Goal: Information Seeking & Learning: Understand process/instructions

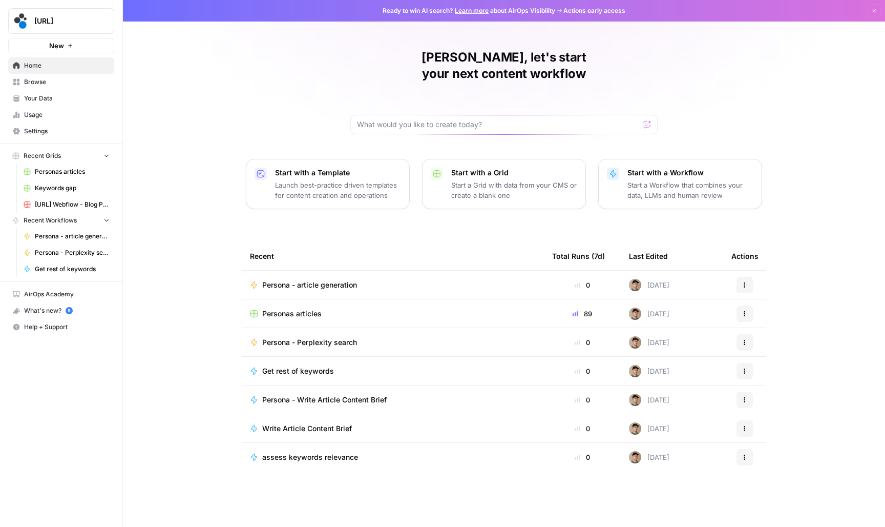
click at [76, 87] on link "Browse" at bounding box center [61, 82] width 106 height 16
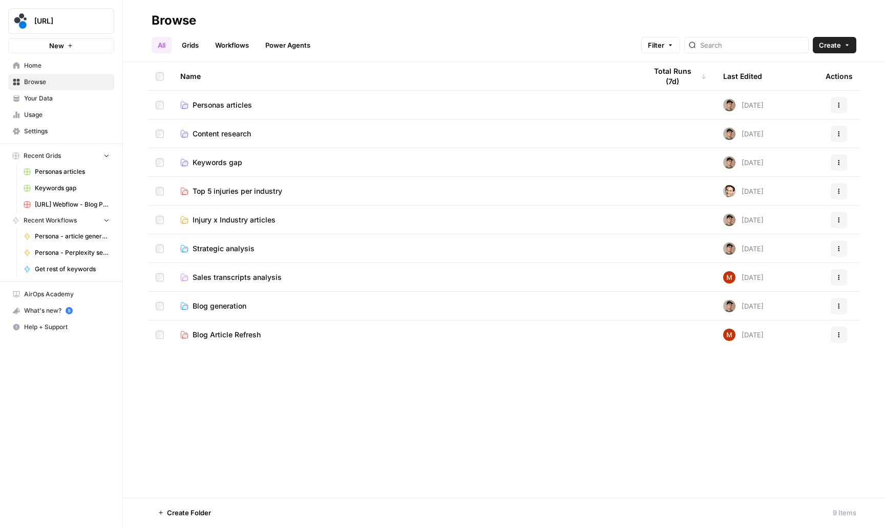
click at [243, 102] on span "Personas articles" at bounding box center [222, 105] width 59 height 10
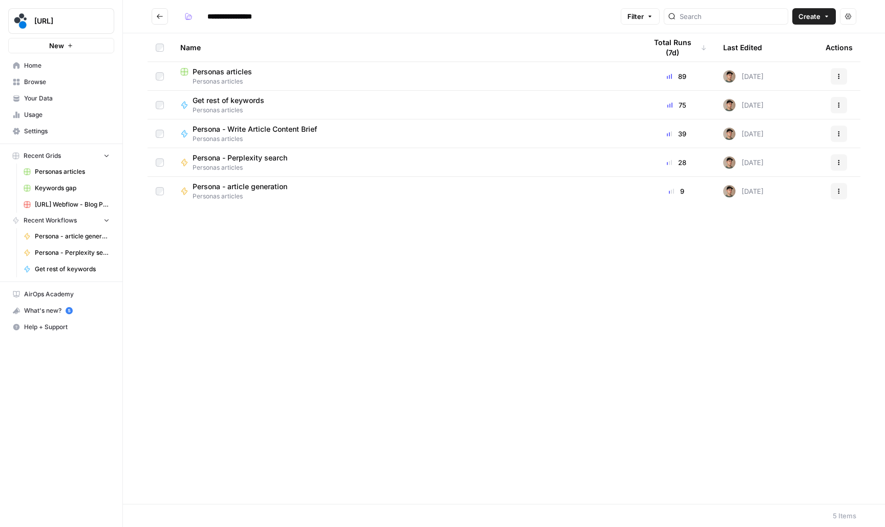
click at [245, 186] on span "Persona - article generation" at bounding box center [240, 186] width 95 height 10
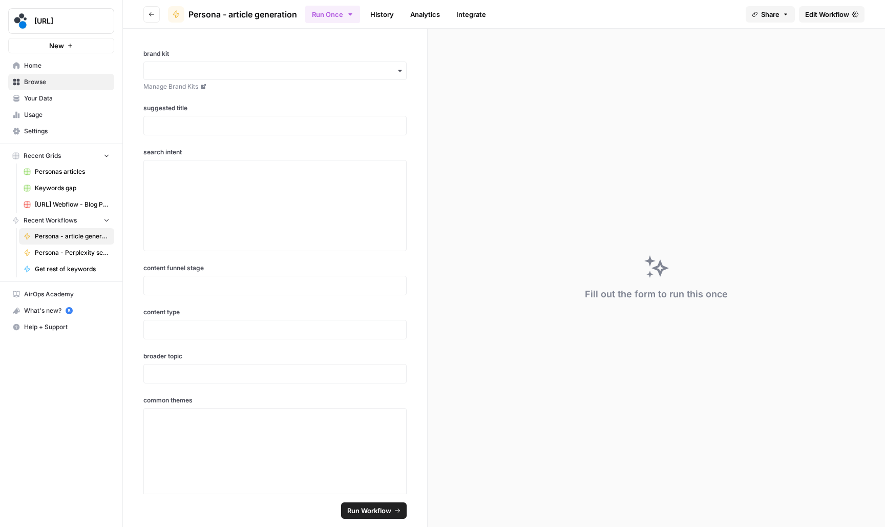
click at [826, 13] on span "Edit Workflow" at bounding box center [827, 14] width 44 height 10
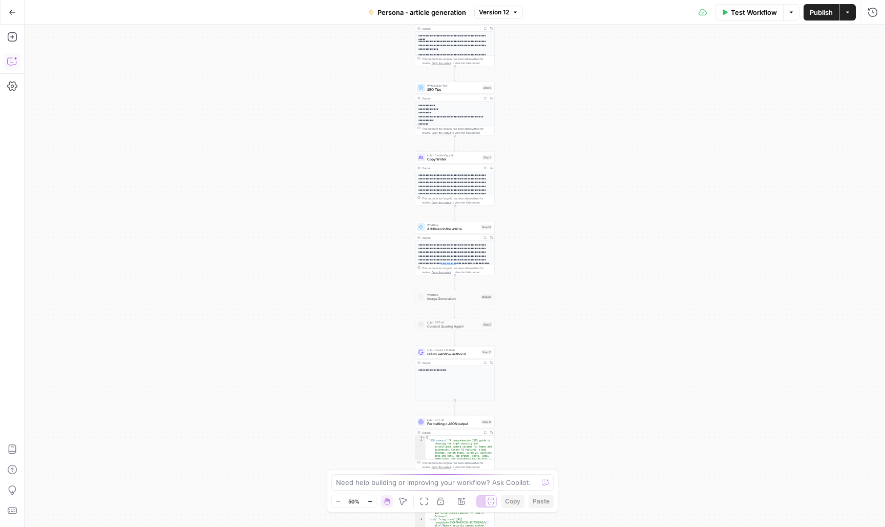
click at [15, 59] on icon "button" at bounding box center [16, 59] width 4 height 4
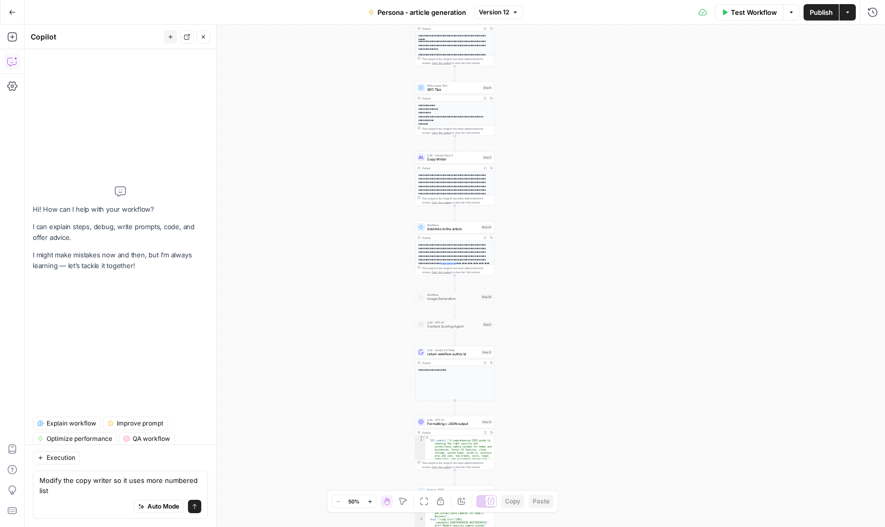
type textarea "Modify the copy writer so it uses more numbered lists"
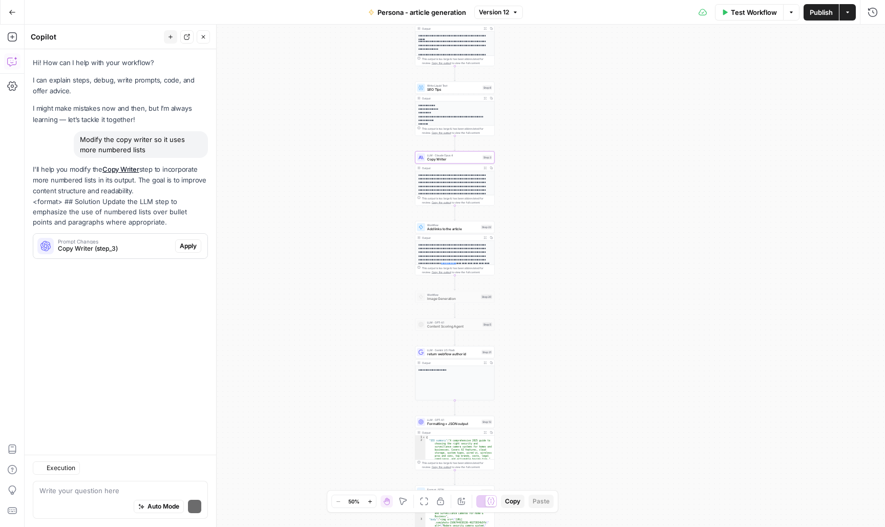
click at [191, 245] on span "Apply" at bounding box center [188, 245] width 17 height 9
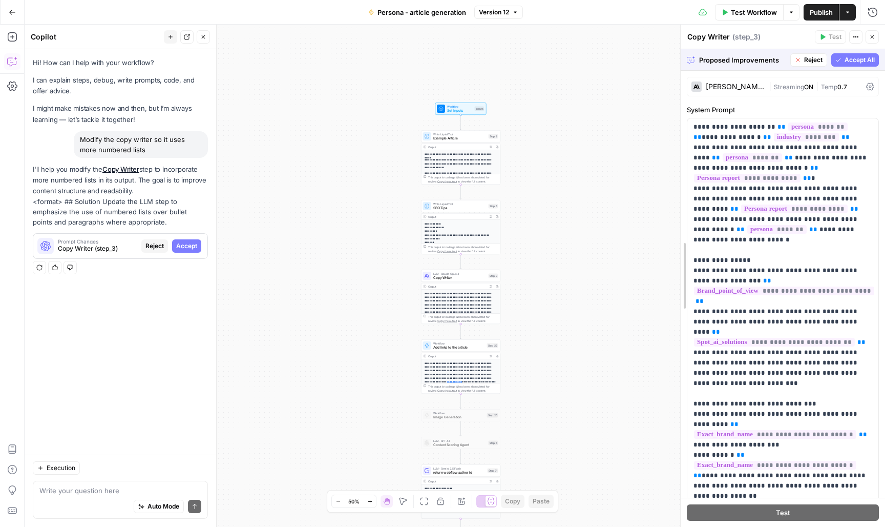
drag, startPoint x: 683, startPoint y: 272, endPoint x: 610, endPoint y: 274, distance: 73.3
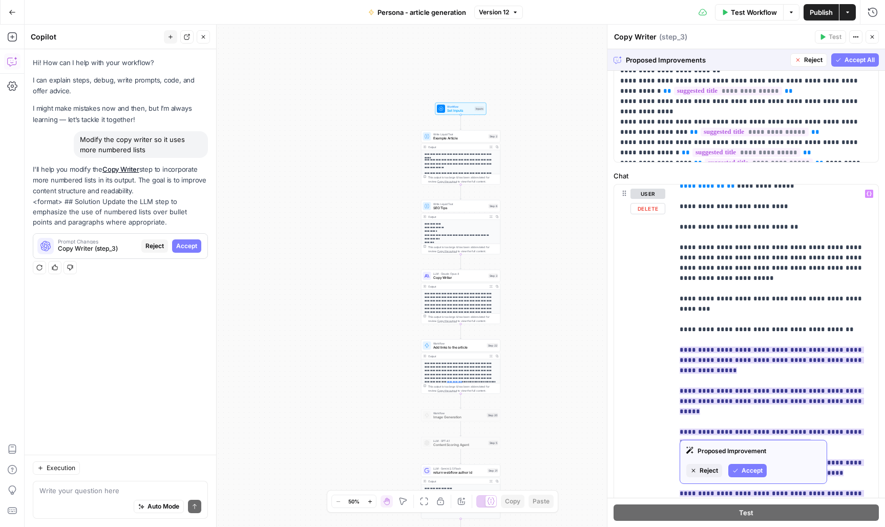
scroll to position [1177, 0]
click at [750, 467] on span "Accept" at bounding box center [752, 470] width 21 height 9
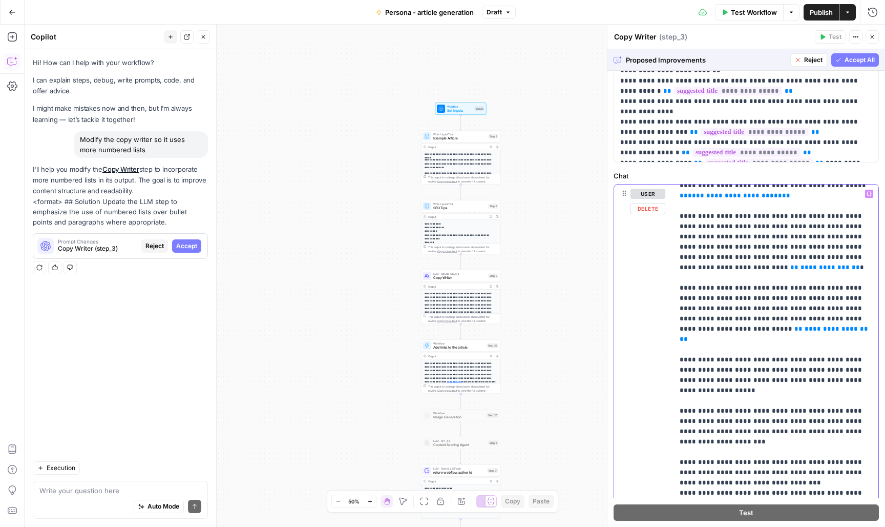
scroll to position [2391, 0]
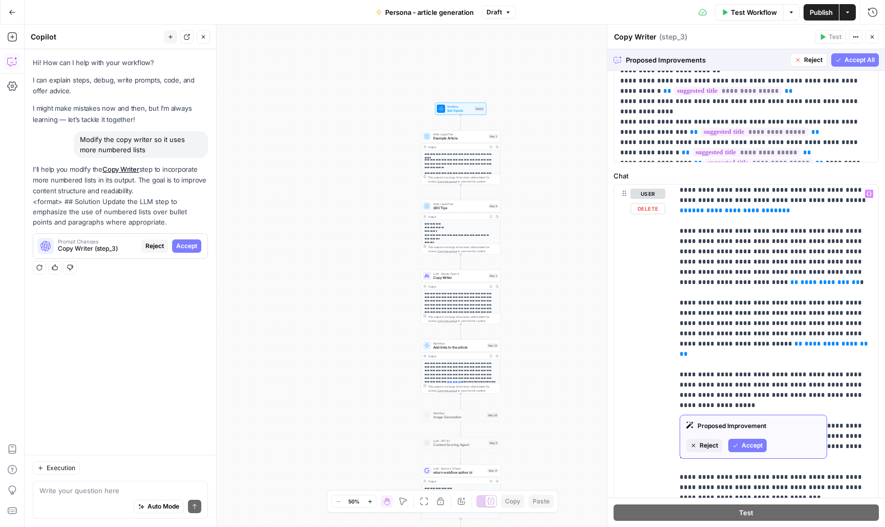
click at [713, 444] on span "Reject" at bounding box center [709, 445] width 18 height 9
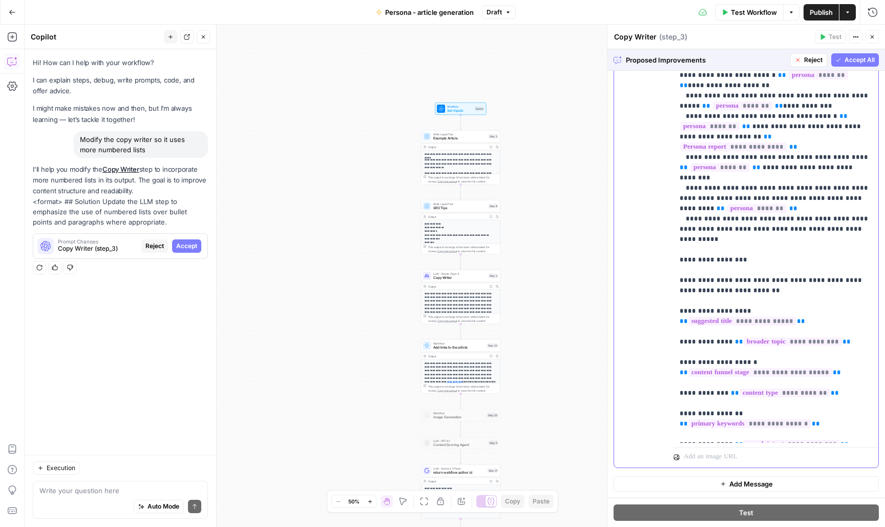
scroll to position [0, 0]
click at [811, 59] on span "Reject" at bounding box center [813, 59] width 18 height 9
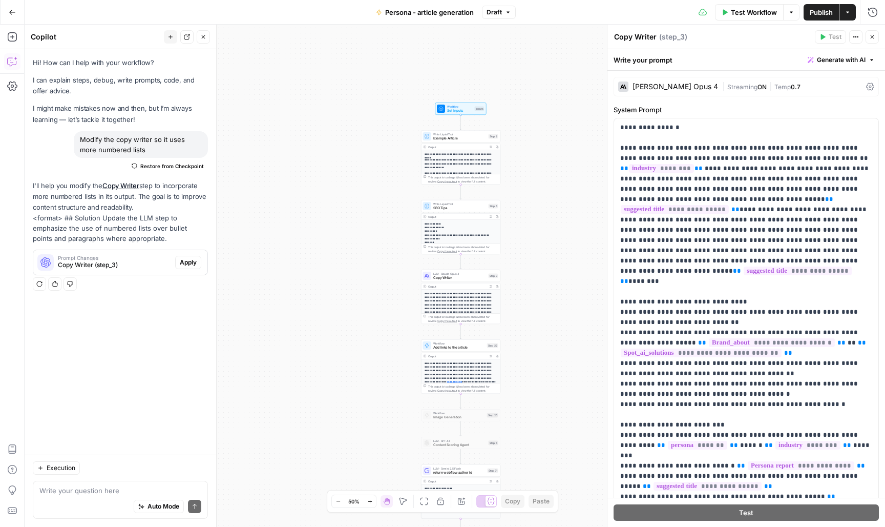
click at [826, 12] on span "Publish" at bounding box center [821, 12] width 23 height 10
click at [7, 9] on button "Go Back" at bounding box center [12, 12] width 18 height 18
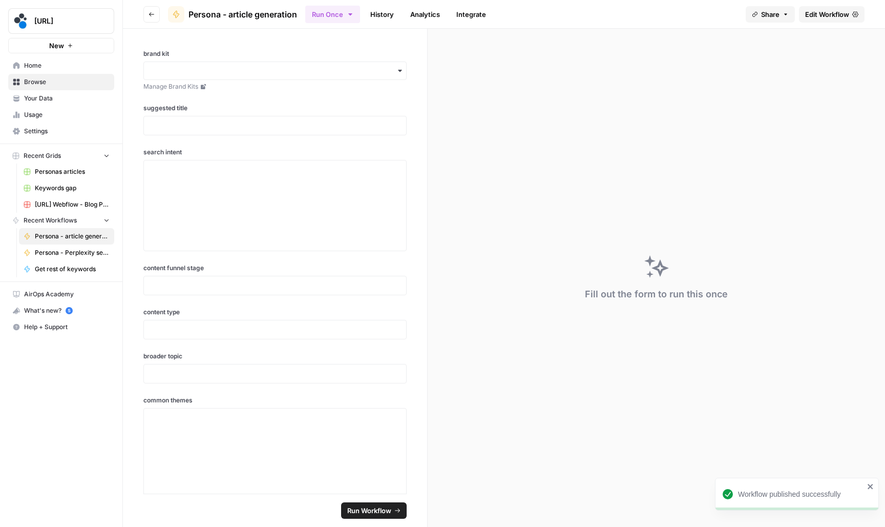
click at [71, 81] on span "Browse" at bounding box center [67, 81] width 86 height 9
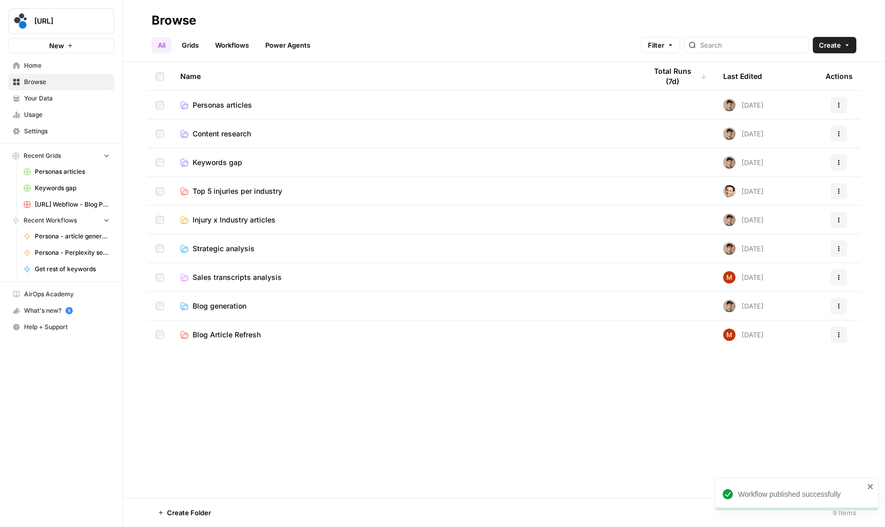
click at [204, 105] on span "Personas articles" at bounding box center [222, 105] width 59 height 10
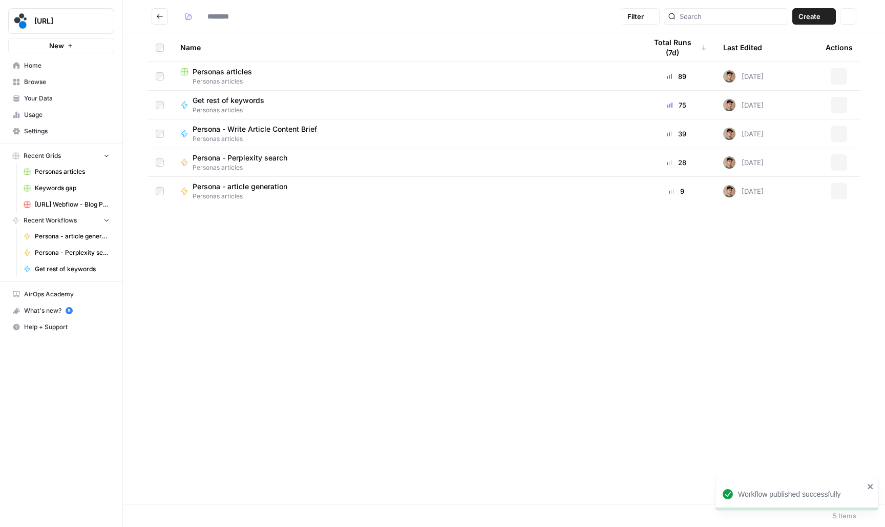
type input "**********"
click at [233, 71] on span "Personas articles" at bounding box center [222, 72] width 59 height 10
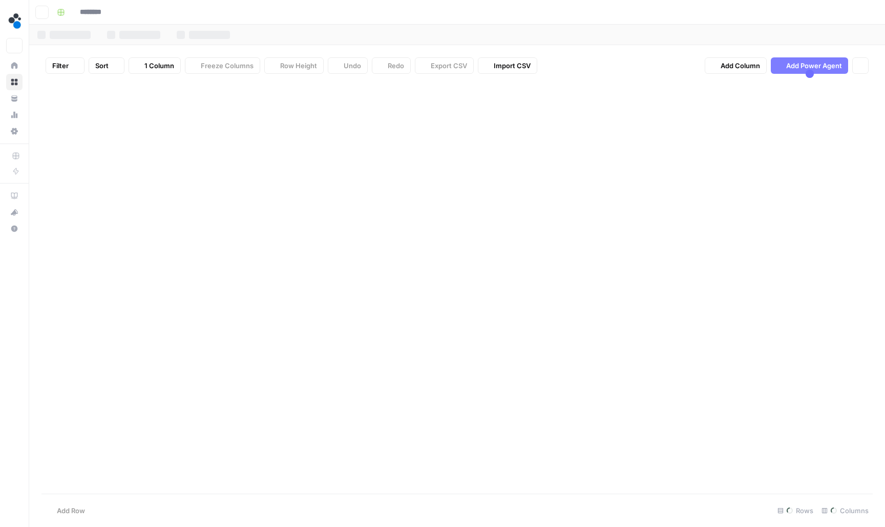
type input "**********"
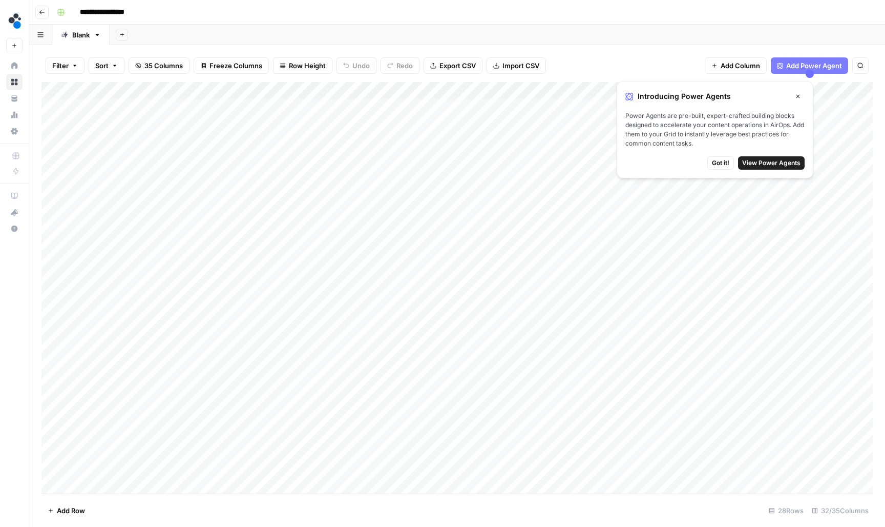
click at [718, 164] on span "Got it!" at bounding box center [720, 162] width 17 height 9
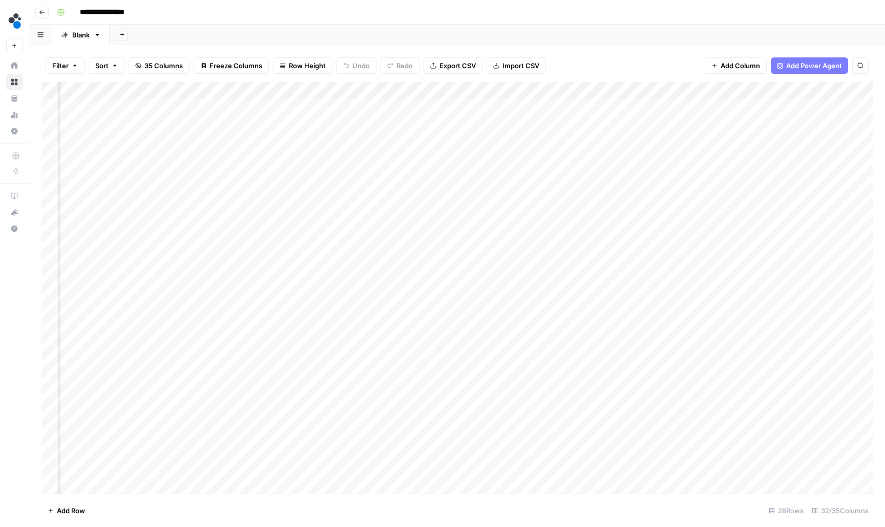
scroll to position [0, 2153]
click at [441, 189] on div "Add Column" at bounding box center [456, 288] width 831 height 413
click at [429, 207] on div "Add Column" at bounding box center [456, 288] width 831 height 413
click at [426, 193] on div "Add Column" at bounding box center [456, 288] width 831 height 413
click at [414, 210] on div "Add Column" at bounding box center [456, 288] width 831 height 413
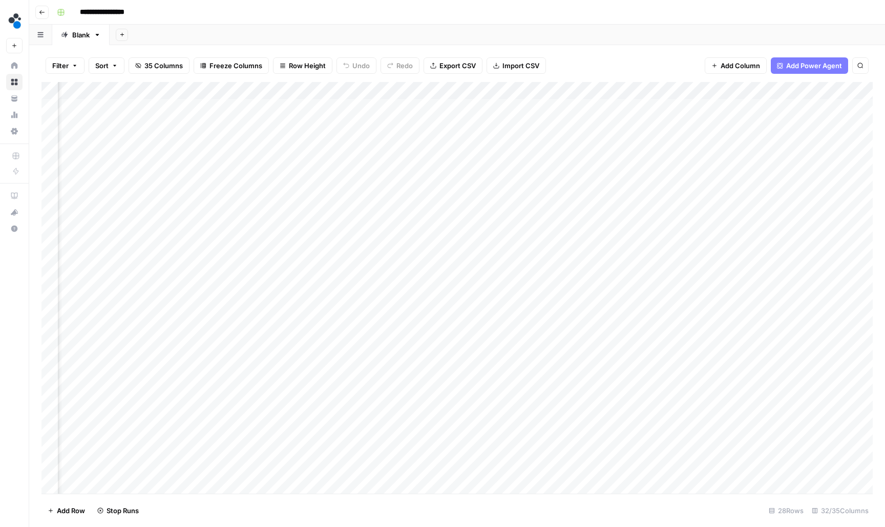
click at [414, 225] on div "Add Column" at bounding box center [456, 288] width 831 height 413
click at [414, 240] on div "Add Column" at bounding box center [456, 288] width 831 height 413
click at [411, 257] on div "Add Column" at bounding box center [456, 288] width 831 height 413
click at [412, 230] on div "Add Column" at bounding box center [456, 288] width 831 height 413
click at [415, 212] on div "Add Column" at bounding box center [456, 288] width 831 height 413
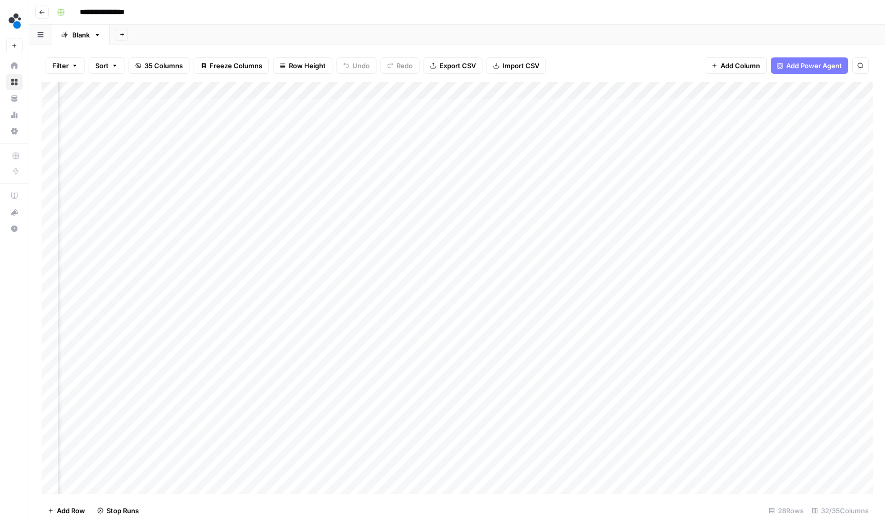
click at [421, 224] on div "Add Column" at bounding box center [456, 288] width 831 height 413
click at [41, 13] on icon "button" at bounding box center [42, 12] width 6 height 6
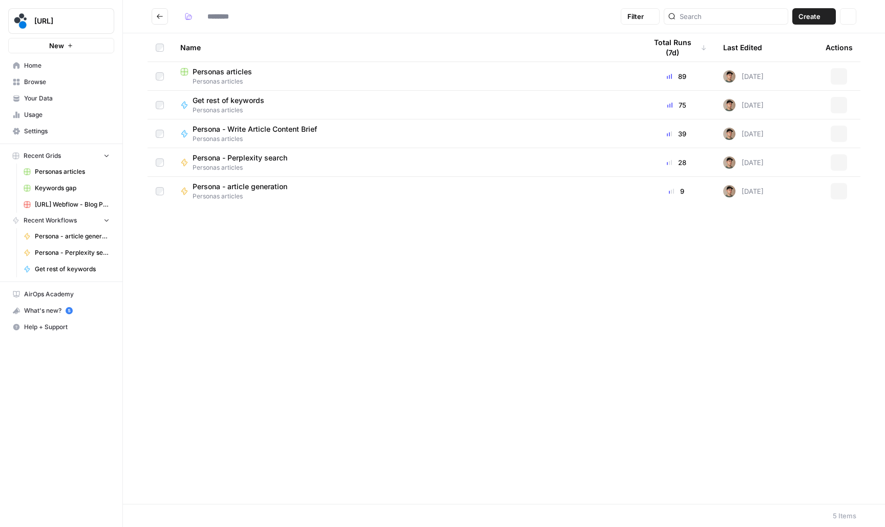
type input "**********"
click at [247, 185] on span "Persona - article generation" at bounding box center [240, 186] width 95 height 10
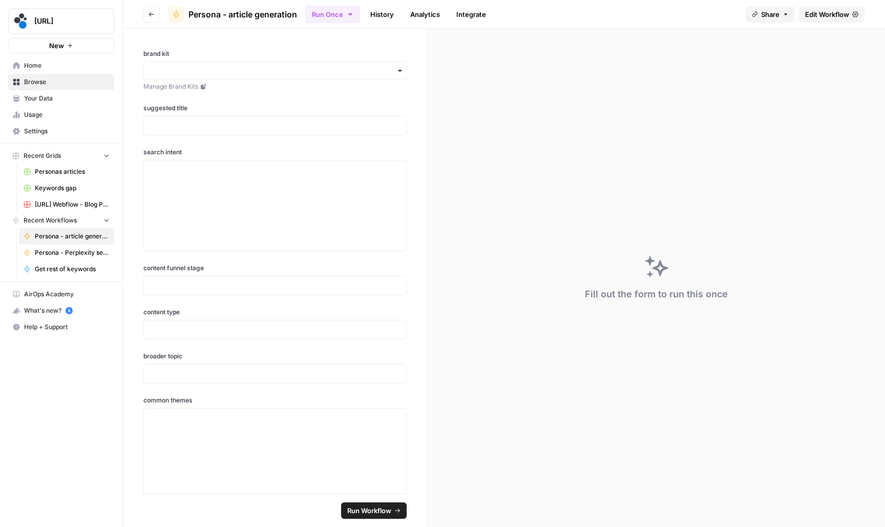
click at [808, 18] on span "Edit Workflow" at bounding box center [827, 14] width 44 height 10
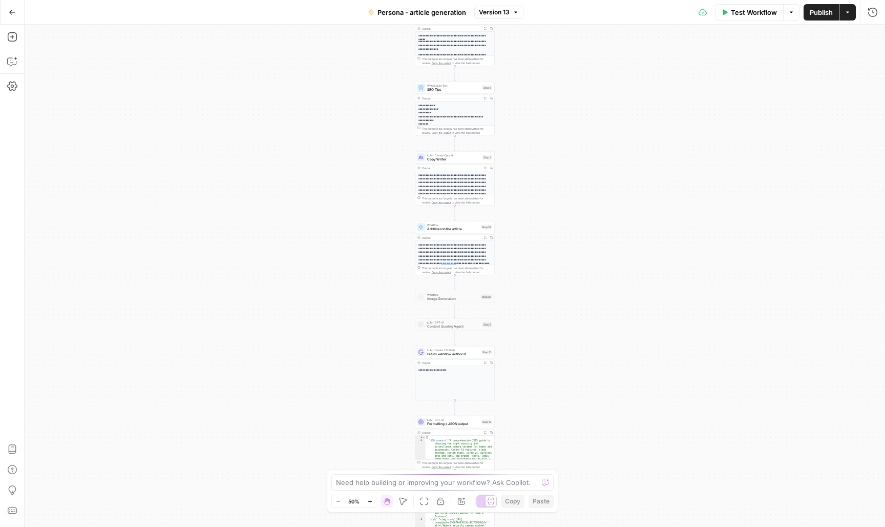
click at [459, 237] on div "Output" at bounding box center [451, 238] width 58 height 4
click at [457, 228] on span "Add links to the article" at bounding box center [453, 228] width 52 height 5
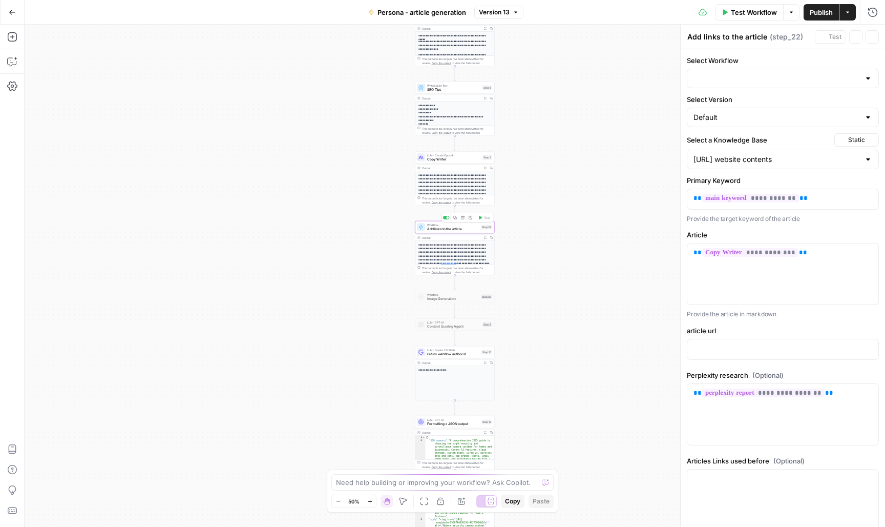
type input "Add links to the article from the knowledge base, perplexity and prior links"
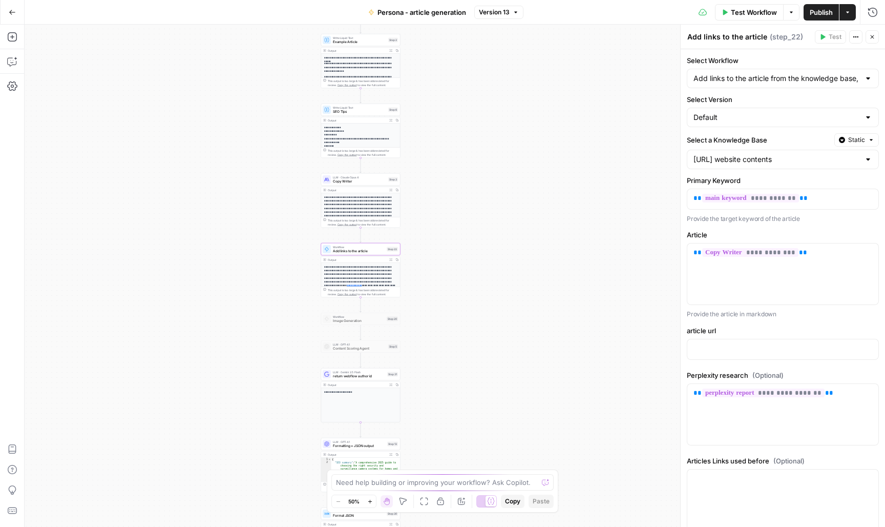
drag, startPoint x: 557, startPoint y: 195, endPoint x: 461, endPoint y: 218, distance: 98.9
click at [461, 218] on div "**********" at bounding box center [455, 276] width 861 height 502
click at [373, 252] on span "Add links to the article" at bounding box center [357, 251] width 52 height 5
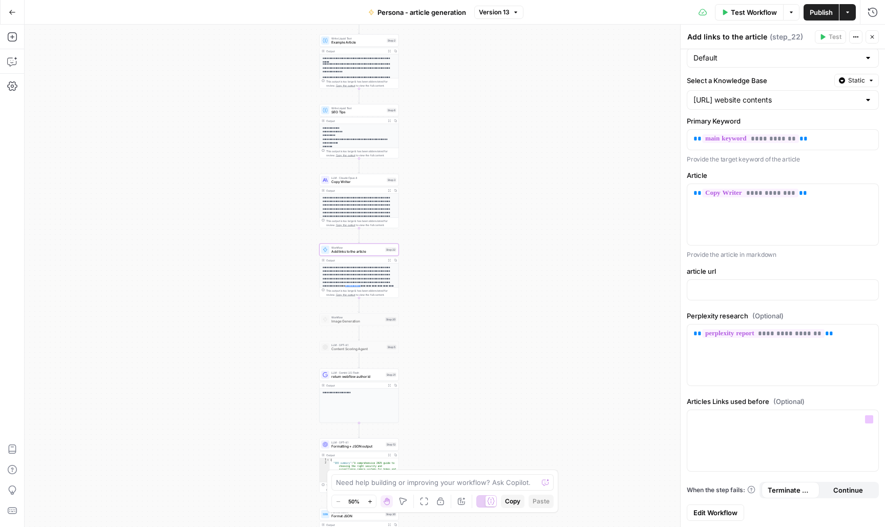
scroll to position [59, 0]
click at [735, 513] on span "Edit Workflow" at bounding box center [716, 513] width 44 height 10
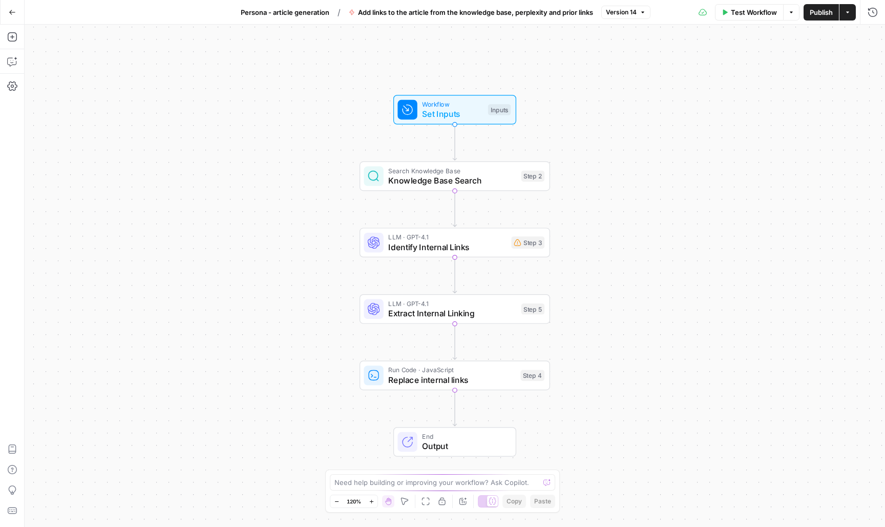
click at [485, 190] on div "Search Knowledge Base Knowledge Base Search Step 2 Copy step Delete step Add No…" at bounding box center [455, 176] width 191 height 30
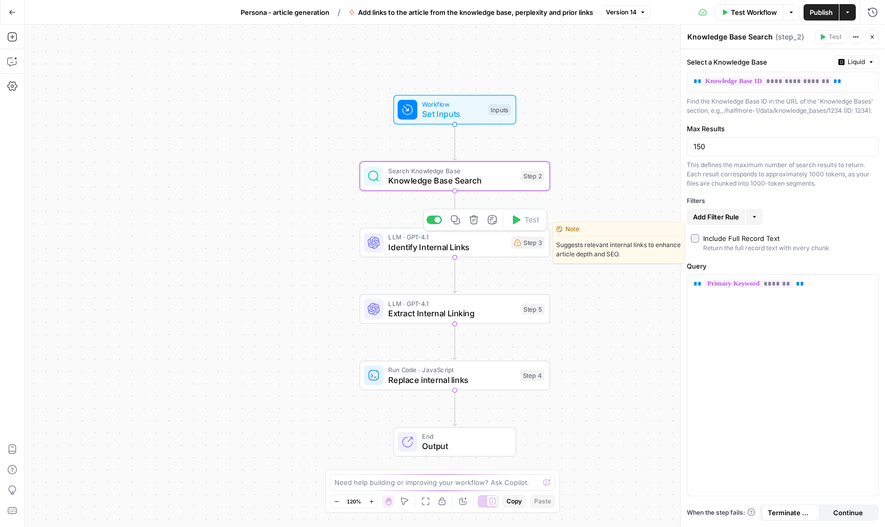
click at [502, 246] on span "Identify Internal Links" at bounding box center [447, 247] width 118 height 12
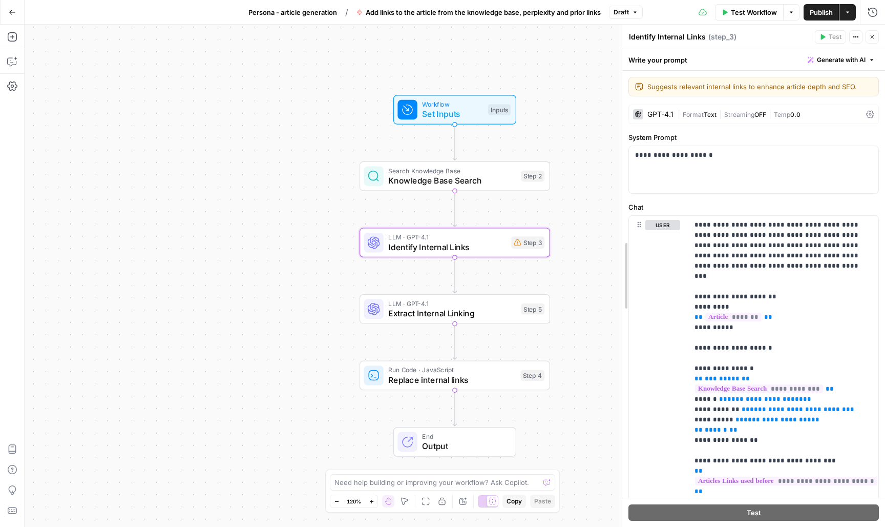
drag, startPoint x: 679, startPoint y: 272, endPoint x: 613, endPoint y: 275, distance: 66.2
click at [617, 275] on div at bounding box center [622, 276] width 10 height 502
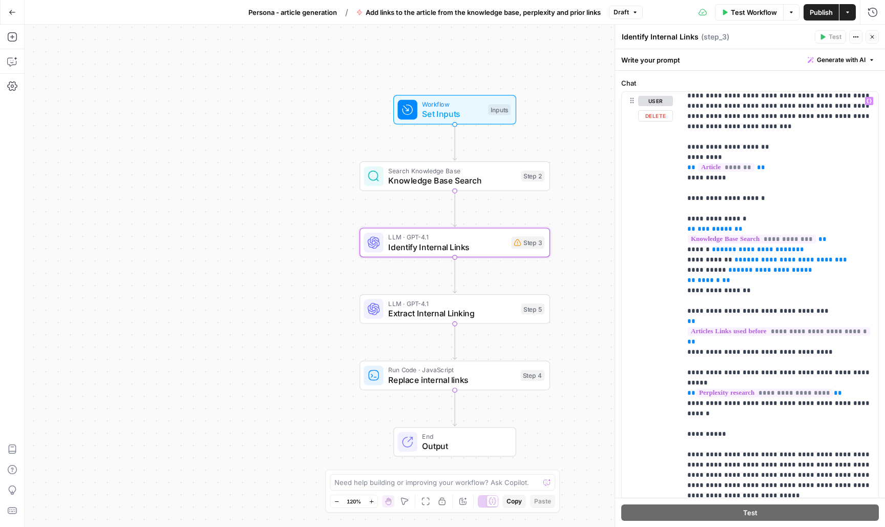
scroll to position [17, 0]
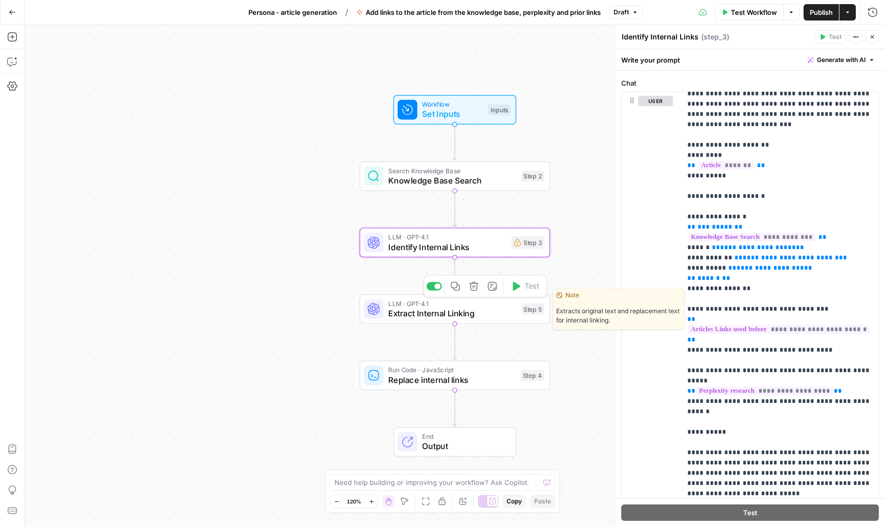
click at [434, 309] on span "Extract Internal Linking" at bounding box center [452, 313] width 128 height 12
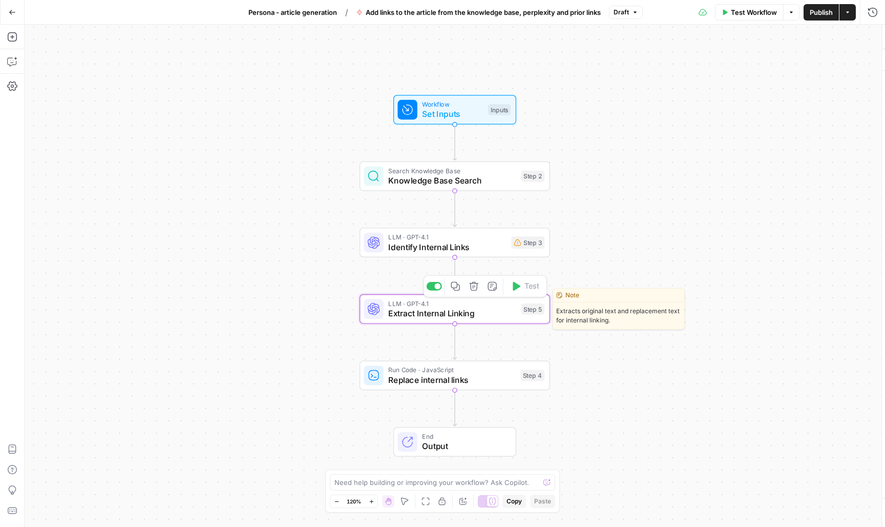
type textarea "Extract Internal Linking"
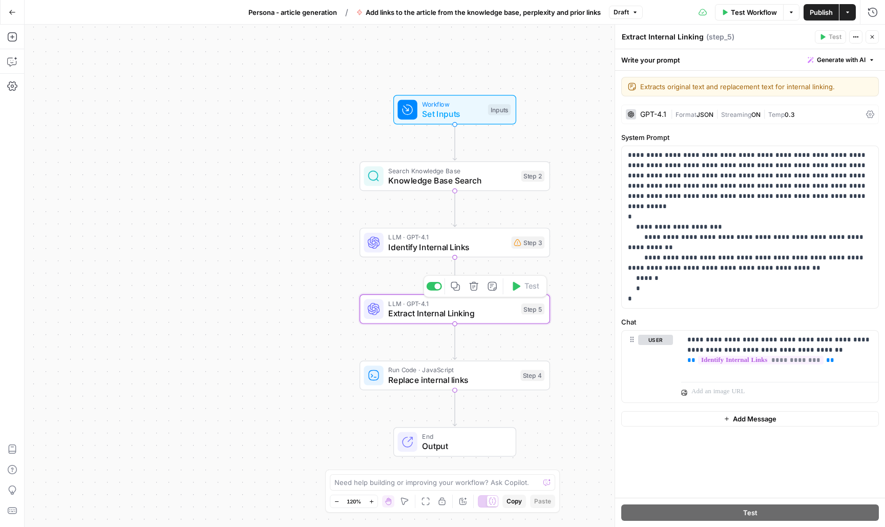
click at [439, 383] on span "Replace internal links" at bounding box center [451, 379] width 127 height 12
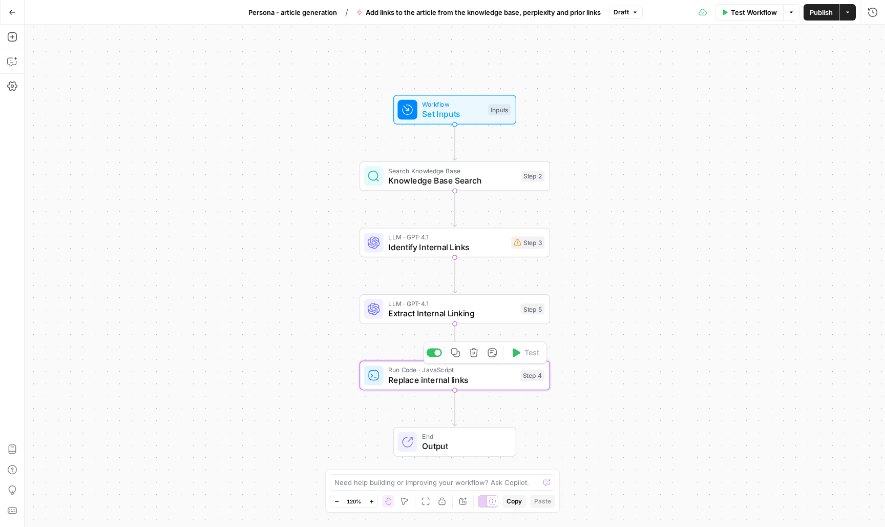
type textarea "Replace internal links"
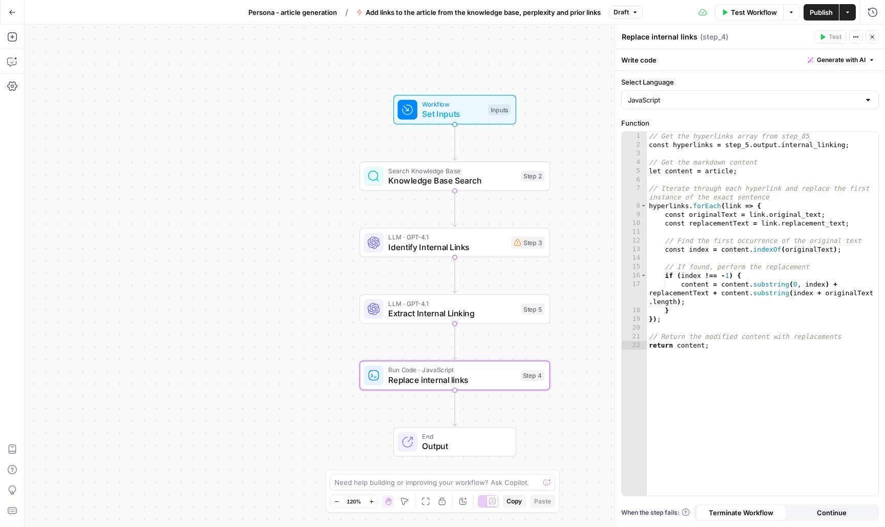
click at [512, 186] on span "Knowledge Base Search" at bounding box center [452, 180] width 128 height 12
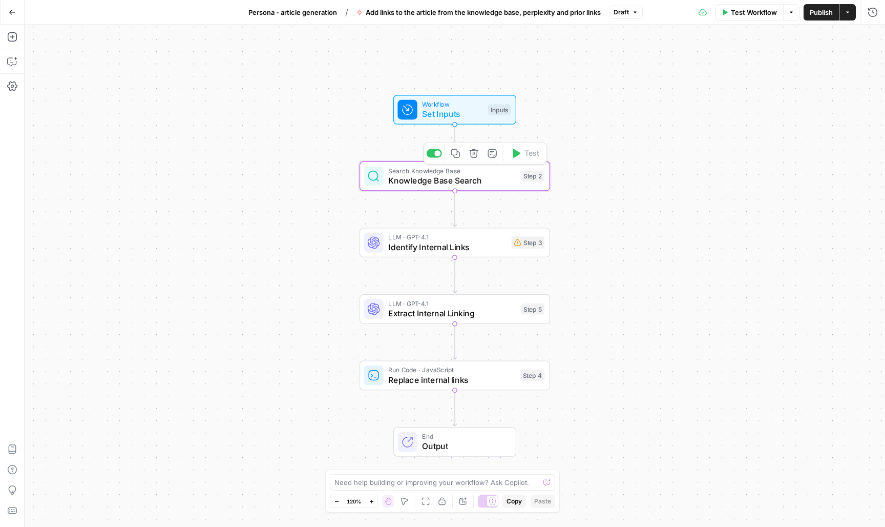
type textarea "Knowledge Base Search"
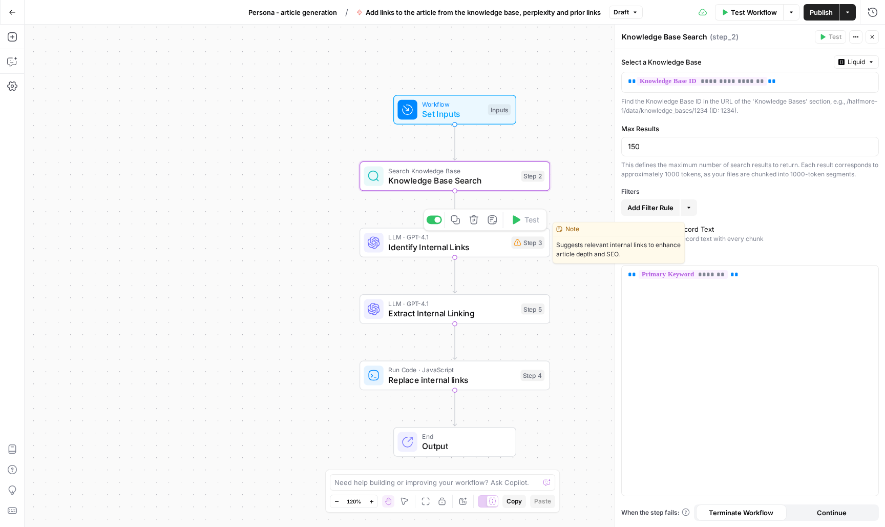
click at [499, 244] on span "Identify Internal Links" at bounding box center [447, 247] width 118 height 12
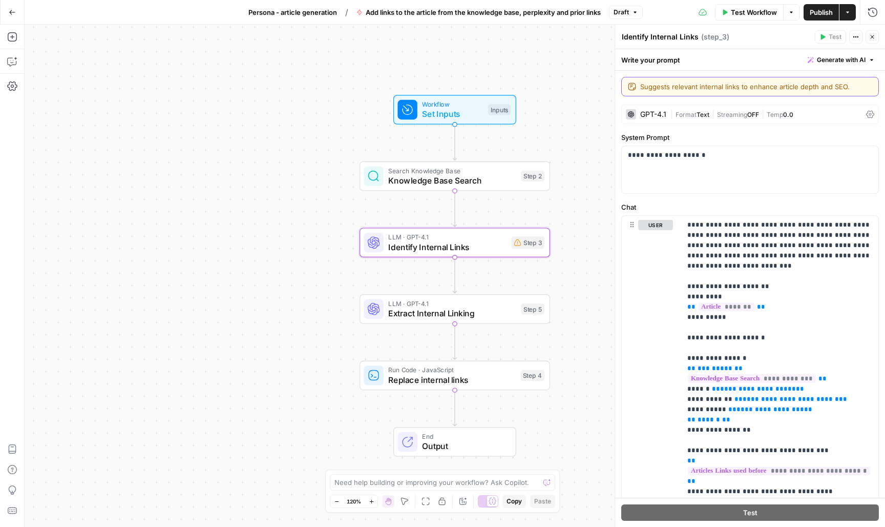
click at [714, 89] on textarea "Suggests relevant internal links to enhance article depth and SEO." at bounding box center [756, 86] width 232 height 10
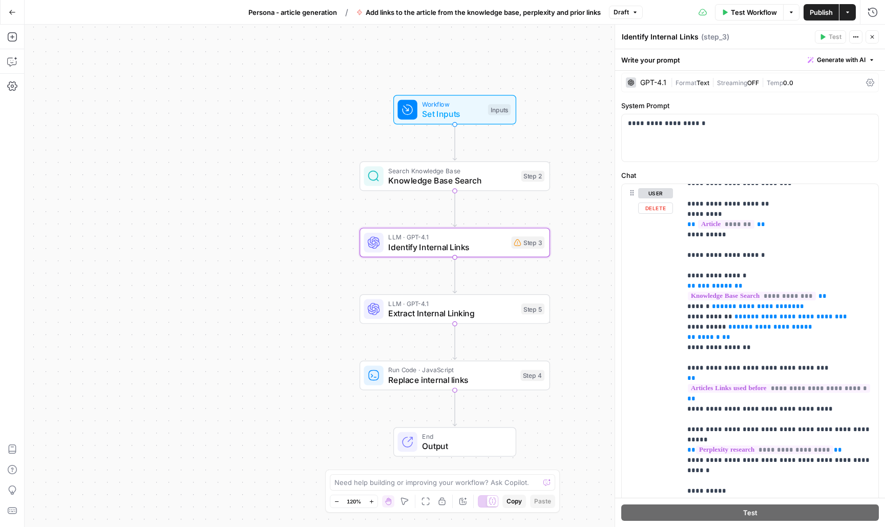
scroll to position [44, 0]
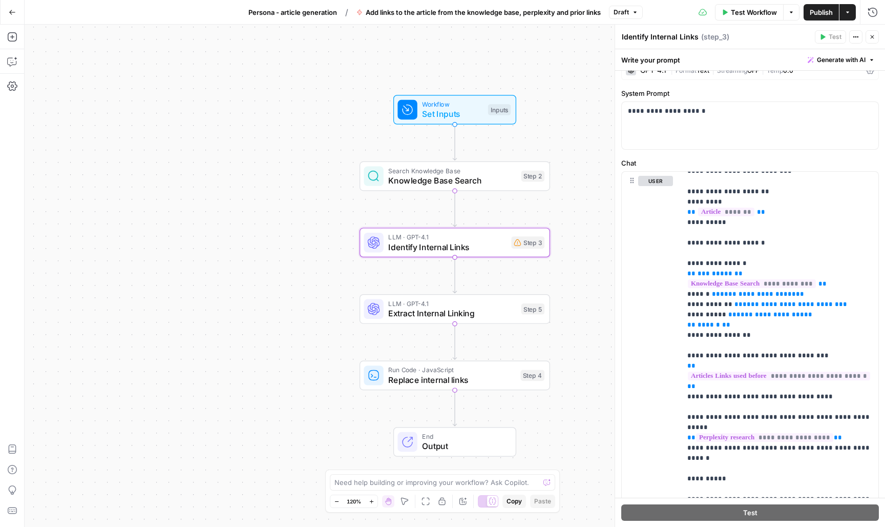
click at [466, 117] on span "Set Inputs" at bounding box center [452, 114] width 61 height 12
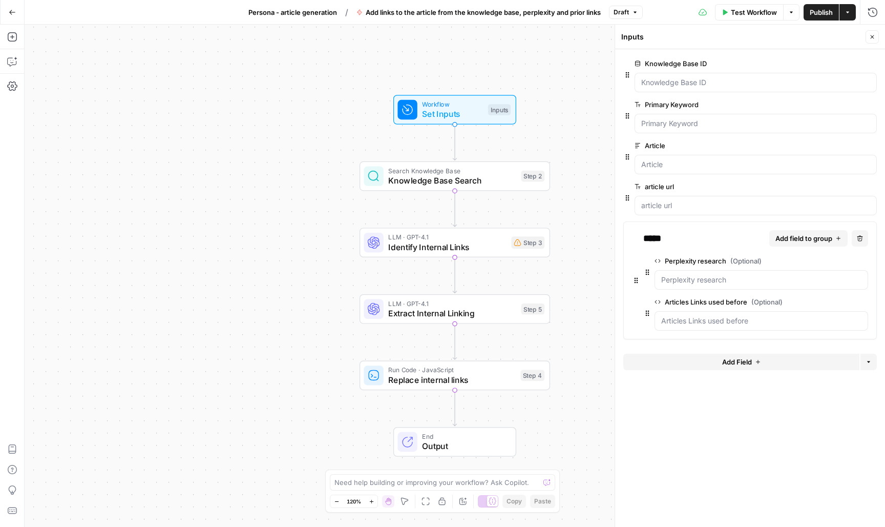
click at [718, 363] on button "Add Field" at bounding box center [741, 361] width 236 height 16
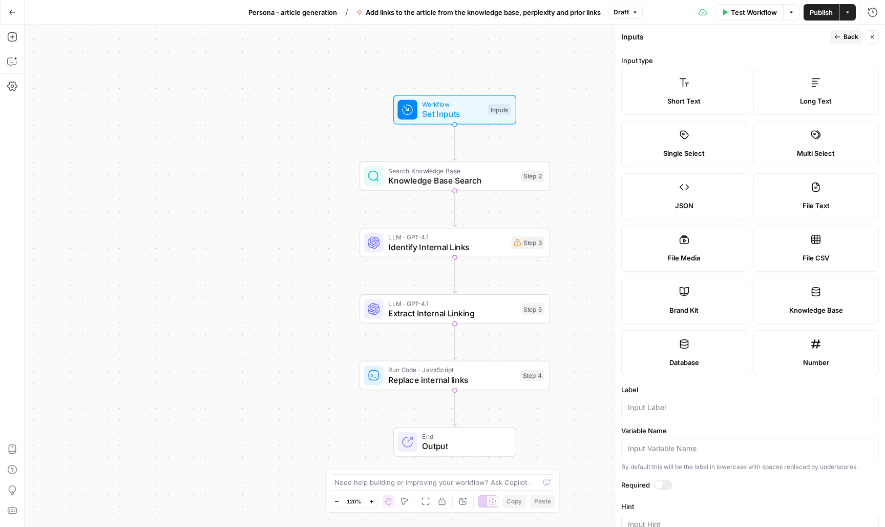
click at [703, 297] on label "Brand Kit" at bounding box center [684, 301] width 126 height 46
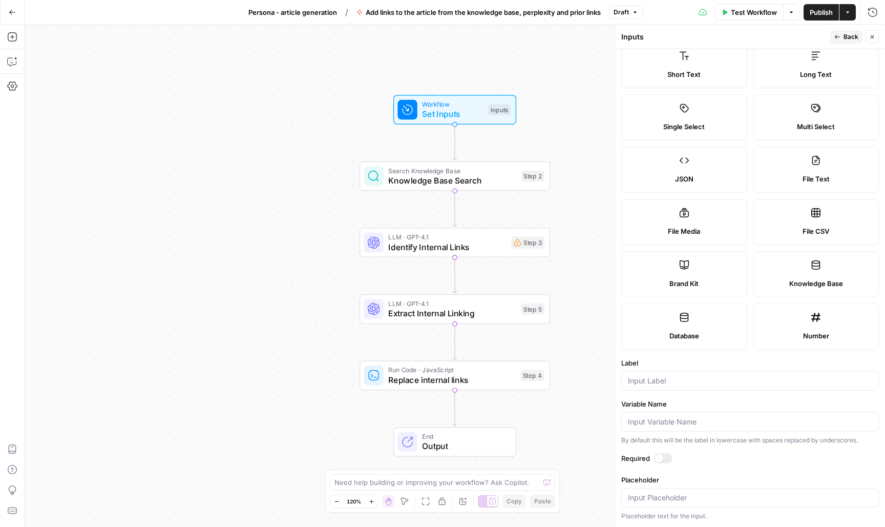
scroll to position [27, 0]
click at [703, 388] on div at bounding box center [750, 380] width 258 height 19
type input "brand kit"
click at [667, 459] on div at bounding box center [663, 458] width 18 height 10
click at [839, 34] on icon "button" at bounding box center [838, 37] width 6 height 6
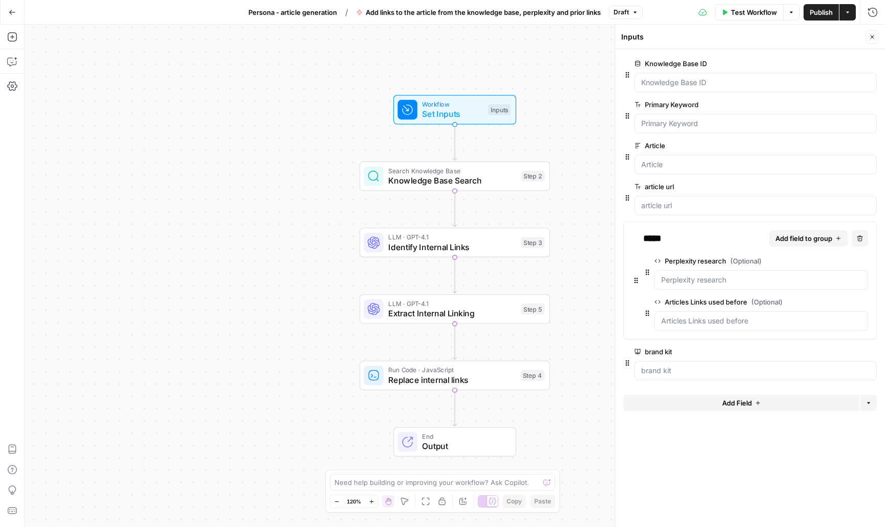
click at [829, 14] on span "Publish" at bounding box center [821, 12] width 23 height 10
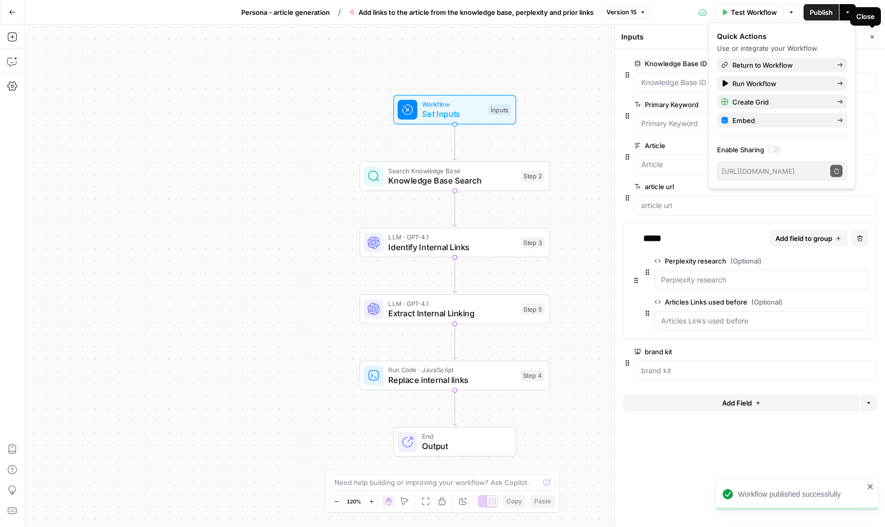
click at [871, 36] on icon "button" at bounding box center [872, 37] width 6 height 6
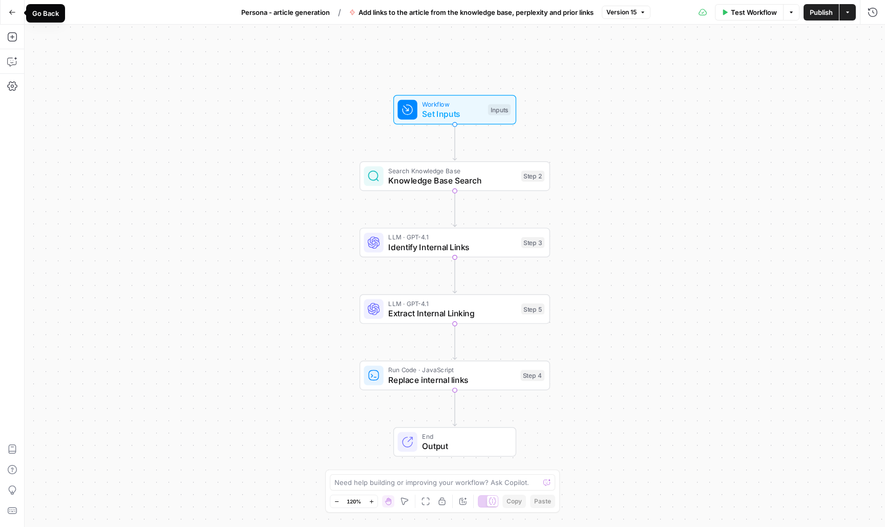
click at [15, 15] on icon "button" at bounding box center [12, 12] width 7 height 7
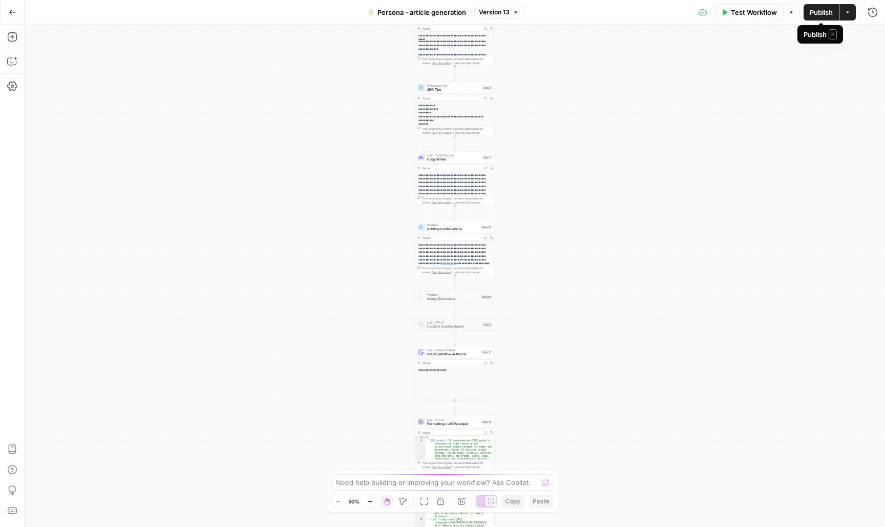
click at [814, 16] on span "Publish" at bounding box center [821, 12] width 23 height 10
click at [8, 8] on button "Go Back" at bounding box center [12, 12] width 18 height 18
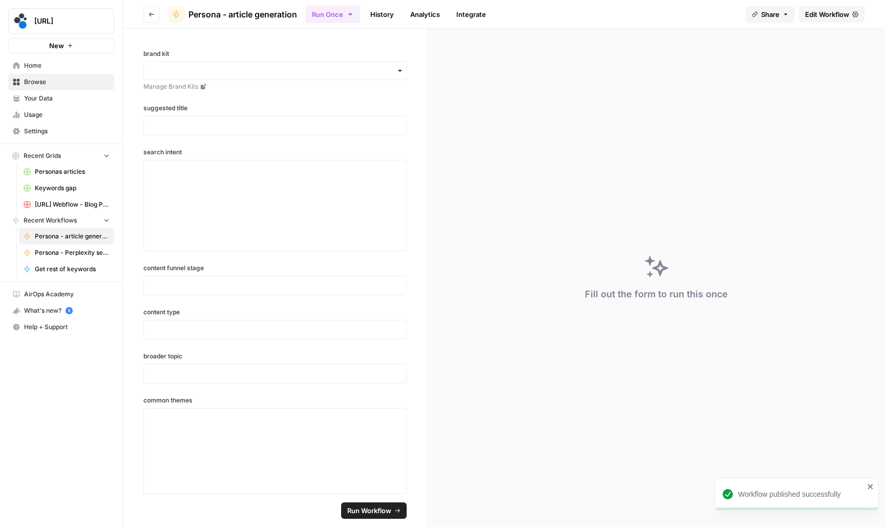
click at [47, 84] on span "Browse" at bounding box center [67, 81] width 86 height 9
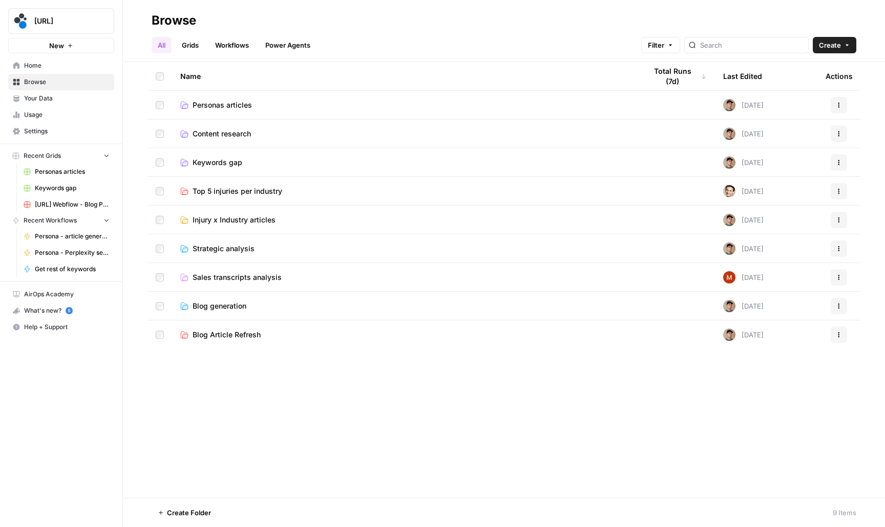
click at [230, 108] on span "Personas articles" at bounding box center [222, 105] width 59 height 10
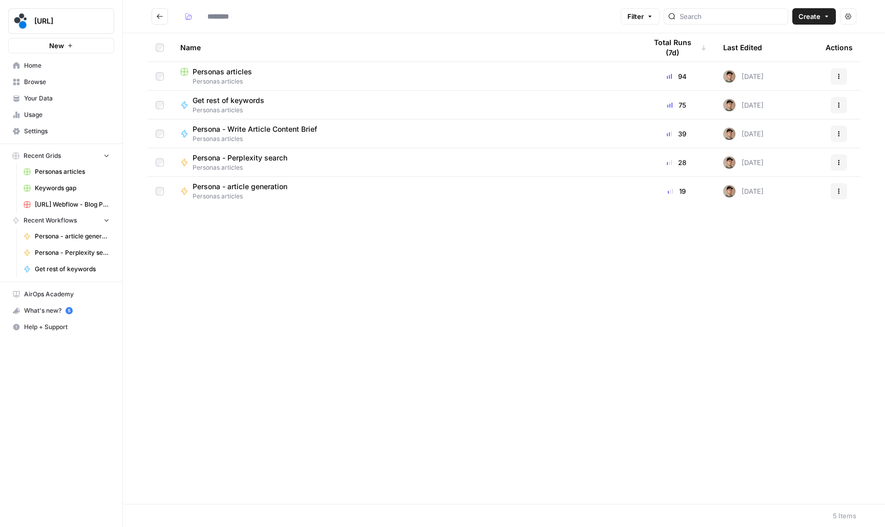
type input "**********"
click at [234, 77] on span "Personas articles" at bounding box center [405, 81] width 450 height 9
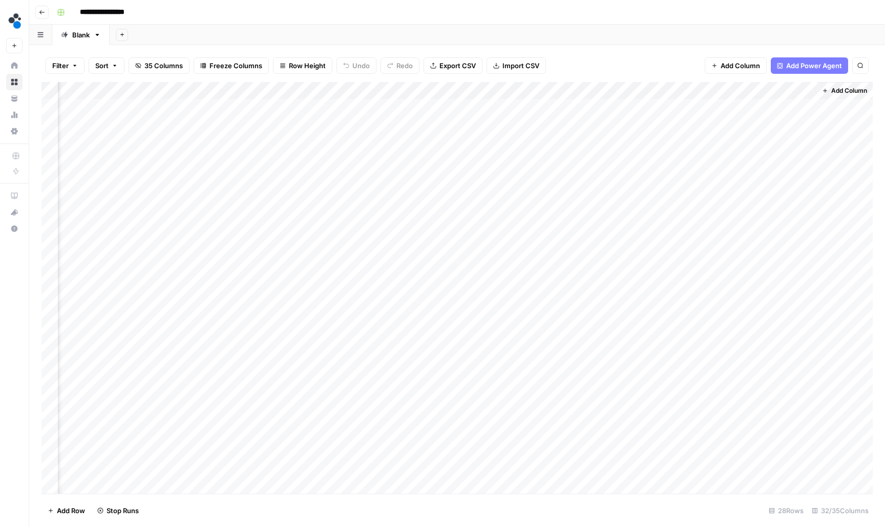
scroll to position [1, 2443]
click at [807, 260] on div "Add Column" at bounding box center [456, 288] width 831 height 413
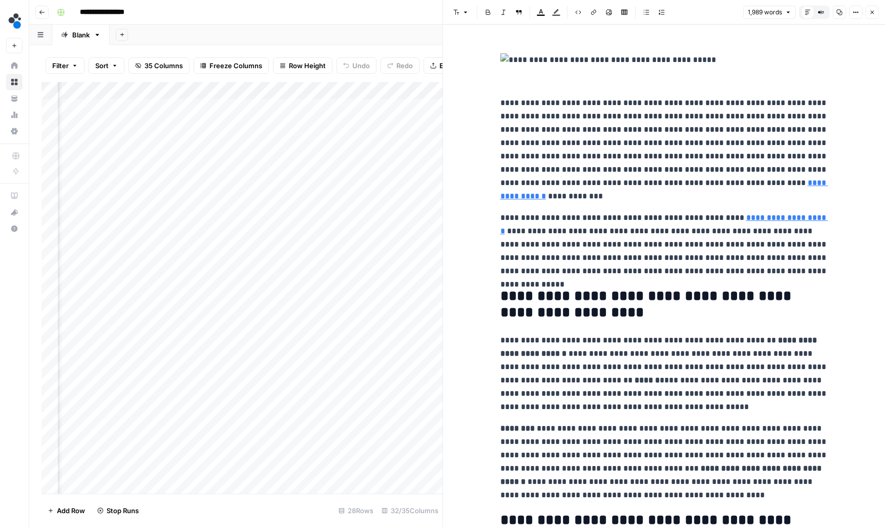
click at [871, 12] on icon "button" at bounding box center [872, 12] width 6 height 6
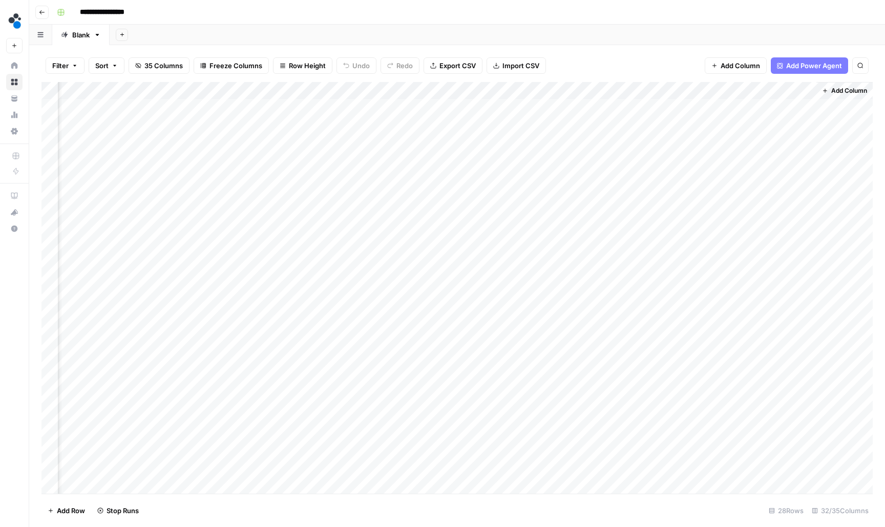
scroll to position [1, 2430]
click at [818, 171] on div "Add Column" at bounding box center [456, 288] width 831 height 413
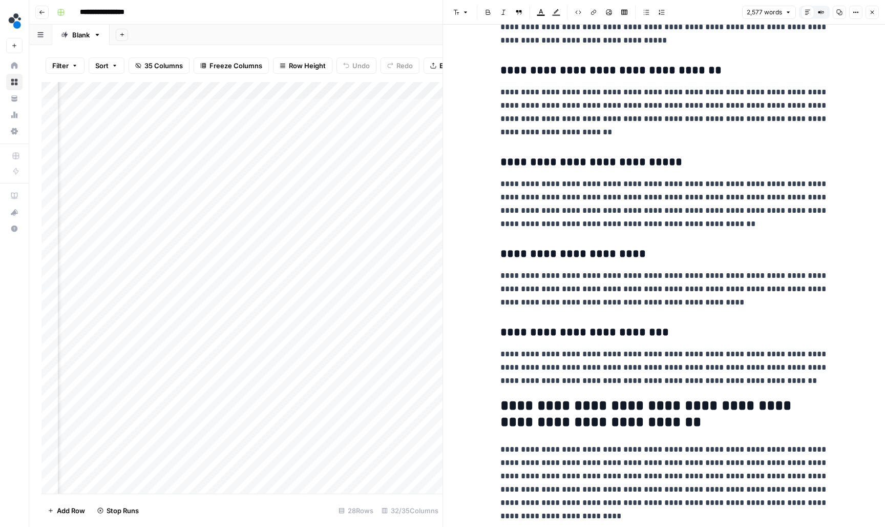
scroll to position [3827, 0]
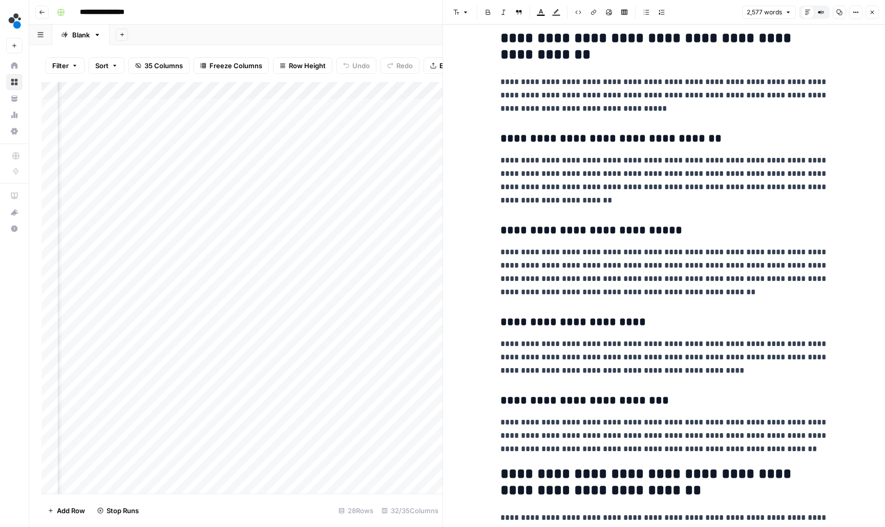
click at [872, 17] on button "Close" at bounding box center [872, 12] width 13 height 13
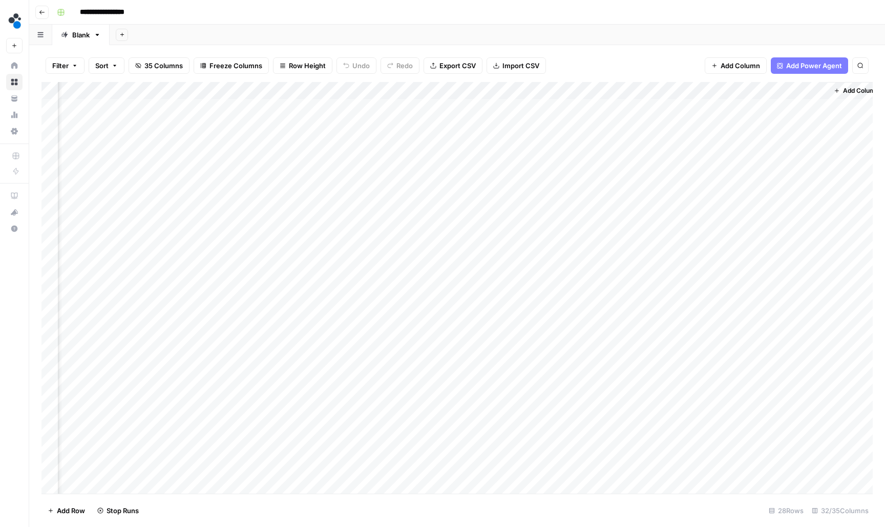
click at [819, 245] on div "Add Column" at bounding box center [456, 288] width 831 height 413
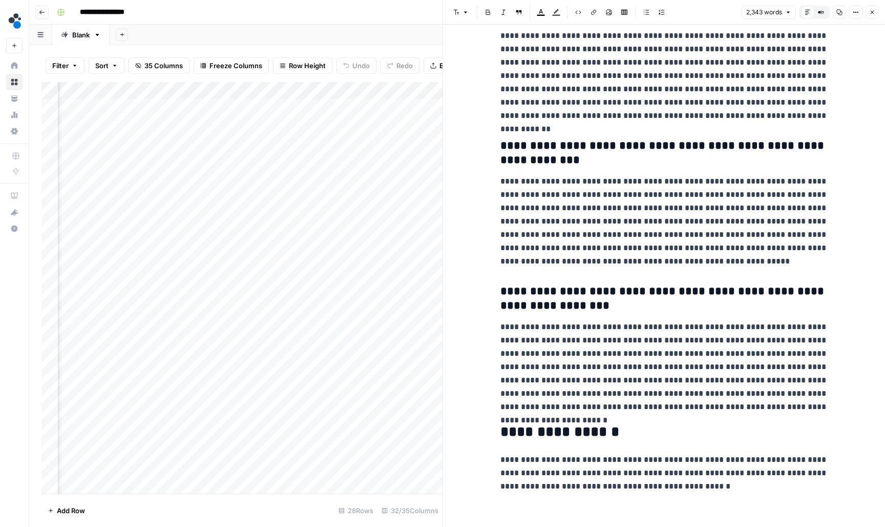
click at [867, 14] on button "Close" at bounding box center [872, 12] width 13 height 13
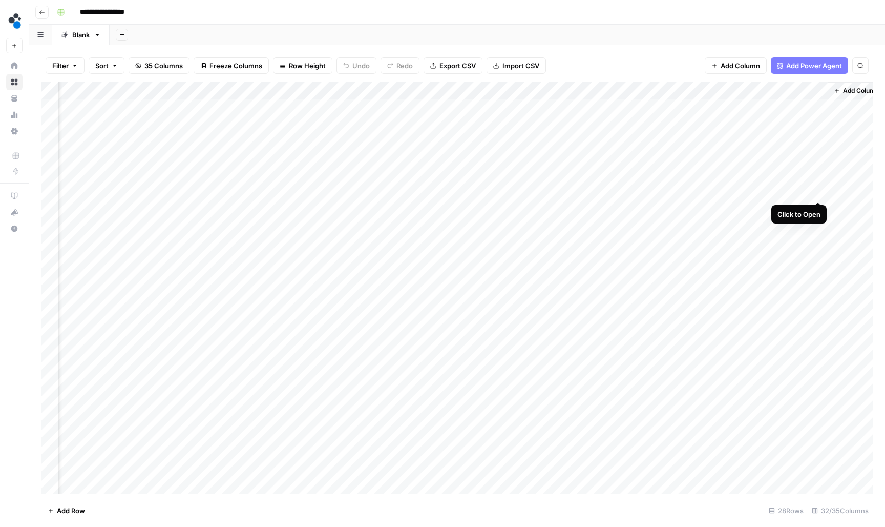
click at [818, 190] on div "Add Column" at bounding box center [456, 288] width 831 height 413
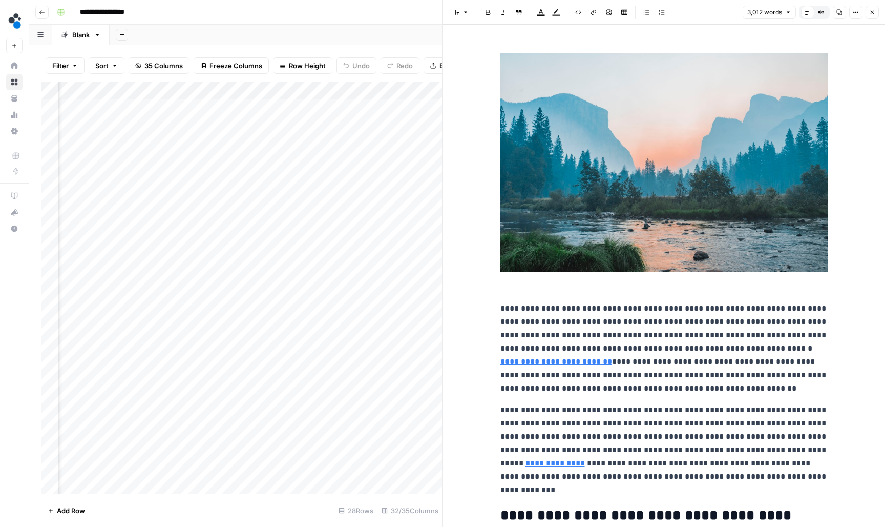
click at [641, 282] on p at bounding box center [665, 173] width 328 height 240
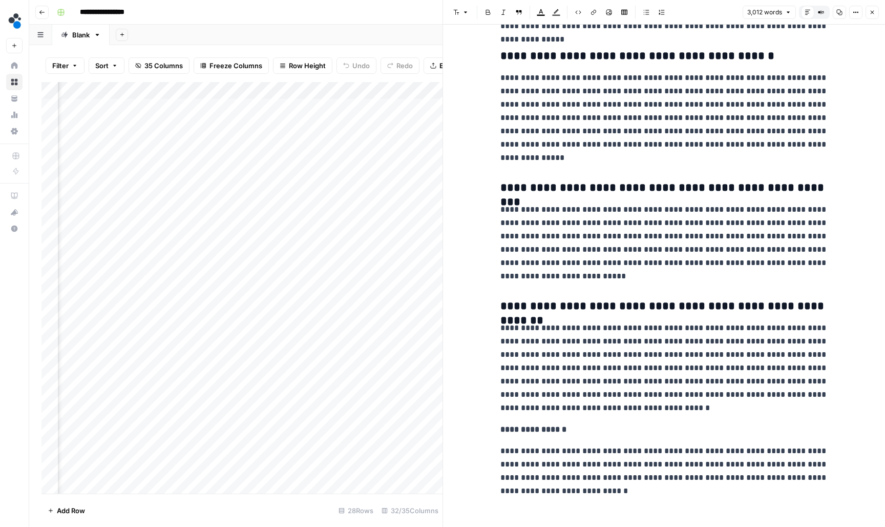
scroll to position [5214, 0]
click at [868, 14] on button "Close" at bounding box center [872, 12] width 13 height 13
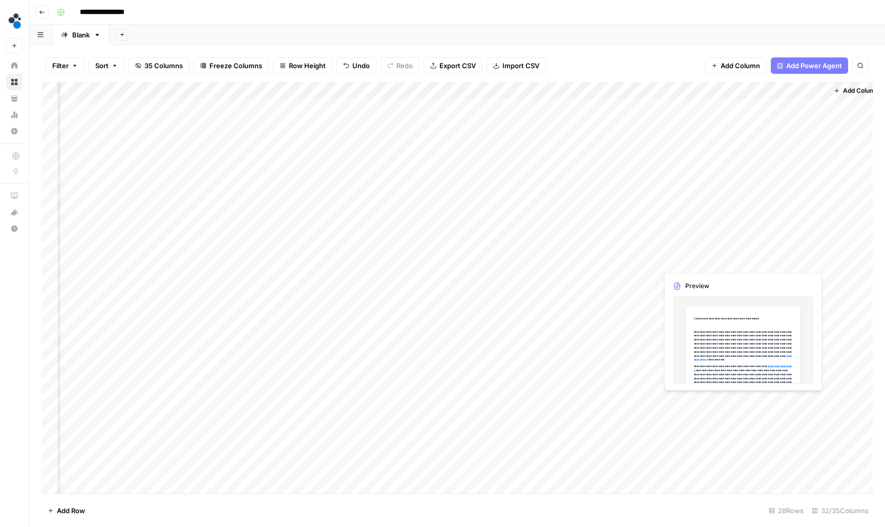
click at [813, 261] on div "Add Column" at bounding box center [456, 288] width 831 height 413
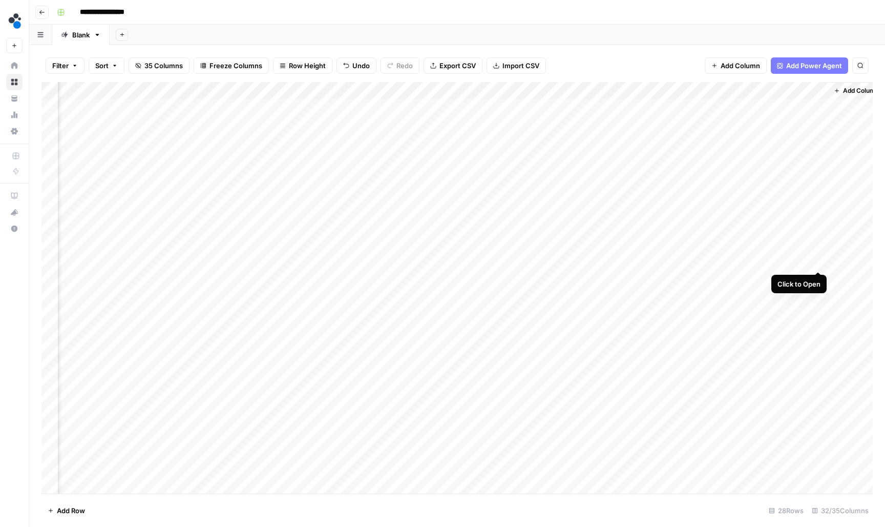
click at [819, 258] on div "Add Column" at bounding box center [456, 288] width 831 height 413
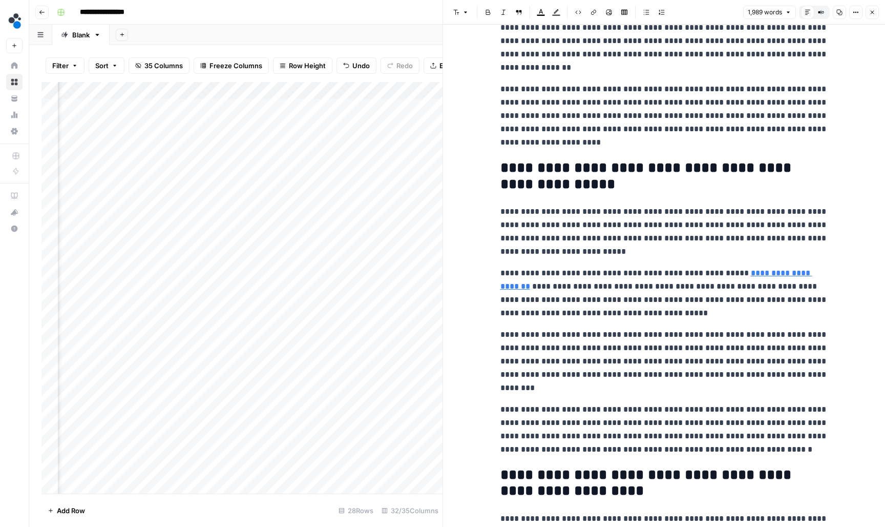
scroll to position [1506, 0]
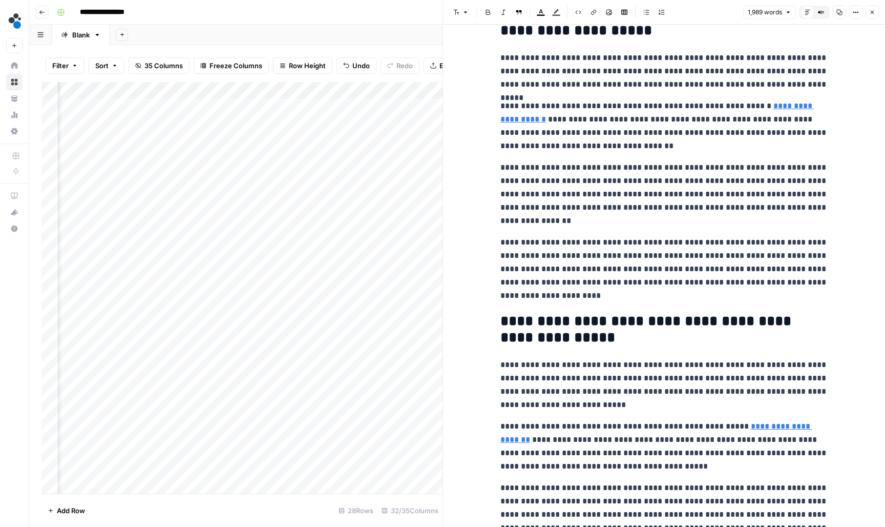
click at [871, 9] on icon "button" at bounding box center [872, 12] width 6 height 6
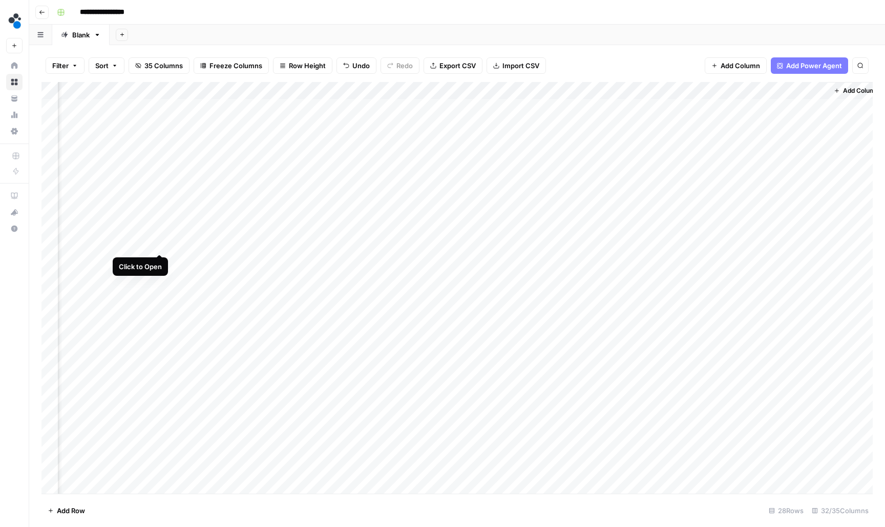
click at [159, 244] on div "Add Column" at bounding box center [456, 288] width 831 height 413
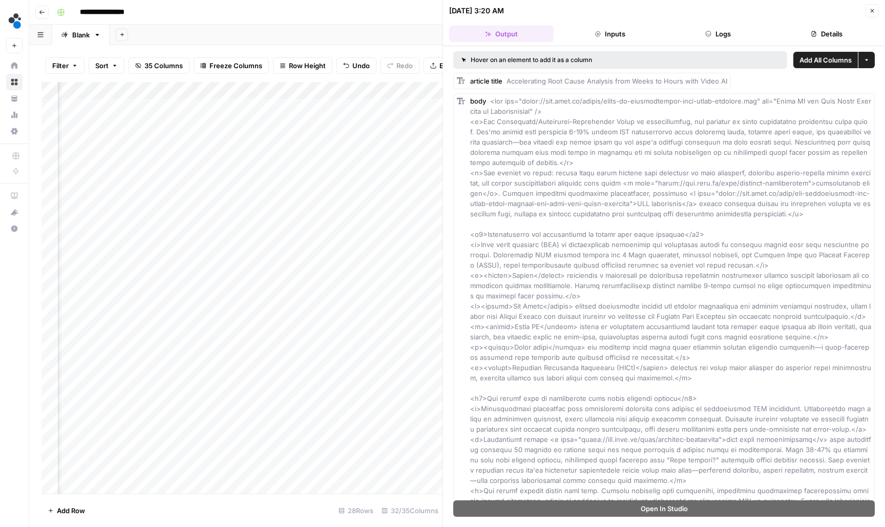
click at [712, 34] on icon "button" at bounding box center [708, 34] width 6 height 6
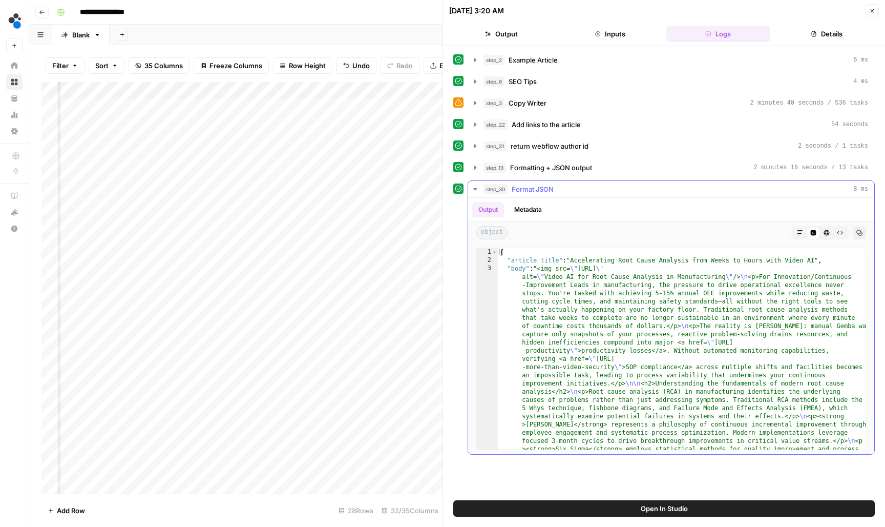
click at [480, 186] on button "step_30 Format JSON 8 ms" at bounding box center [671, 189] width 406 height 16
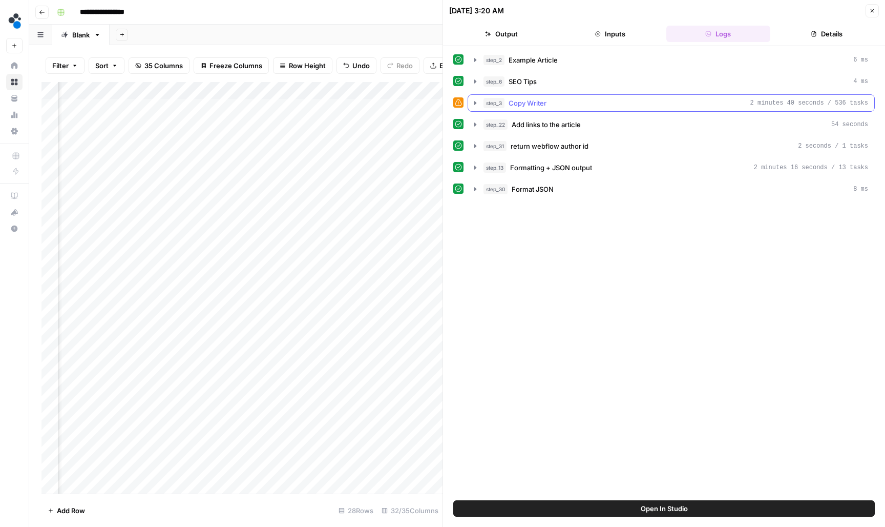
click at [475, 103] on icon "button" at bounding box center [475, 103] width 2 height 4
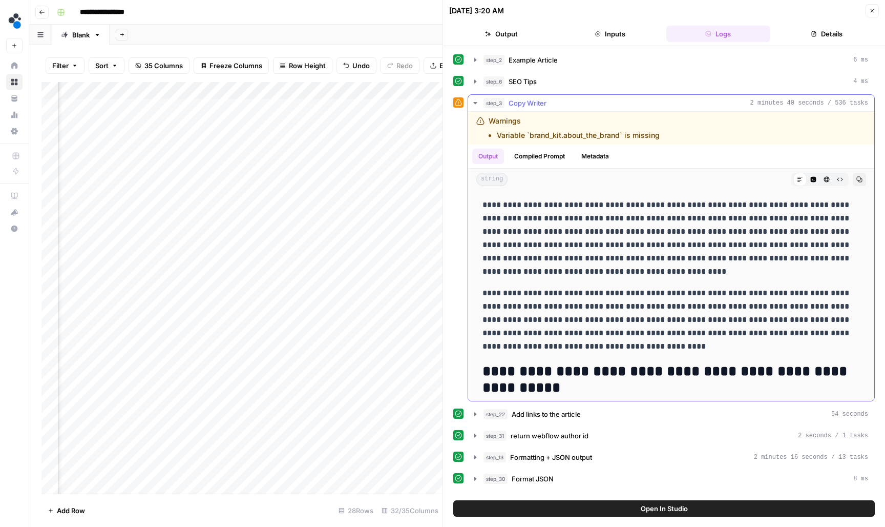
click at [473, 101] on icon "button" at bounding box center [475, 103] width 8 height 8
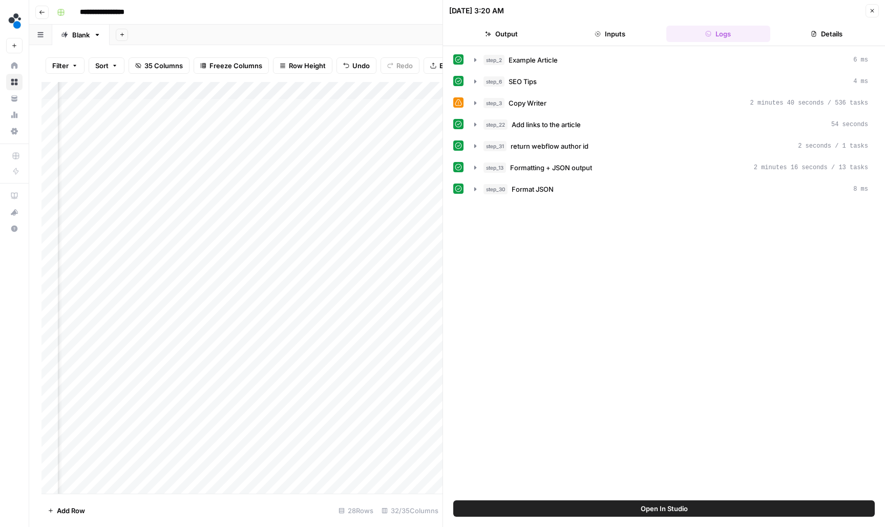
click at [874, 14] on button "Close" at bounding box center [872, 10] width 13 height 13
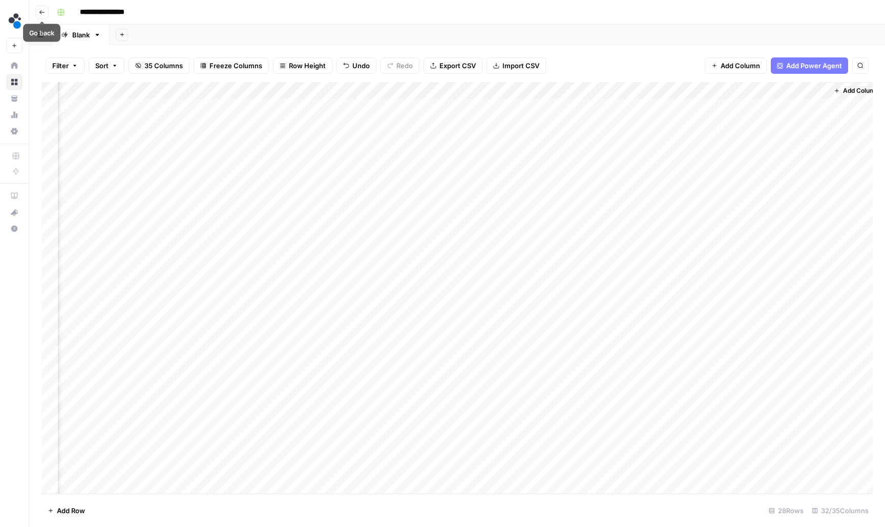
click at [47, 12] on button "Go back" at bounding box center [41, 12] width 13 height 13
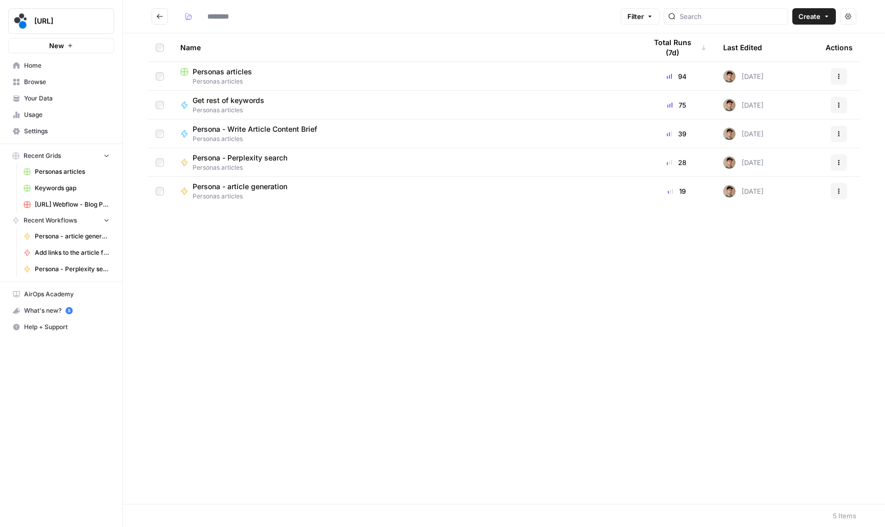
type input "**********"
click at [161, 20] on button "Go back" at bounding box center [160, 16] width 16 height 16
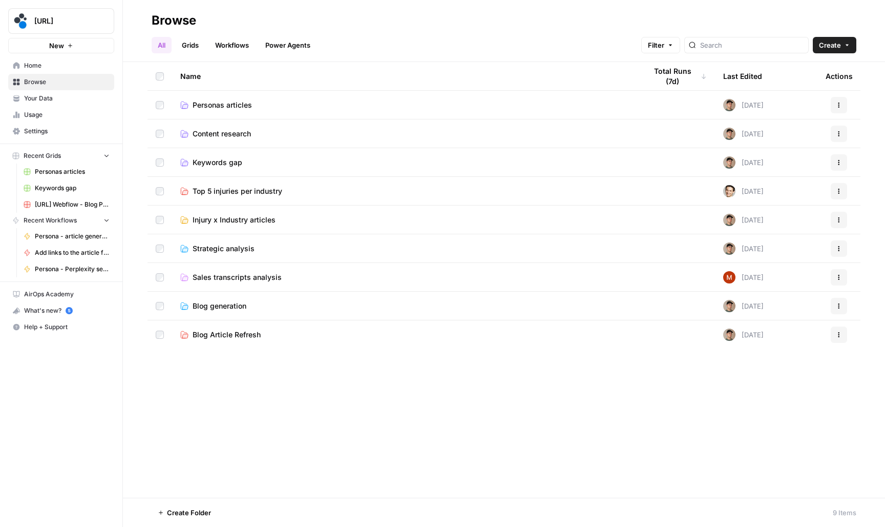
click at [220, 162] on span "Keywords gap" at bounding box center [218, 162] width 50 height 10
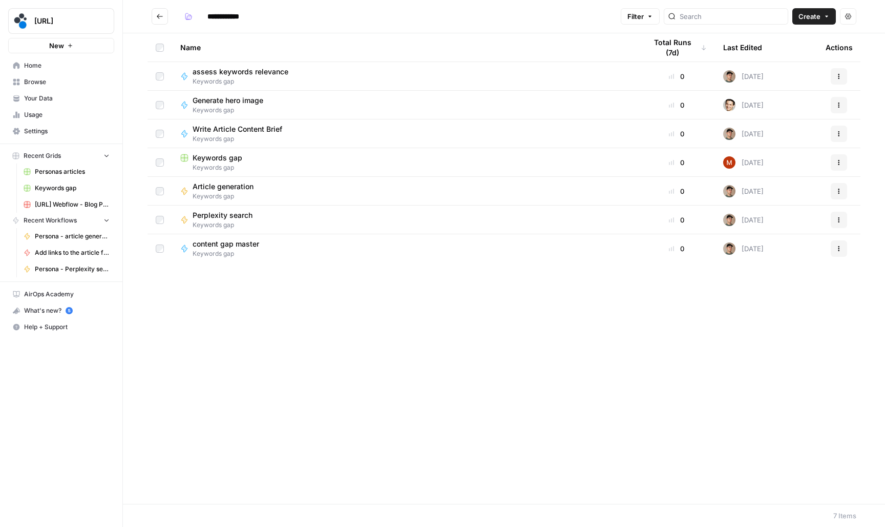
click at [247, 102] on span "Generate hero image" at bounding box center [228, 100] width 71 height 10
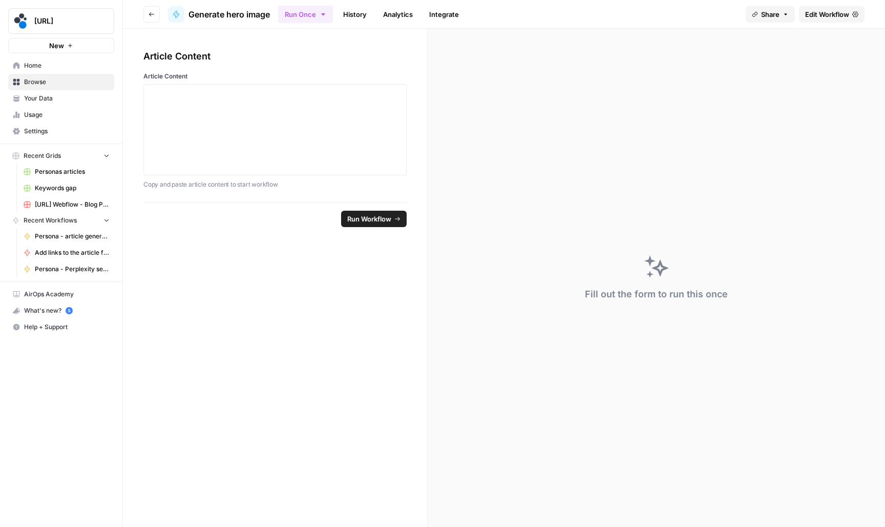
click at [854, 13] on icon at bounding box center [855, 14] width 6 height 6
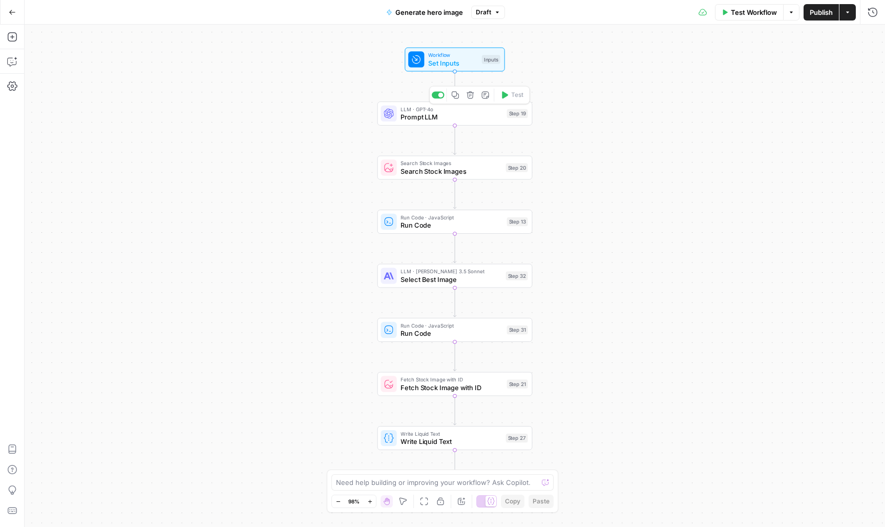
click at [489, 117] on span "Prompt LLM" at bounding box center [452, 117] width 102 height 10
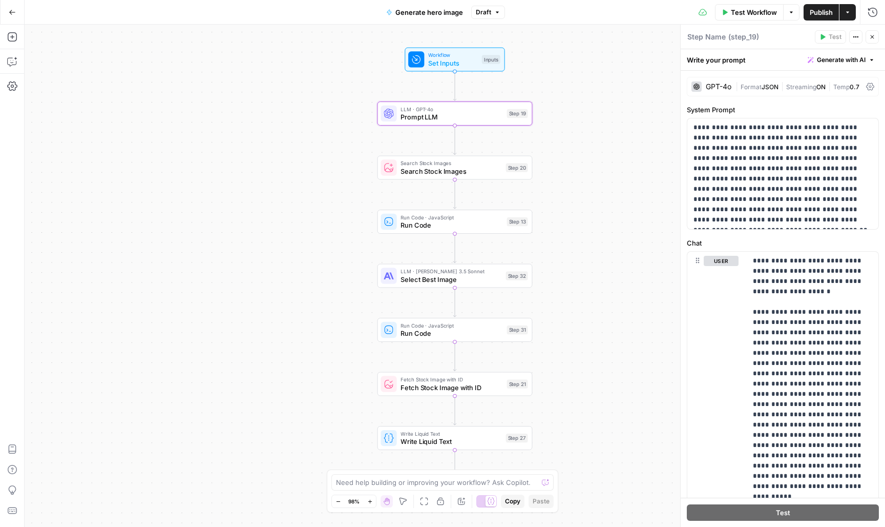
click at [498, 167] on span "Search Stock Images" at bounding box center [451, 171] width 101 height 10
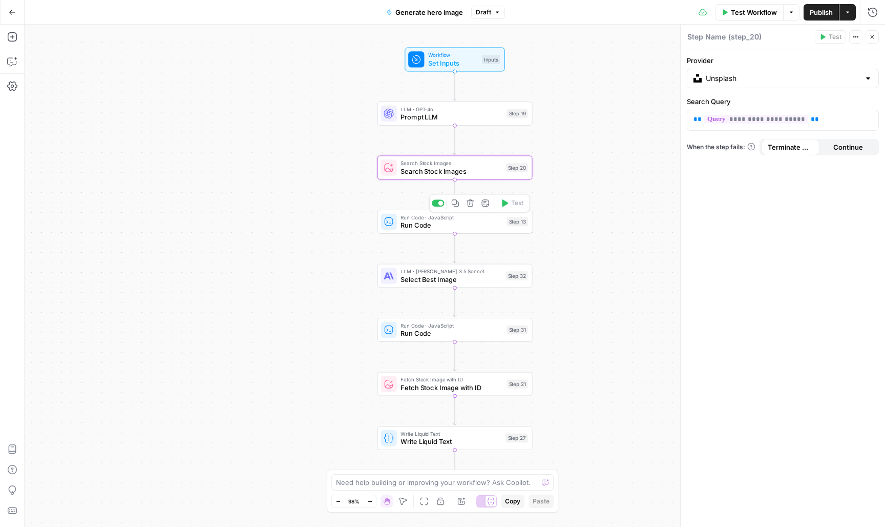
click at [475, 226] on span "Run Code" at bounding box center [452, 225] width 102 height 10
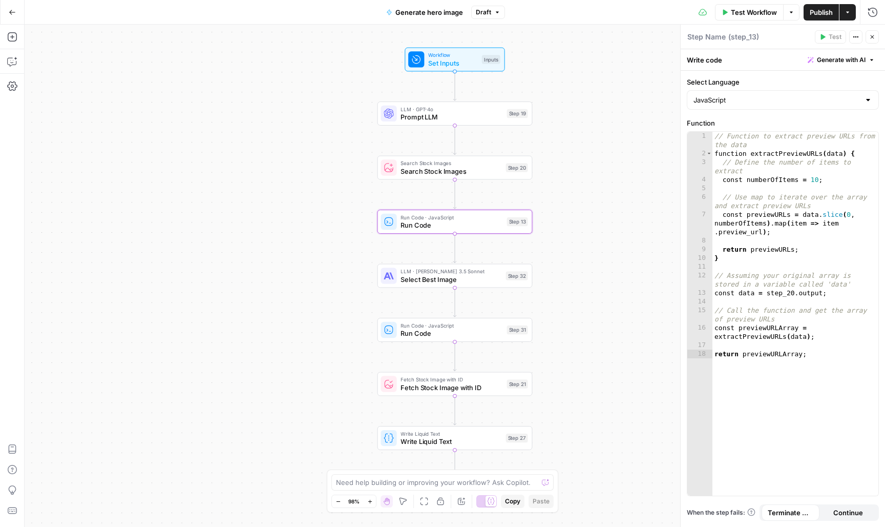
click at [476, 277] on span "Select Best Image" at bounding box center [451, 279] width 101 height 10
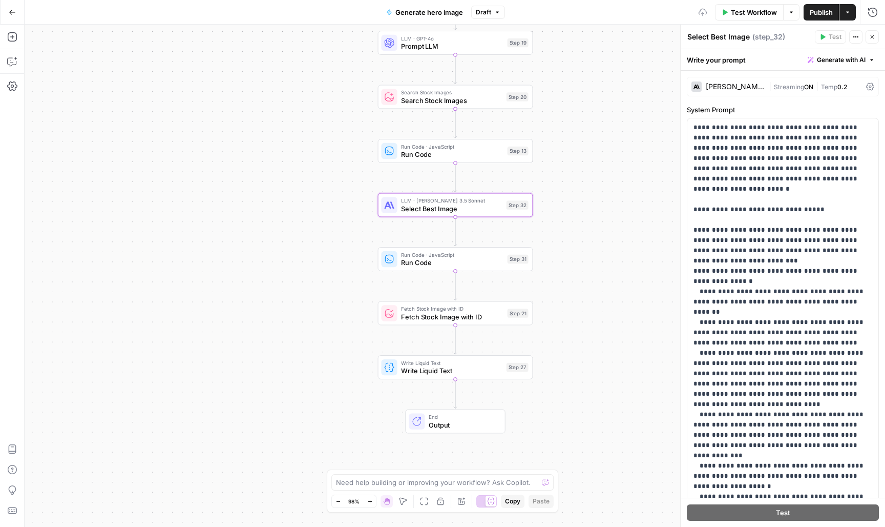
drag, startPoint x: 554, startPoint y: 340, endPoint x: 555, endPoint y: 263, distance: 76.9
click at [555, 265] on div "Workflow Set Inputs Inputs LLM · GPT-4o Prompt LLM Step 19 Search Stock Images …" at bounding box center [455, 276] width 861 height 502
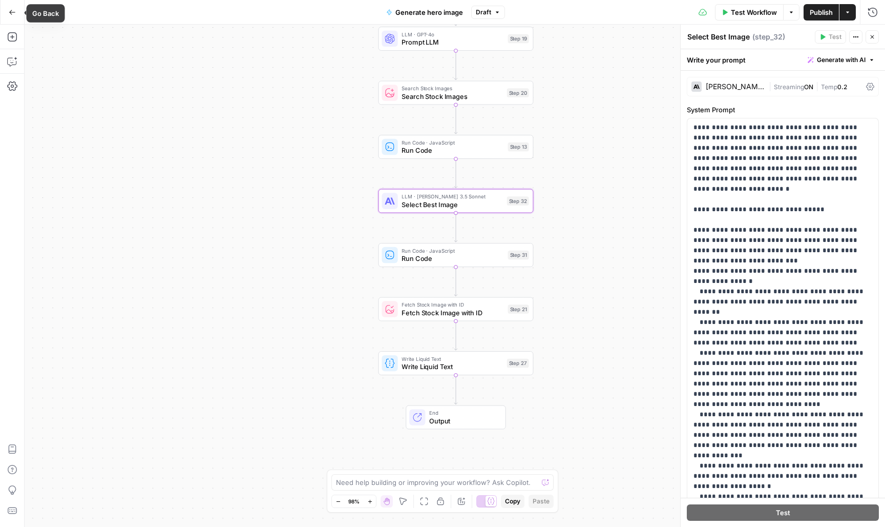
click at [14, 12] on icon "button" at bounding box center [12, 12] width 6 height 5
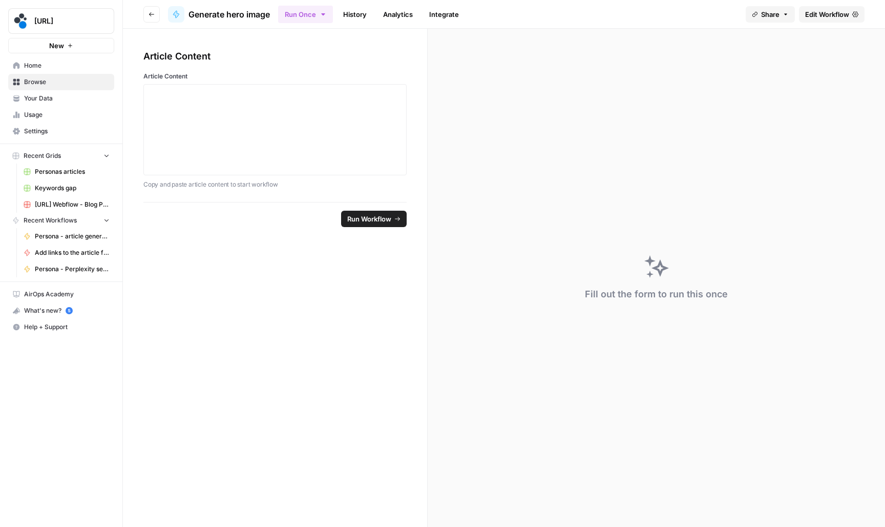
click at [148, 18] on button "Go back" at bounding box center [151, 14] width 16 height 16
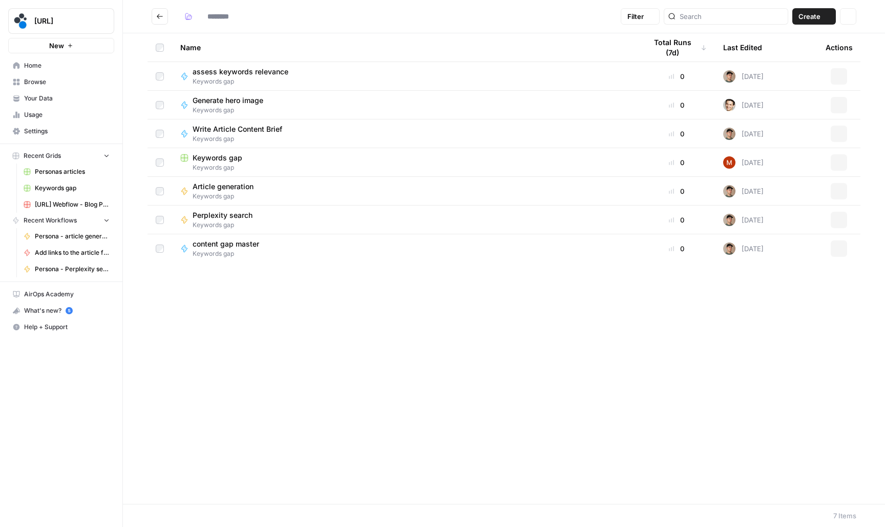
type input "**********"
click at [159, 17] on icon "Go back" at bounding box center [159, 16] width 7 height 7
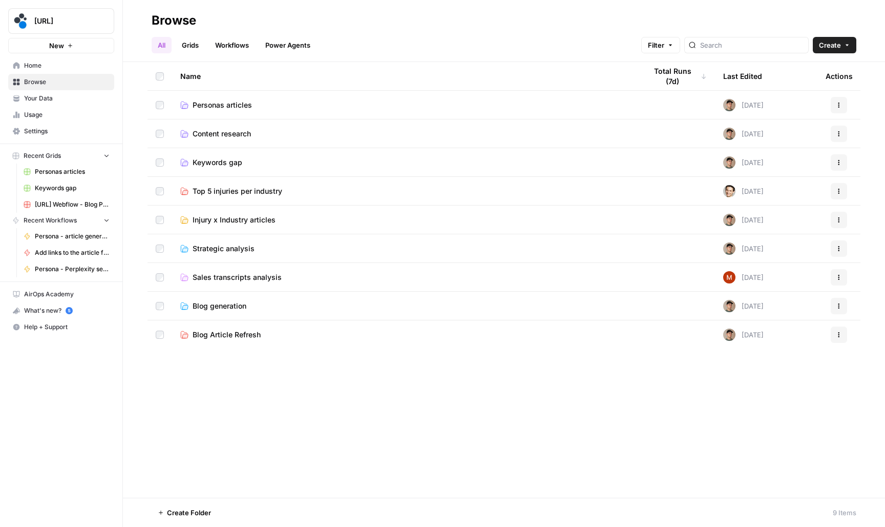
click at [210, 110] on span "Personas articles" at bounding box center [222, 105] width 59 height 10
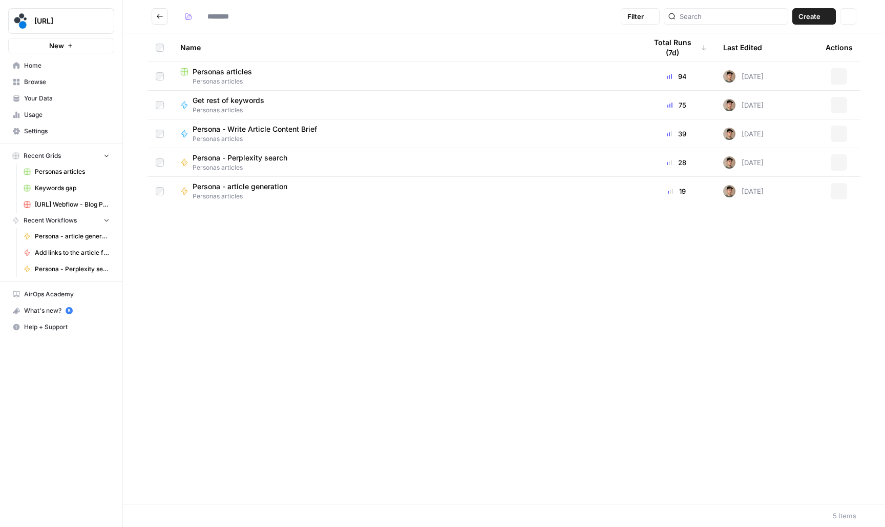
type input "**********"
click at [228, 75] on span "Personas articles" at bounding box center [222, 72] width 59 height 10
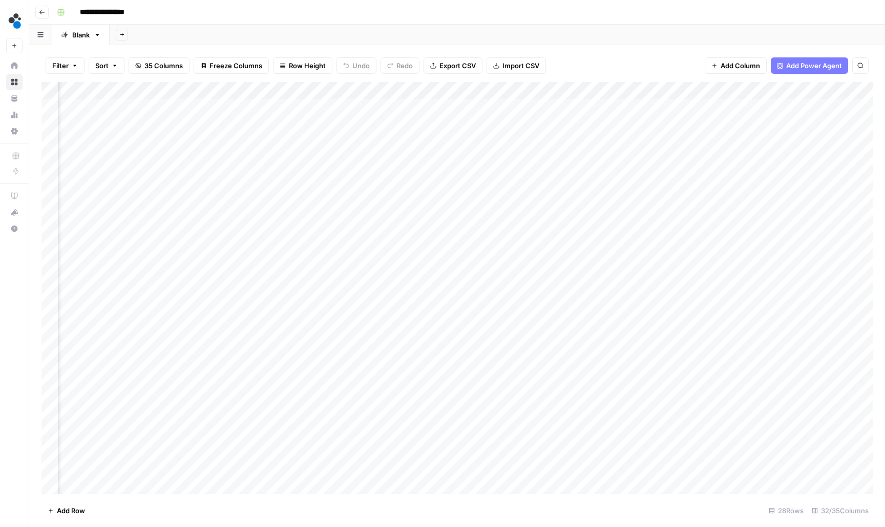
scroll to position [1, 1102]
click at [795, 192] on div "Add Column" at bounding box center [456, 288] width 831 height 413
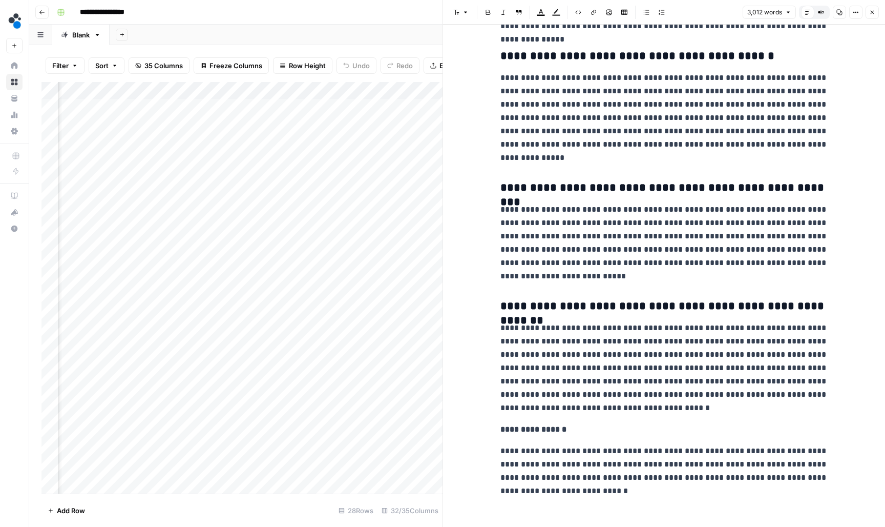
scroll to position [5214, 0]
click at [874, 18] on button "Close" at bounding box center [872, 12] width 13 height 13
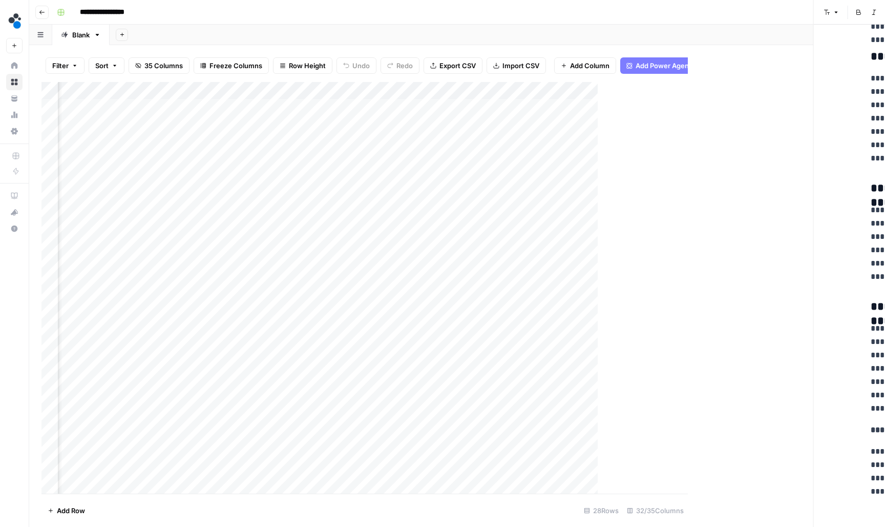
scroll to position [1, 2430]
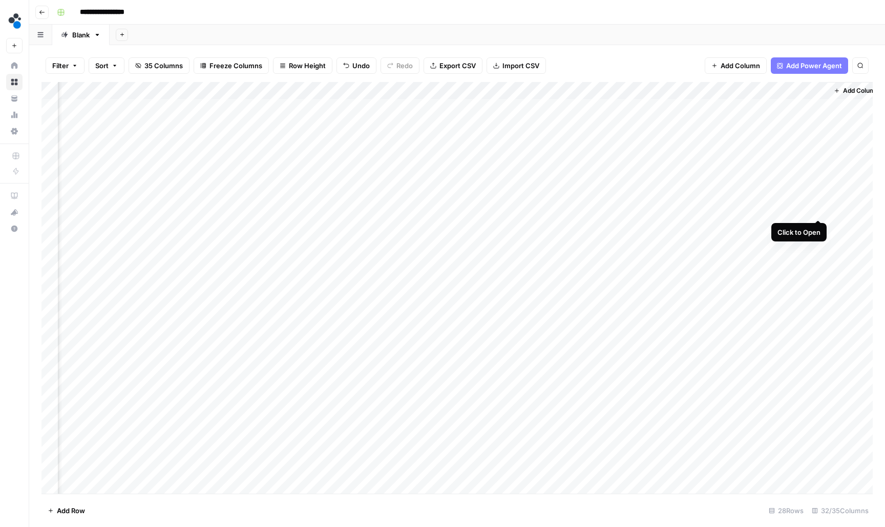
click at [819, 210] on div "Add Column" at bounding box center [456, 288] width 831 height 413
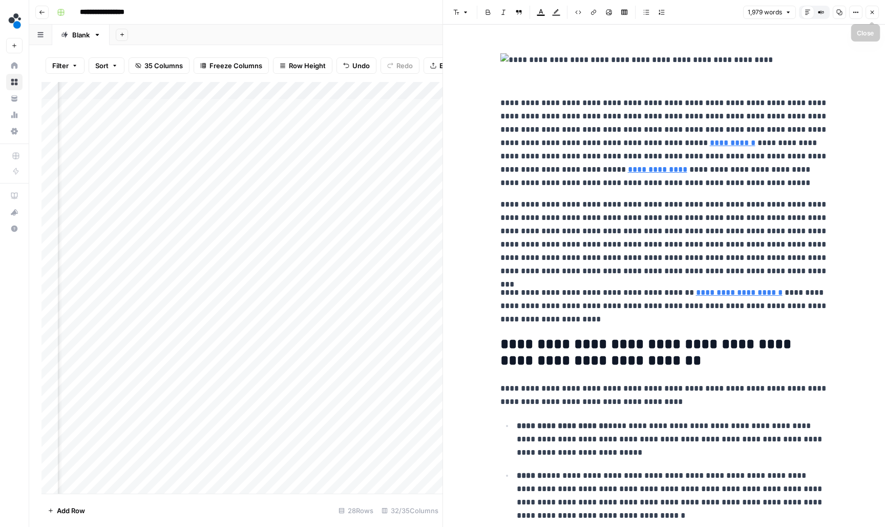
click at [875, 8] on button "Close" at bounding box center [872, 12] width 13 height 13
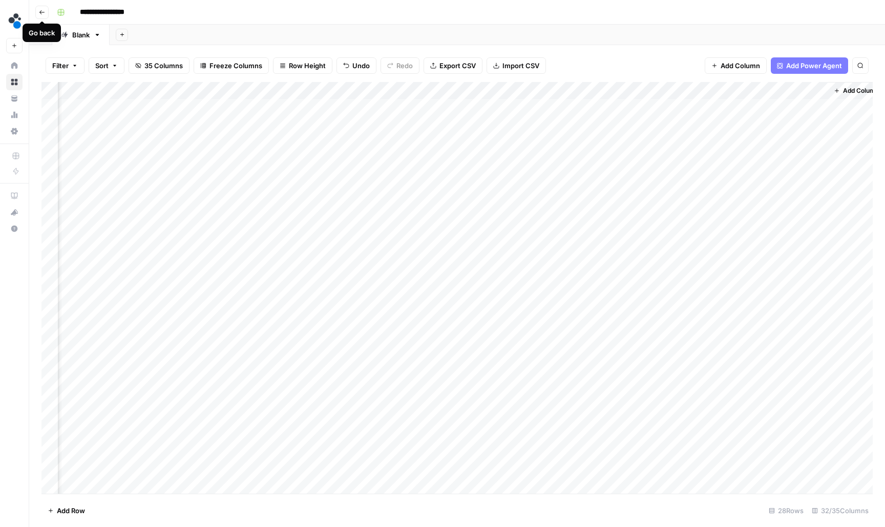
click at [45, 8] on button "Go back" at bounding box center [41, 12] width 13 height 13
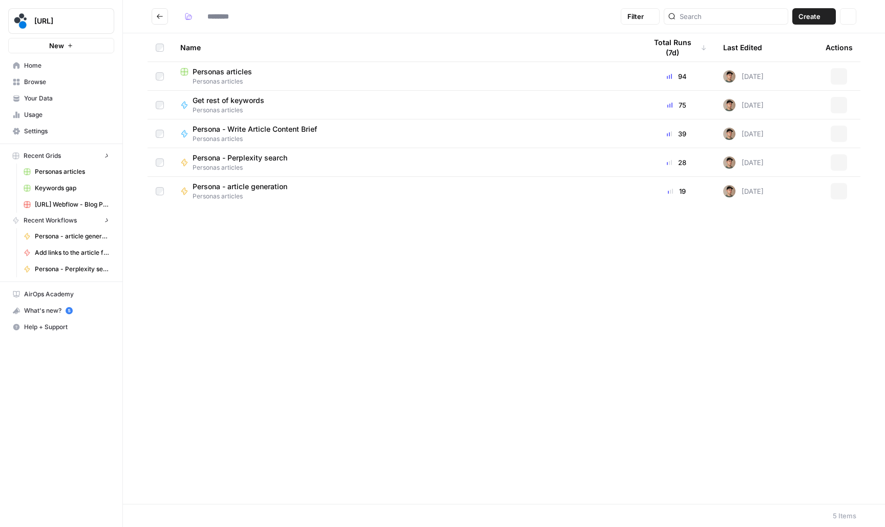
type input "**********"
click at [59, 93] on link "Your Data" at bounding box center [61, 98] width 106 height 16
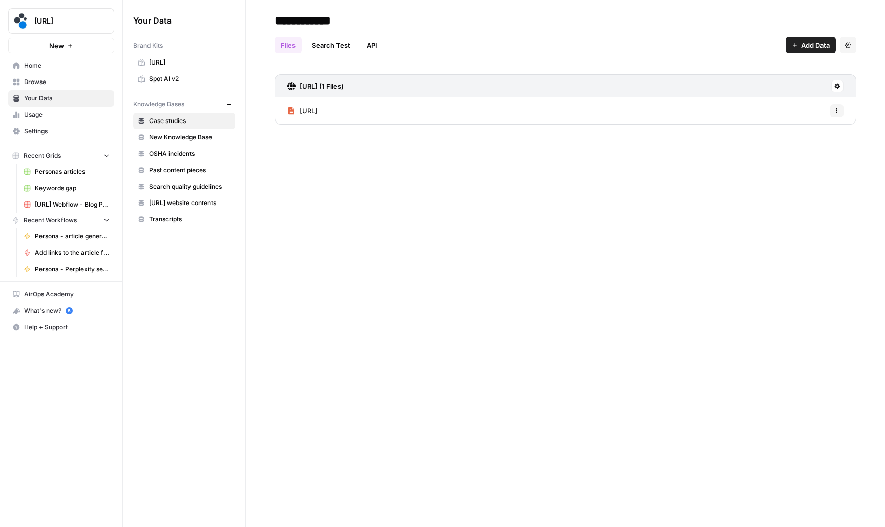
click at [76, 88] on link "Browse" at bounding box center [61, 82] width 106 height 16
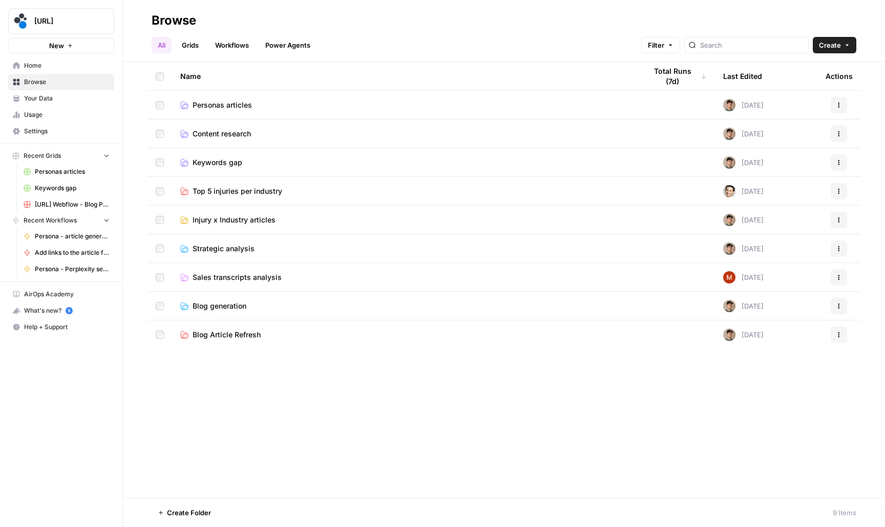
click at [212, 107] on span "Personas articles" at bounding box center [222, 105] width 59 height 10
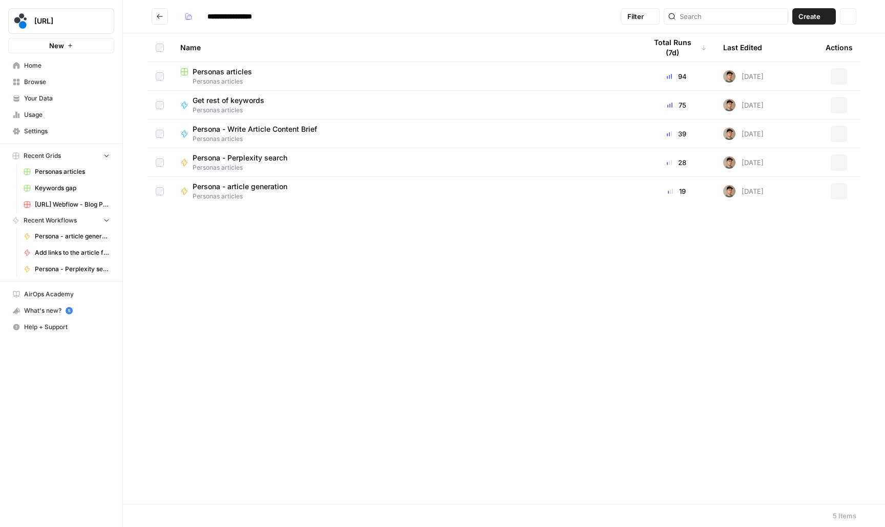
type input "**********"
click at [245, 190] on span "Persona - article generation" at bounding box center [240, 186] width 95 height 10
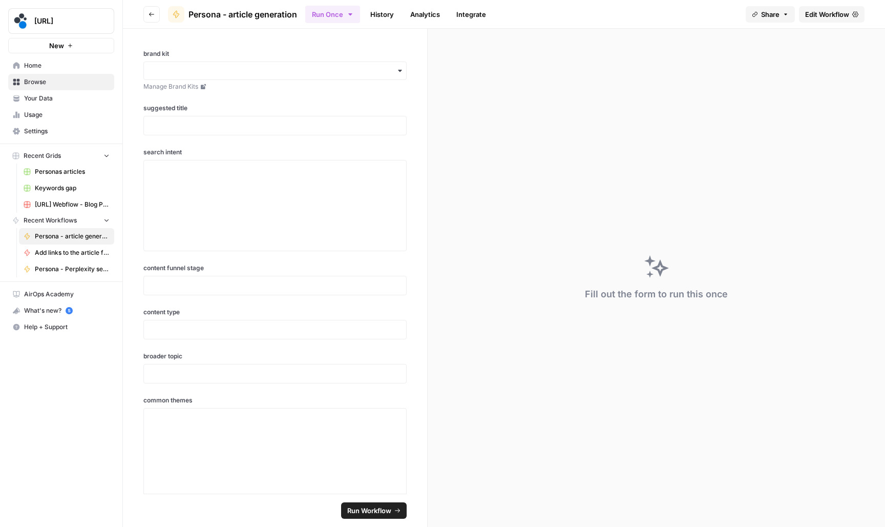
click at [825, 15] on span "Edit Workflow" at bounding box center [827, 14] width 44 height 10
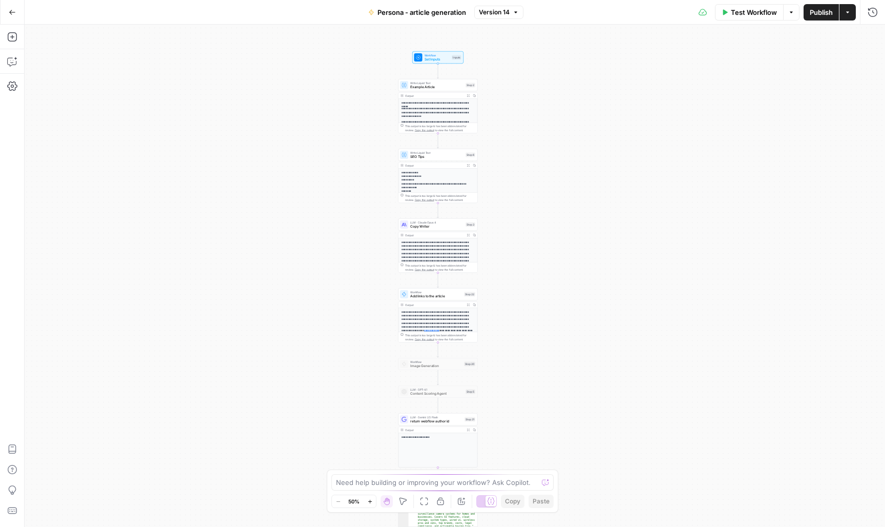
drag, startPoint x: 559, startPoint y: 84, endPoint x: 542, endPoint y: 164, distance: 82.3
click at [542, 160] on div "**********" at bounding box center [455, 276] width 861 height 502
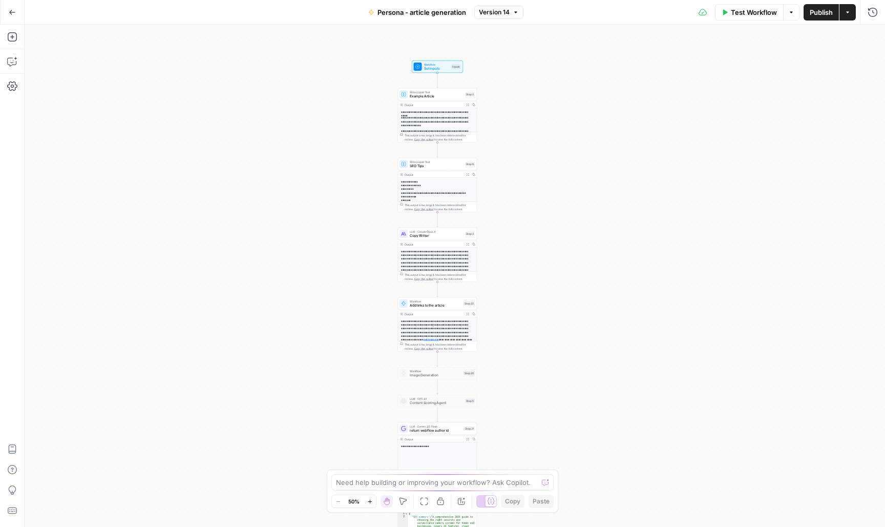
click at [432, 237] on span "Copy Writer" at bounding box center [436, 235] width 53 height 5
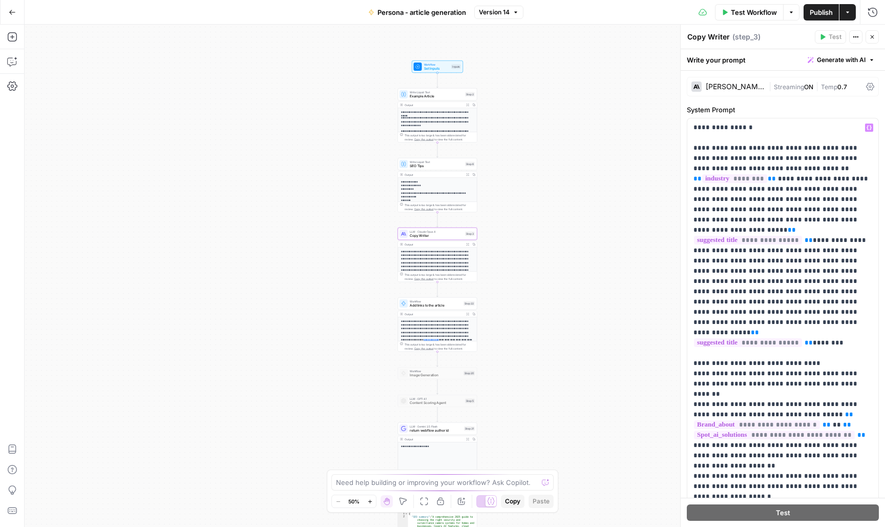
scroll to position [16, 0]
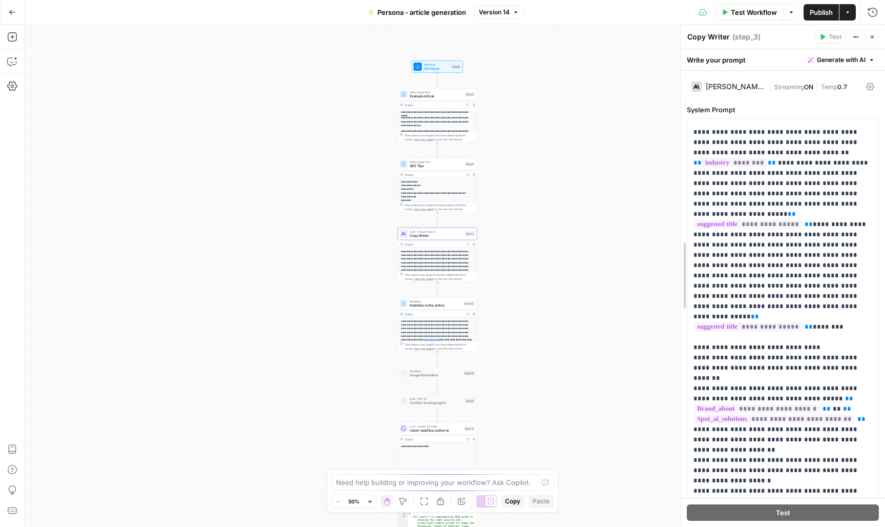
drag, startPoint x: 685, startPoint y: 268, endPoint x: 583, endPoint y: 267, distance: 102.5
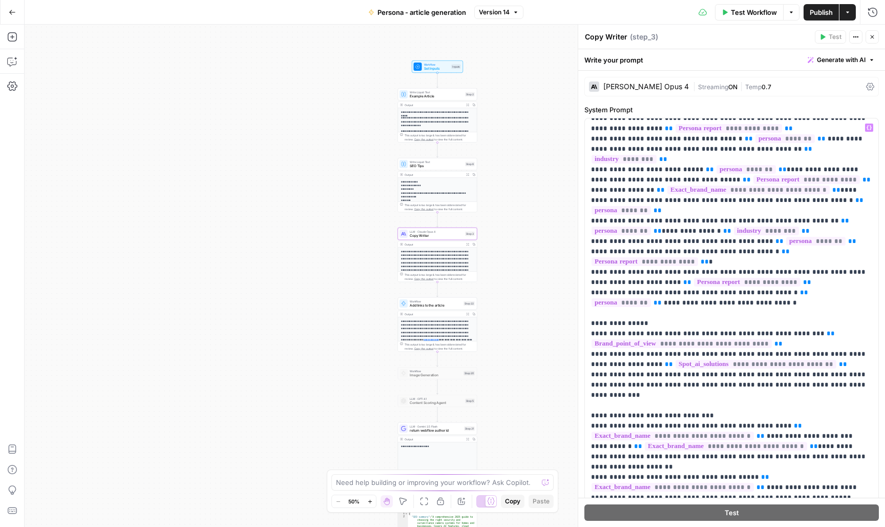
scroll to position [501, 0]
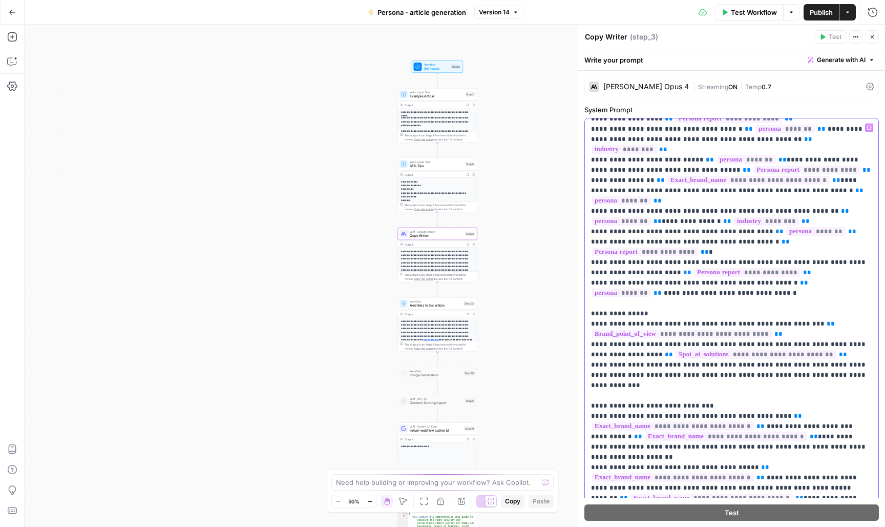
click at [709, 326] on p "**********" at bounding box center [731, 206] width 281 height 1168
type input "bulletå"
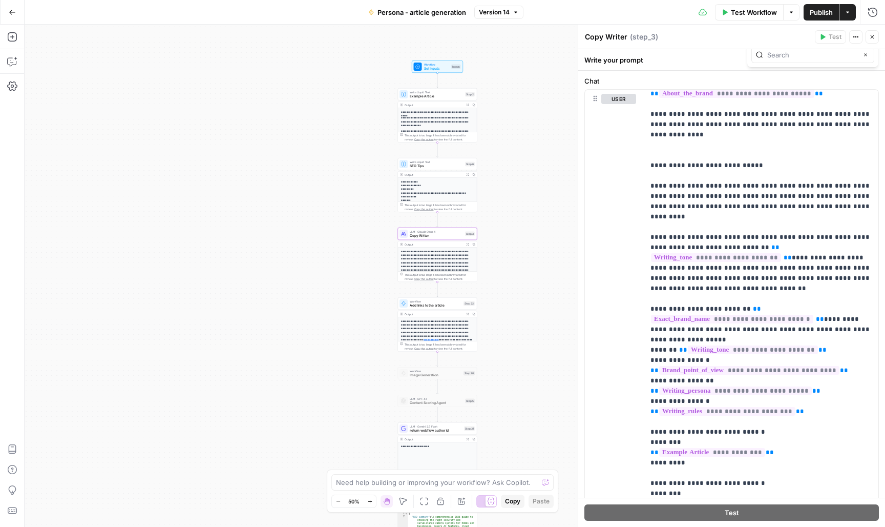
scroll to position [38, 0]
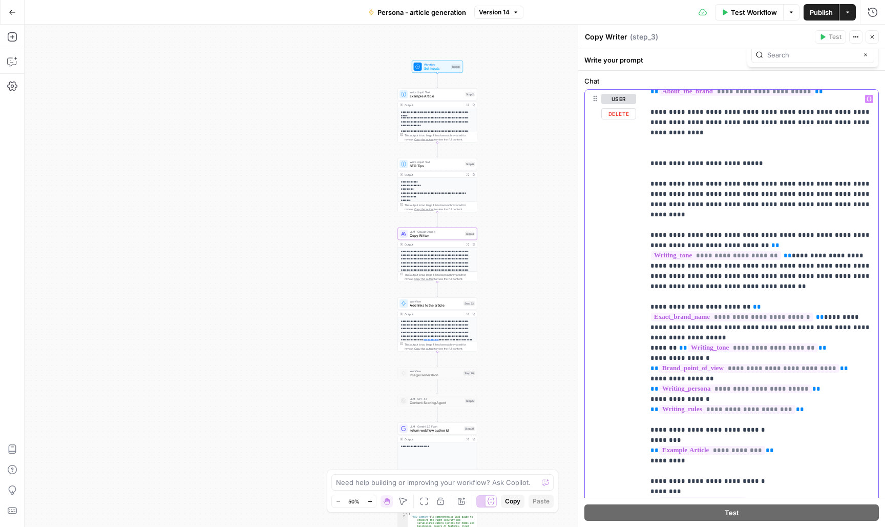
type input "bullet"
click at [844, 75] on icon "button" at bounding box center [845, 75] width 5 height 5
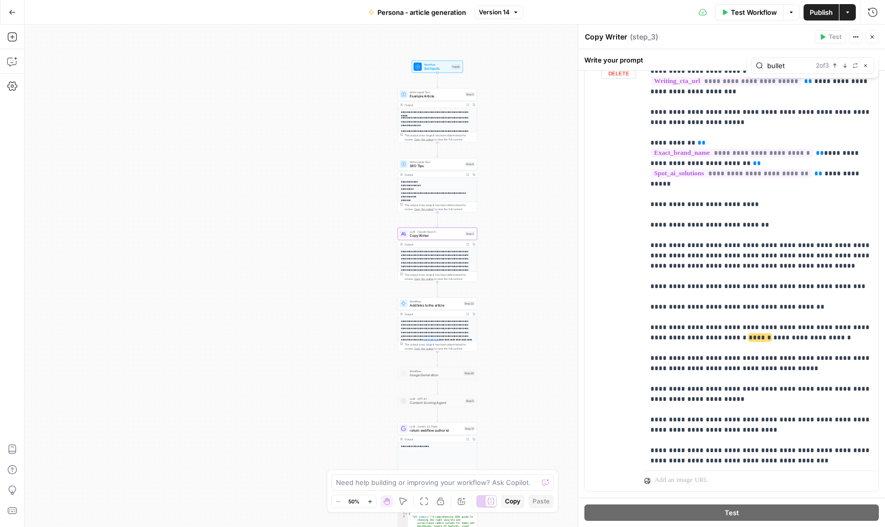
scroll to position [1051, 0]
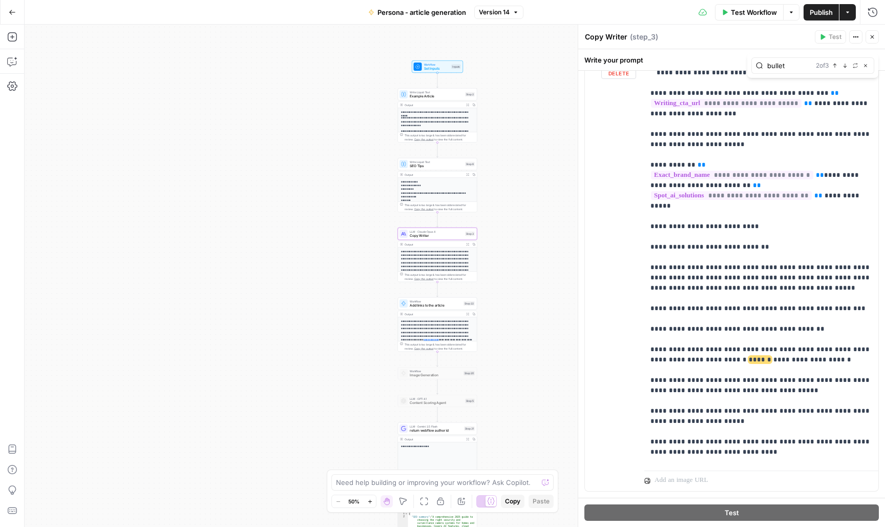
click at [837, 69] on button "Previous match" at bounding box center [835, 65] width 8 height 8
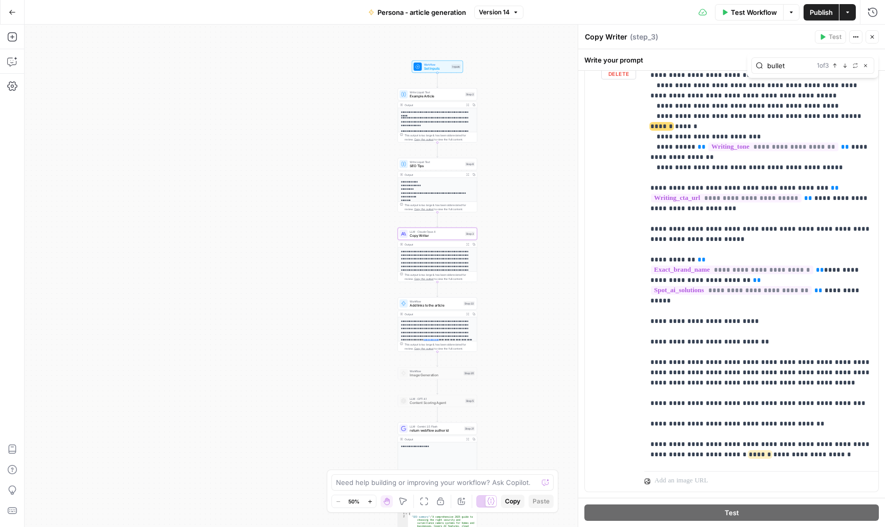
scroll to position [938, 0]
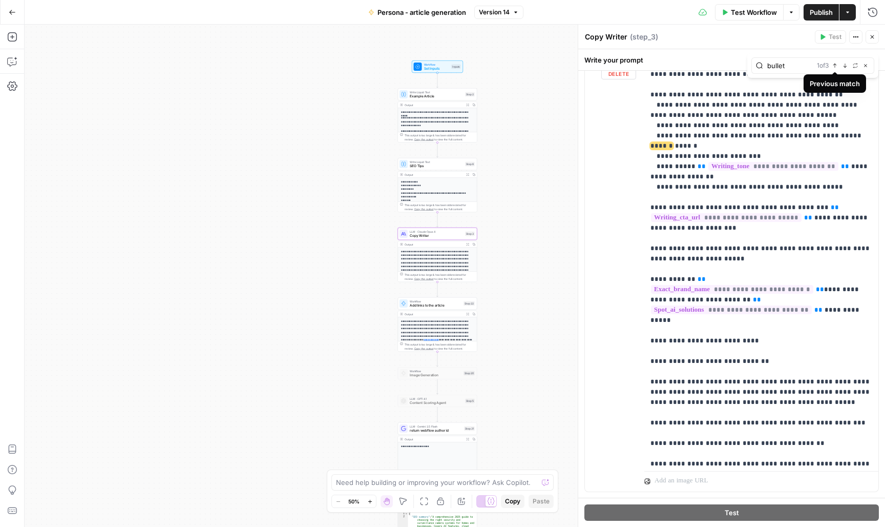
click at [837, 68] on icon "button" at bounding box center [834, 65] width 5 height 5
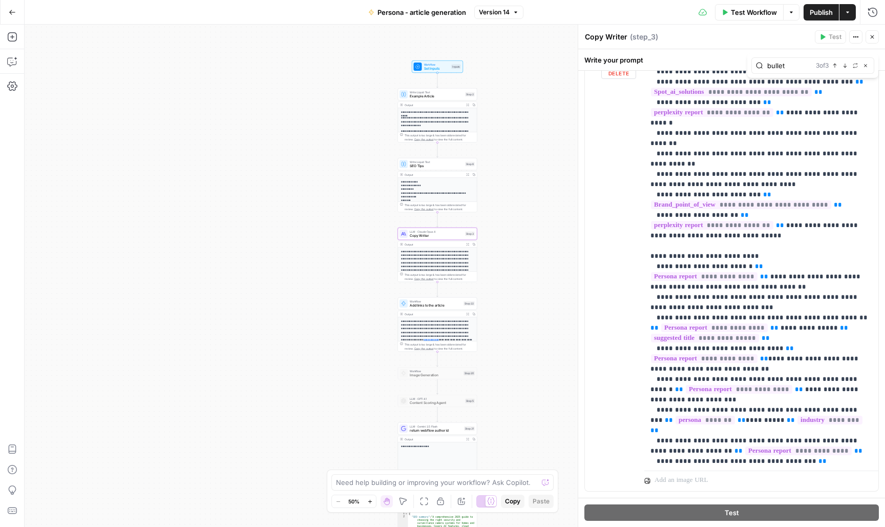
scroll to position [3394, 0]
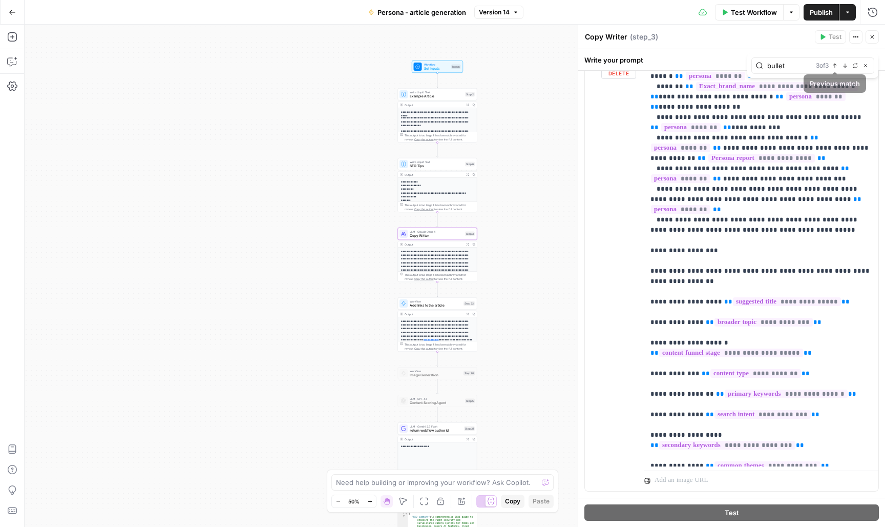
click at [847, 67] on icon "button" at bounding box center [845, 65] width 5 height 5
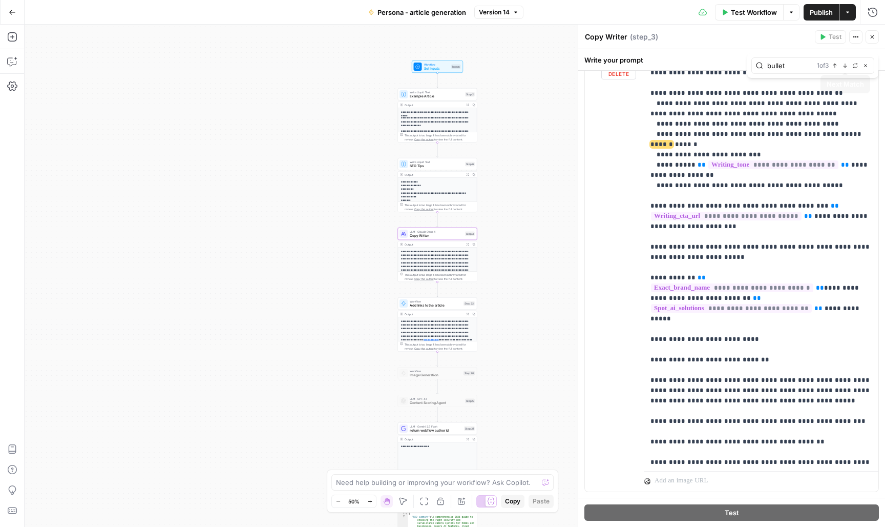
scroll to position [938, 0]
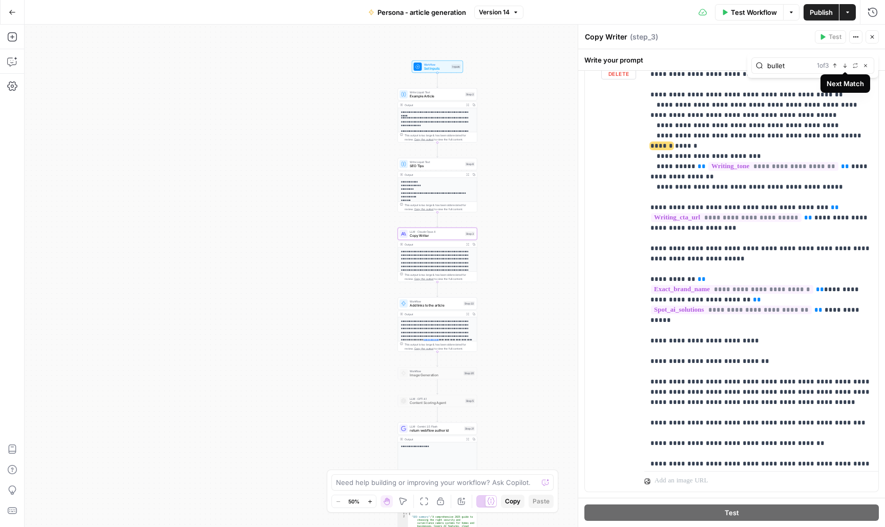
click at [847, 67] on icon "button" at bounding box center [845, 65] width 5 height 5
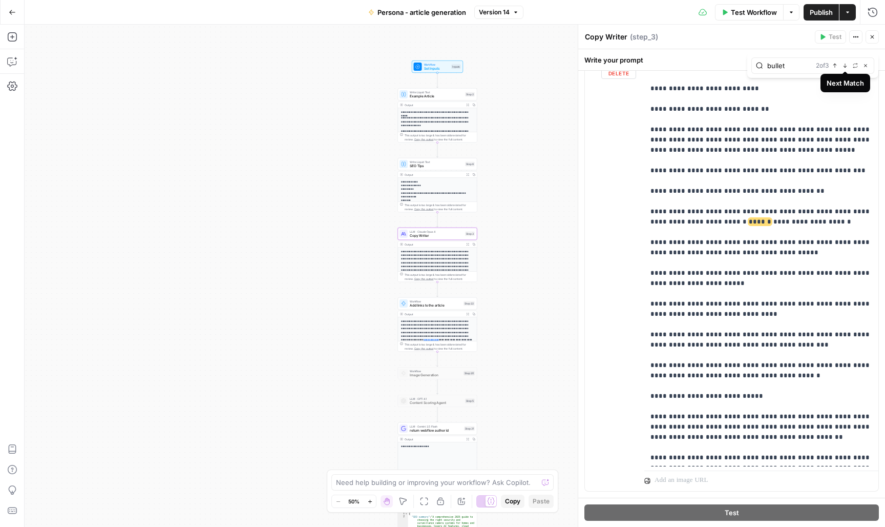
scroll to position [1255, 0]
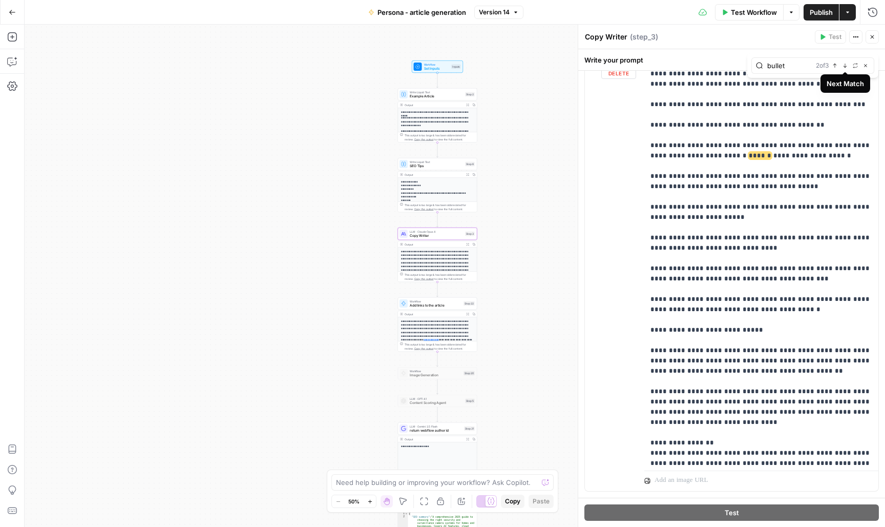
click at [847, 67] on icon "button" at bounding box center [845, 65] width 5 height 5
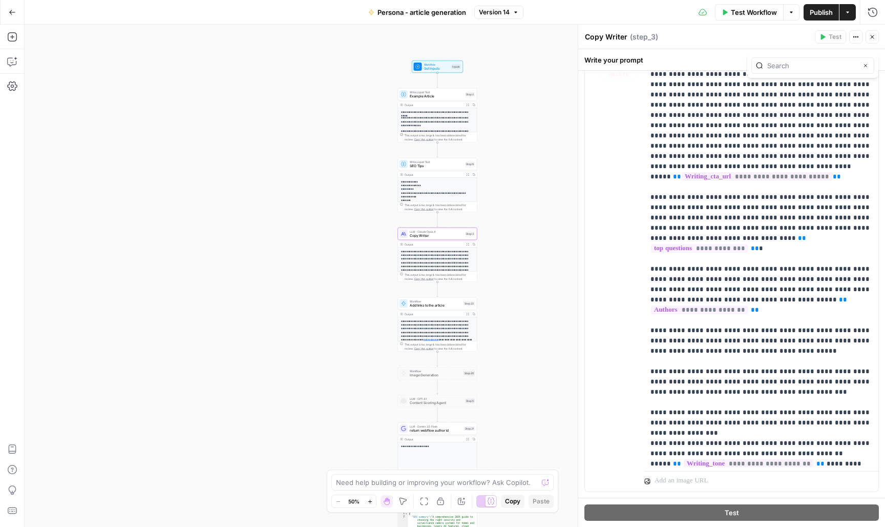
click at [525, 141] on div "**********" at bounding box center [455, 276] width 861 height 502
click at [867, 67] on icon "button" at bounding box center [865, 65] width 5 height 5
click at [563, 154] on div "**********" at bounding box center [455, 276] width 861 height 502
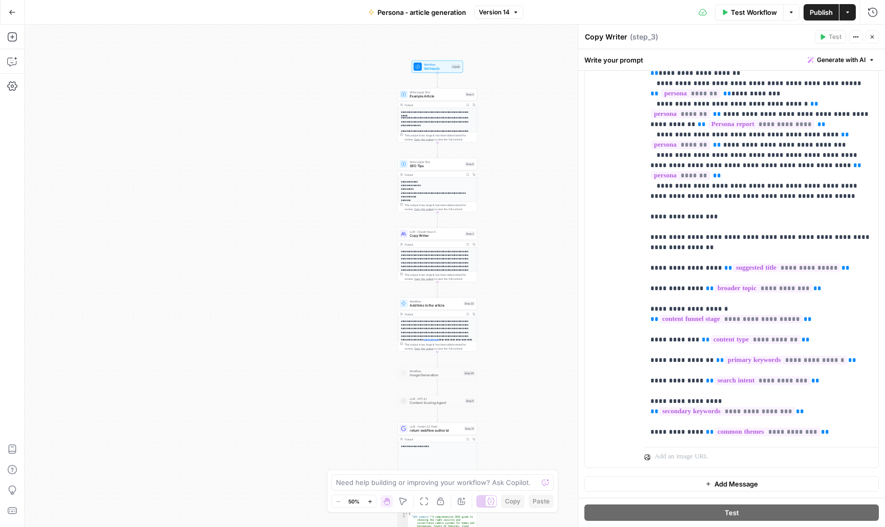
scroll to position [0, 0]
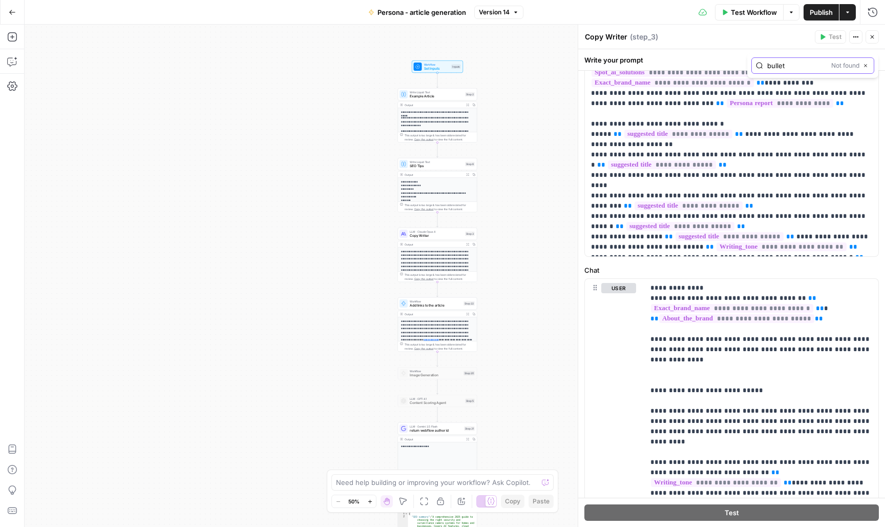
type input "bullet"
click at [868, 69] on button "Close" at bounding box center [866, 65] width 8 height 8
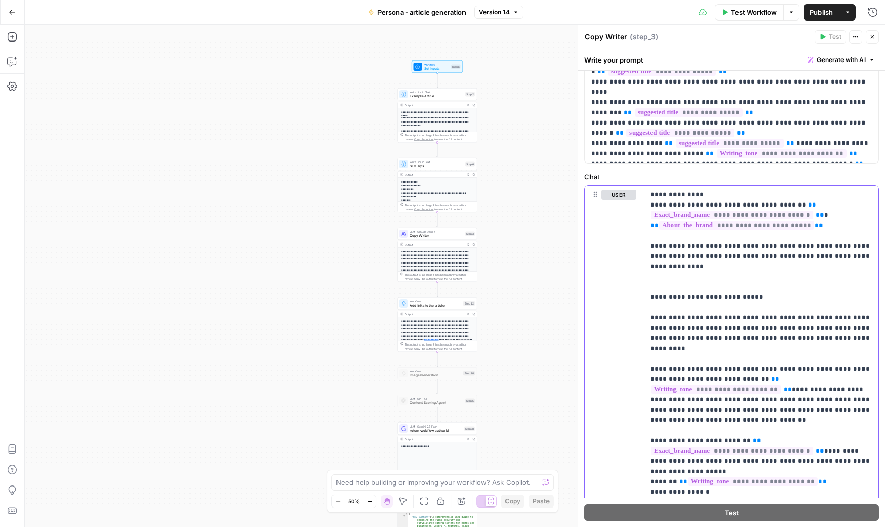
type input "bullet"
click at [848, 174] on button "Next Match" at bounding box center [845, 171] width 8 height 8
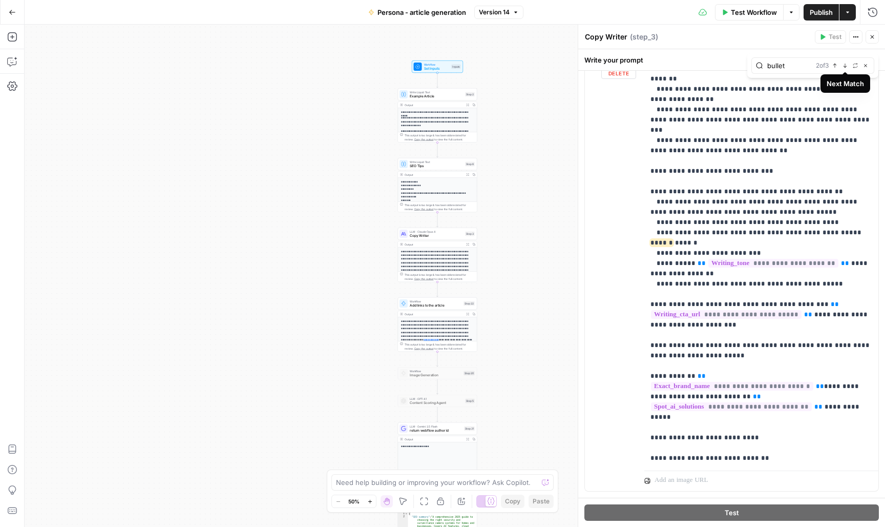
click at [847, 66] on icon "button" at bounding box center [845, 65] width 5 height 5
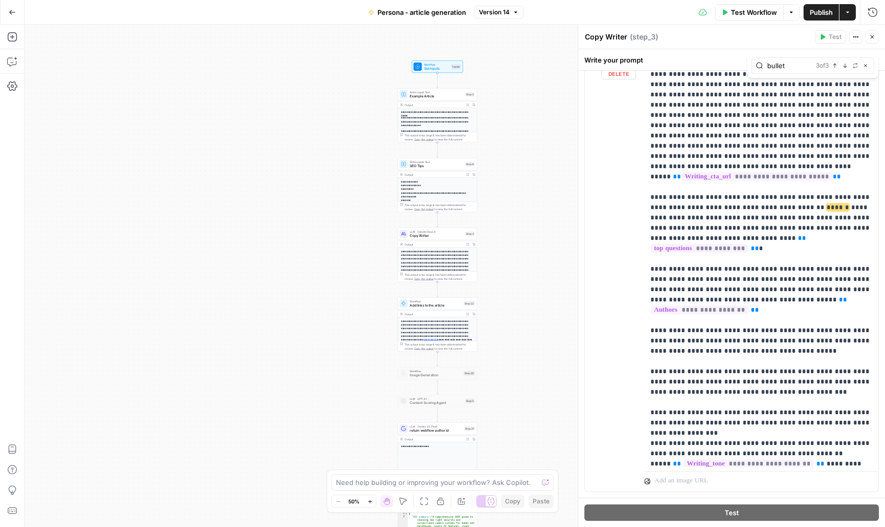
click at [847, 66] on icon "button" at bounding box center [845, 65] width 5 height 5
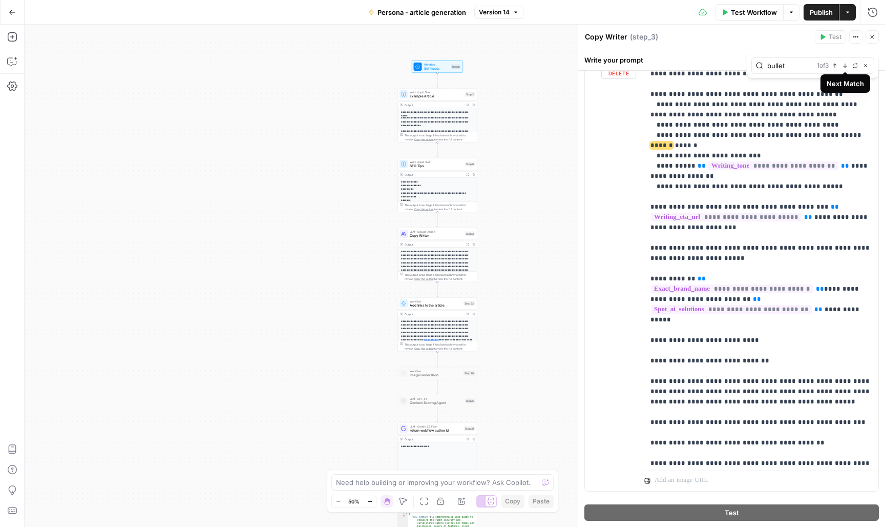
click at [846, 67] on icon "button" at bounding box center [845, 65] width 5 height 5
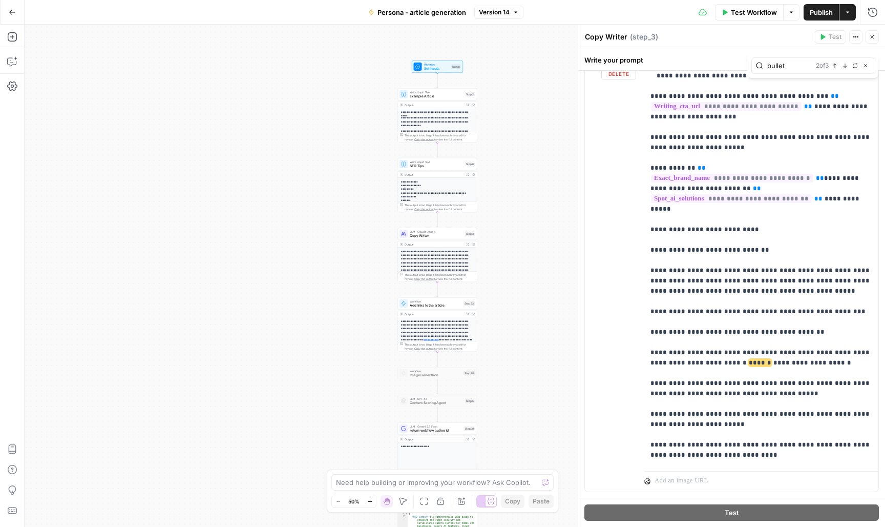
click at [844, 66] on icon "button" at bounding box center [845, 65] width 5 height 5
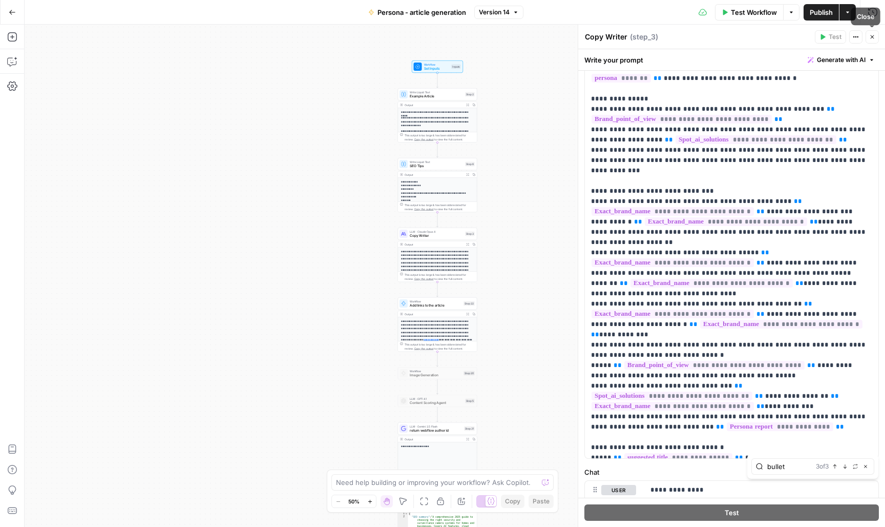
click at [873, 35] on icon "button" at bounding box center [872, 37] width 6 height 6
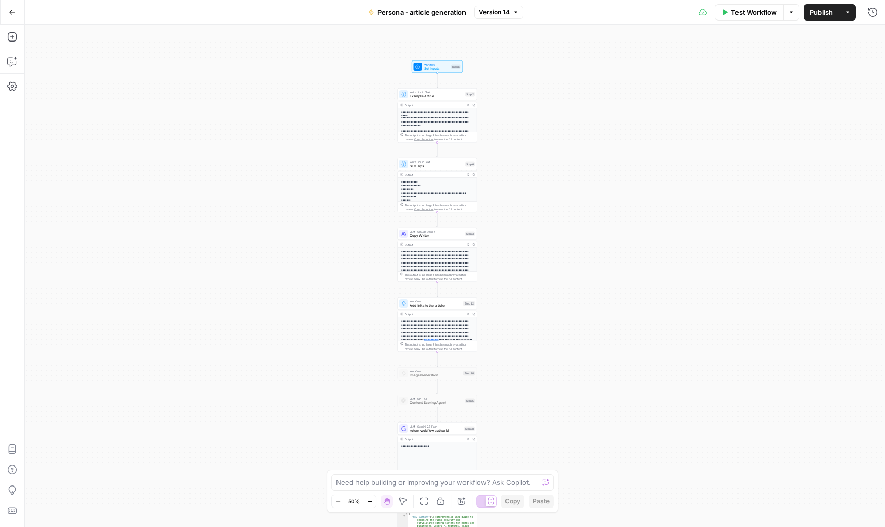
click at [9, 11] on icon "button" at bounding box center [12, 12] width 7 height 7
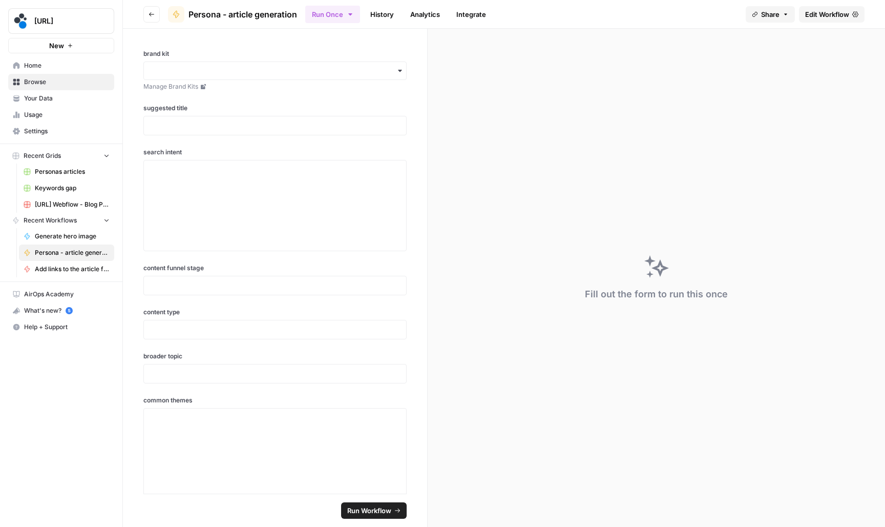
click at [65, 99] on span "Your Data" at bounding box center [67, 98] width 86 height 9
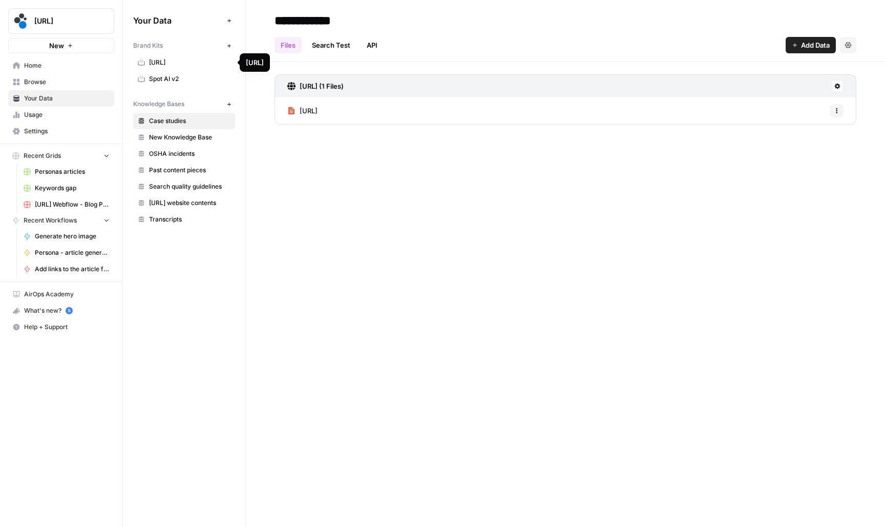
click at [195, 66] on span "[URL]" at bounding box center [189, 62] width 81 height 9
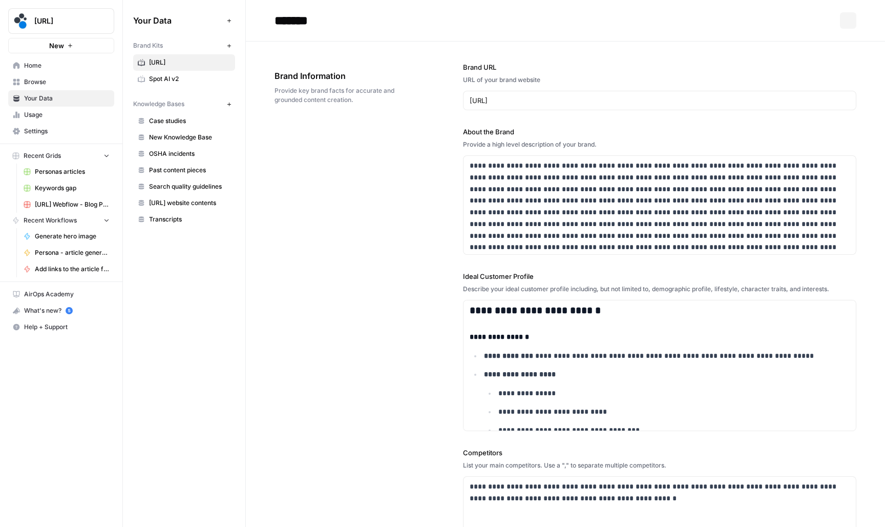
click at [194, 76] on span "Spot AI v2" at bounding box center [189, 78] width 81 height 9
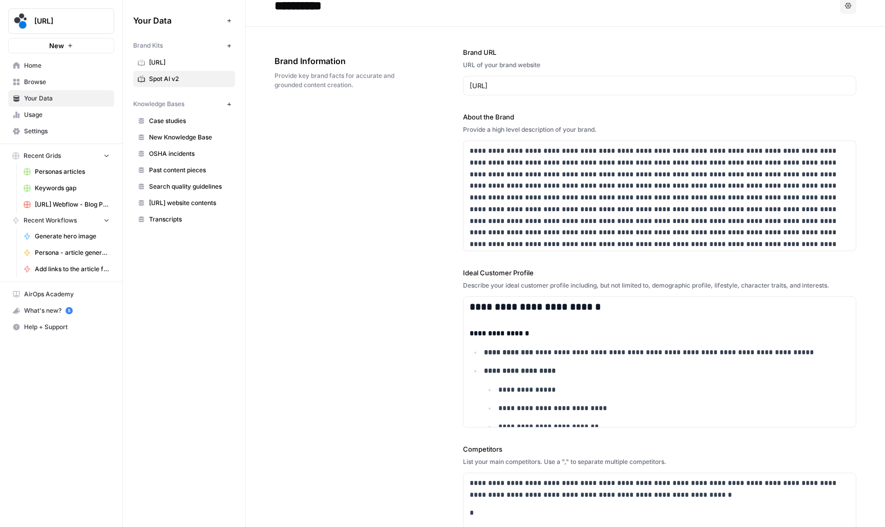
scroll to position [17, 0]
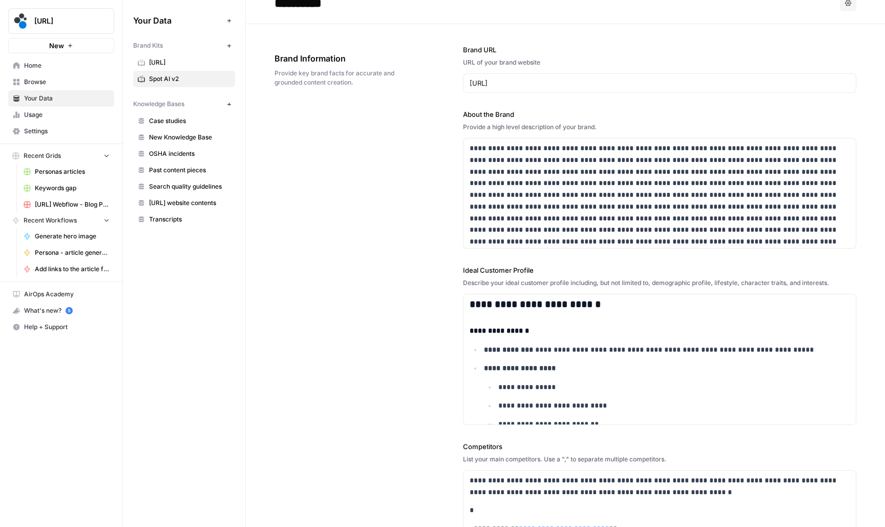
click at [506, 110] on label "About the Brand" at bounding box center [659, 114] width 393 height 10
drag, startPoint x: 526, startPoint y: 115, endPoint x: 451, endPoint y: 115, distance: 74.8
click at [450, 115] on div "**********" at bounding box center [566, 379] width 582 height 710
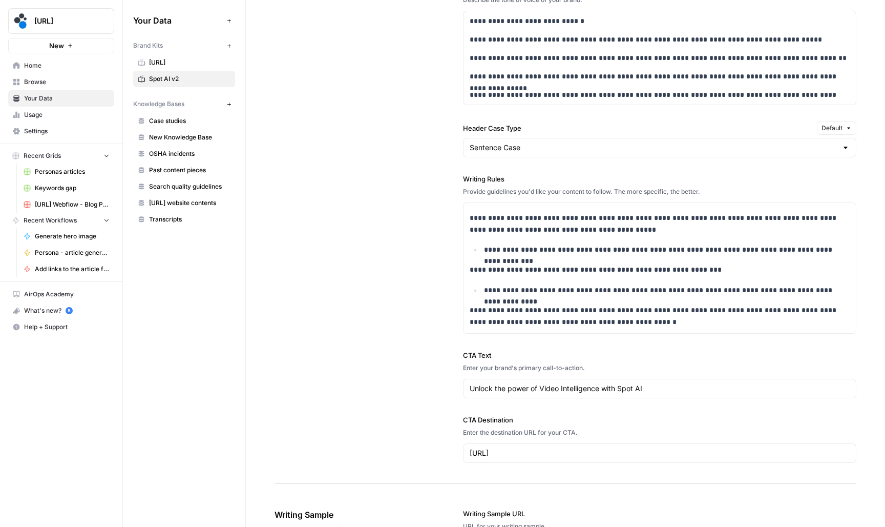
scroll to position [298, 0]
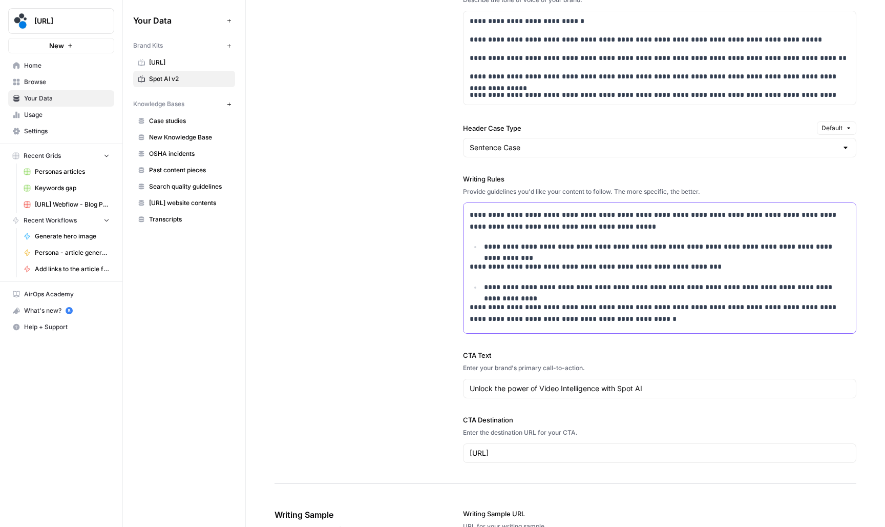
click at [475, 266] on p "**********" at bounding box center [660, 266] width 380 height 11
drag, startPoint x: 838, startPoint y: 287, endPoint x: 468, endPoint y: 266, distance: 370.5
copy div "**********"
click at [598, 288] on p "**********" at bounding box center [667, 286] width 366 height 11
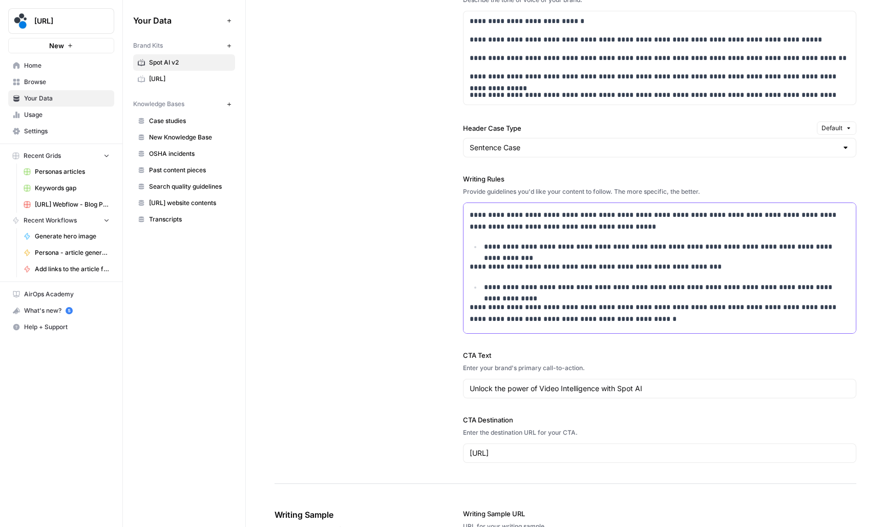
click at [844, 246] on p "**********" at bounding box center [667, 246] width 366 height 11
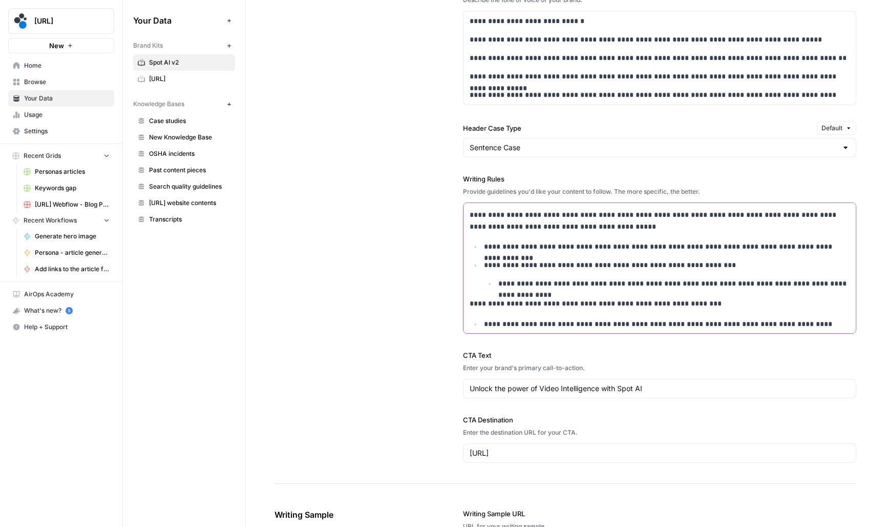
click at [484, 264] on p "**********" at bounding box center [667, 264] width 366 height 11
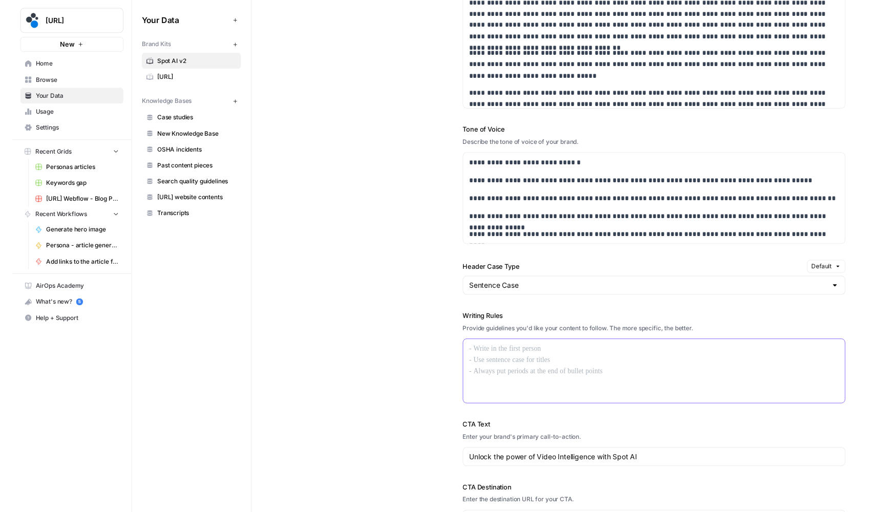
scroll to position [805, 0]
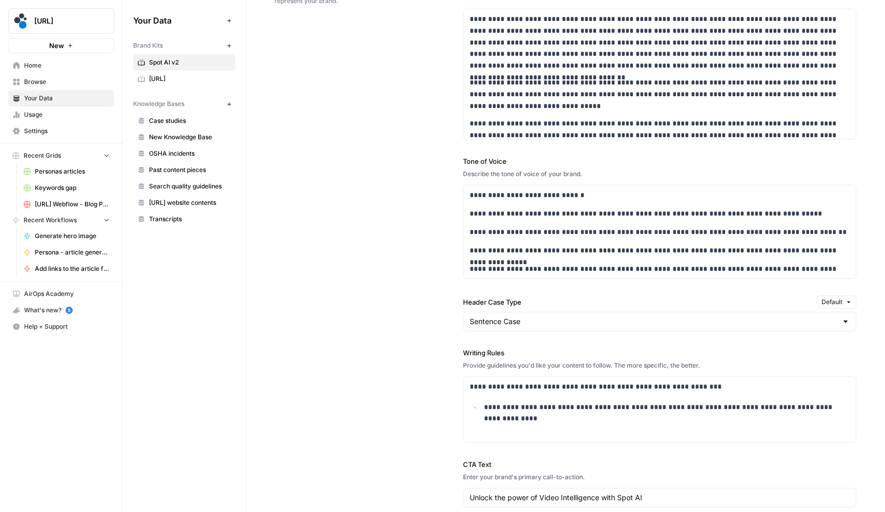
click at [61, 80] on span "Browse" at bounding box center [67, 81] width 86 height 9
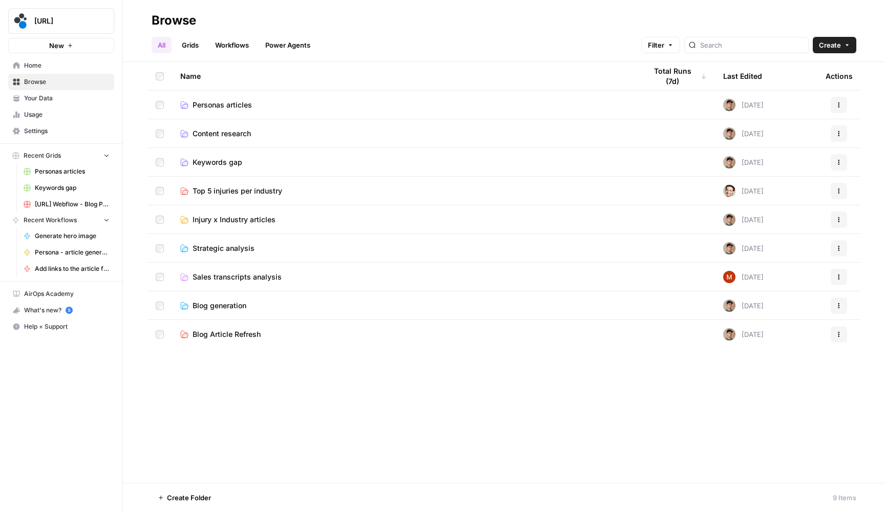
click at [235, 106] on span "Personas articles" at bounding box center [222, 105] width 59 height 10
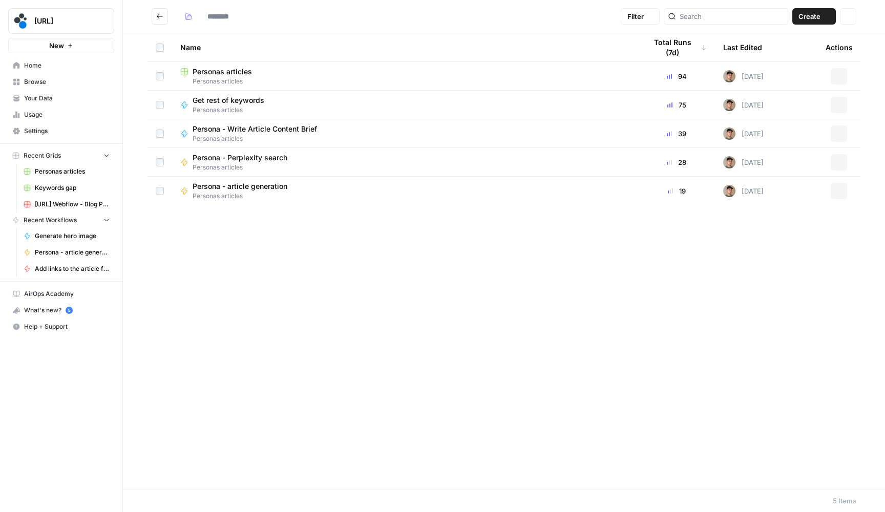
type input "**********"
click at [236, 188] on span "Persona - article generation" at bounding box center [240, 186] width 95 height 10
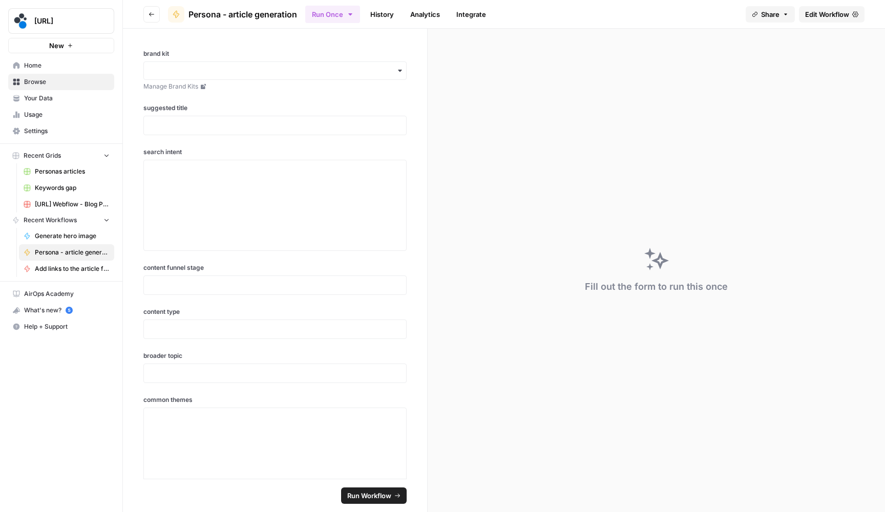
click at [823, 29] on div "Fill out the form to run this once" at bounding box center [656, 271] width 457 height 484
click at [835, 7] on link "Edit Workflow" at bounding box center [832, 14] width 66 height 16
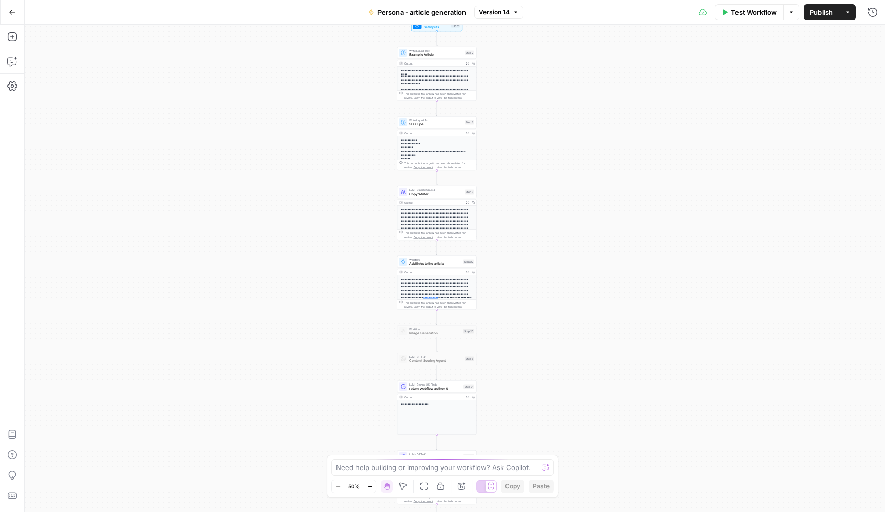
drag, startPoint x: 630, startPoint y: 140, endPoint x: 610, endPoint y: 183, distance: 47.4
click at [612, 182] on div "**********" at bounding box center [455, 269] width 861 height 488
click at [417, 196] on span "Copy Writer" at bounding box center [435, 194] width 53 height 5
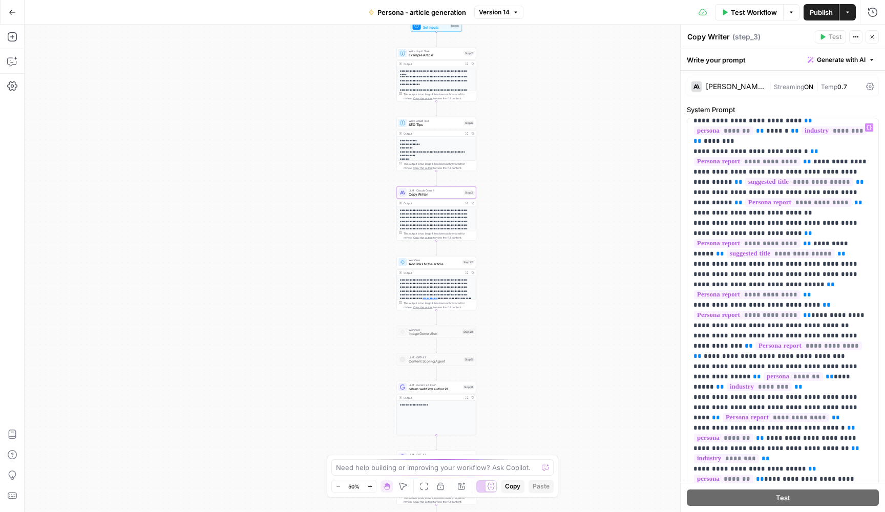
scroll to position [463, 0]
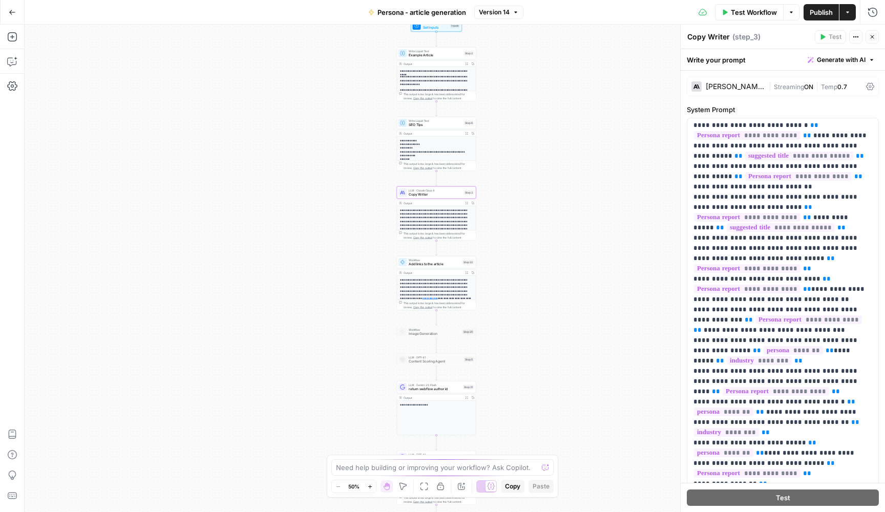
drag, startPoint x: 683, startPoint y: 249, endPoint x: 587, endPoint y: 250, distance: 96.3
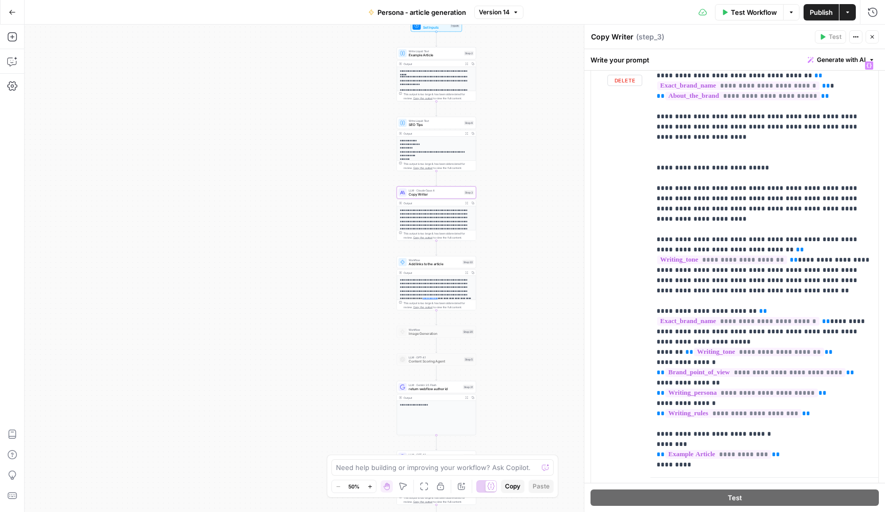
scroll to position [468, 0]
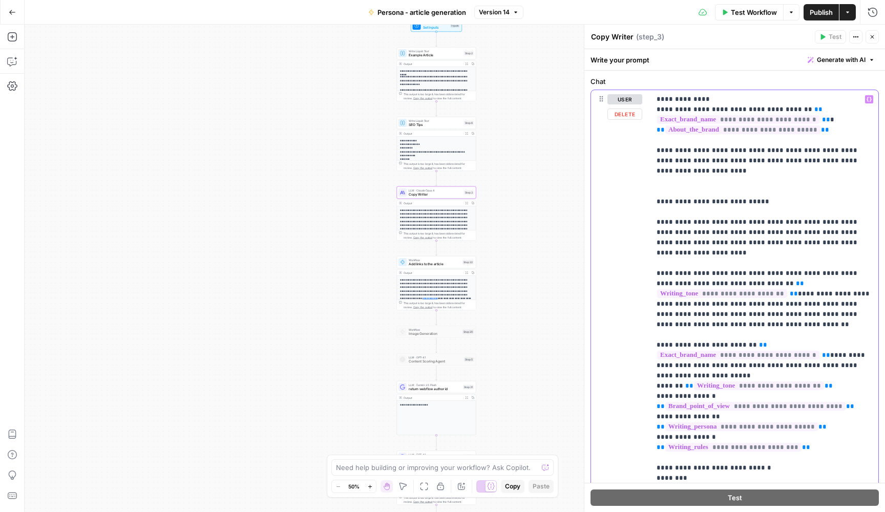
type input "lists"
click at [844, 79] on button "Next Match" at bounding box center [845, 76] width 8 height 8
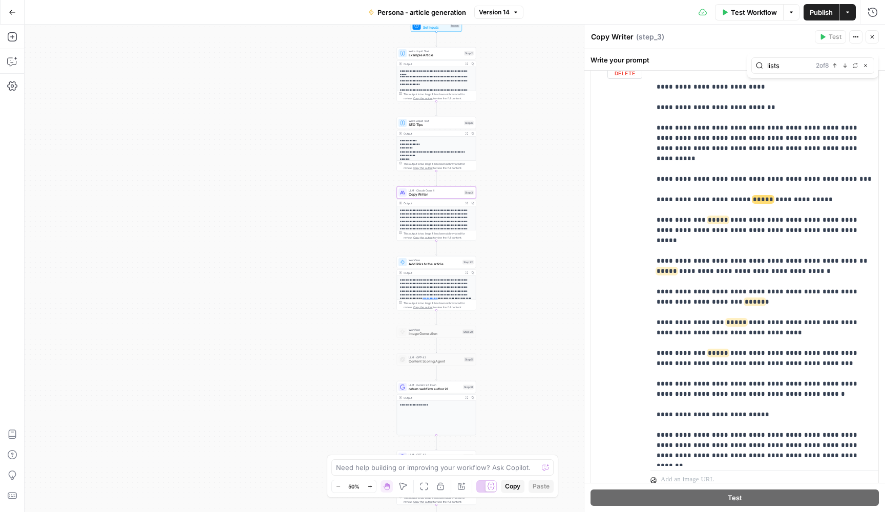
scroll to position [1184, 0]
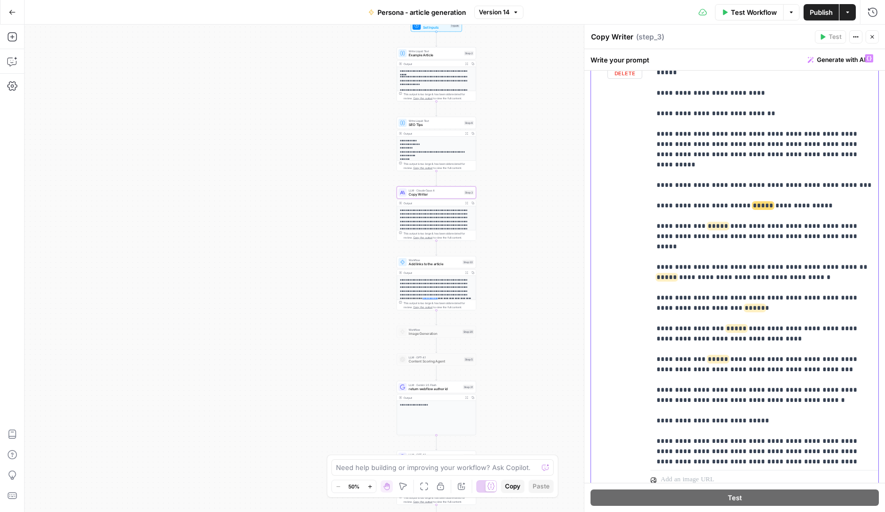
drag, startPoint x: 788, startPoint y: 300, endPoint x: 654, endPoint y: 163, distance: 191.6
click at [654, 163] on div "**********" at bounding box center [765, 258] width 228 height 418
copy p "**********"
click at [7, 12] on button "Go Back" at bounding box center [12, 12] width 18 height 18
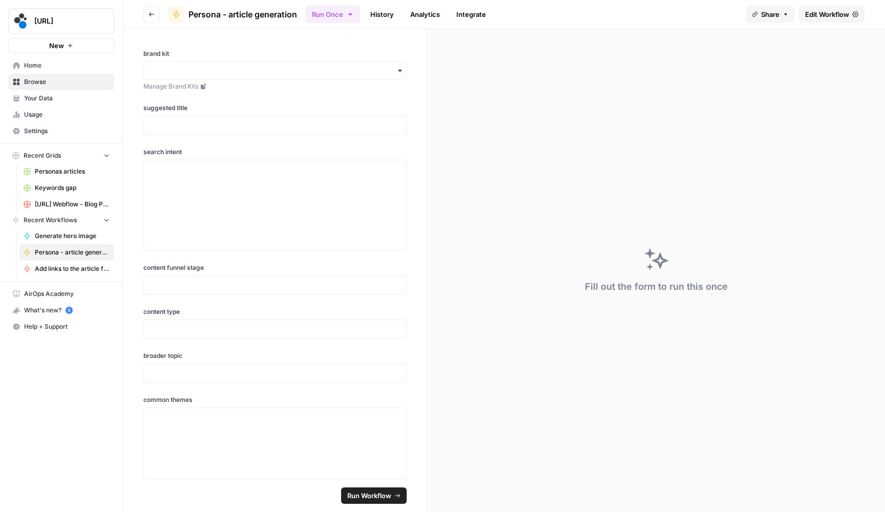
click at [53, 92] on link "Your Data" at bounding box center [61, 98] width 106 height 16
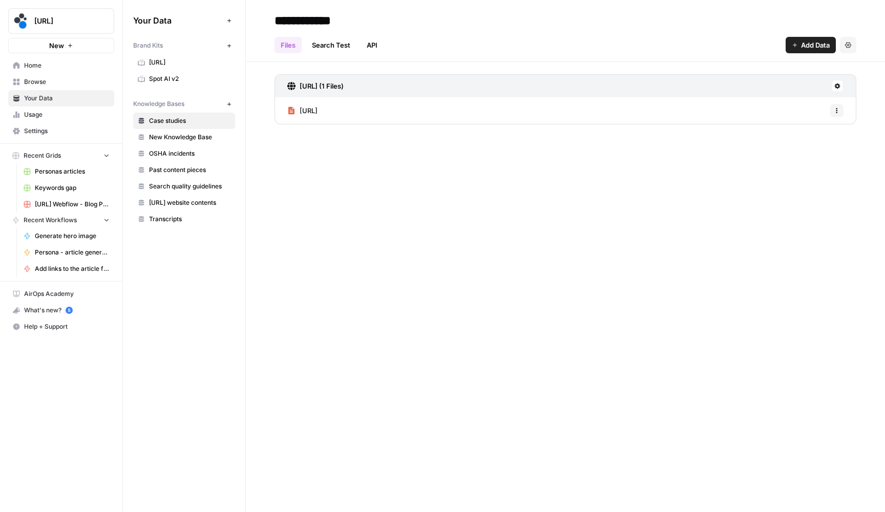
click at [188, 76] on span "Spot AI v2" at bounding box center [189, 78] width 81 height 9
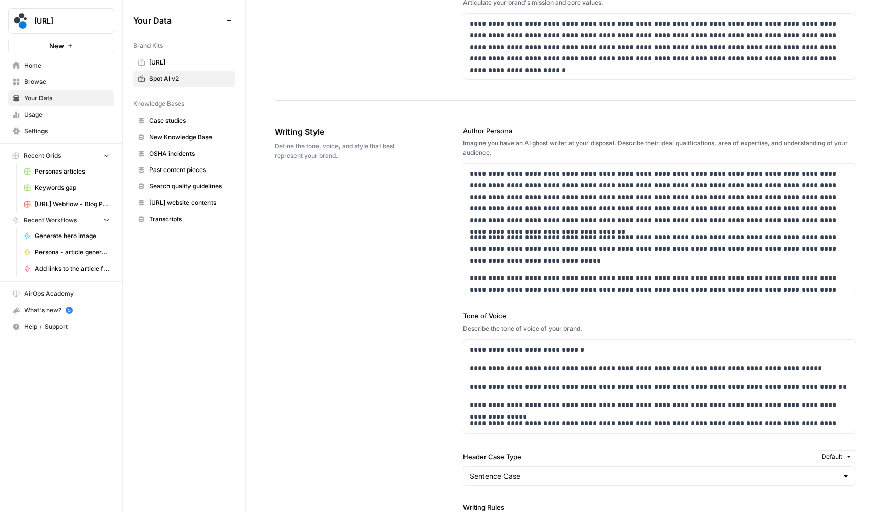
scroll to position [997, 0]
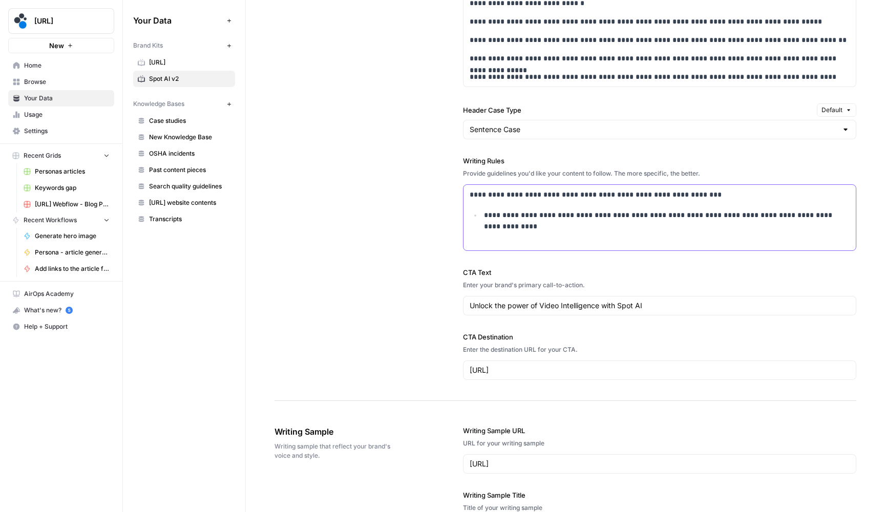
click at [548, 229] on div "**********" at bounding box center [660, 218] width 392 height 66
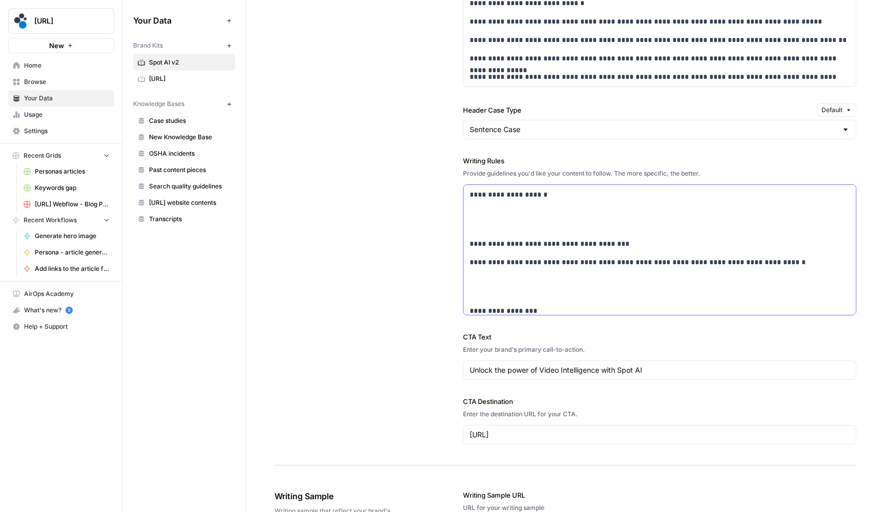
scroll to position [-1, 0]
click at [535, 215] on p at bounding box center [660, 219] width 380 height 24
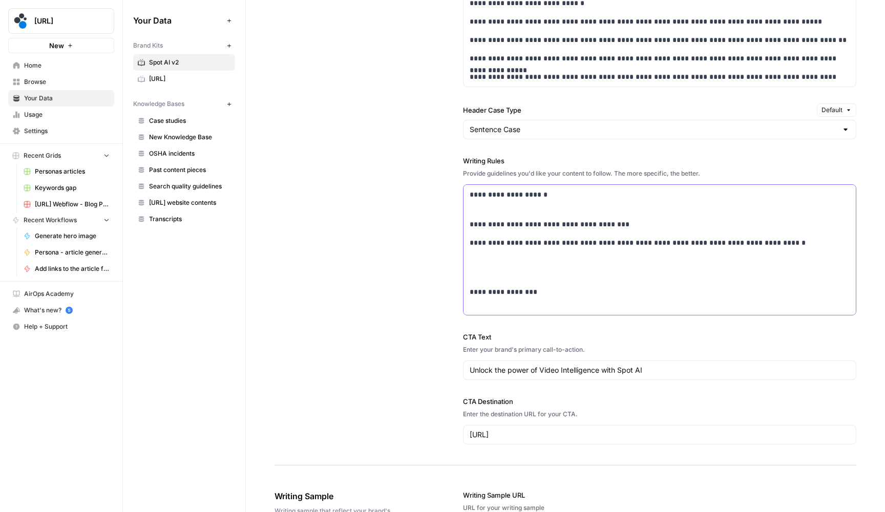
click at [517, 210] on p "**********" at bounding box center [660, 200] width 380 height 23
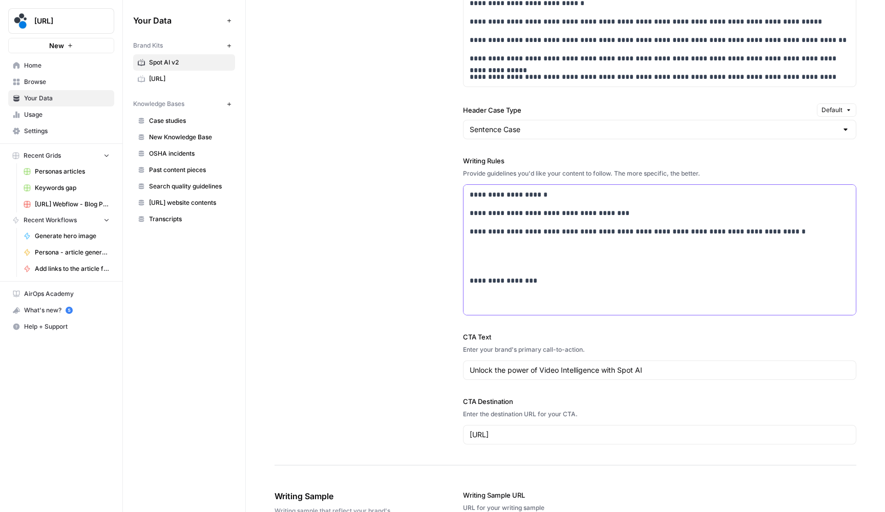
click at [492, 257] on p at bounding box center [660, 256] width 380 height 24
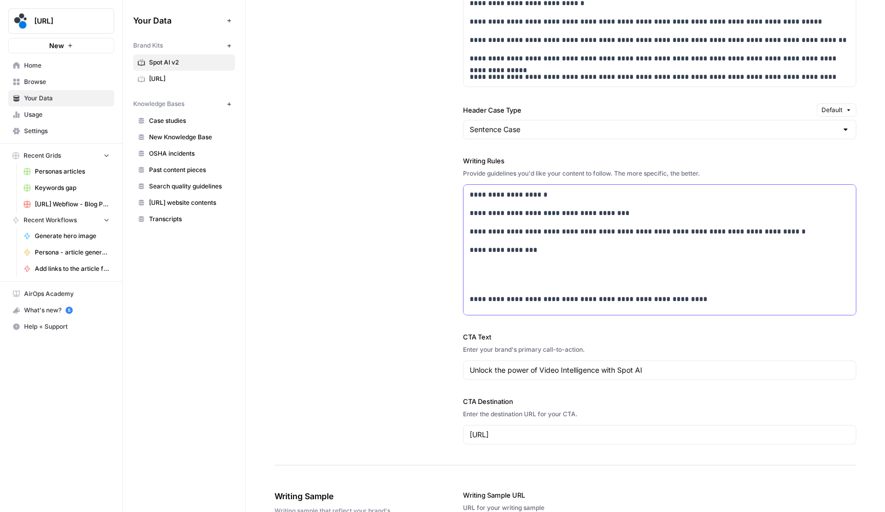
click at [483, 266] on p at bounding box center [660, 275] width 380 height 24
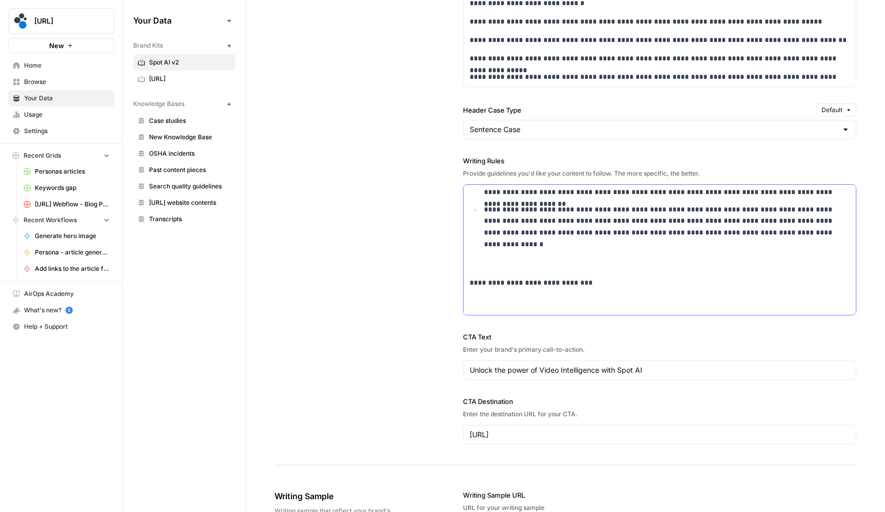
scroll to position [200, 0]
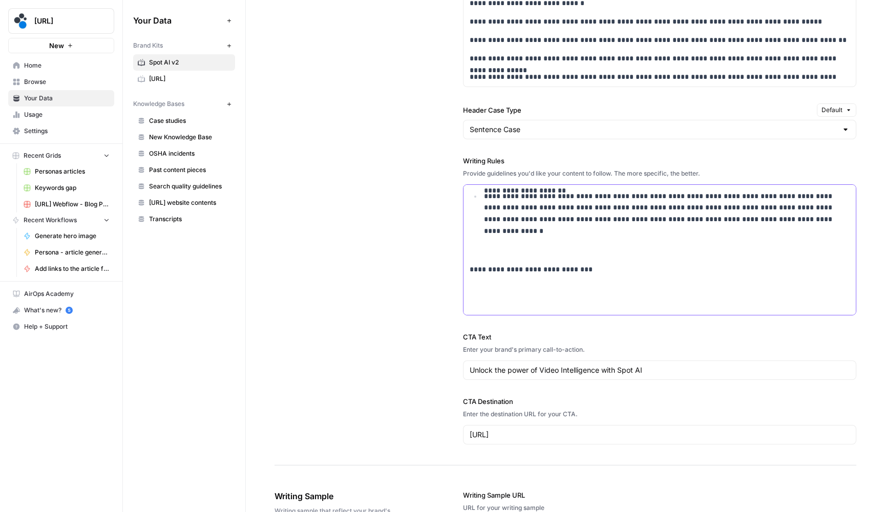
click at [478, 246] on p at bounding box center [660, 245] width 380 height 24
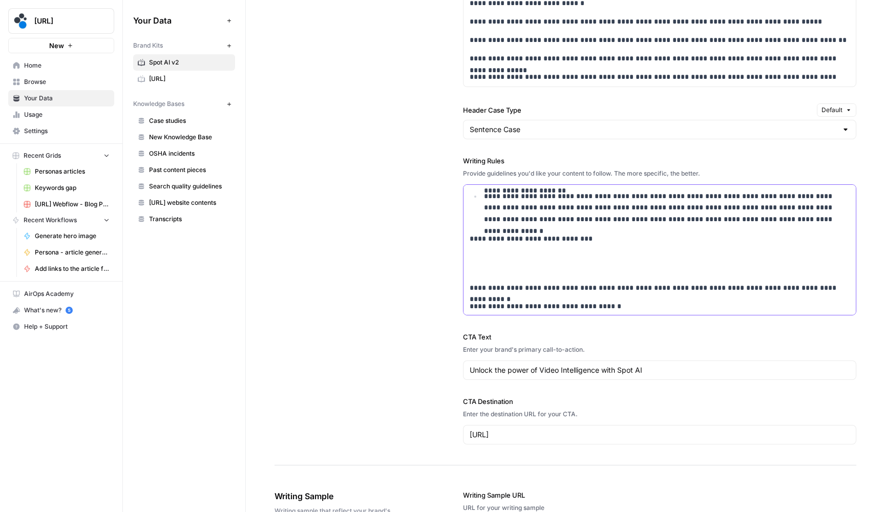
click at [486, 261] on p at bounding box center [660, 264] width 380 height 24
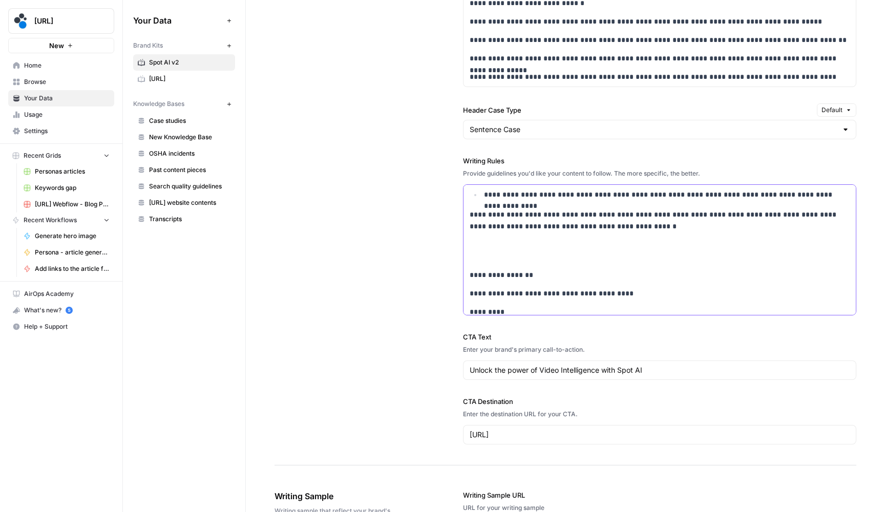
scroll to position [502, 0]
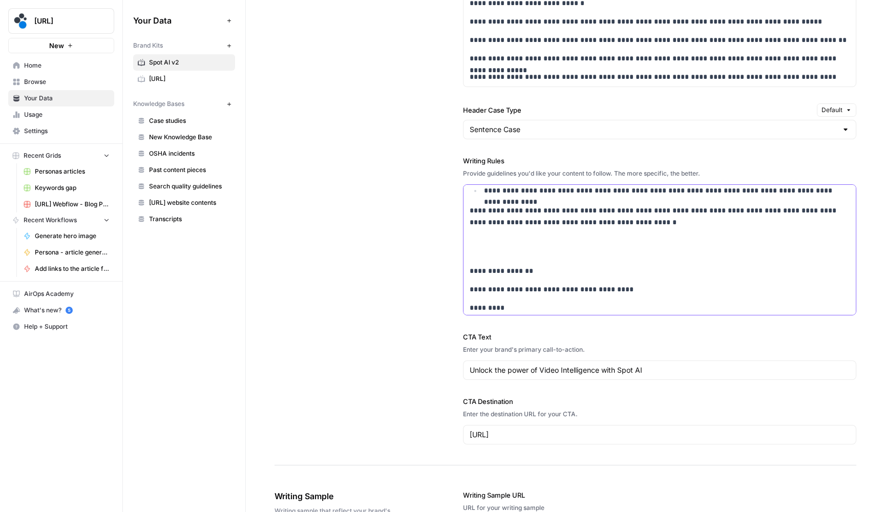
click at [483, 253] on p at bounding box center [660, 247] width 380 height 24
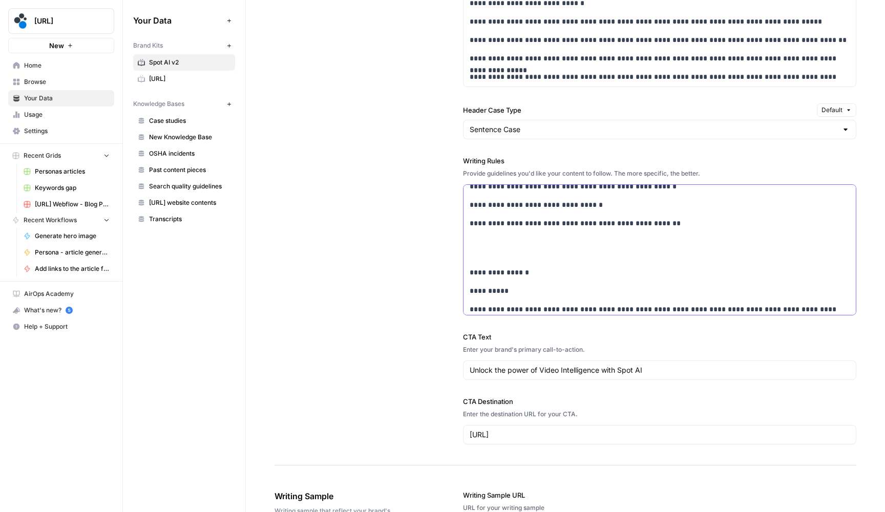
scroll to position [722, 0]
click at [484, 249] on p at bounding box center [660, 247] width 380 height 24
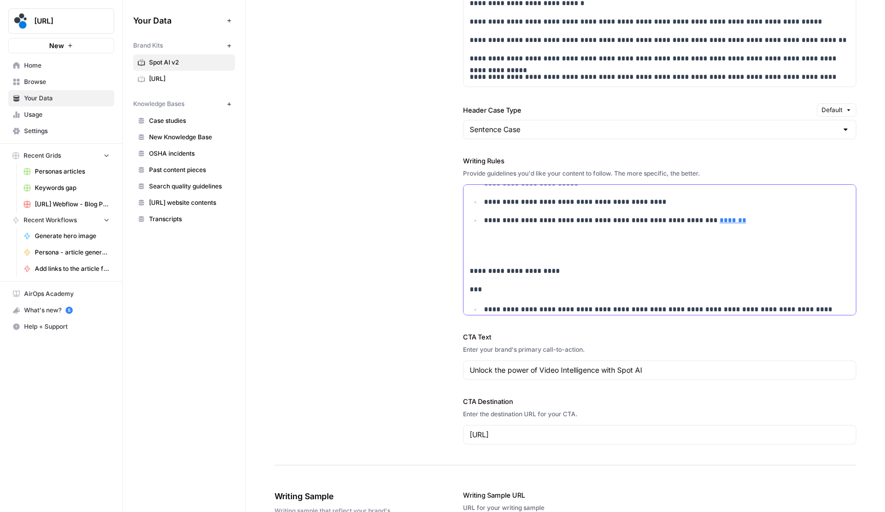
scroll to position [1089, 0]
click at [470, 249] on p at bounding box center [660, 246] width 380 height 24
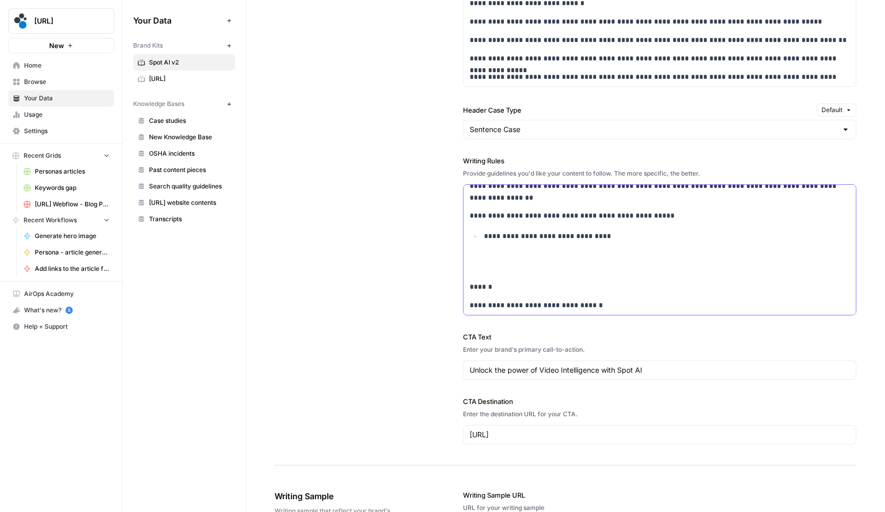
scroll to position [1366, 0]
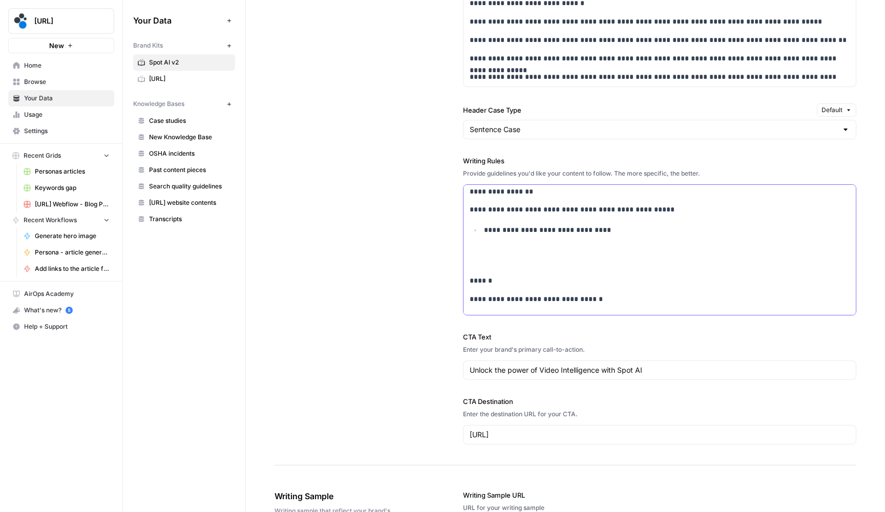
click at [498, 255] on p at bounding box center [660, 256] width 380 height 24
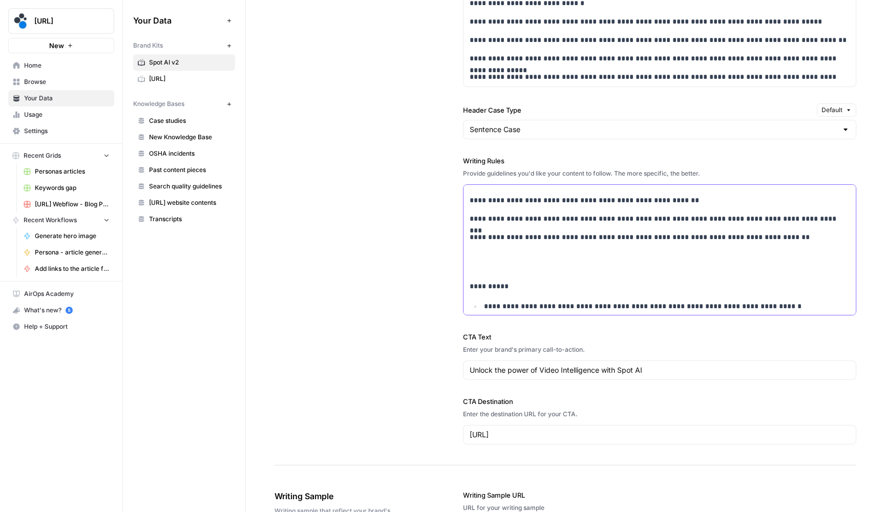
scroll to position [1543, 0]
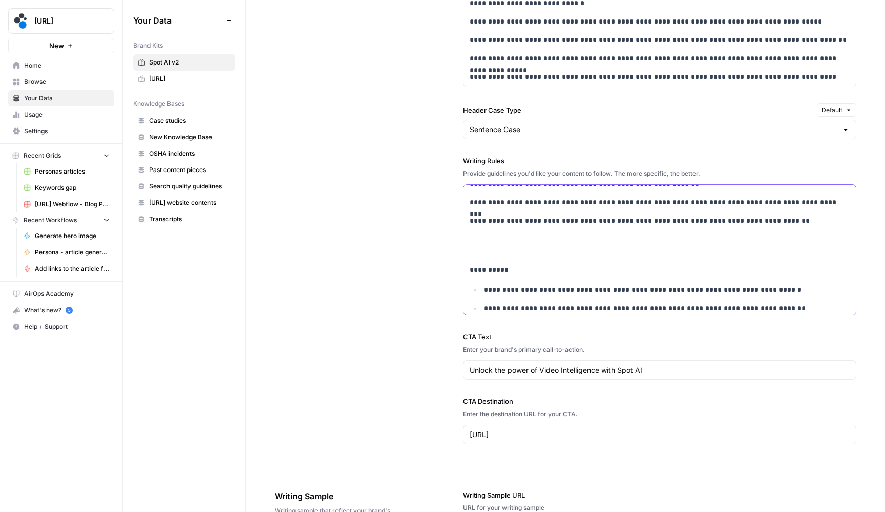
click at [493, 251] on p at bounding box center [660, 246] width 380 height 24
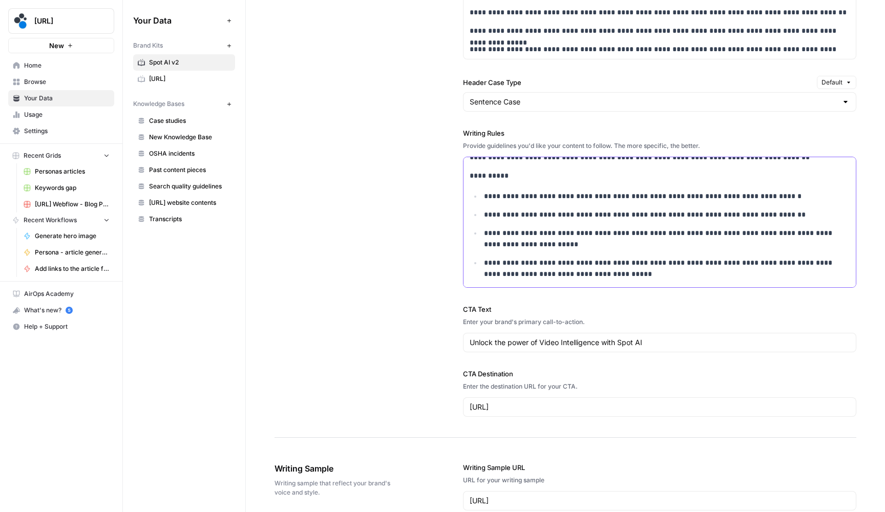
scroll to position [1025, 0]
click at [371, 263] on div "**********" at bounding box center [566, 84] width 582 height 707
click at [191, 80] on span "[URL]" at bounding box center [189, 78] width 81 height 9
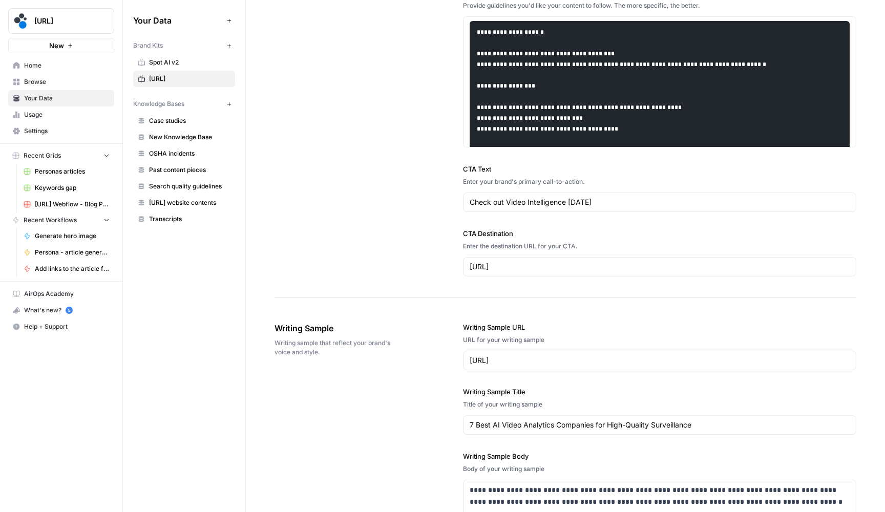
scroll to position [1208, 0]
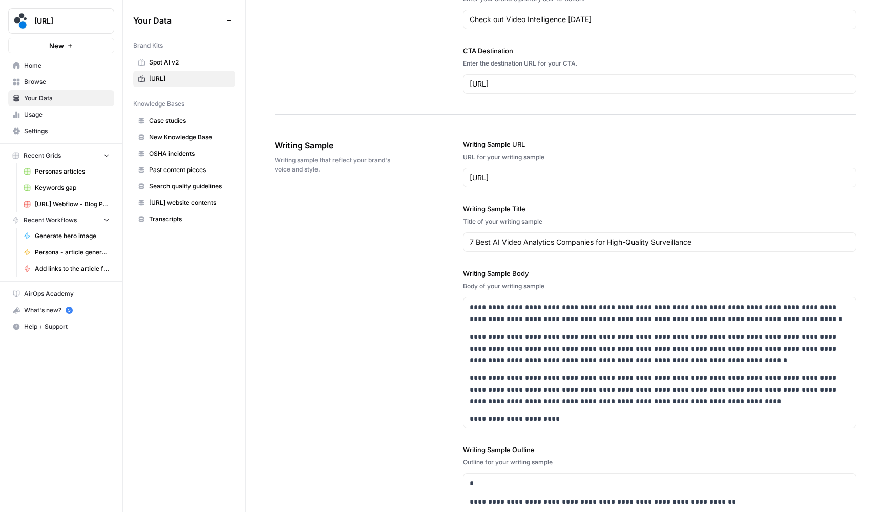
click at [189, 59] on span "Spot AI v2" at bounding box center [189, 62] width 81 height 9
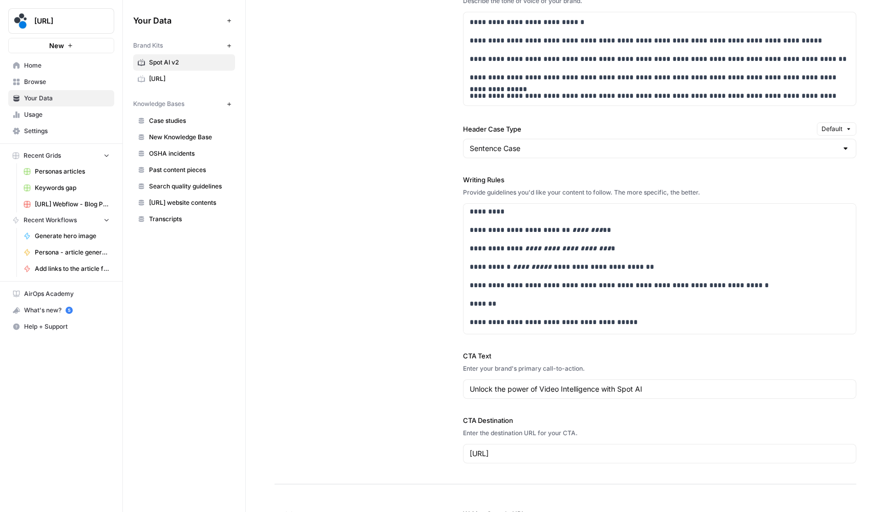
scroll to position [808, 0]
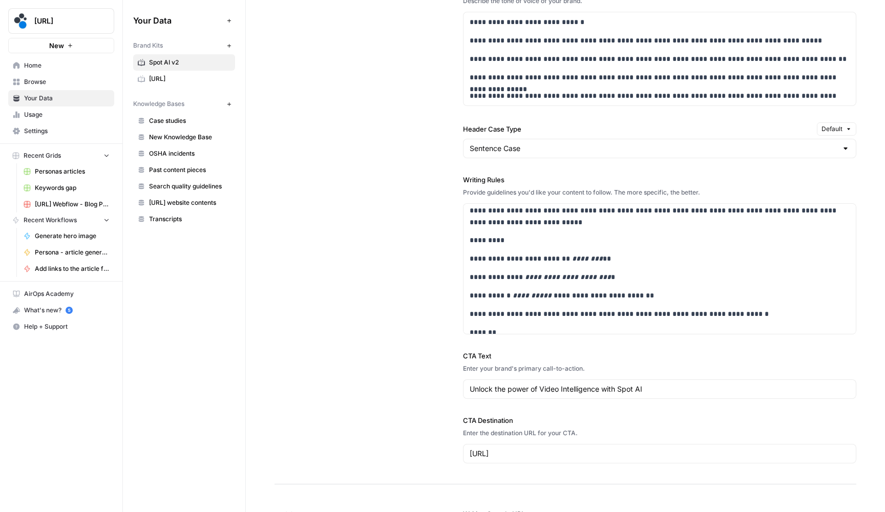
click at [34, 79] on span "Browse" at bounding box center [67, 81] width 86 height 9
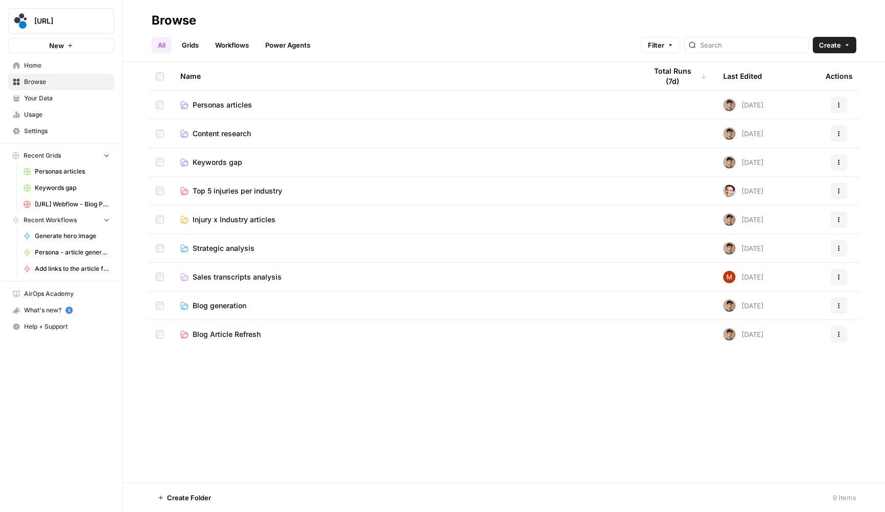
click at [229, 104] on span "Personas articles" at bounding box center [222, 105] width 59 height 10
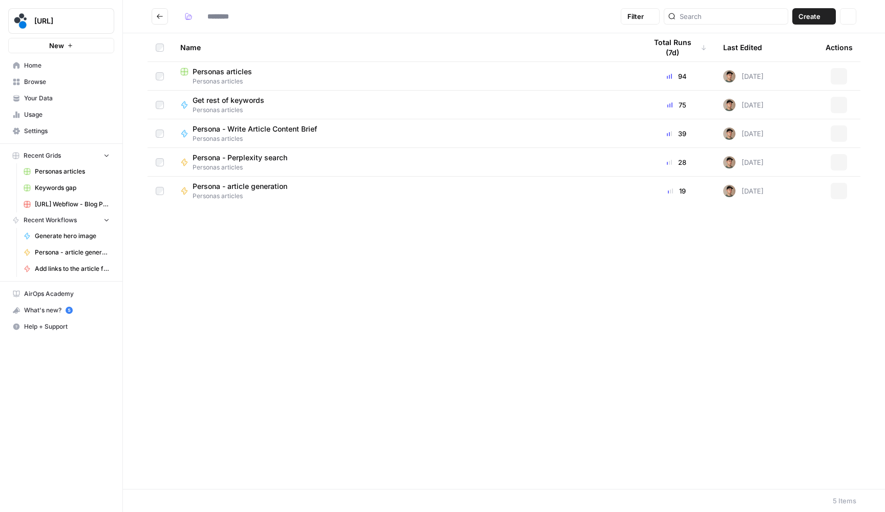
type input "**********"
click at [248, 71] on span "Personas articles" at bounding box center [222, 72] width 59 height 10
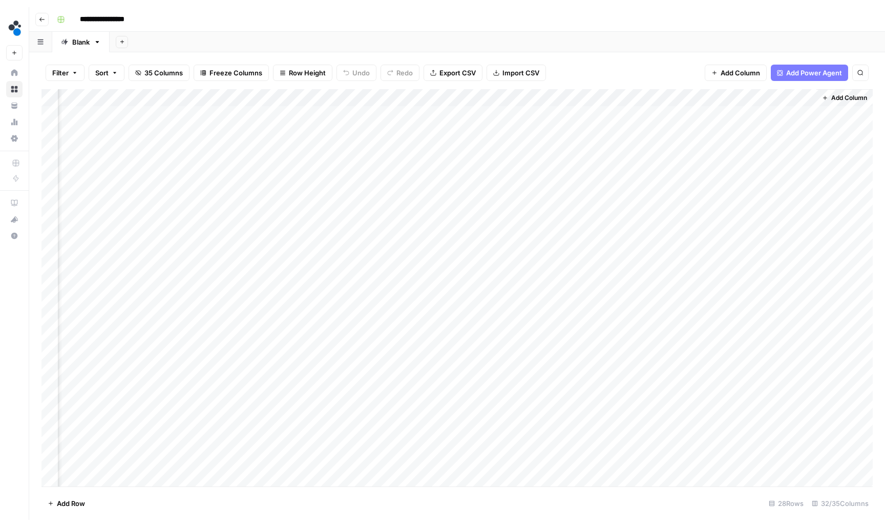
scroll to position [0, 2443]
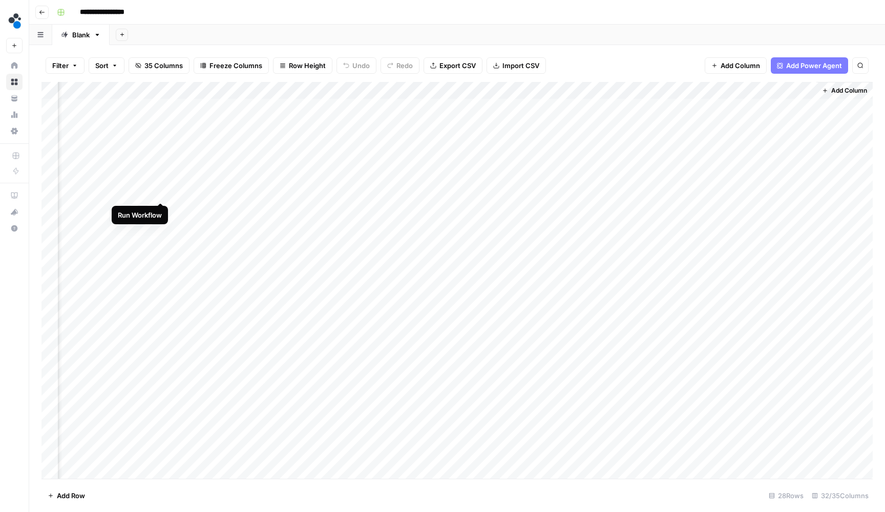
click at [160, 192] on div "Add Column" at bounding box center [456, 281] width 831 height 399
click at [163, 210] on div "Add Column" at bounding box center [456, 281] width 831 height 399
click at [161, 228] on div "Add Column" at bounding box center [456, 281] width 831 height 399
click at [161, 244] on div "Add Column" at bounding box center [456, 281] width 831 height 399
click at [162, 262] on div "Add Column" at bounding box center [456, 281] width 831 height 399
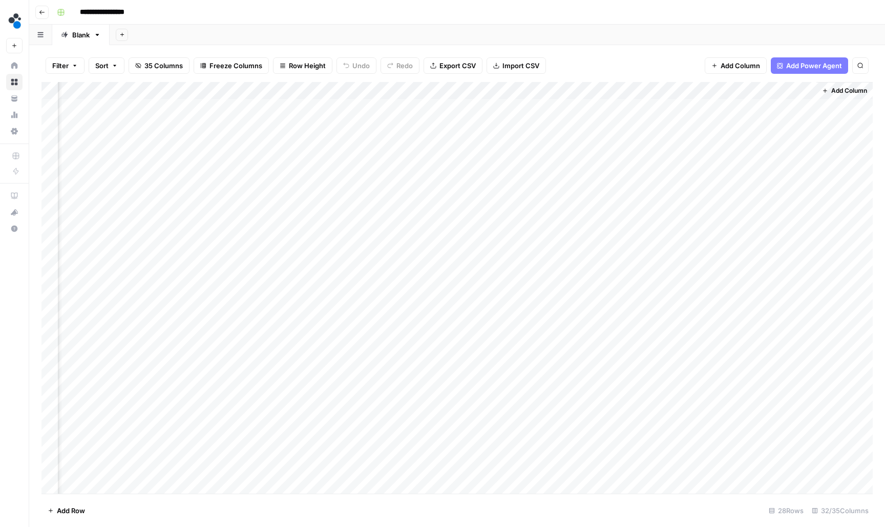
click at [47, 16] on button "Go back" at bounding box center [41, 12] width 13 height 13
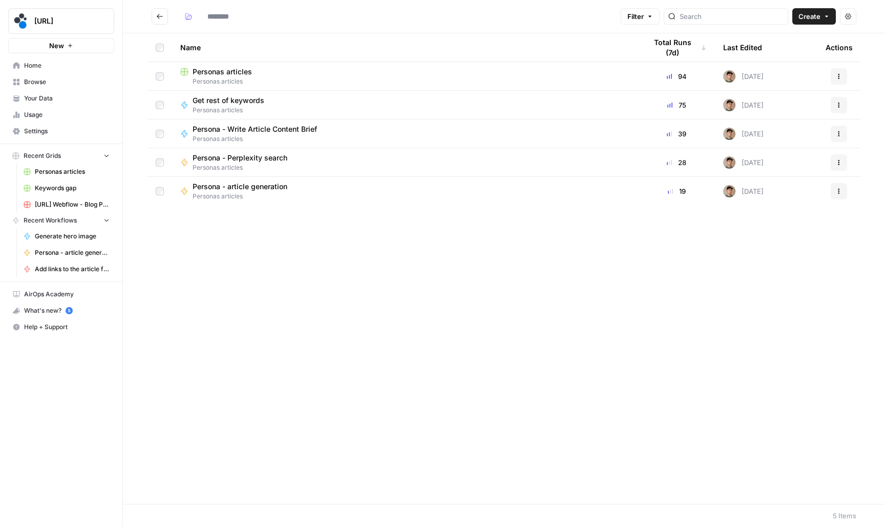
click at [163, 23] on button "Go back" at bounding box center [160, 16] width 16 height 16
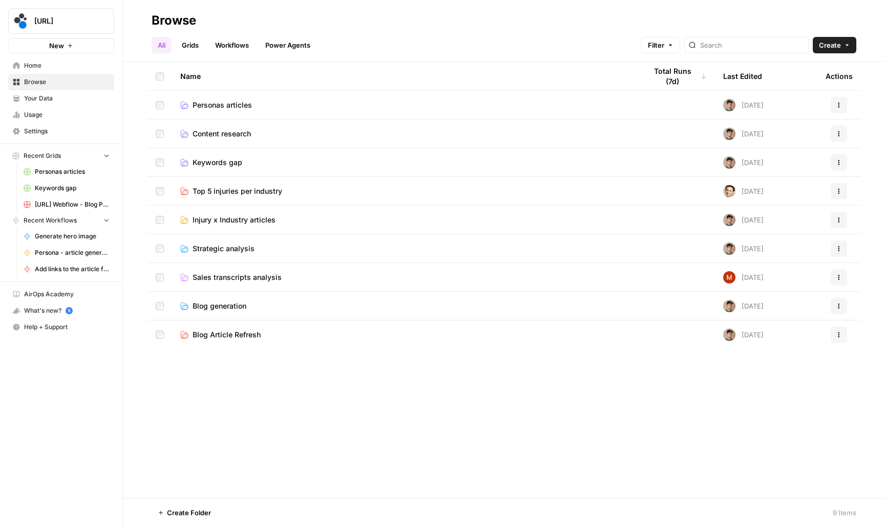
click at [223, 107] on span "Personas articles" at bounding box center [222, 105] width 59 height 10
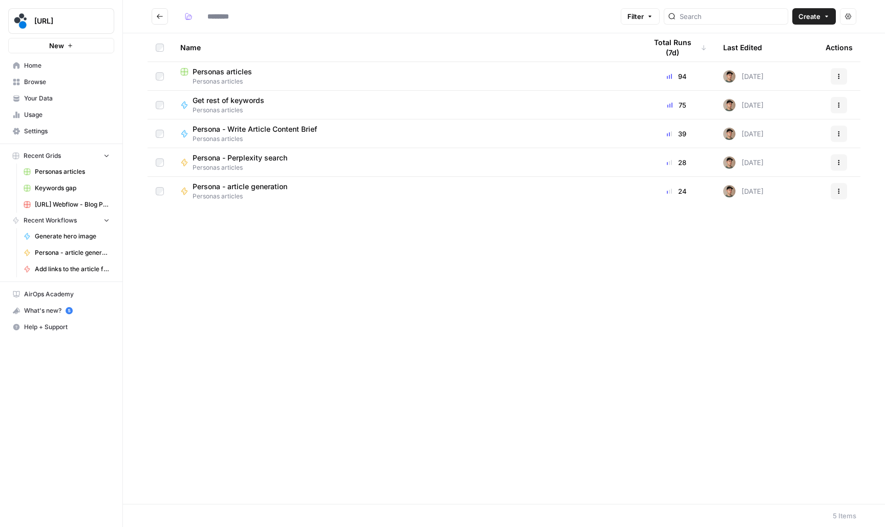
click at [221, 18] on input at bounding box center [231, 16] width 57 height 16
type input "**********"
click at [163, 18] on button "Go back" at bounding box center [160, 16] width 16 height 16
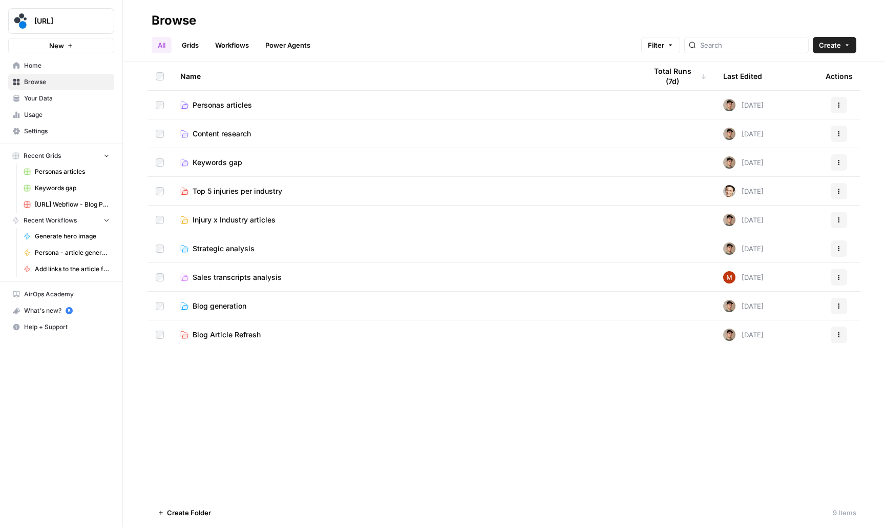
click at [228, 105] on span "Personas articles" at bounding box center [222, 105] width 59 height 10
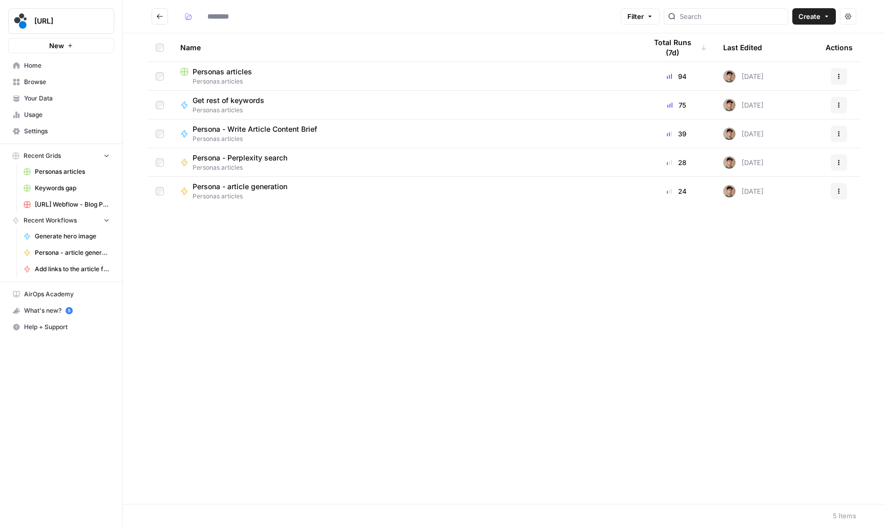
click at [251, 16] on input at bounding box center [231, 16] width 57 height 16
type input "**********"
click at [308, 13] on h2 "**********" at bounding box center [384, 16] width 465 height 16
click at [171, 23] on h2 "**********" at bounding box center [384, 16] width 465 height 16
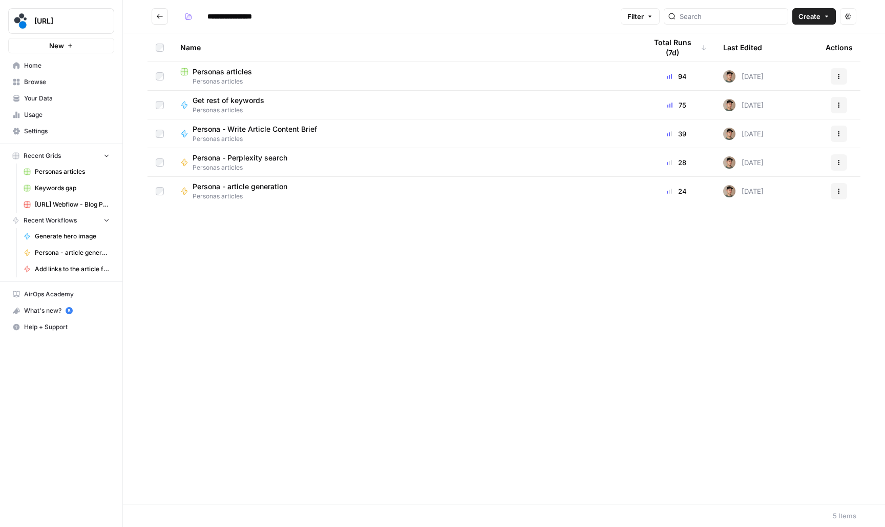
click at [166, 21] on button "Go back" at bounding box center [160, 16] width 16 height 16
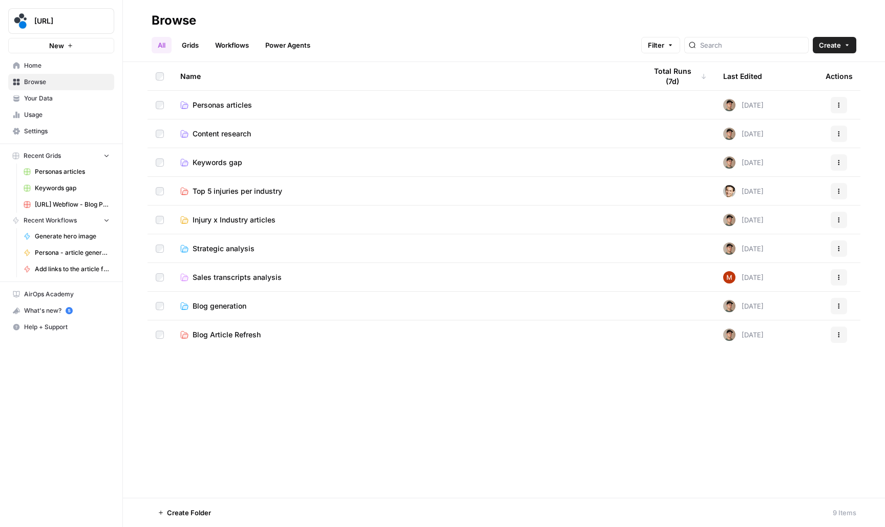
click at [221, 156] on td "Keywords gap" at bounding box center [405, 162] width 466 height 28
click at [221, 160] on span "Keywords gap" at bounding box center [218, 162] width 50 height 10
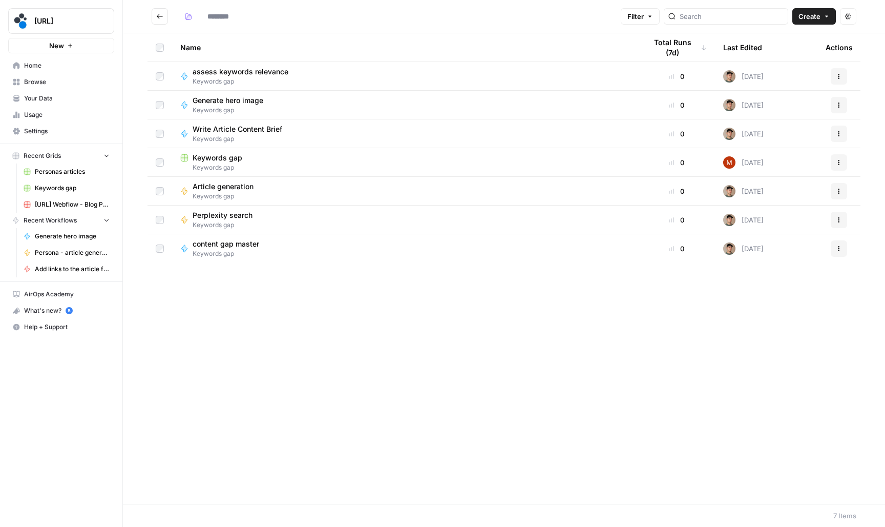
type input "**********"
click at [241, 158] on span "Keywords gap" at bounding box center [218, 158] width 50 height 10
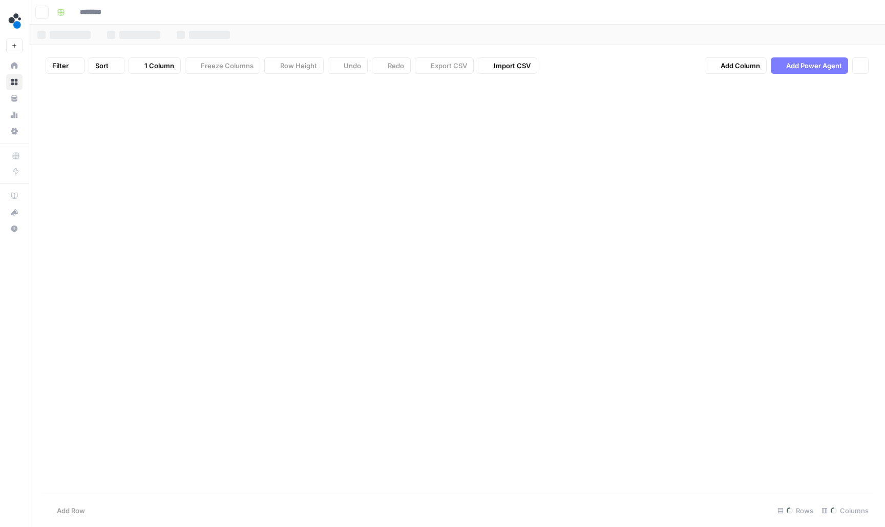
type input "**********"
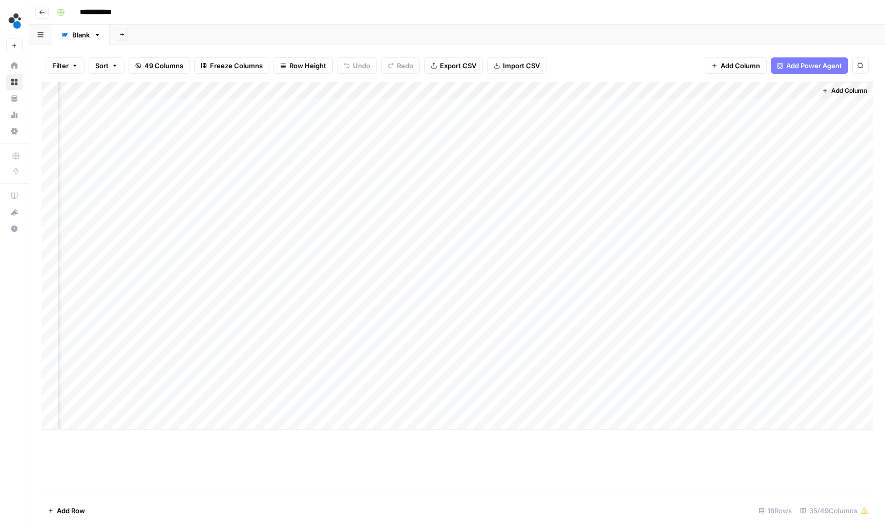
scroll to position [0, 2977]
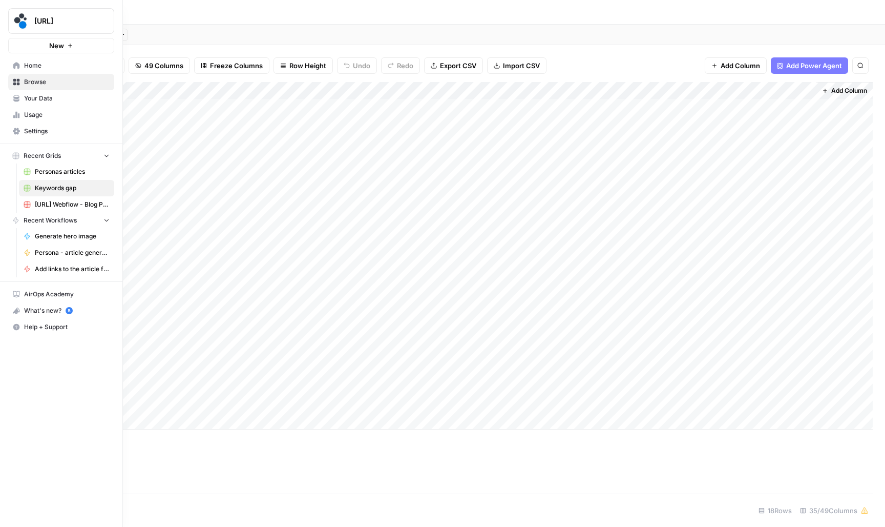
click at [43, 99] on span "Your Data" at bounding box center [67, 98] width 86 height 9
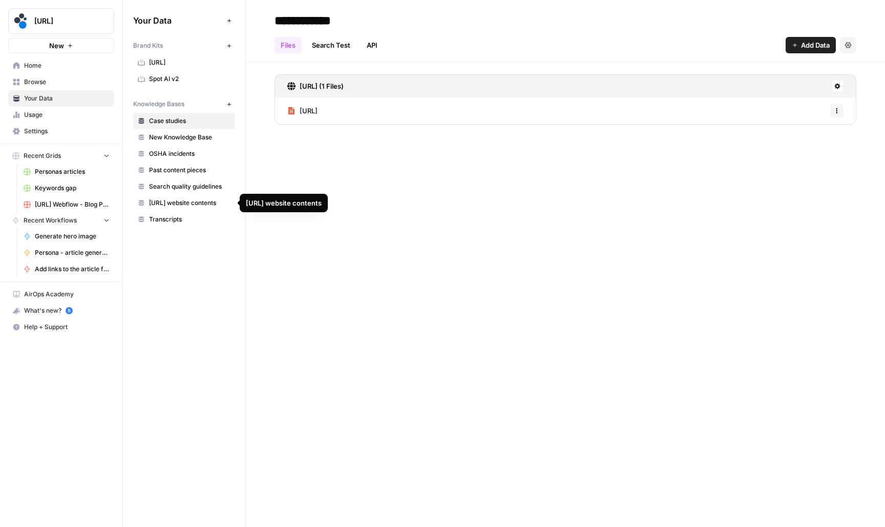
click at [188, 198] on span "[URL] website contents" at bounding box center [189, 202] width 81 height 9
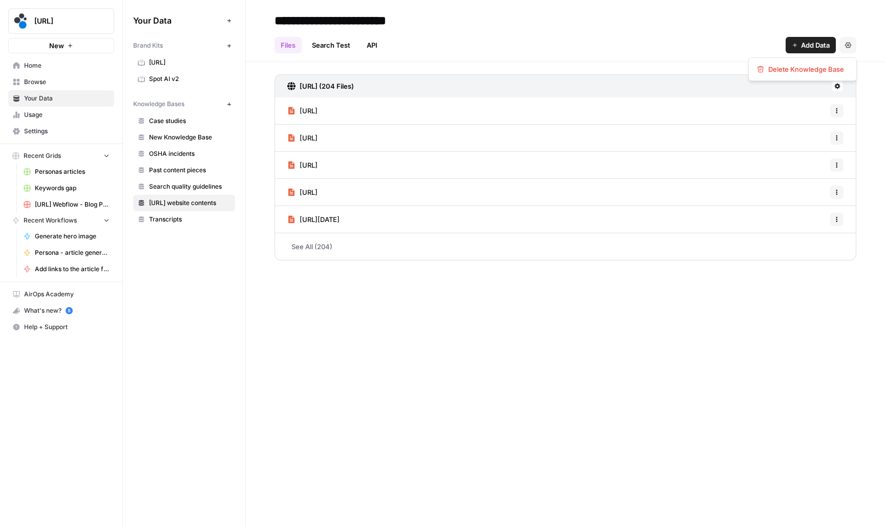
click at [844, 39] on button "Settings" at bounding box center [848, 45] width 16 height 16
click at [808, 44] on span "Add Data" at bounding box center [815, 45] width 29 height 10
click at [734, 39] on div "Files Search Test API Add Data Settings" at bounding box center [566, 41] width 582 height 25
click at [788, 42] on button "Add Data" at bounding box center [811, 45] width 50 height 16
click at [733, 81] on span "Web Scrape" at bounding box center [776, 83] width 93 height 10
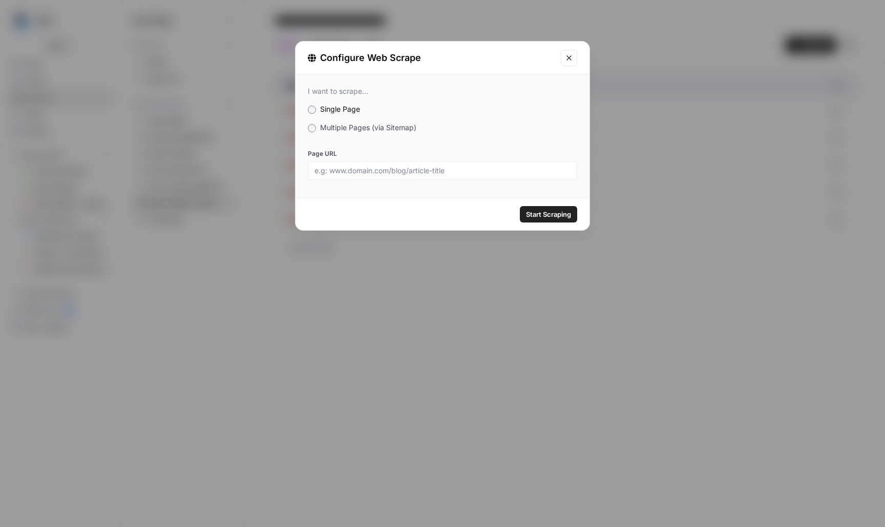
click at [402, 131] on span "Multiple Pages (via Sitemap)" at bounding box center [368, 127] width 96 height 9
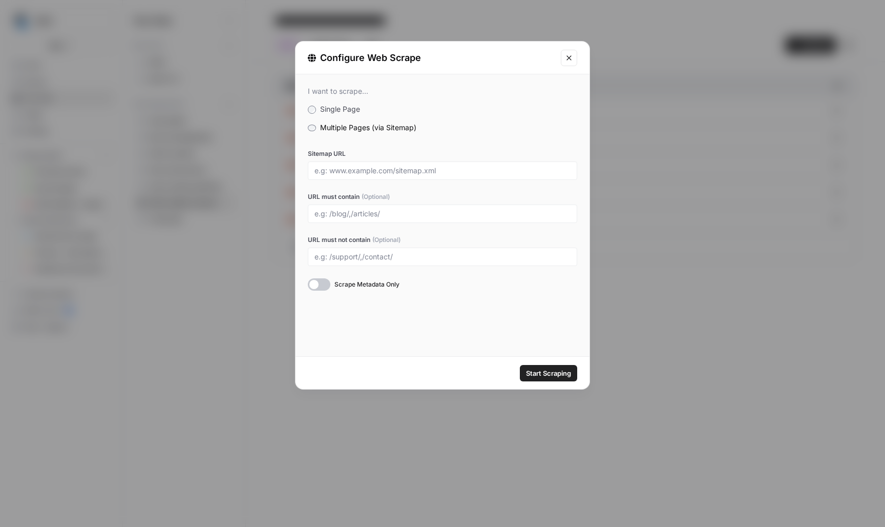
click at [339, 107] on span "Single Page" at bounding box center [340, 109] width 40 height 9
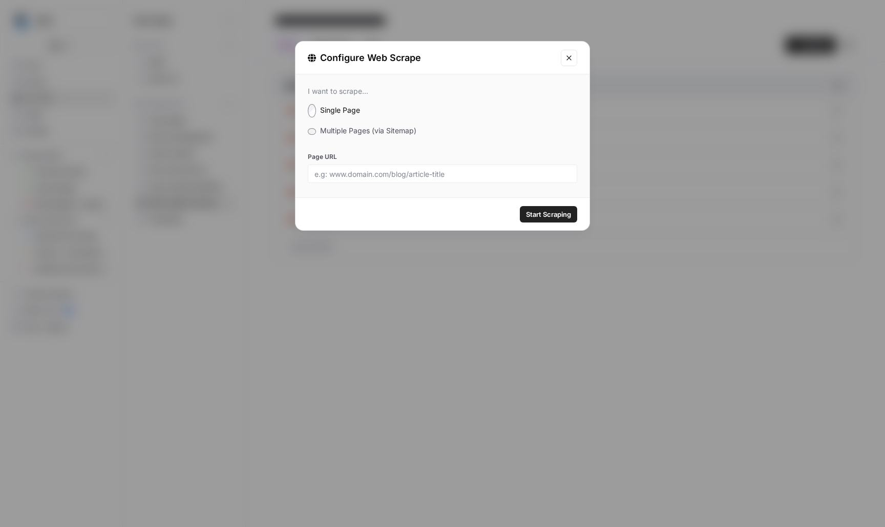
click at [572, 59] on icon "Close modal" at bounding box center [569, 58] width 8 height 8
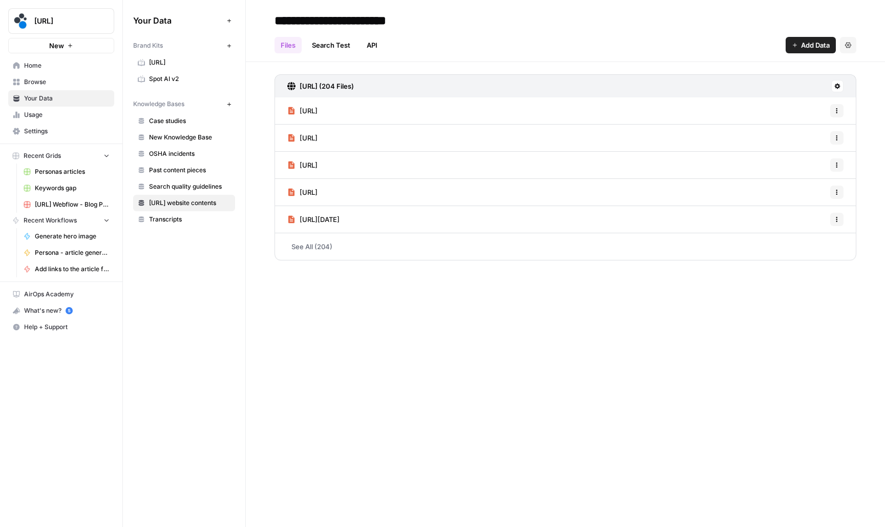
click at [328, 50] on link "Search Test" at bounding box center [331, 45] width 51 height 16
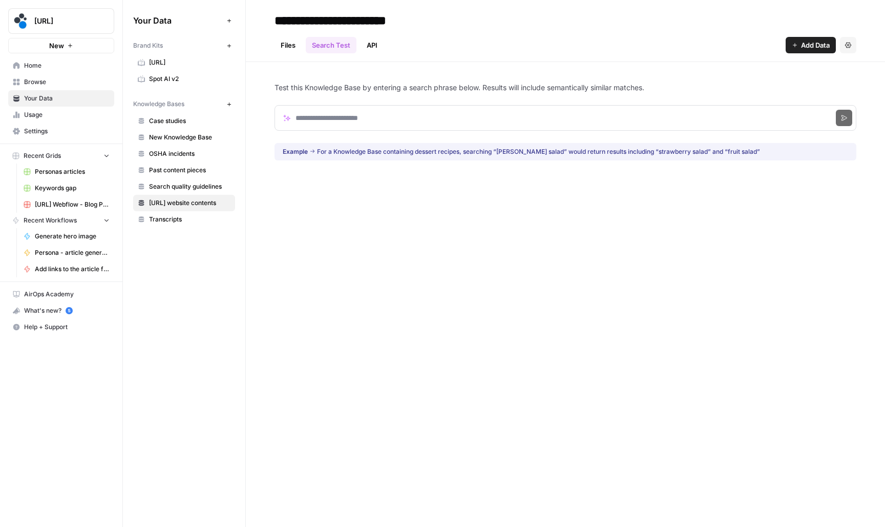
click at [371, 44] on link "API" at bounding box center [372, 45] width 23 height 16
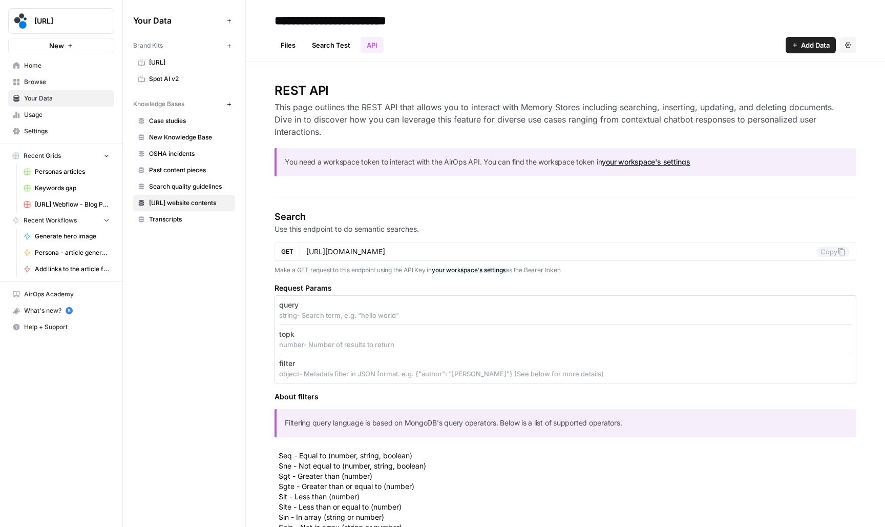
click at [62, 78] on span "Browse" at bounding box center [67, 81] width 86 height 9
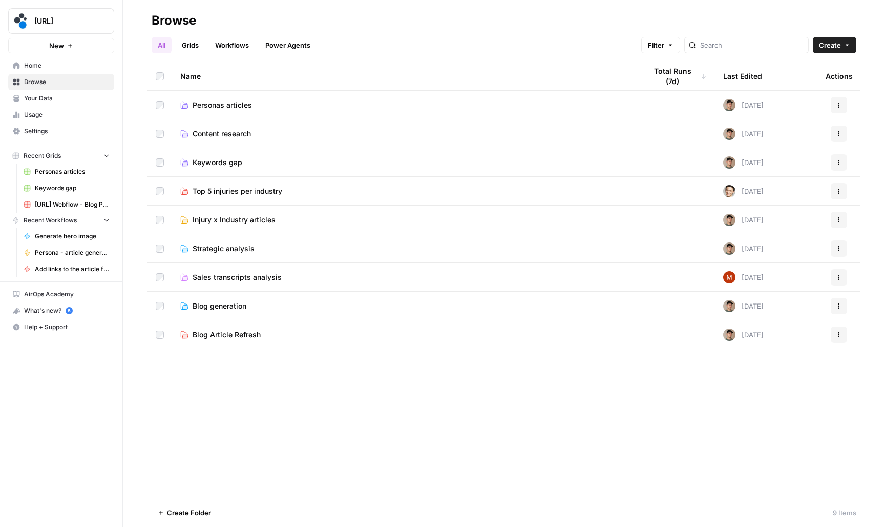
click at [199, 97] on td "Personas articles" at bounding box center [405, 105] width 466 height 28
click at [199, 102] on span "Personas articles" at bounding box center [222, 105] width 59 height 10
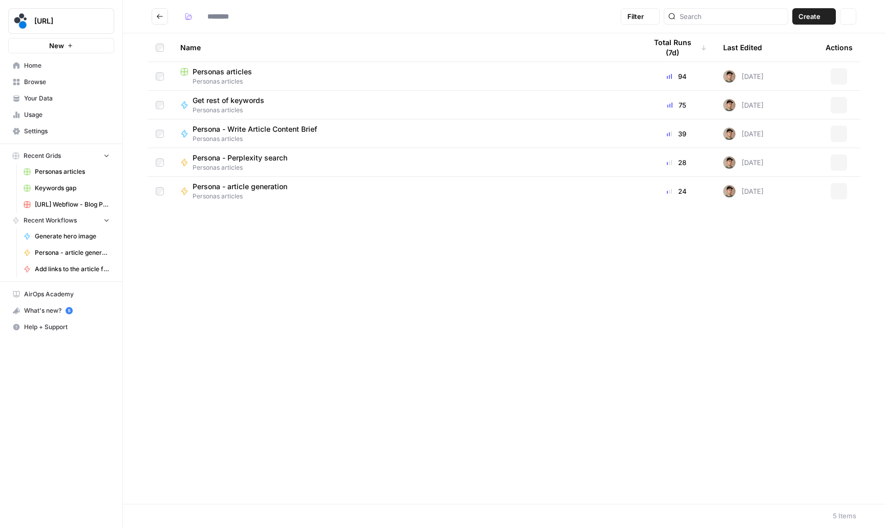
type input "**********"
click at [227, 62] on td "Personas articles Personas articles" at bounding box center [405, 76] width 466 height 28
click at [227, 68] on span "Personas articles" at bounding box center [222, 72] width 59 height 10
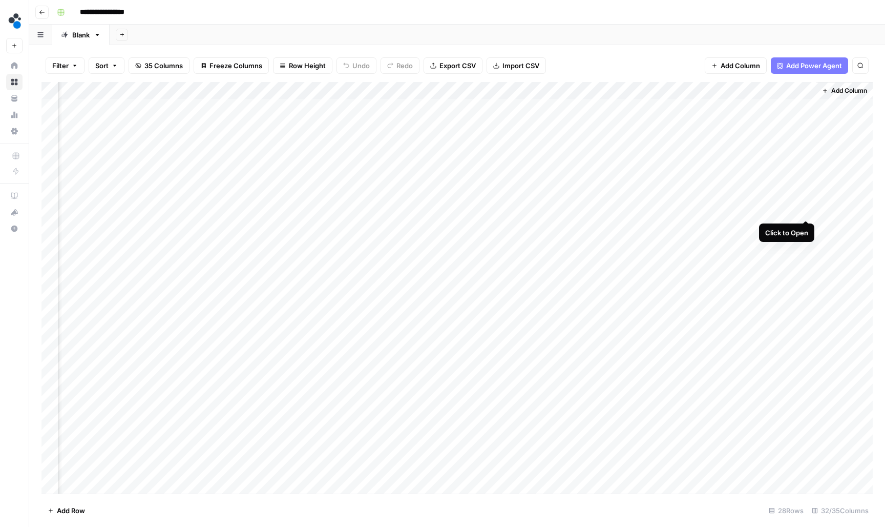
click at [807, 212] on div "Add Column" at bounding box center [456, 288] width 831 height 413
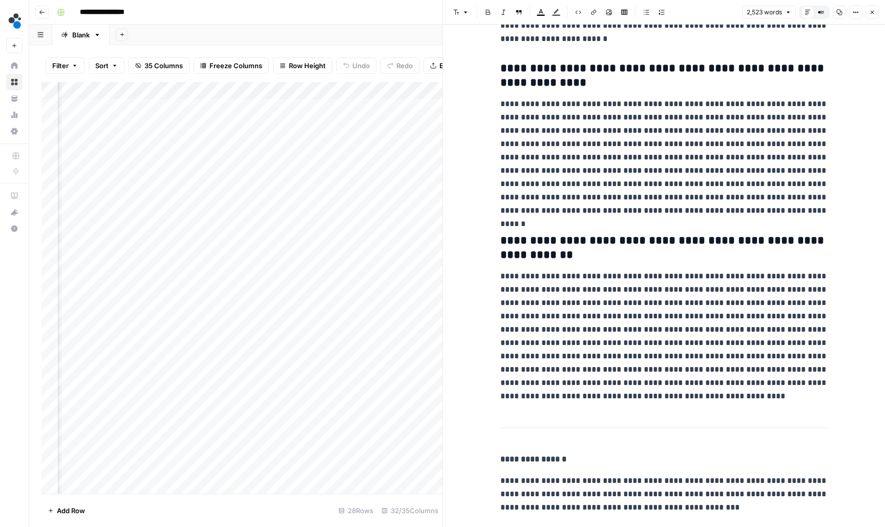
scroll to position [6066, 0]
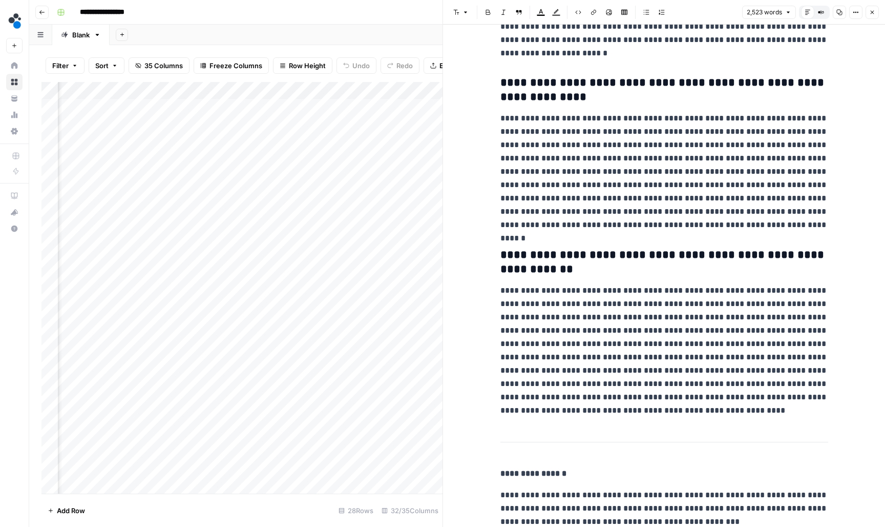
click at [869, 11] on icon "button" at bounding box center [872, 12] width 6 height 6
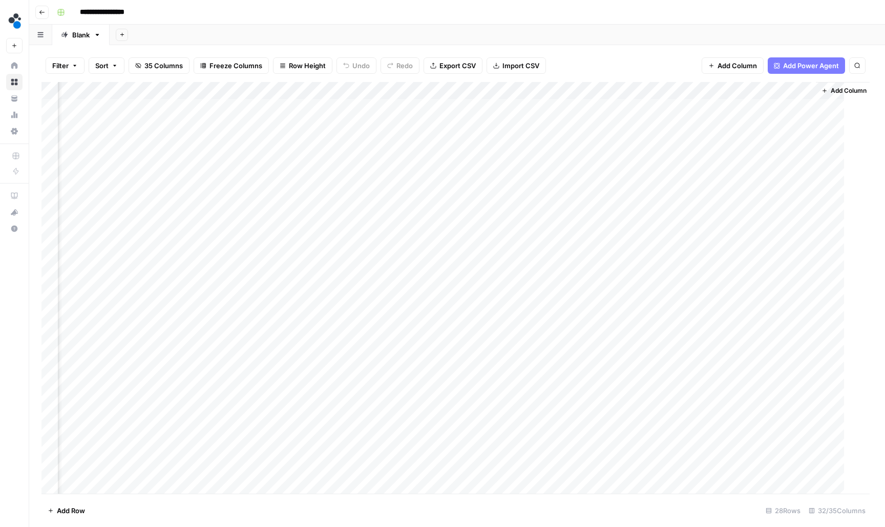
scroll to position [0, 2430]
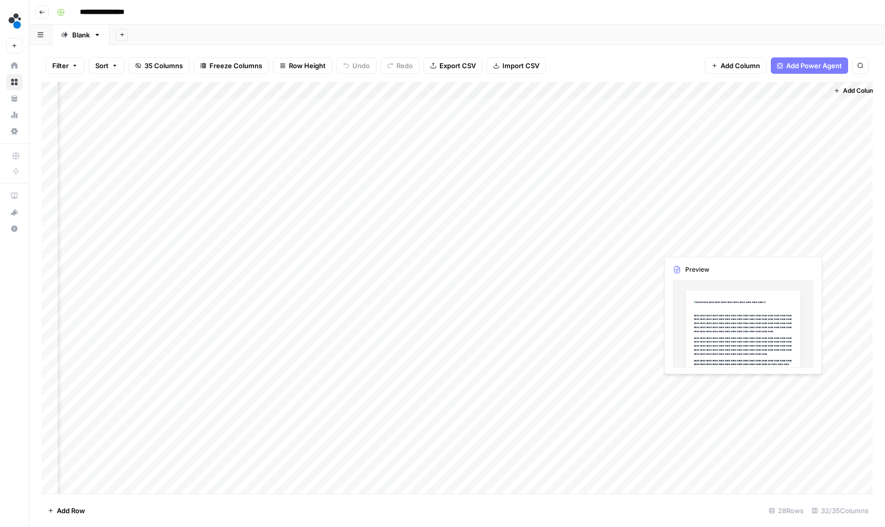
click at [818, 244] on div "Add Column" at bounding box center [456, 288] width 831 height 413
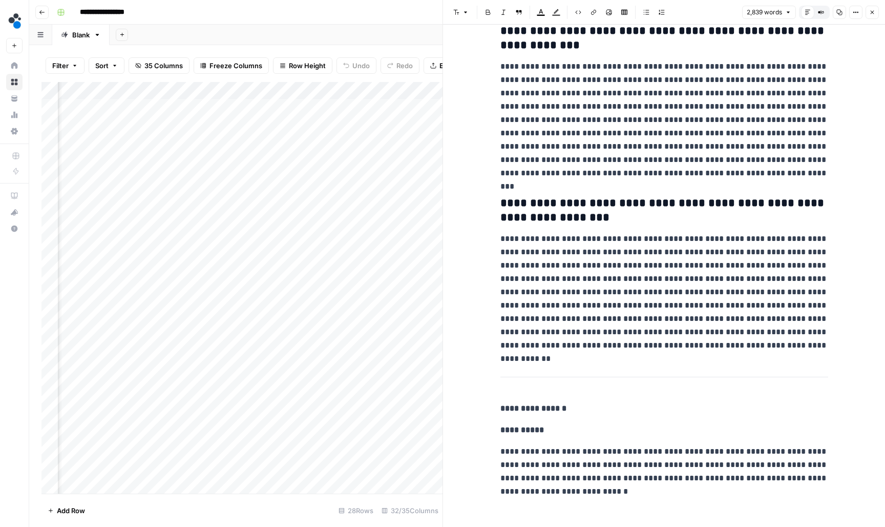
scroll to position [4997, 0]
click at [871, 13] on icon "button" at bounding box center [872, 12] width 6 height 6
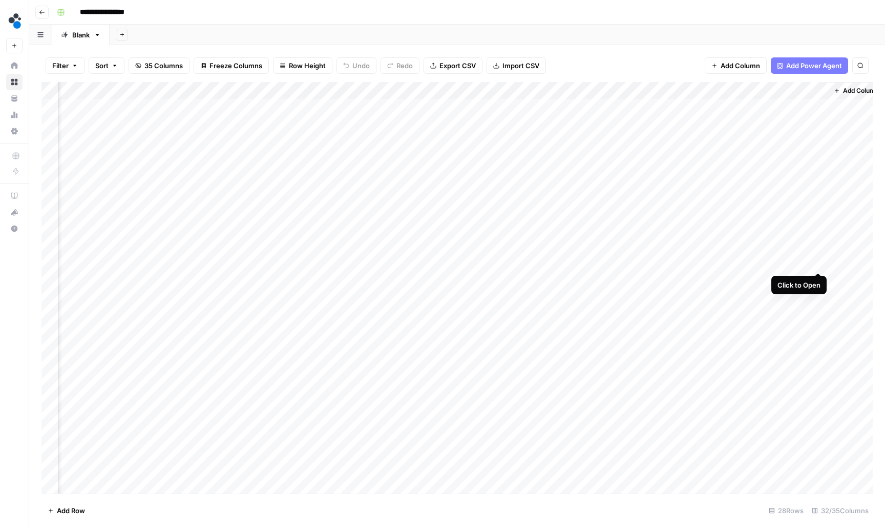
click at [819, 263] on div "Add Column" at bounding box center [456, 288] width 831 height 413
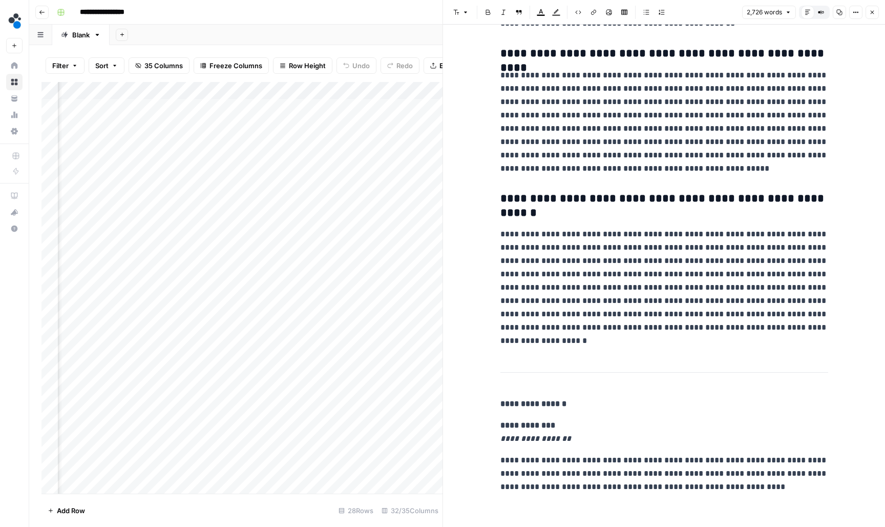
click at [875, 15] on icon "button" at bounding box center [872, 12] width 6 height 6
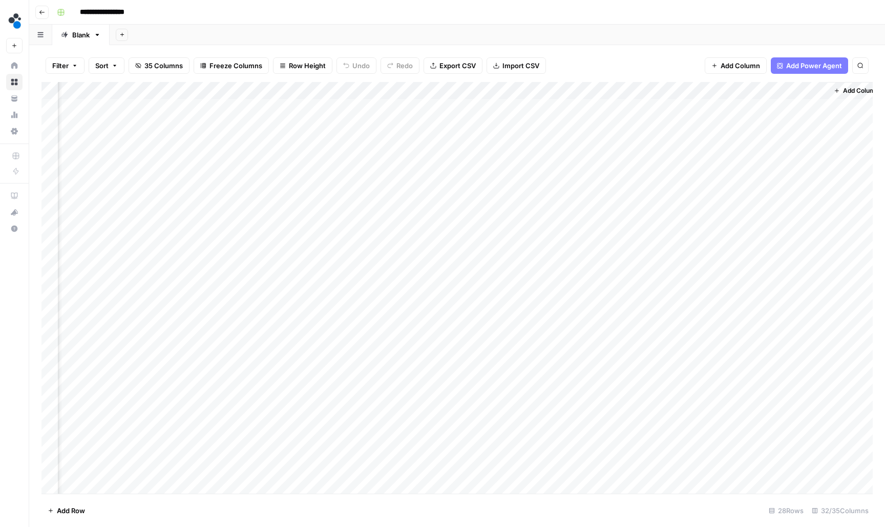
click at [43, 11] on icon "button" at bounding box center [42, 12] width 6 height 6
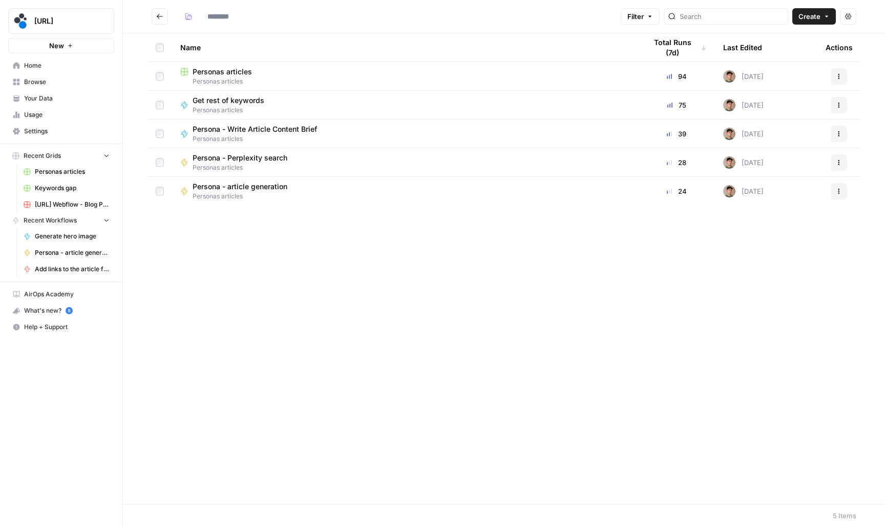
click at [212, 72] on span "Personas articles" at bounding box center [222, 72] width 59 height 10
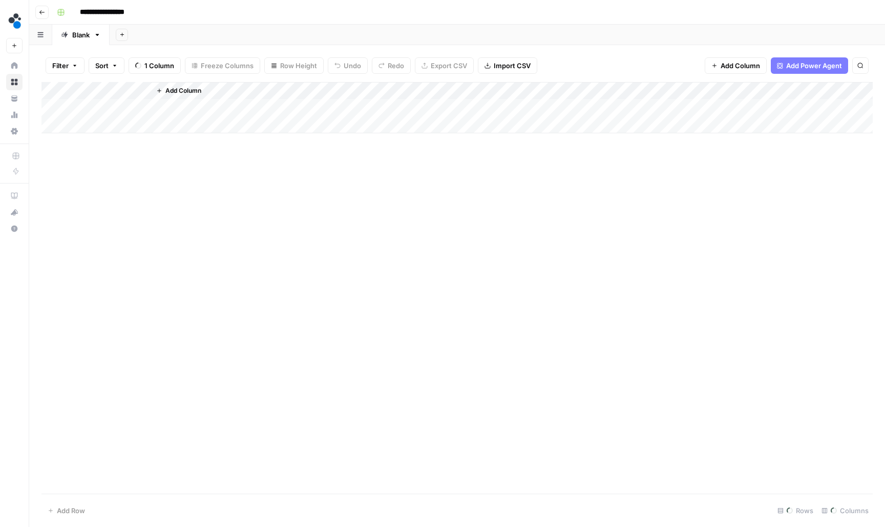
click at [41, 10] on icon "button" at bounding box center [42, 12] width 6 height 6
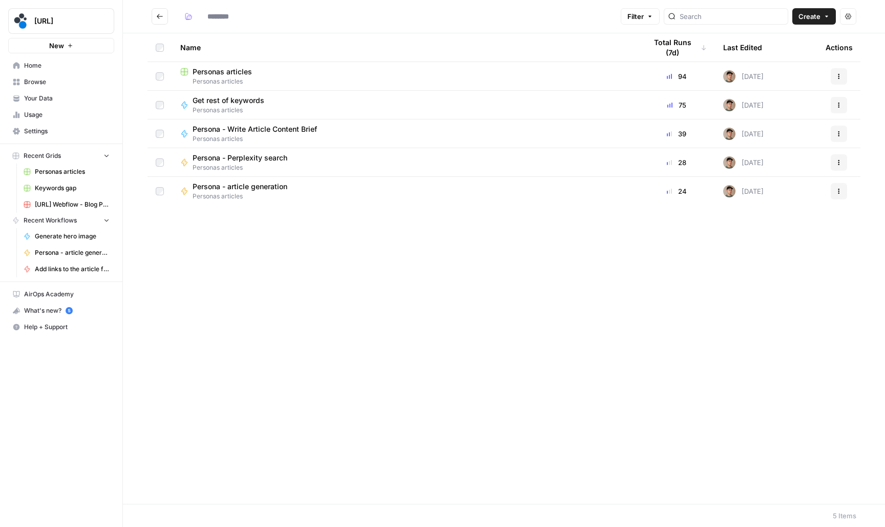
click at [237, 186] on span "Persona - article generation" at bounding box center [240, 186] width 95 height 10
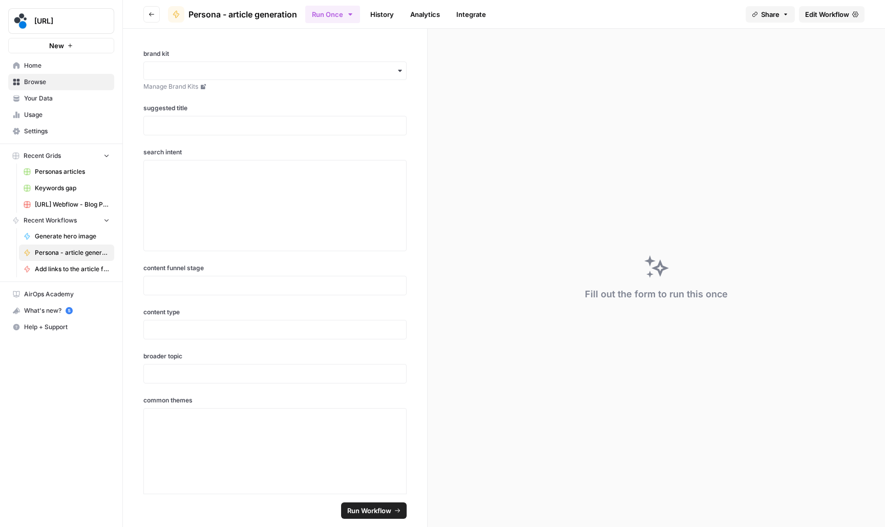
click at [854, 14] on icon at bounding box center [855, 14] width 6 height 6
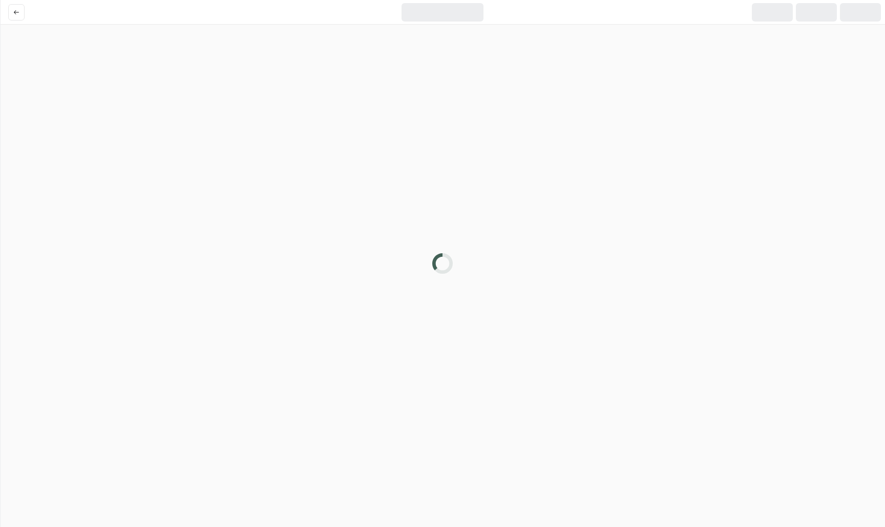
click at [503, 95] on div at bounding box center [442, 263] width 885 height 527
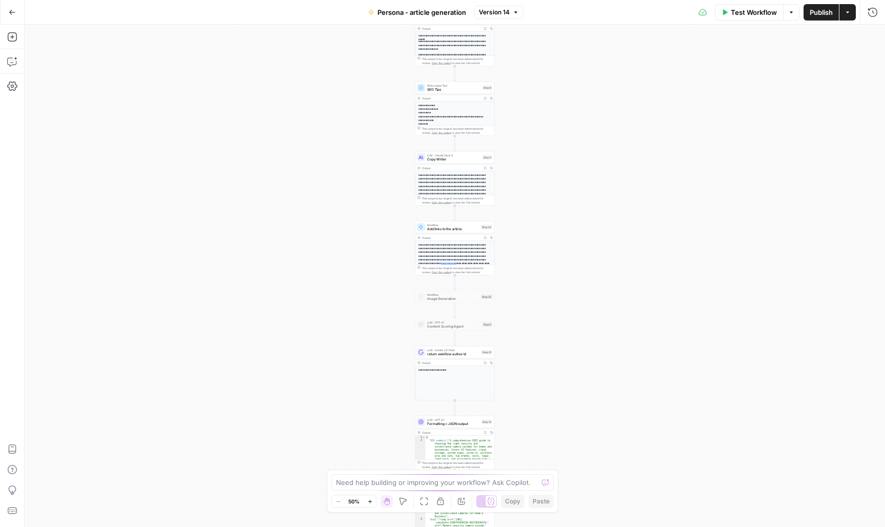
click at [14, 6] on button "Go Back" at bounding box center [12, 12] width 18 height 18
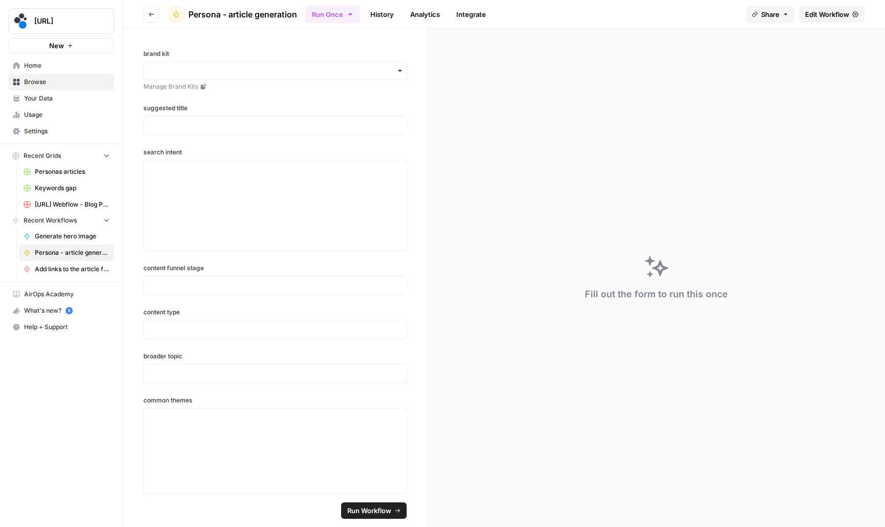
click at [818, 20] on link "Edit Workflow" at bounding box center [832, 14] width 66 height 16
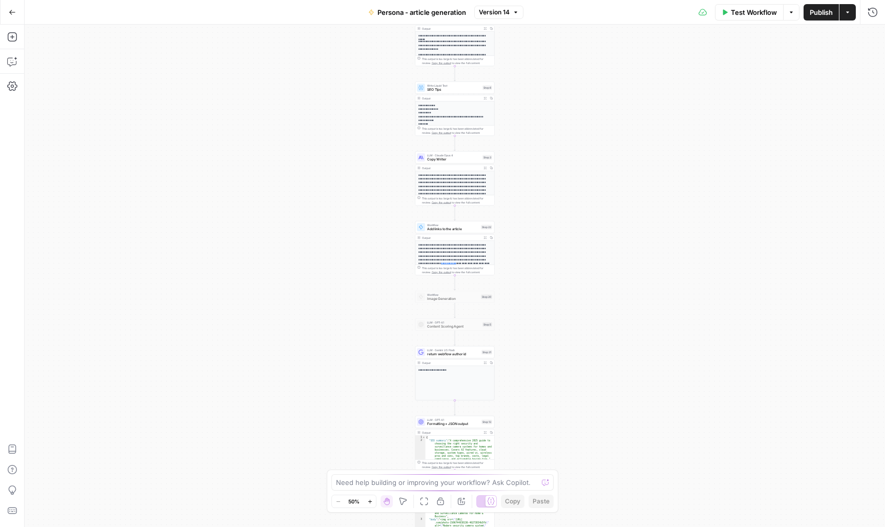
click at [460, 232] on div "Workflow Add links to the article Step 22 Copy step Delete step Add Note Test" at bounding box center [454, 227] width 79 height 12
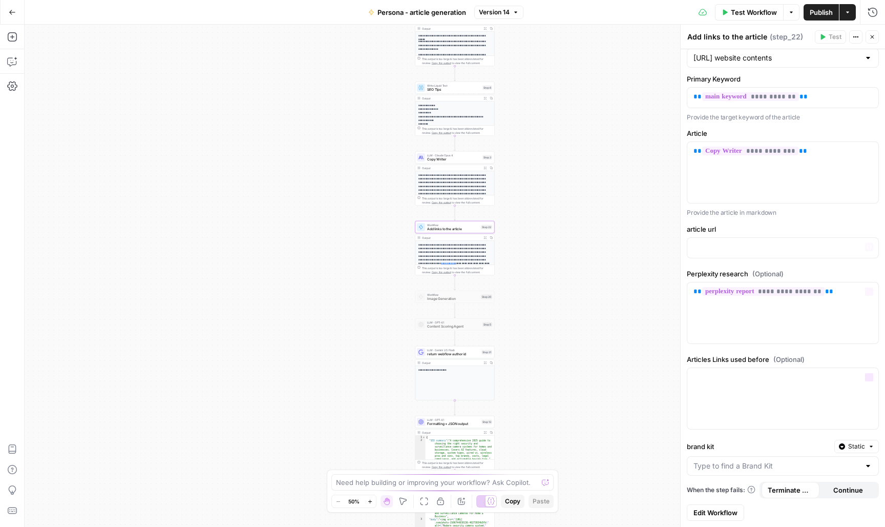
scroll to position [101, 0]
click at [711, 512] on span "Edit Workflow" at bounding box center [716, 513] width 44 height 10
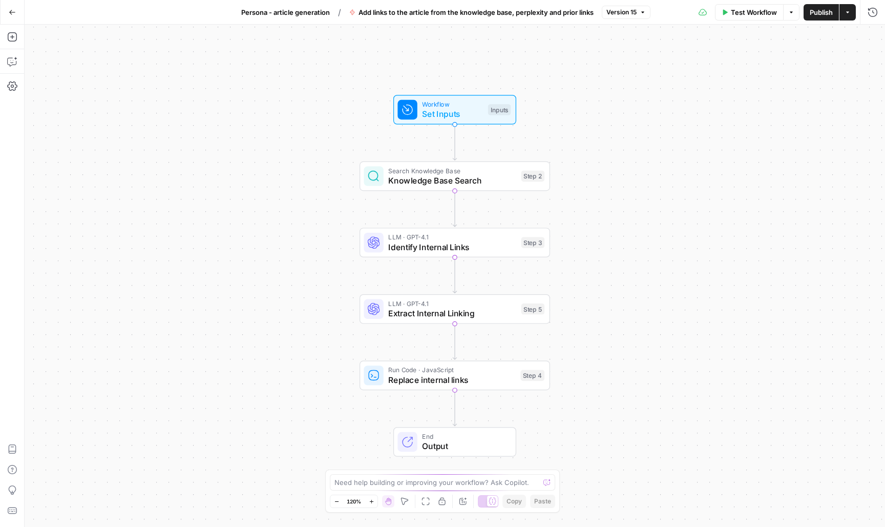
click at [475, 120] on div "Workflow Set Inputs Inputs Test Step" at bounding box center [454, 110] width 123 height 30
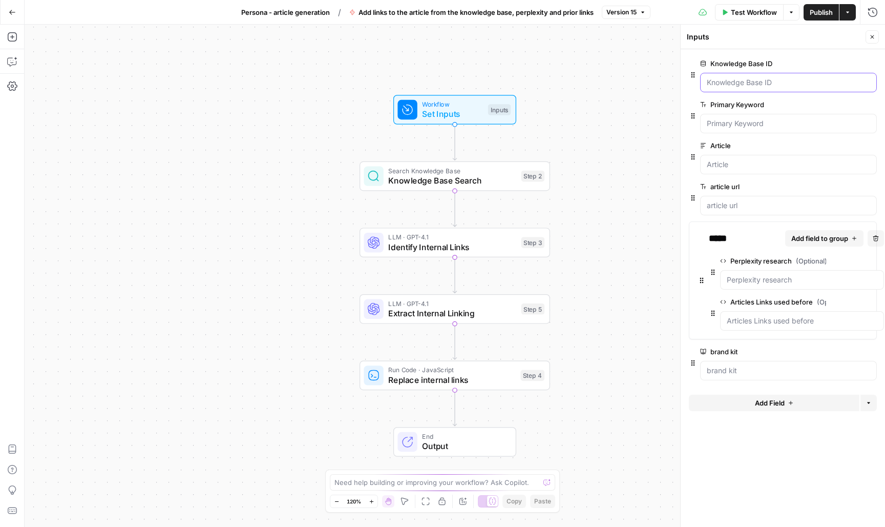
click at [776, 80] on ID "Knowledge Base ID" at bounding box center [788, 82] width 163 height 10
click at [506, 177] on span "Knowledge Base Search" at bounding box center [452, 180] width 128 height 12
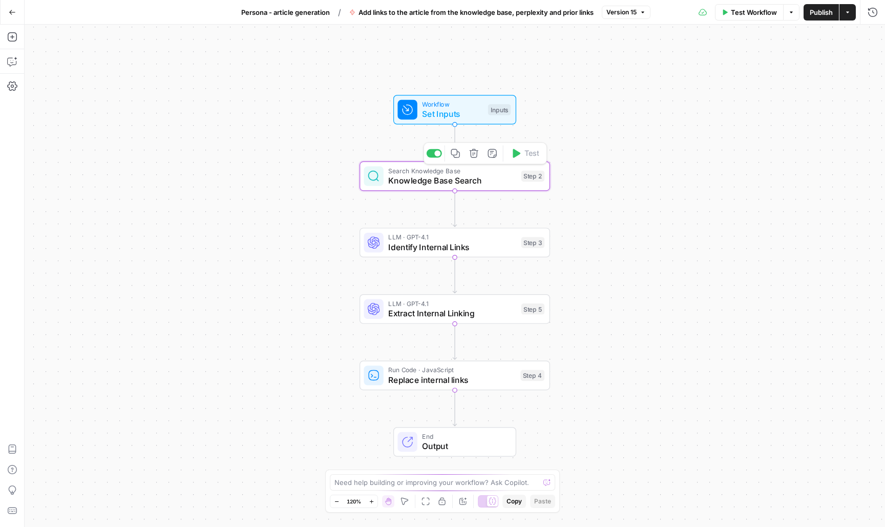
type textarea "Knowledge Base Search"
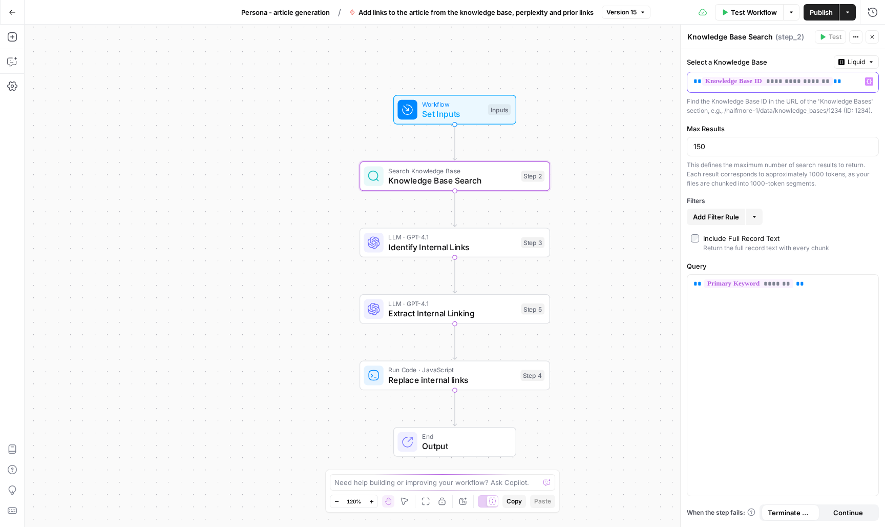
click at [825, 84] on span "**********" at bounding box center [767, 81] width 131 height 9
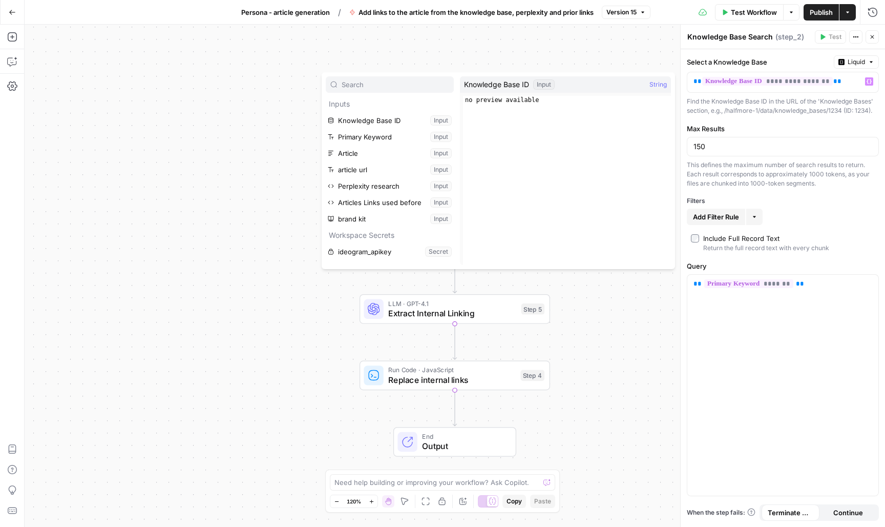
click at [672, 50] on div "Workflow Set Inputs Inputs Search Knowledge Base Knowledge Base Search Step 2 L…" at bounding box center [455, 276] width 861 height 502
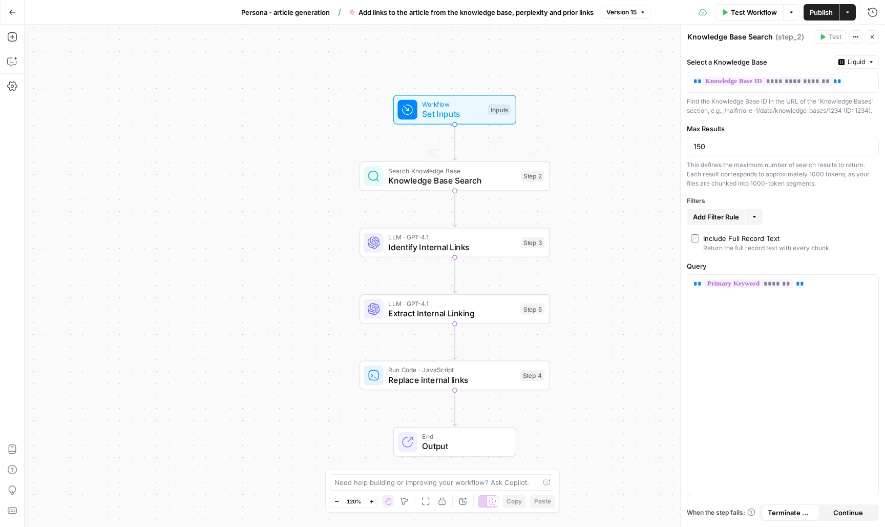
click at [491, 240] on span "LLM · GPT-4.1" at bounding box center [452, 237] width 128 height 10
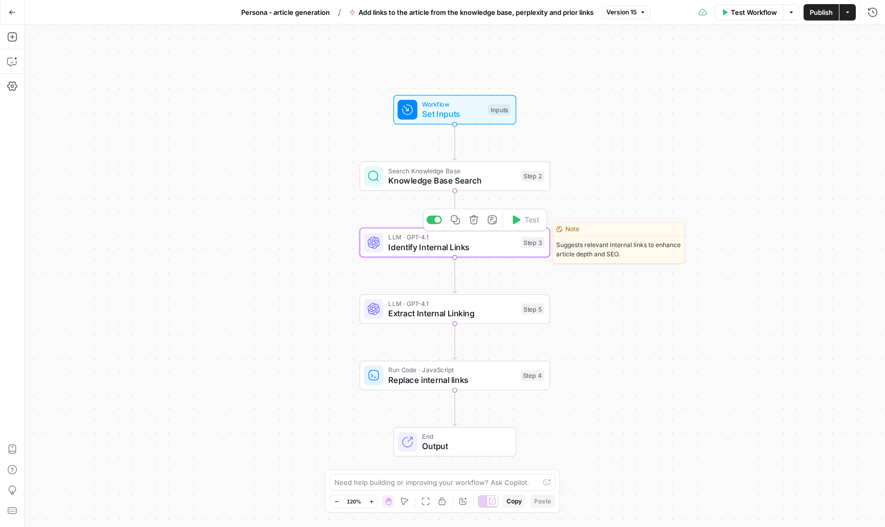
type textarea "Identify Internal Links"
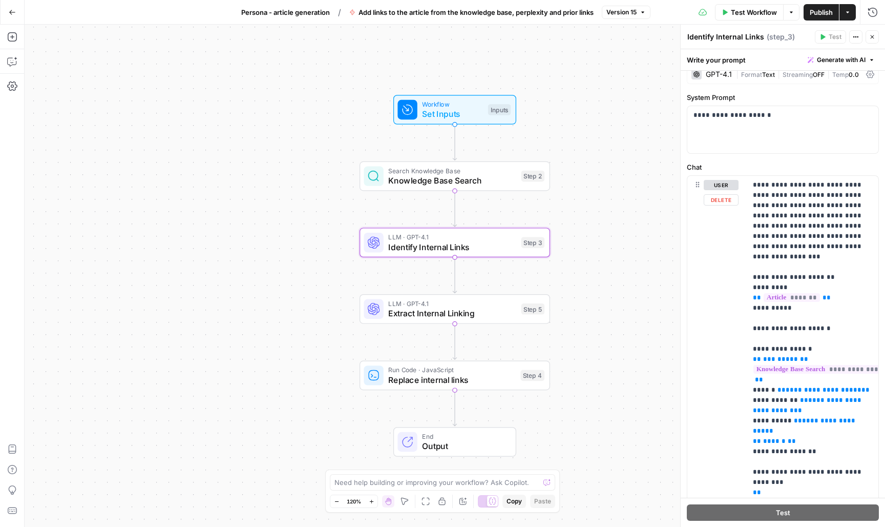
scroll to position [56, 0]
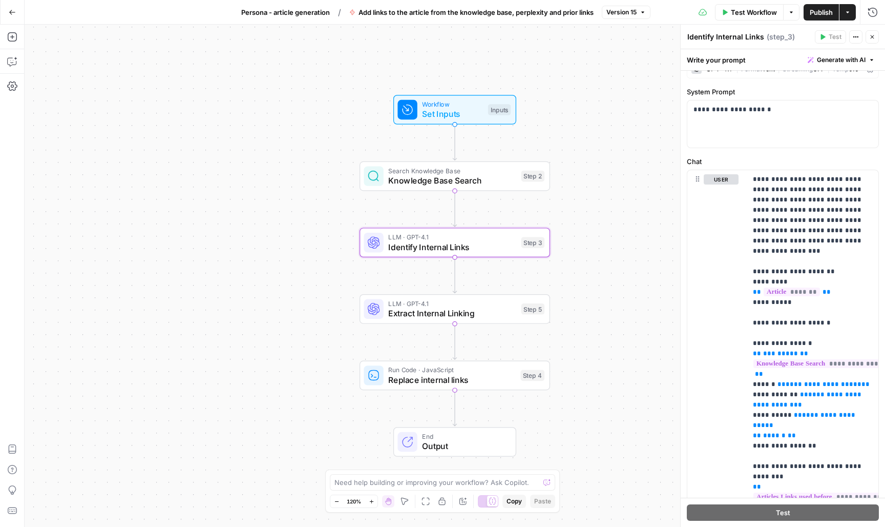
click at [690, 298] on div "user Delete" at bounding box center [713, 391] width 51 height 442
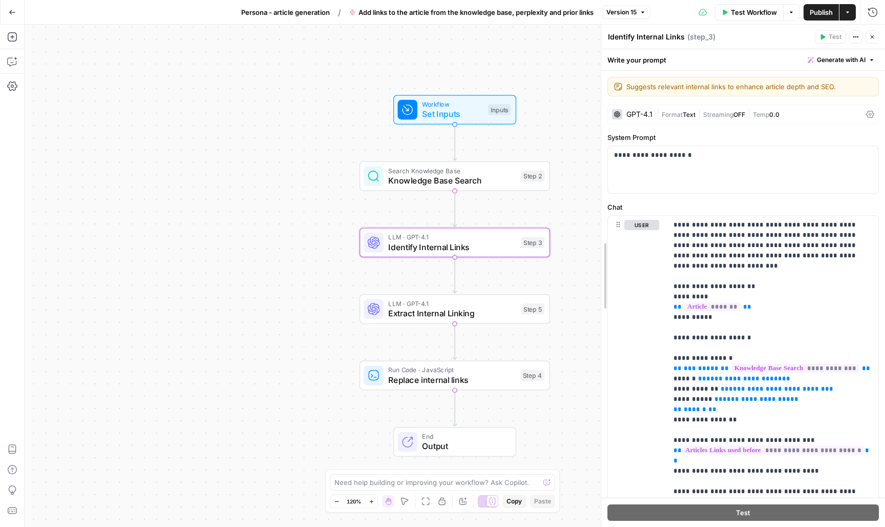
drag, startPoint x: 683, startPoint y: 296, endPoint x: 604, endPoint y: 297, distance: 79.4
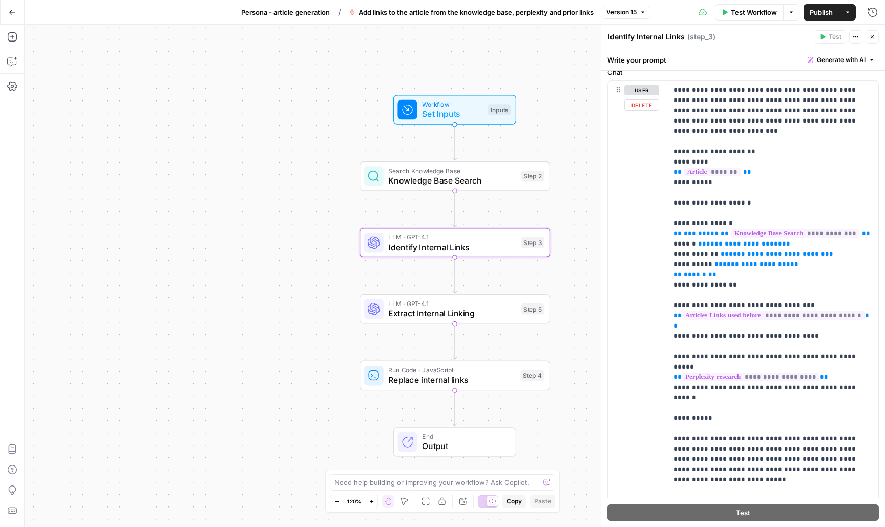
scroll to position [146, 0]
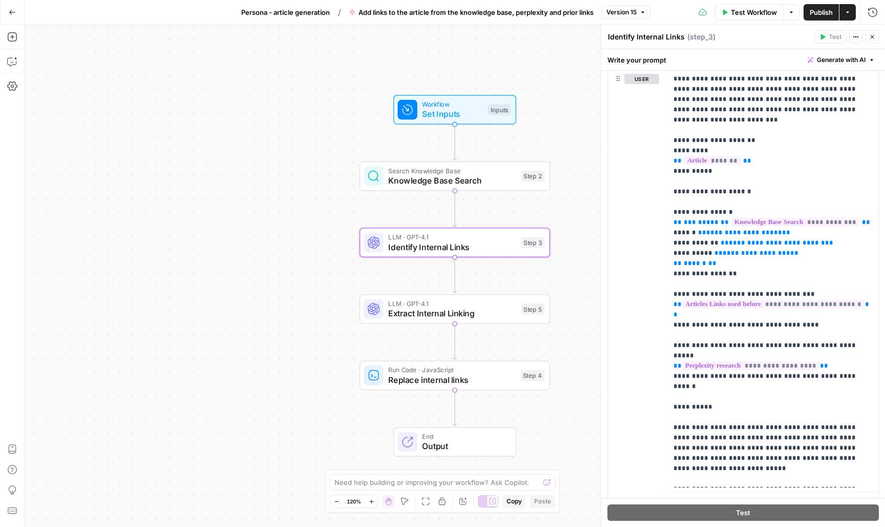
click at [495, 185] on span "Knowledge Base Search" at bounding box center [452, 180] width 128 height 12
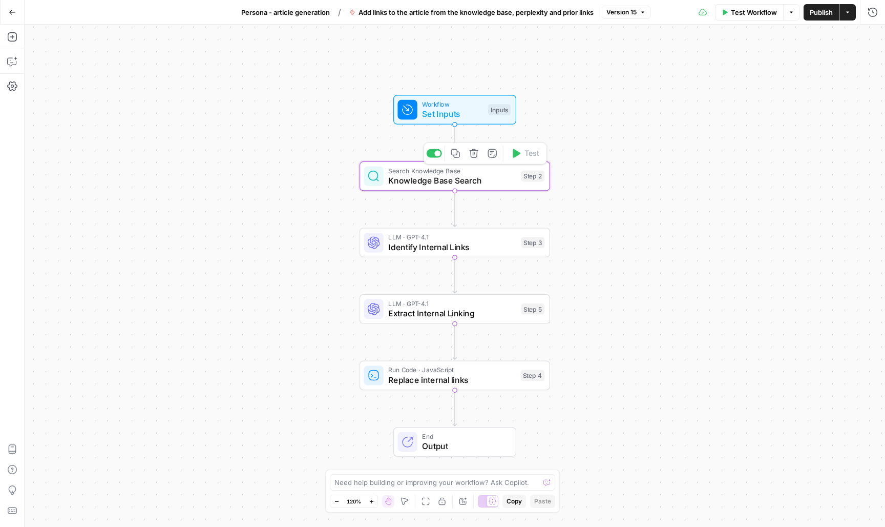
type textarea "Knowledge Base Search"
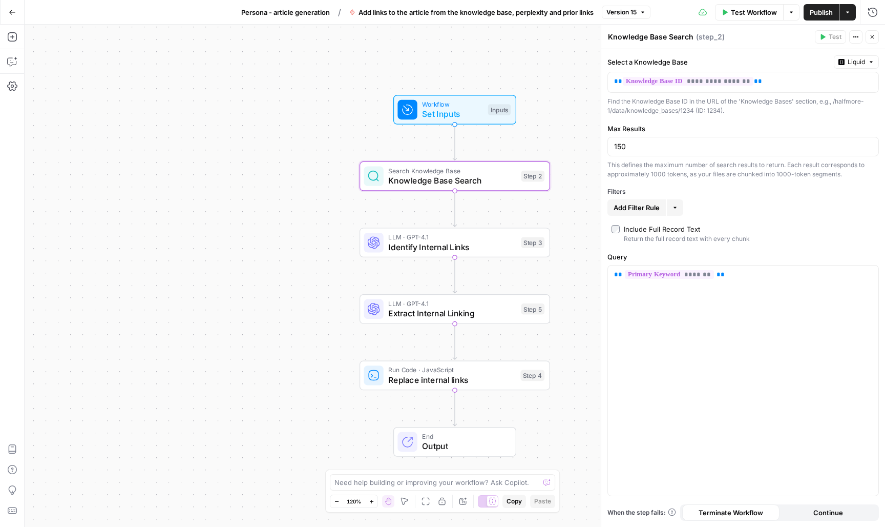
click at [748, 11] on span "Test Workflow" at bounding box center [754, 12] width 46 height 10
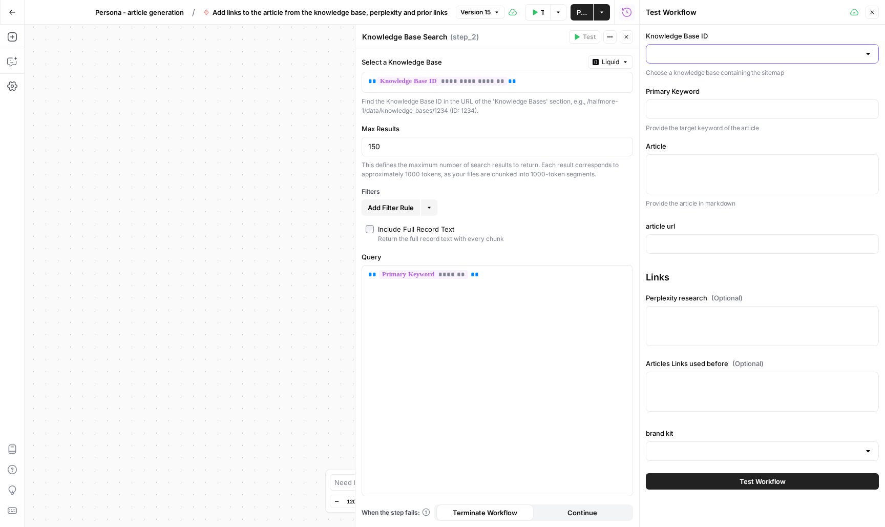
click at [733, 53] on input "Knowledge Base ID" at bounding box center [756, 54] width 207 height 10
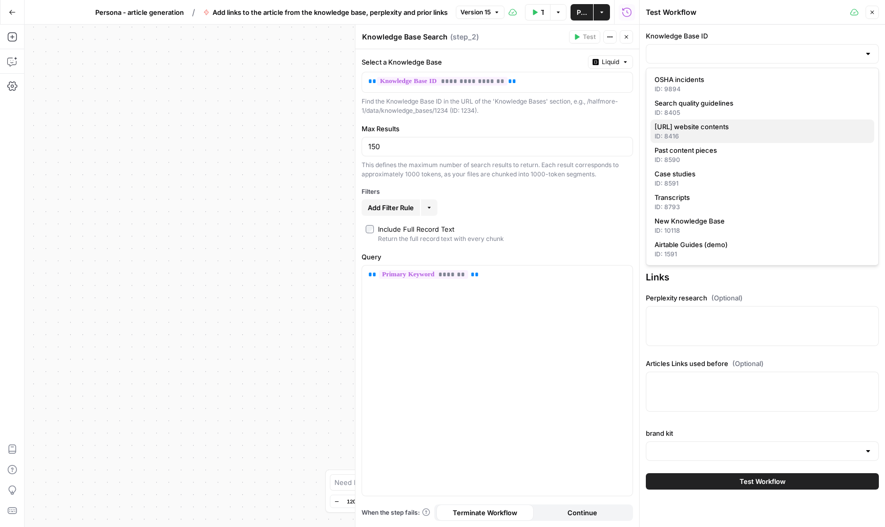
scroll to position [0, 0]
click at [16, 9] on button "Go Back" at bounding box center [12, 12] width 18 height 18
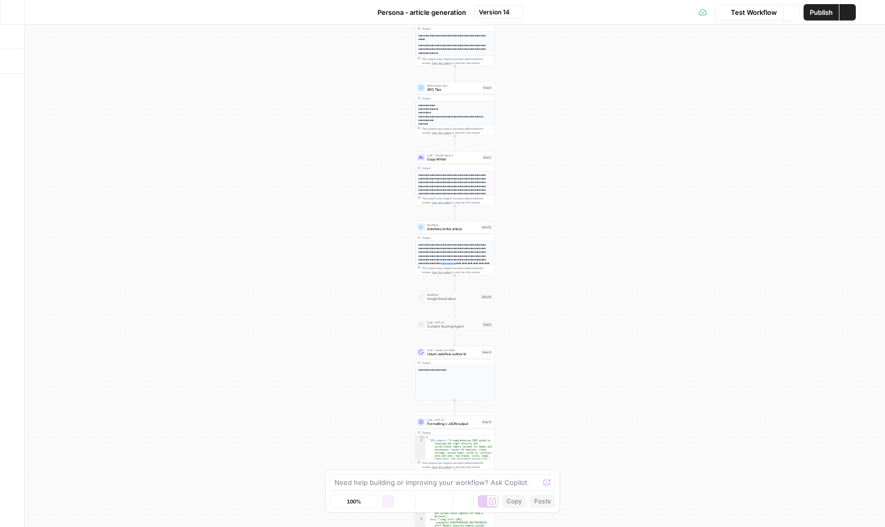
click at [16, 14] on button "Go Back" at bounding box center [12, 12] width 18 height 18
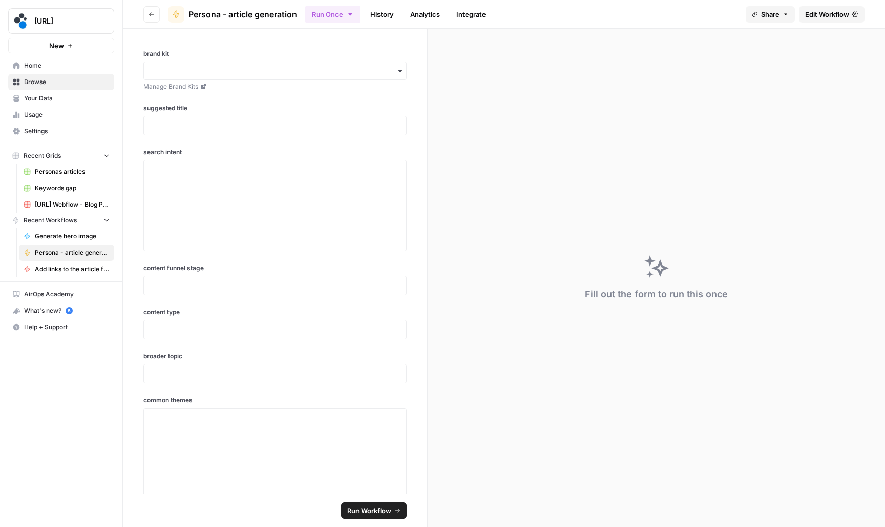
click at [66, 106] on link "Your Data" at bounding box center [61, 98] width 106 height 16
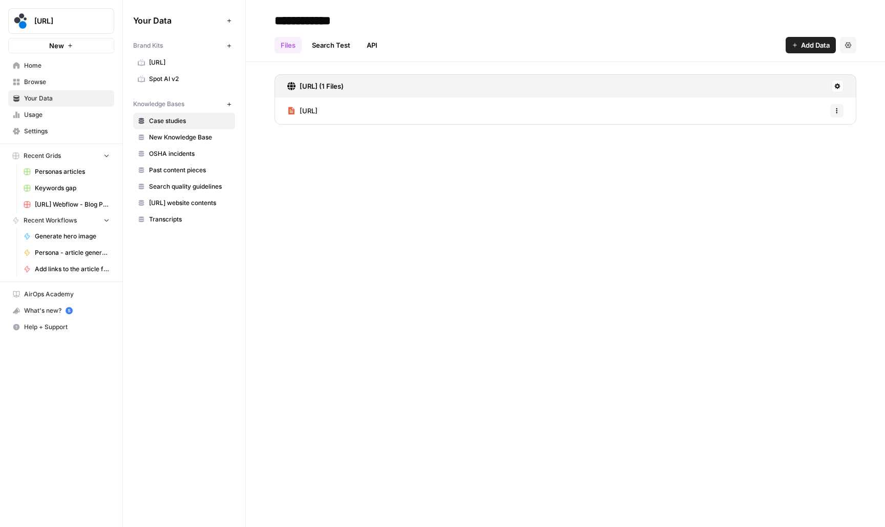
click at [191, 143] on link "New Knowledge Base" at bounding box center [184, 137] width 102 height 16
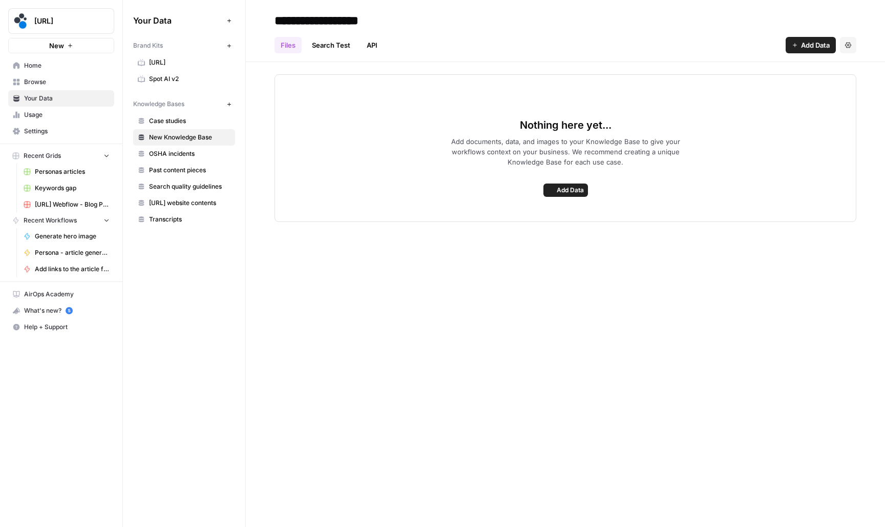
click at [192, 171] on span "Past content pieces" at bounding box center [189, 169] width 81 height 9
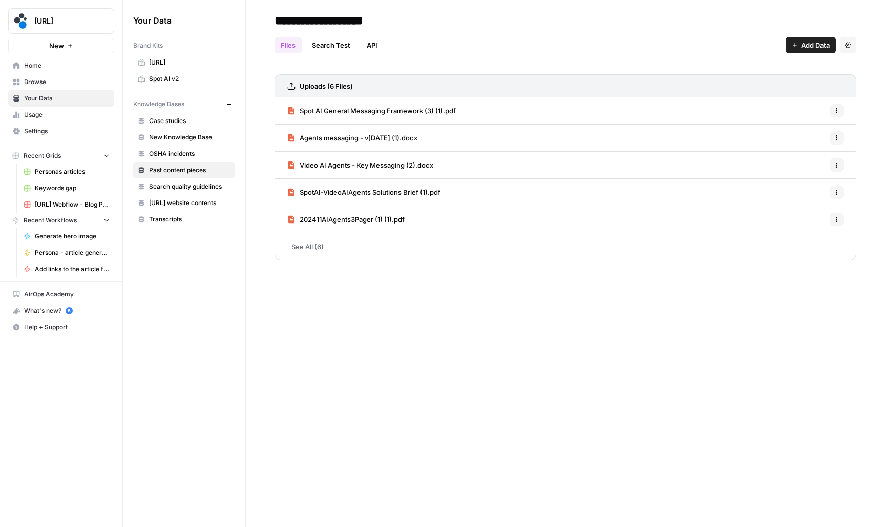
click at [198, 186] on span "Search quality guidelines" at bounding box center [189, 186] width 81 height 9
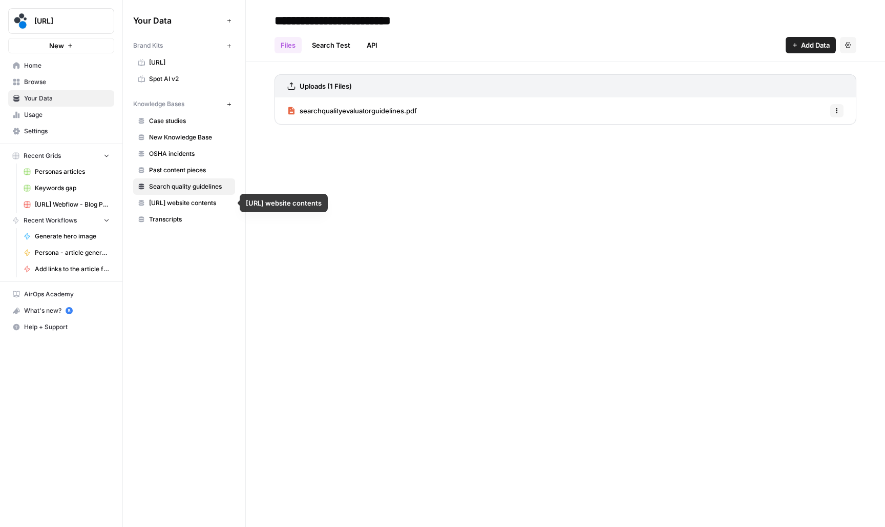
click at [191, 217] on span "Transcripts" at bounding box center [189, 219] width 81 height 9
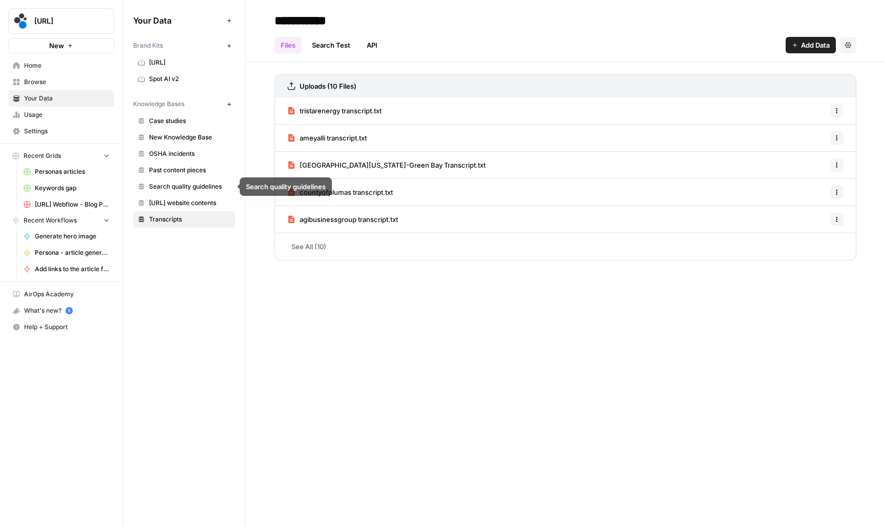
click at [191, 173] on span "Past content pieces" at bounding box center [189, 169] width 81 height 9
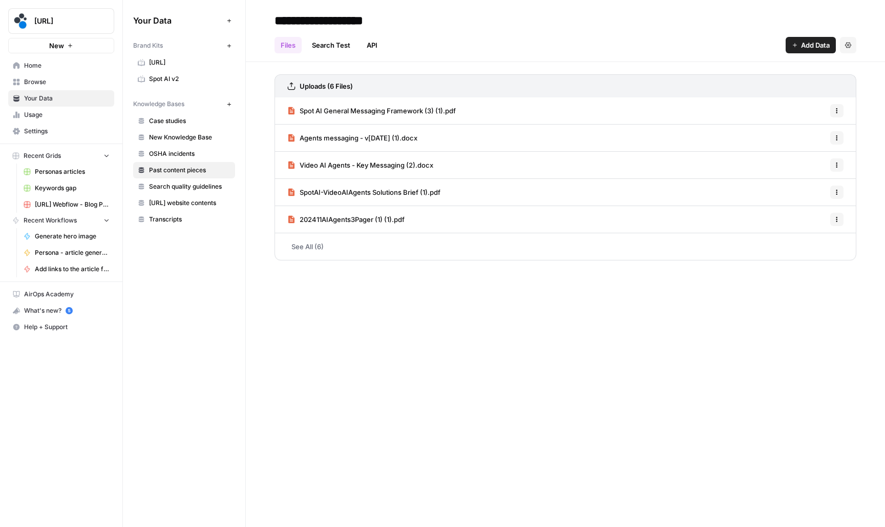
click at [188, 151] on span "OSHA incidents" at bounding box center [189, 153] width 81 height 9
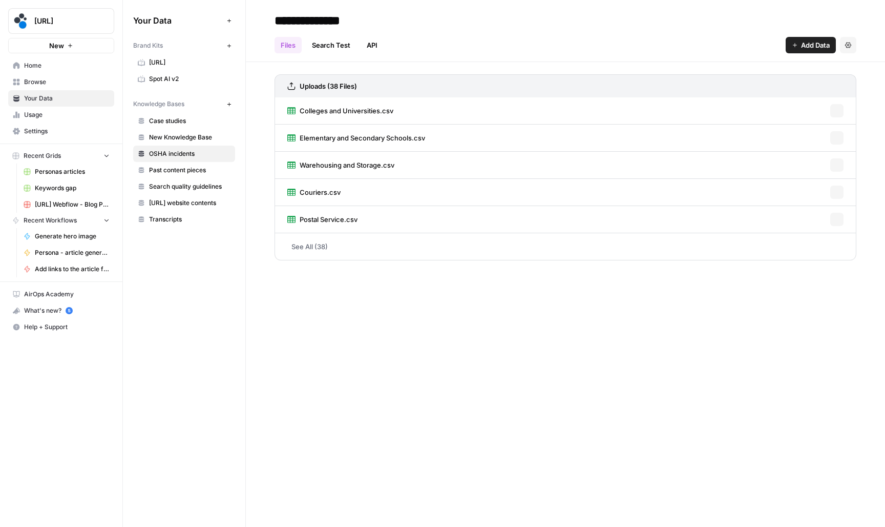
click at [193, 133] on span "New Knowledge Base" at bounding box center [189, 137] width 81 height 9
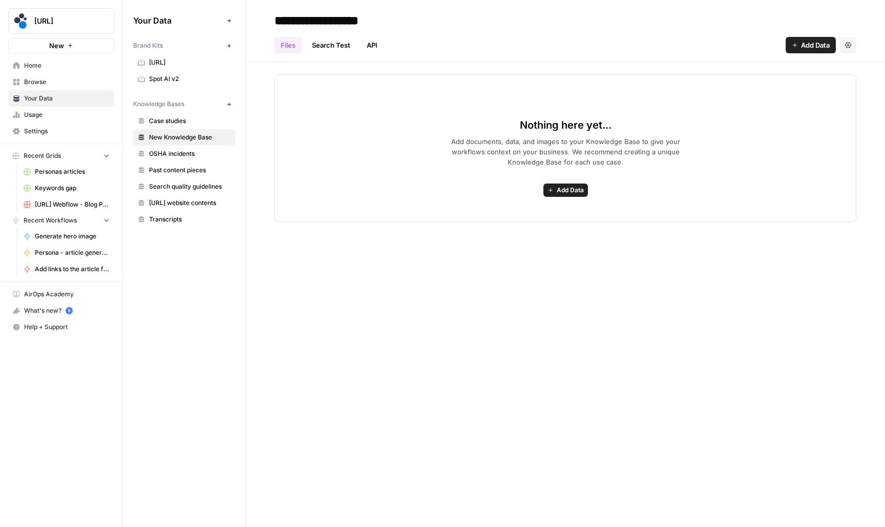
click at [857, 47] on header "**********" at bounding box center [565, 31] width 639 height 62
click at [851, 47] on icon "button" at bounding box center [848, 45] width 6 height 6
click at [810, 68] on span "Delete Knowledge Base" at bounding box center [806, 69] width 76 height 10
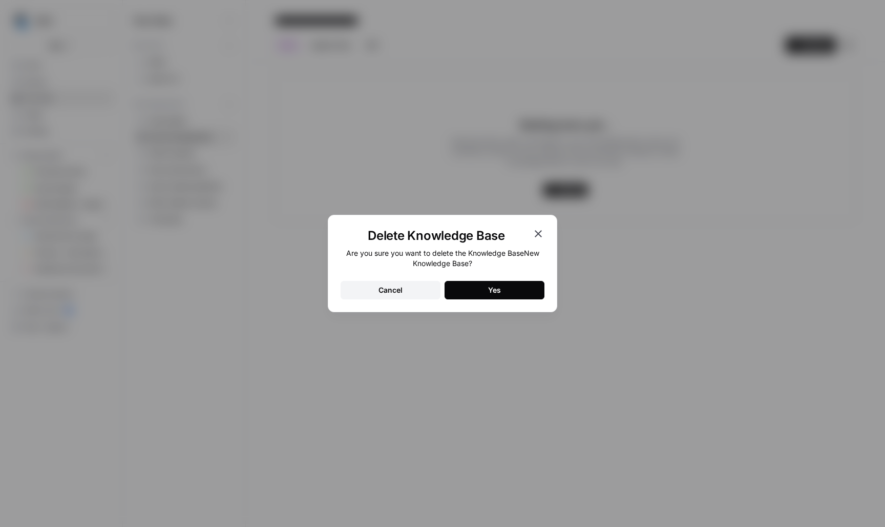
click at [490, 288] on div "Yes" at bounding box center [494, 290] width 13 height 10
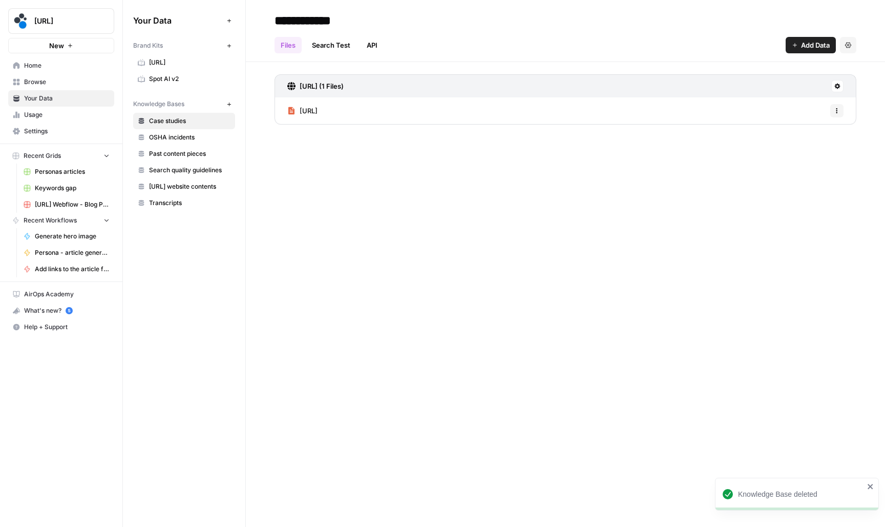
click at [183, 199] on span "Transcripts" at bounding box center [189, 202] width 81 height 9
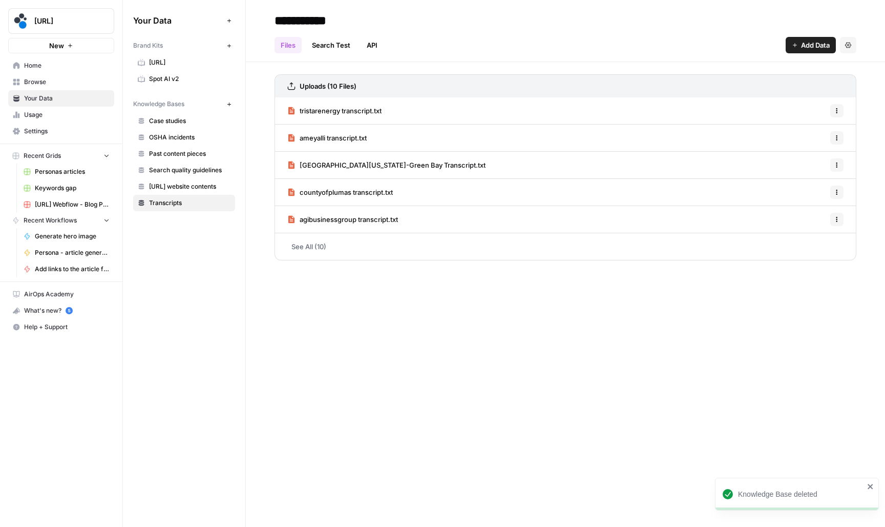
click at [196, 185] on span "[URL] website contents" at bounding box center [189, 186] width 81 height 9
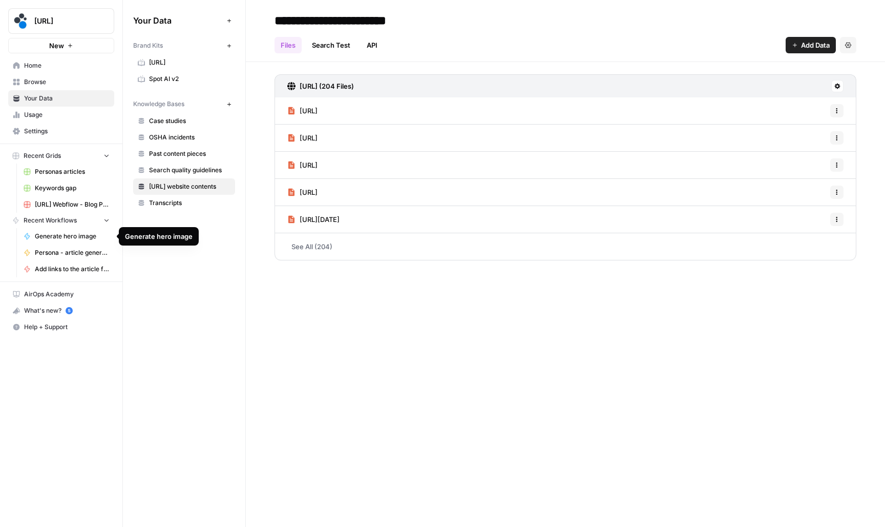
click at [69, 272] on span "Add links to the article from the knowledge base, perplexity and prior links" at bounding box center [72, 268] width 75 height 9
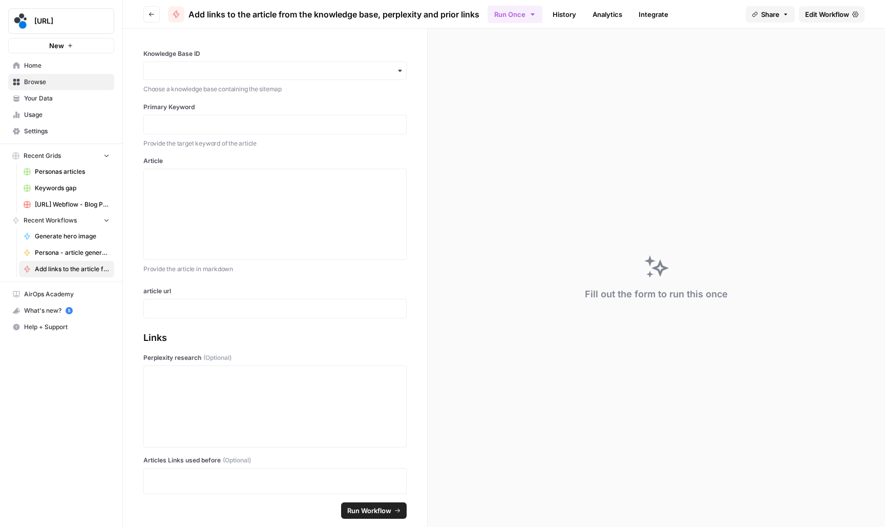
click at [829, 16] on span "Edit Workflow" at bounding box center [827, 14] width 44 height 10
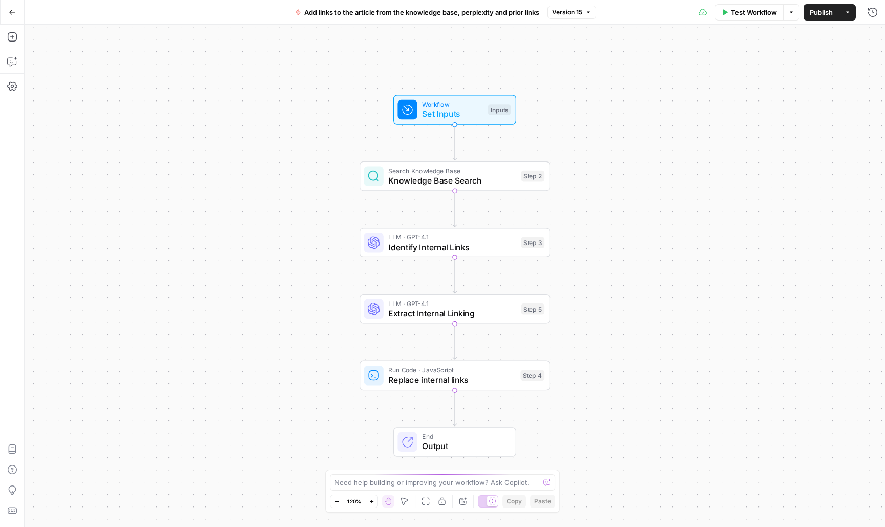
click at [520, 177] on div "Search Knowledge Base Knowledge Base Search Step 2 Copy step Delete step Add No…" at bounding box center [454, 175] width 181 height 21
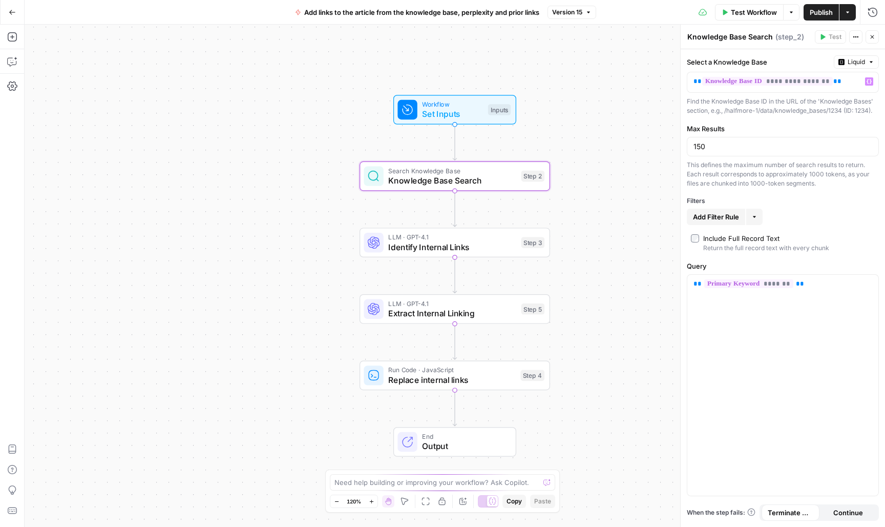
click at [865, 64] on span "Liquid" at bounding box center [856, 61] width 17 height 9
click at [465, 110] on span "Set Inputs" at bounding box center [452, 114] width 61 height 12
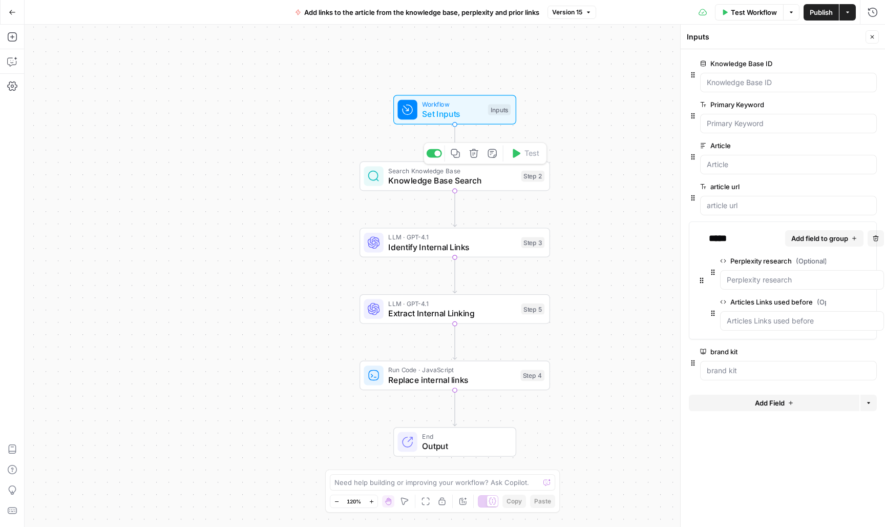
click at [491, 174] on span "Knowledge Base Search" at bounding box center [452, 180] width 128 height 12
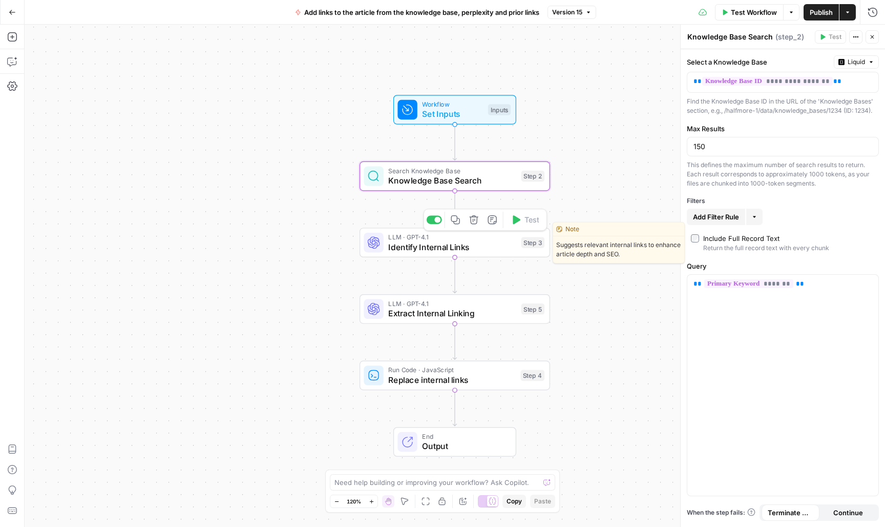
click at [490, 239] on span "LLM · GPT-4.1" at bounding box center [452, 237] width 128 height 10
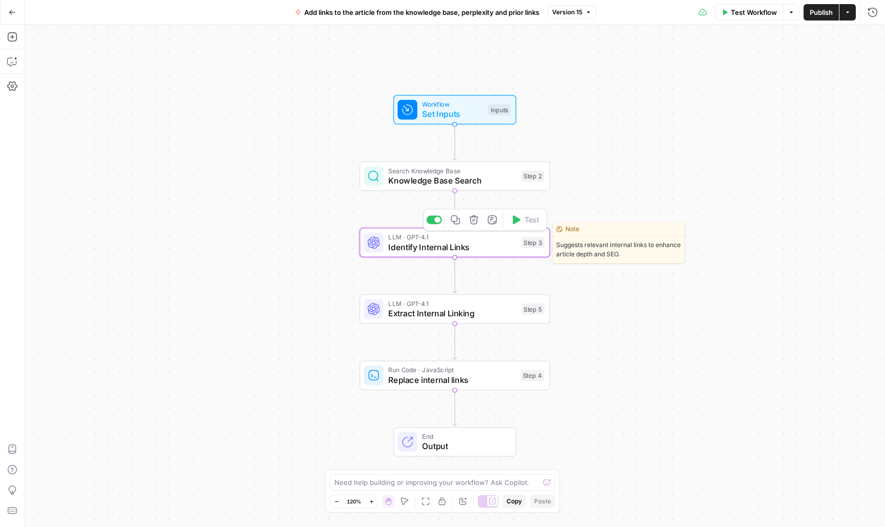
type textarea "Identify Internal Links"
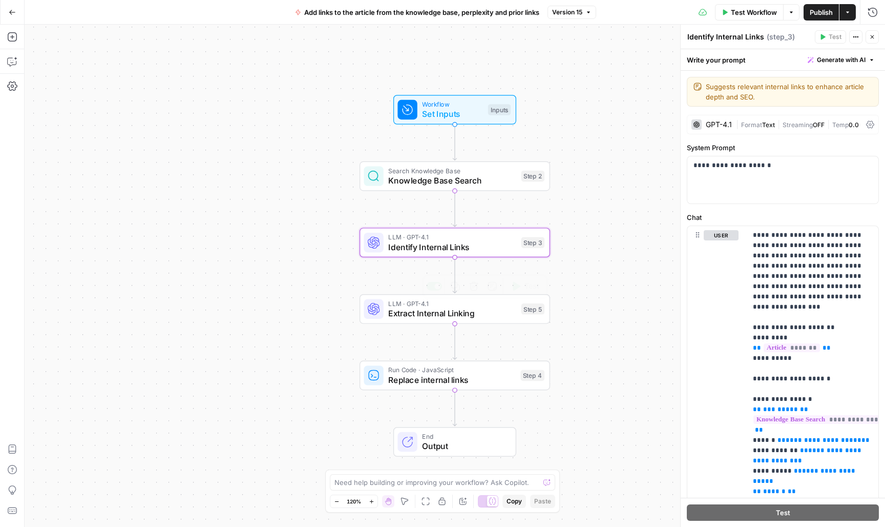
click at [501, 319] on span "Extract Internal Linking" at bounding box center [452, 313] width 128 height 12
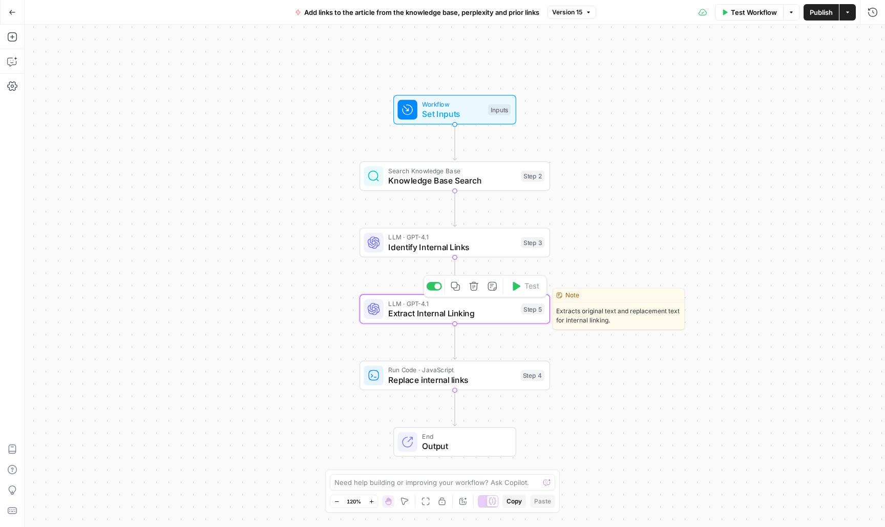
type textarea "Extract Internal Linking"
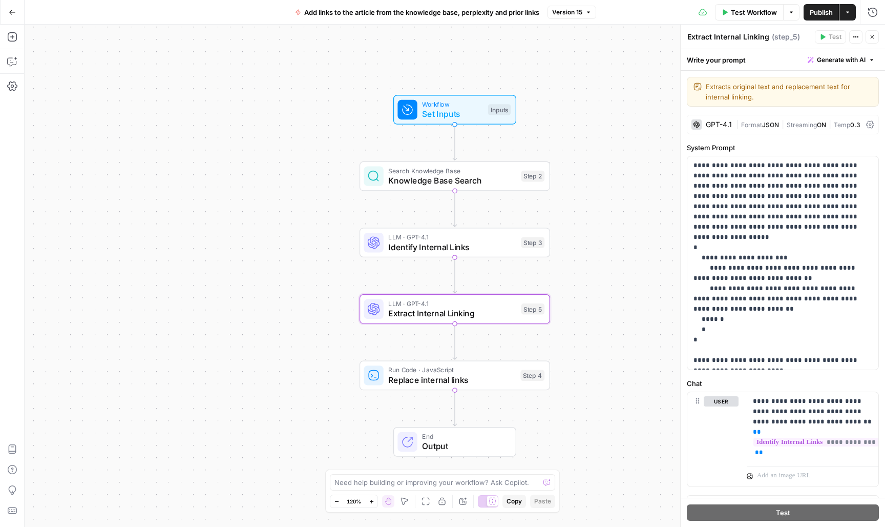
click at [508, 380] on span "Replace internal links" at bounding box center [451, 379] width 127 height 12
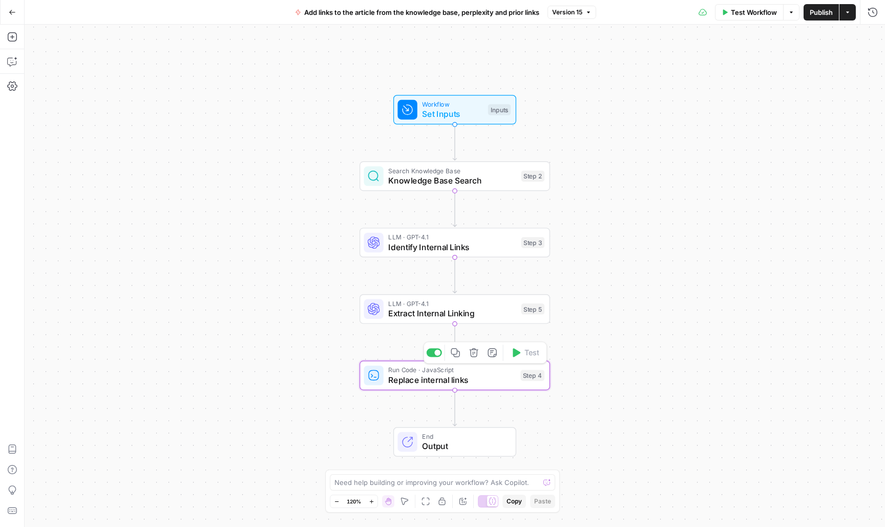
type textarea "Replace internal links"
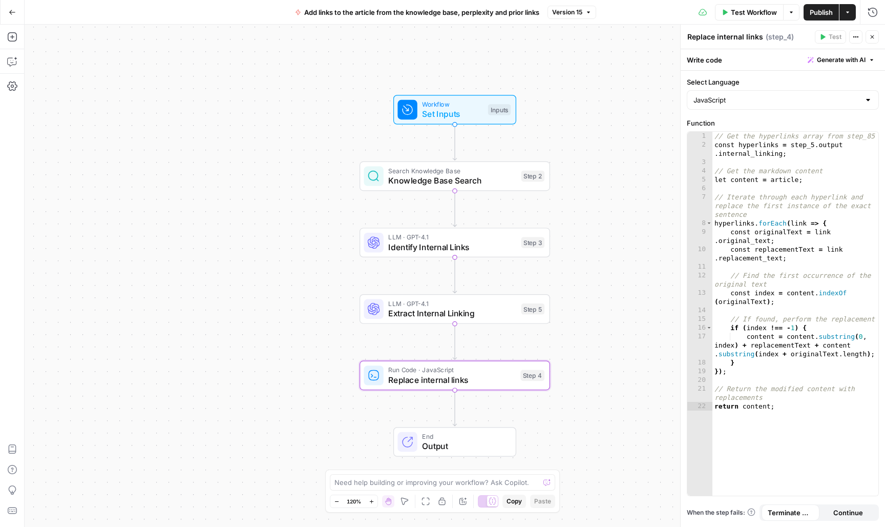
click at [458, 447] on span "Output" at bounding box center [464, 446] width 84 height 12
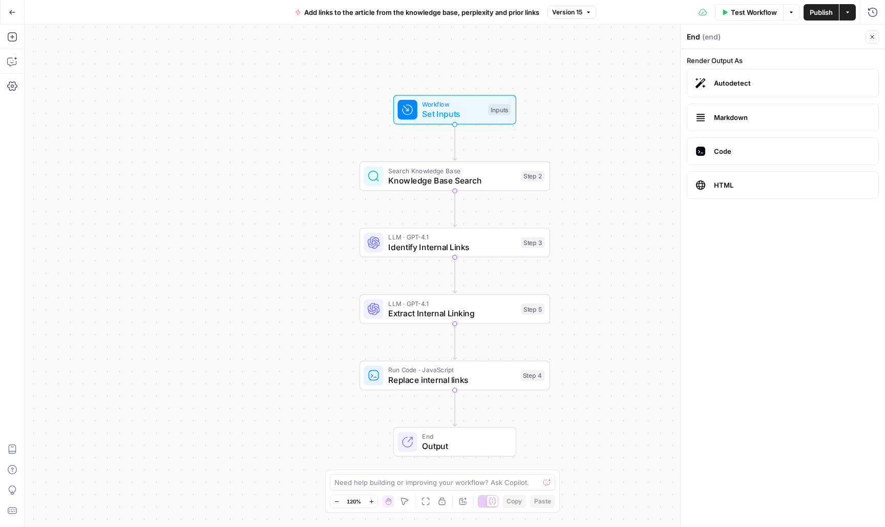
click at [496, 182] on span "Knowledge Base Search" at bounding box center [452, 180] width 128 height 12
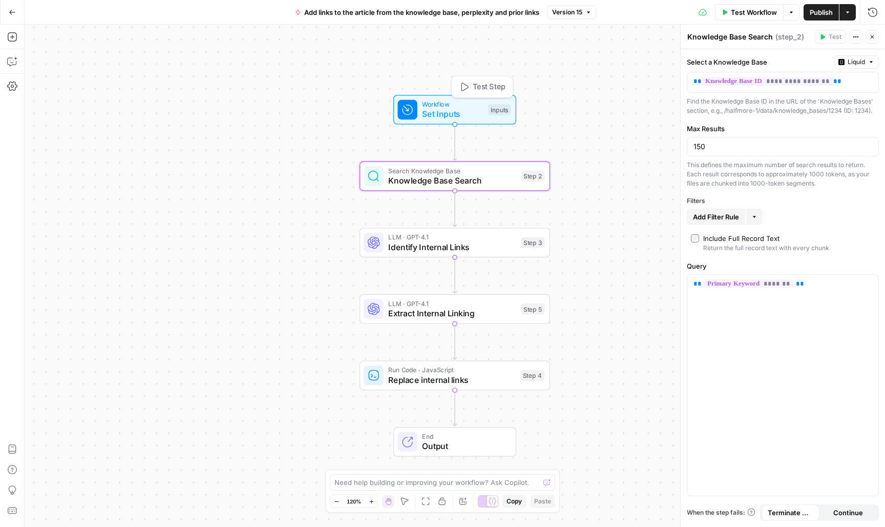
click at [482, 113] on span "Set Inputs" at bounding box center [452, 114] width 61 height 12
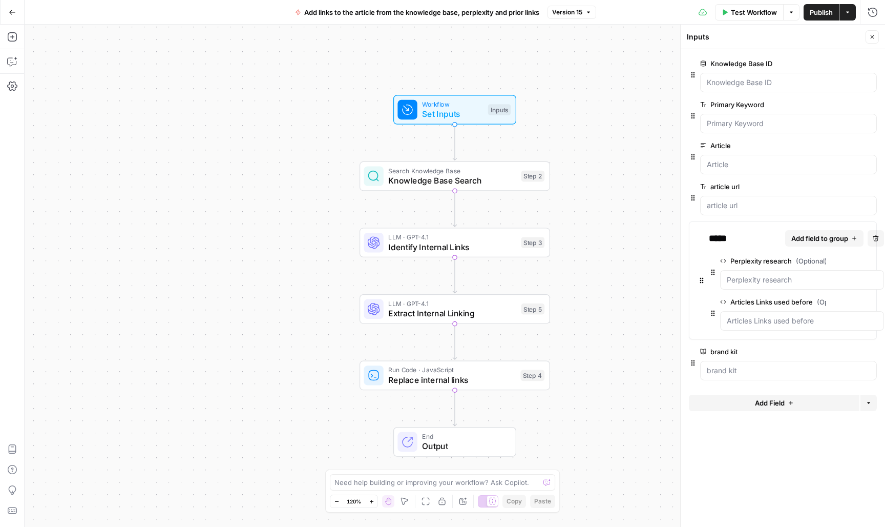
click at [738, 12] on span "Test Workflow" at bounding box center [754, 12] width 46 height 10
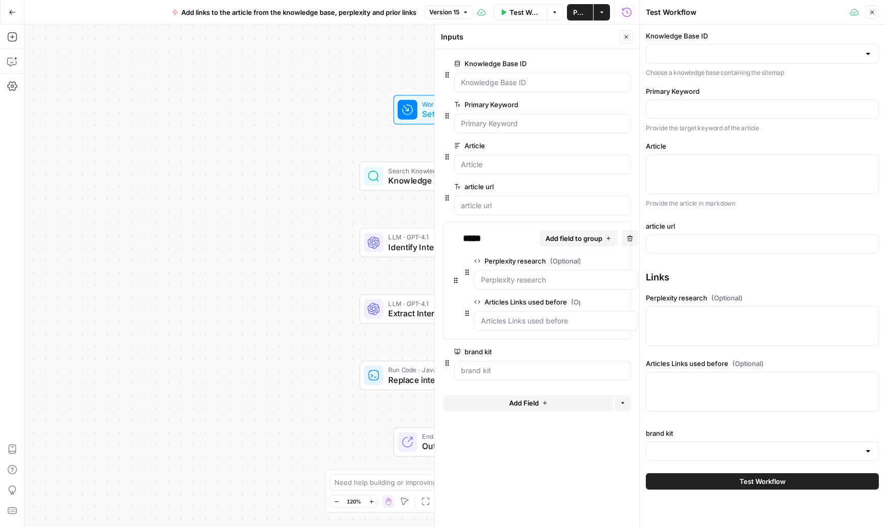
click at [872, 17] on button "Close" at bounding box center [872, 12] width 13 height 13
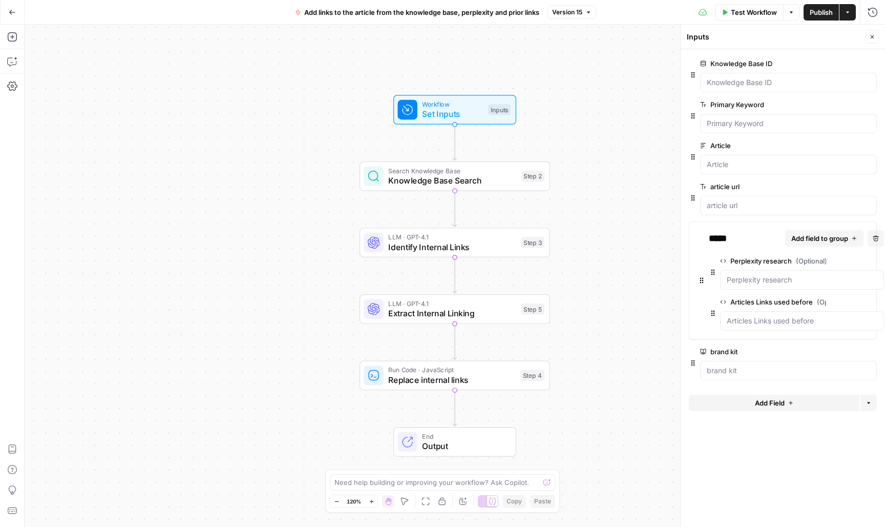
click at [10, 10] on icon "button" at bounding box center [12, 12] width 7 height 7
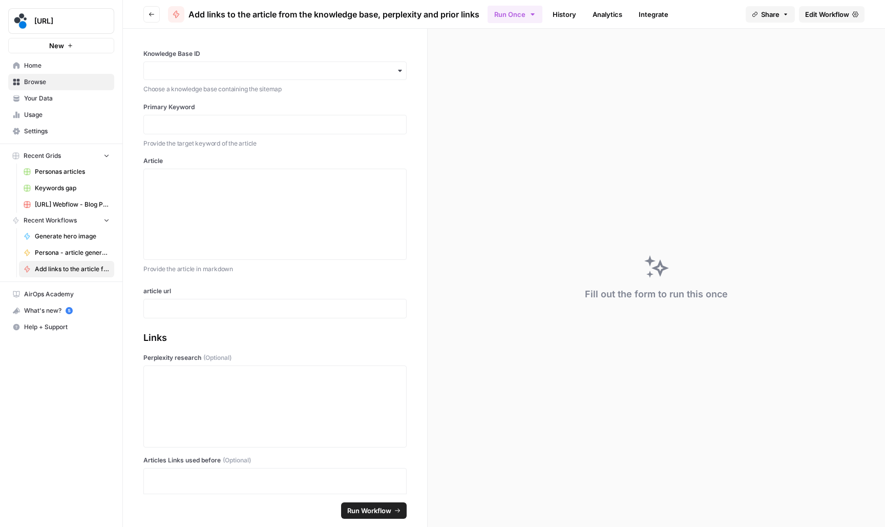
click at [60, 79] on span "Browse" at bounding box center [67, 81] width 86 height 9
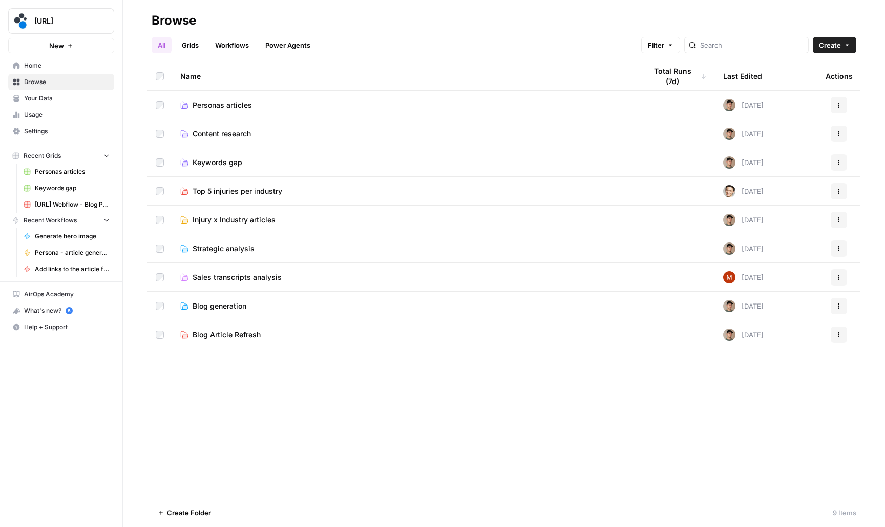
click at [231, 108] on span "Personas articles" at bounding box center [222, 105] width 59 height 10
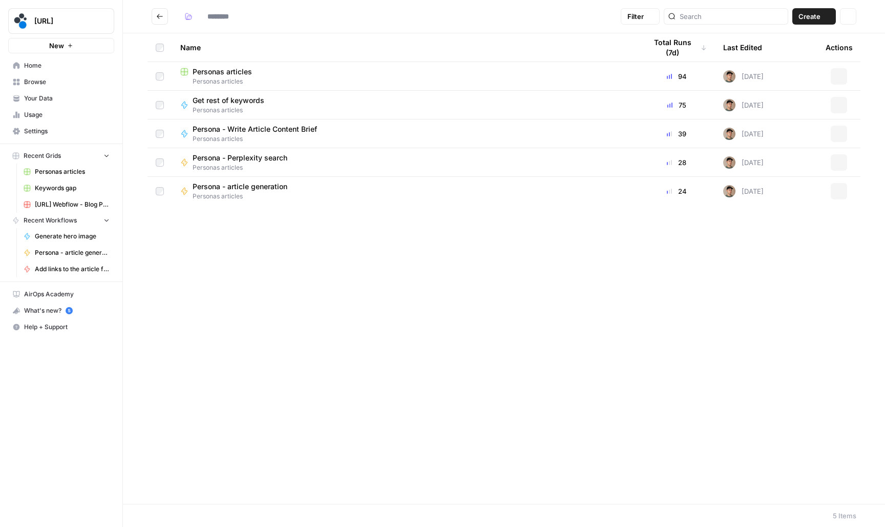
type input "**********"
click at [242, 187] on span "Persona - article generation" at bounding box center [240, 186] width 95 height 10
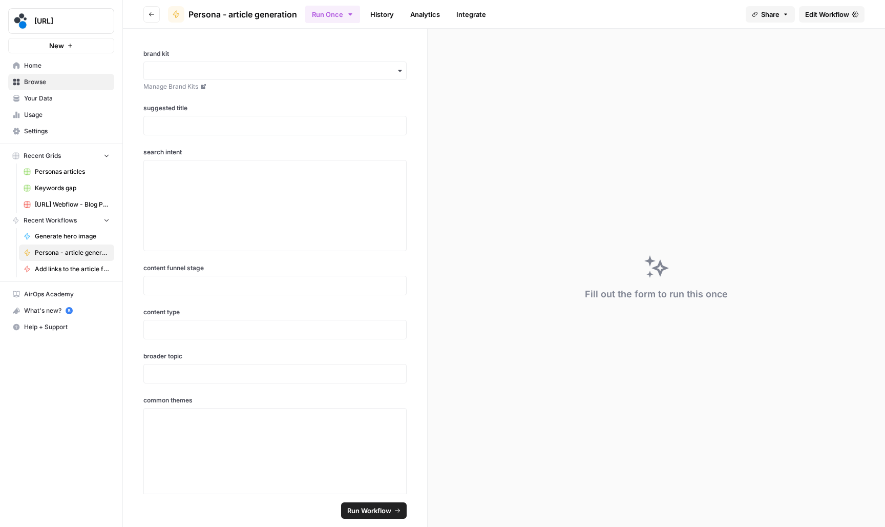
click at [814, 8] on link "Edit Workflow" at bounding box center [832, 14] width 66 height 16
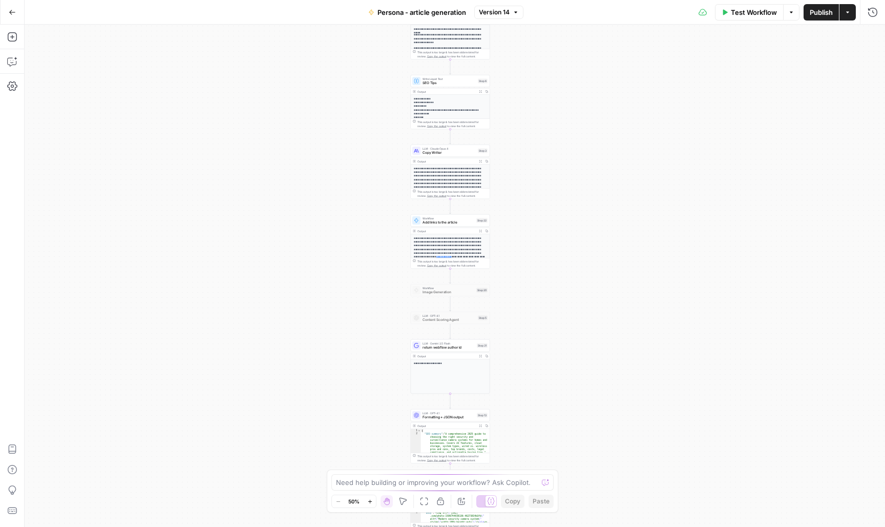
drag, startPoint x: 569, startPoint y: 224, endPoint x: 565, endPoint y: 217, distance: 8.1
click at [565, 217] on div "**********" at bounding box center [455, 276] width 861 height 502
click at [461, 223] on span "Add links to the article" at bounding box center [449, 222] width 52 height 5
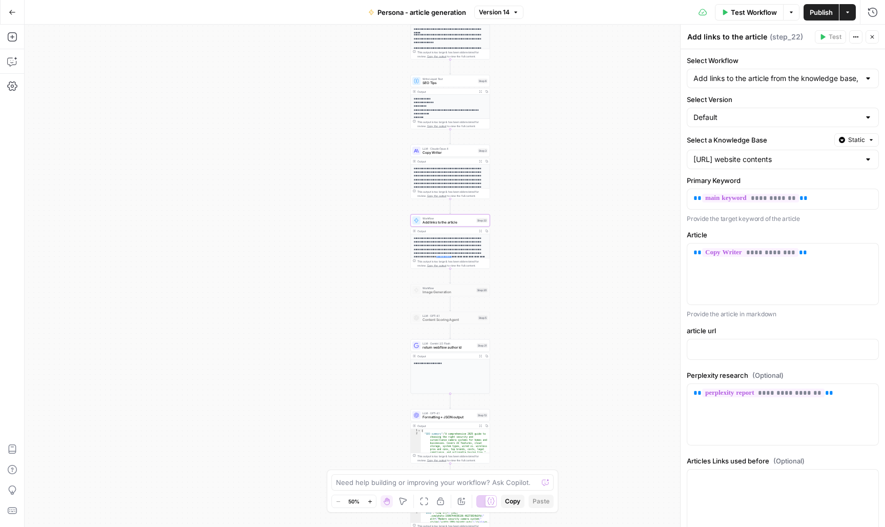
click at [873, 34] on icon "button" at bounding box center [872, 37] width 6 height 6
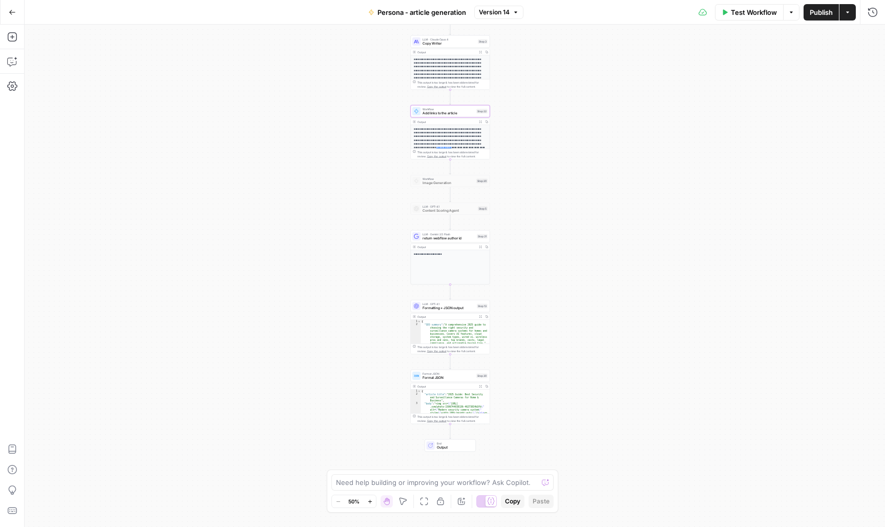
drag, startPoint x: 549, startPoint y: 338, endPoint x: 550, endPoint y: 227, distance: 110.7
click at [550, 227] on div "**********" at bounding box center [455, 276] width 861 height 502
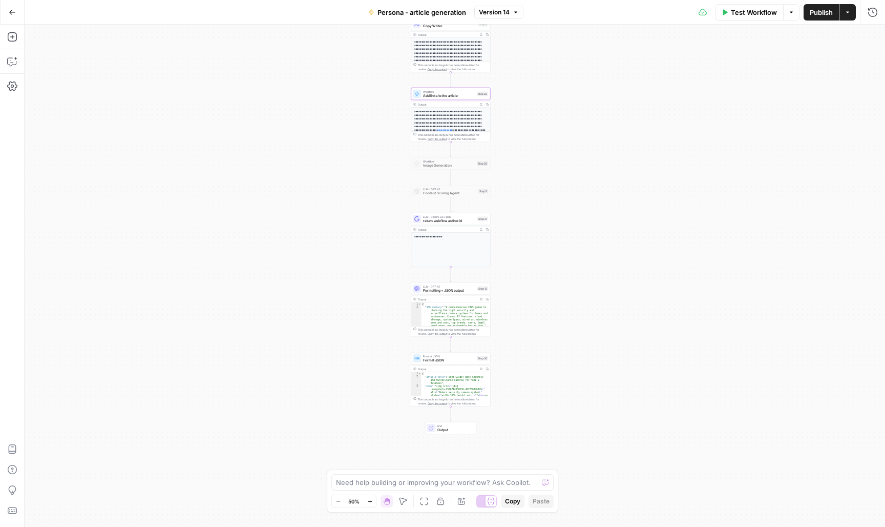
drag, startPoint x: 565, startPoint y: 339, endPoint x: 537, endPoint y: 361, distance: 35.4
click at [537, 360] on div "**********" at bounding box center [455, 276] width 861 height 502
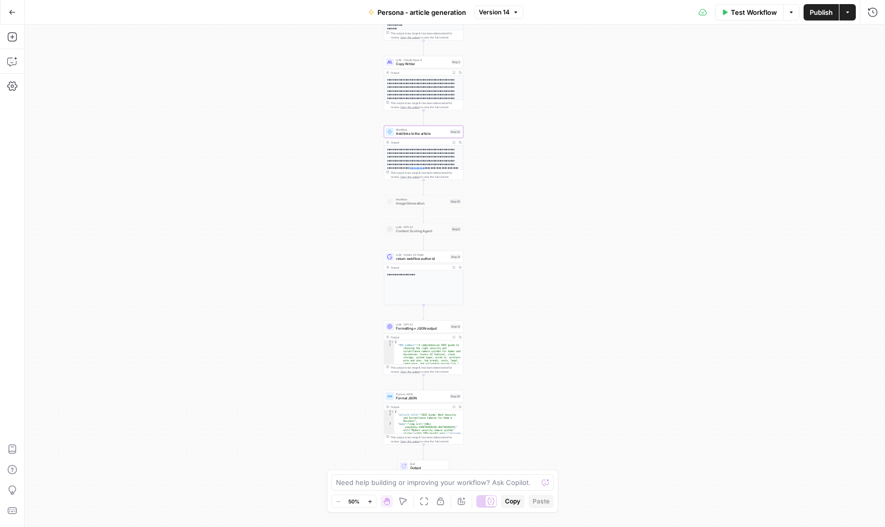
drag, startPoint x: 515, startPoint y: 170, endPoint x: 515, endPoint y: 266, distance: 96.3
click at [515, 264] on div "**********" at bounding box center [455, 276] width 861 height 502
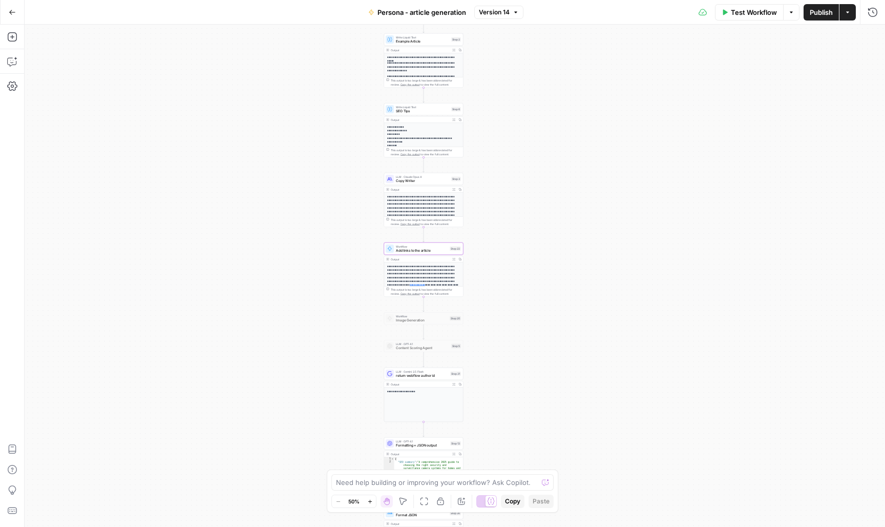
drag, startPoint x: 490, startPoint y: 166, endPoint x: 490, endPoint y: 193, distance: 26.6
click at [490, 192] on div "**********" at bounding box center [455, 276] width 861 height 502
click at [424, 185] on span "Copy Writer" at bounding box center [422, 183] width 53 height 5
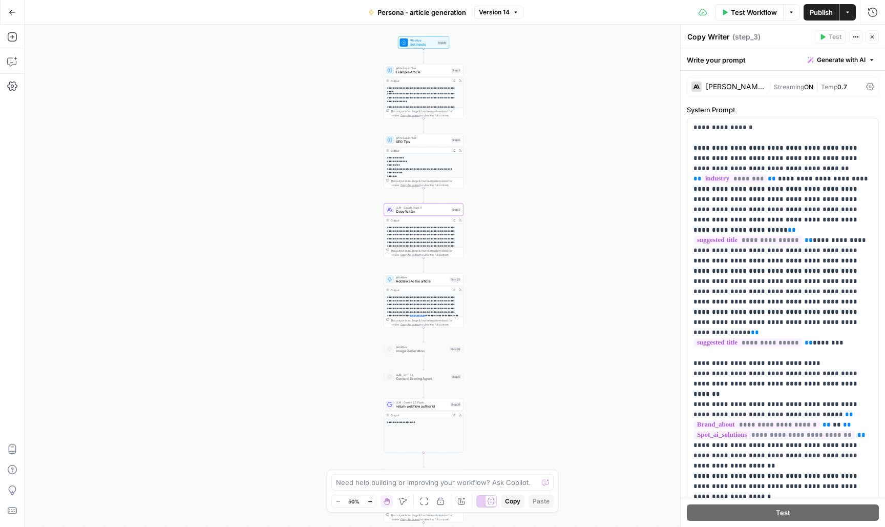
drag, startPoint x: 314, startPoint y: 160, endPoint x: 314, endPoint y: 272, distance: 111.2
click at [314, 267] on div "**********" at bounding box center [455, 276] width 861 height 502
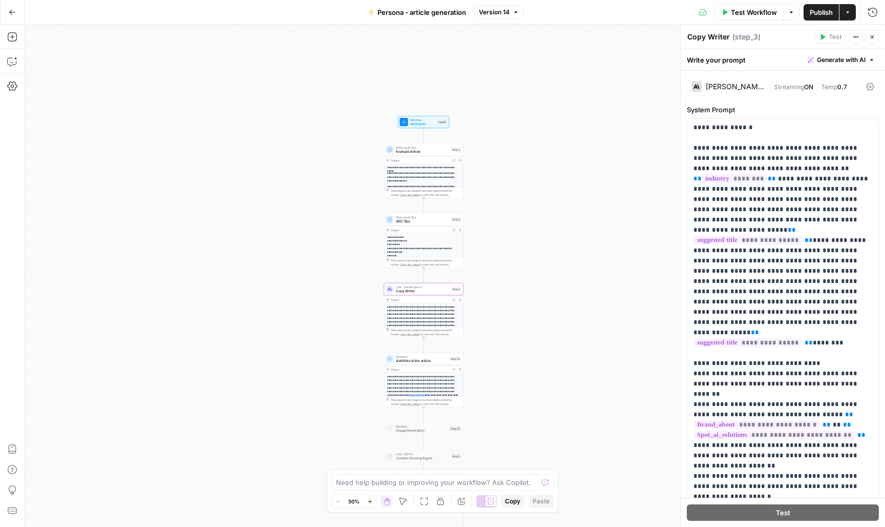
click at [415, 153] on span "Example Article" at bounding box center [422, 151] width 53 height 5
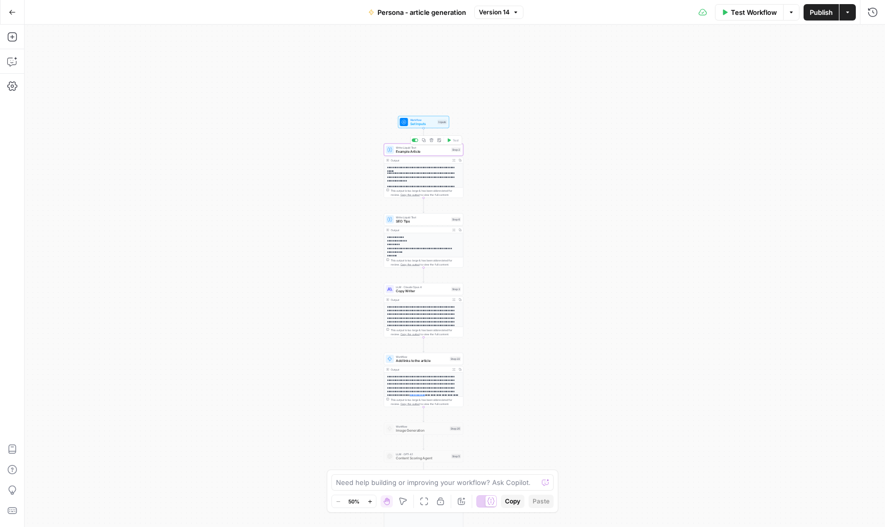
type textarea "Example Article"
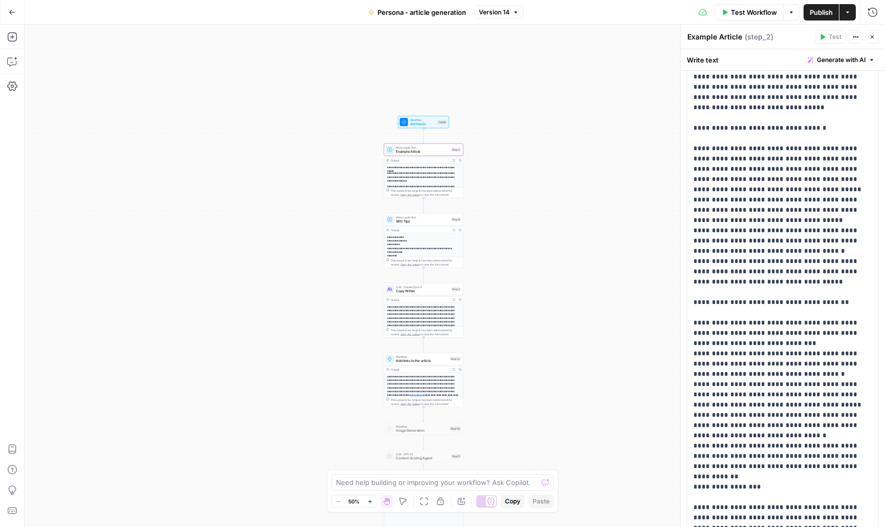
scroll to position [366, 0]
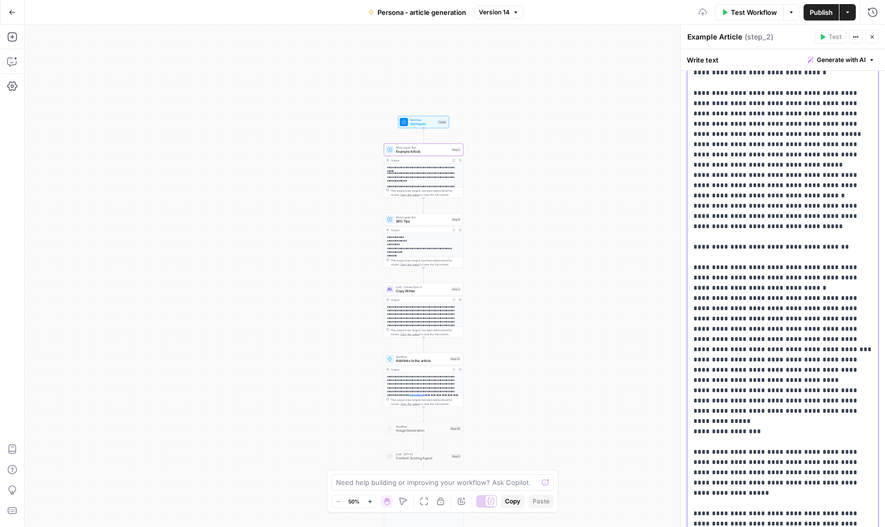
scroll to position [412, 0]
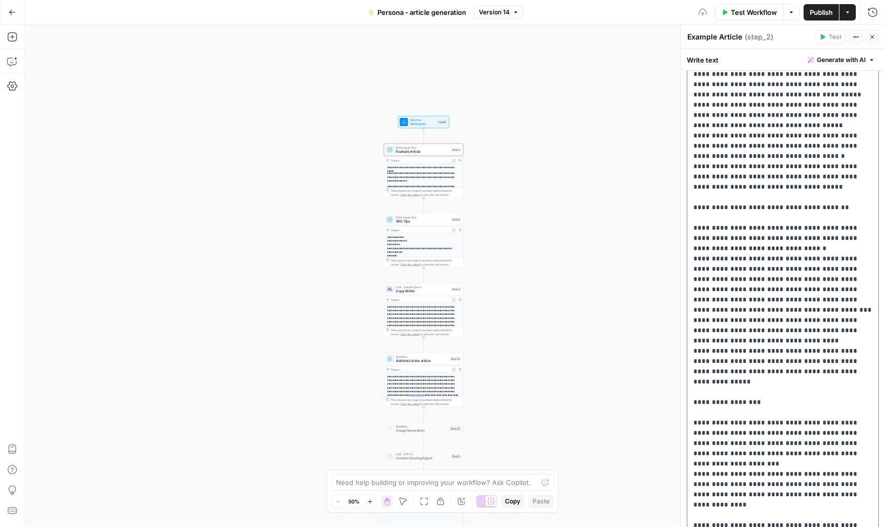
scroll to position [460, 0]
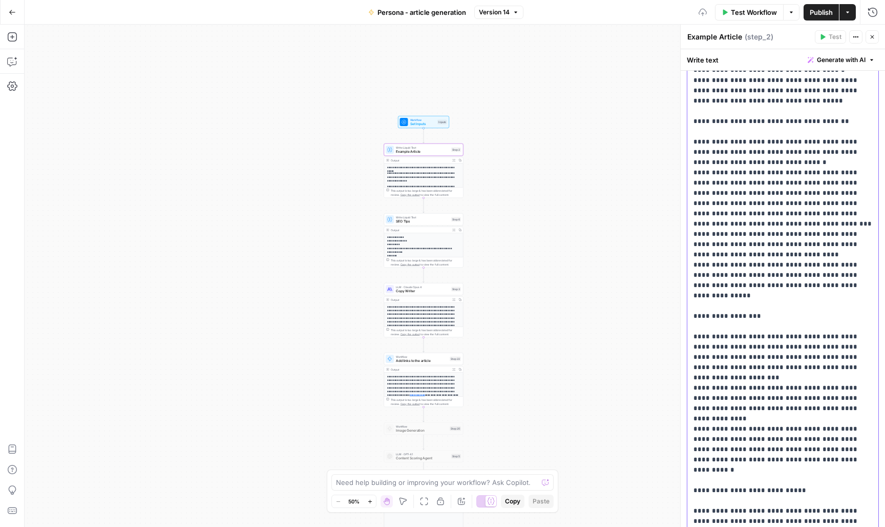
scroll to position [535, 0]
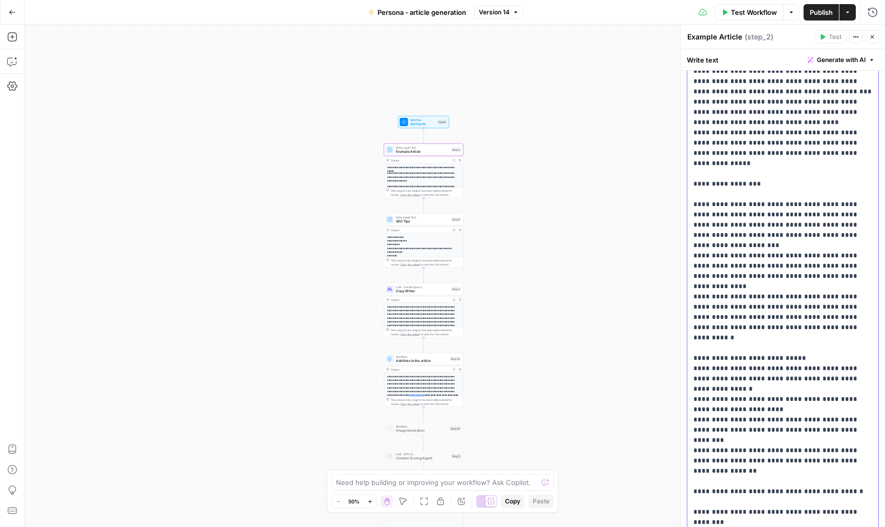
scroll to position [669, 0]
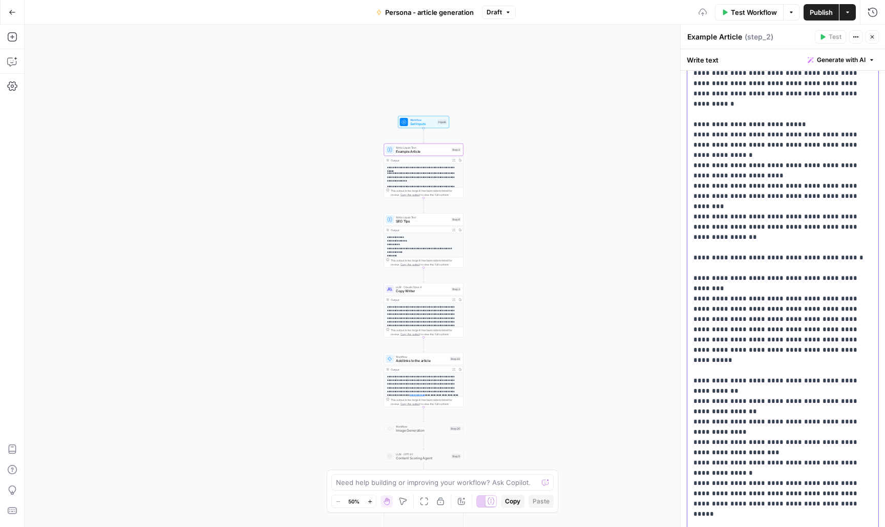
scroll to position [905, 0]
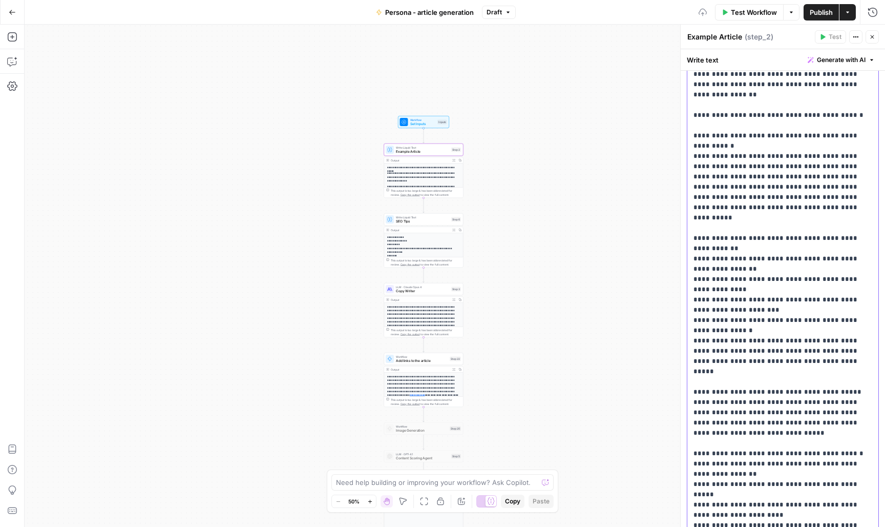
scroll to position [1055, 0]
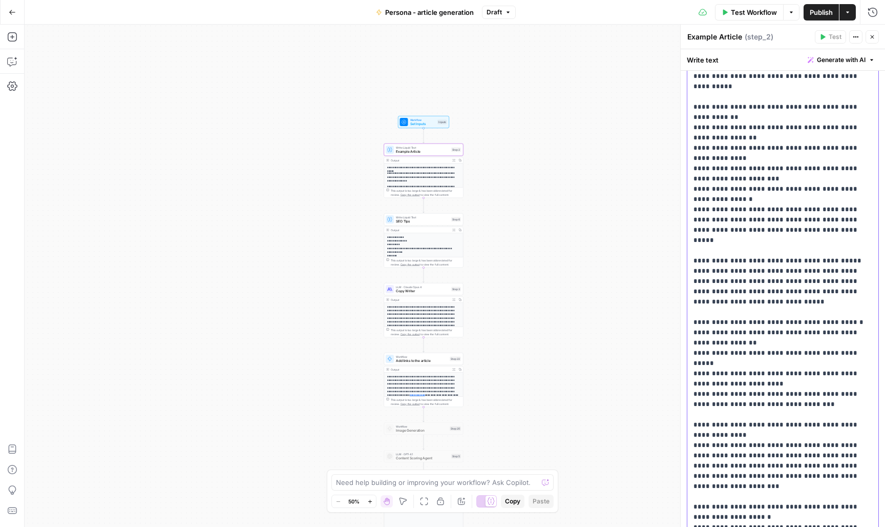
scroll to position [1202, 0]
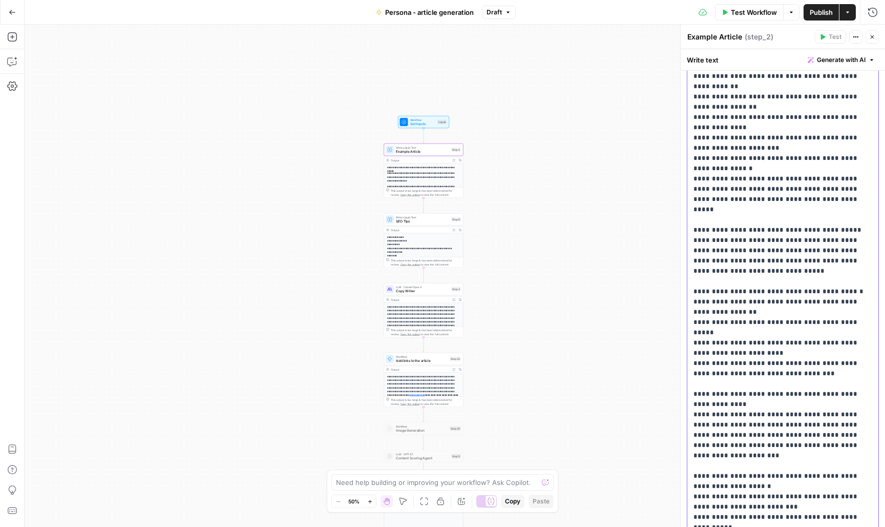
click at [693, 438] on div "**********" at bounding box center [783, 501] width 191 height 3225
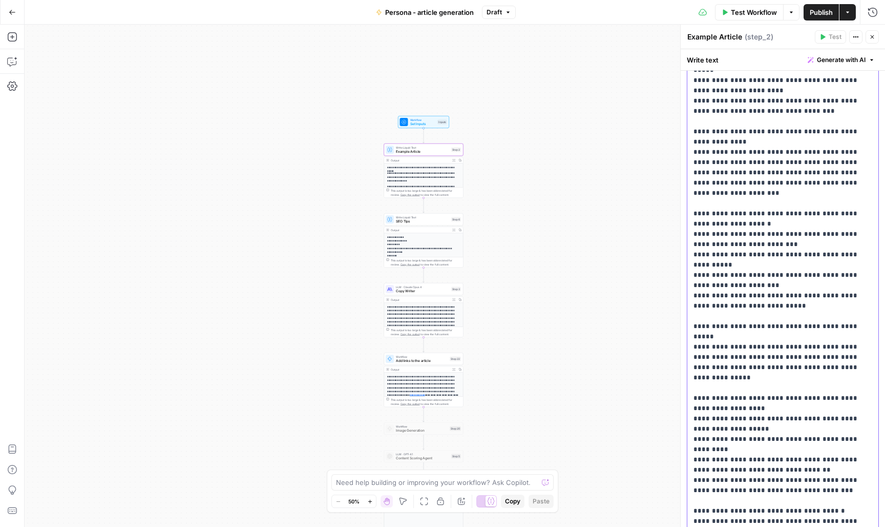
scroll to position [1470, 0]
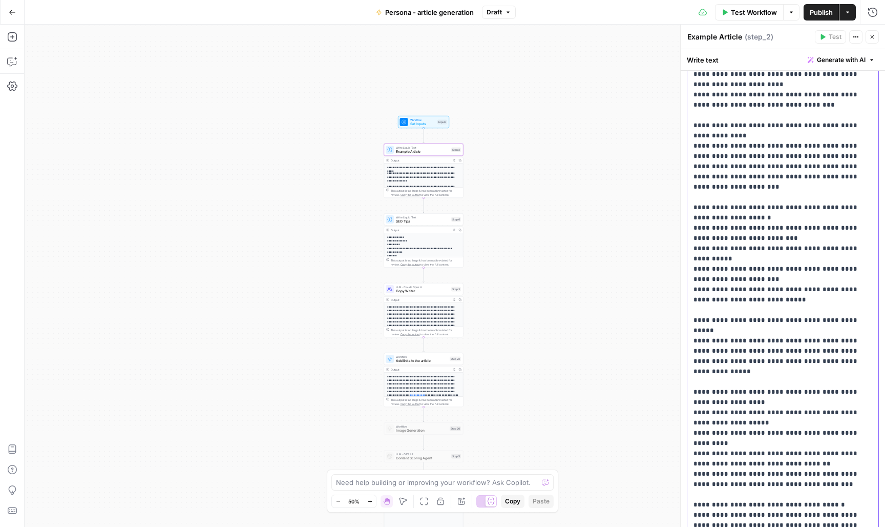
click at [694, 322] on p "**********" at bounding box center [783, 232] width 179 height 3217
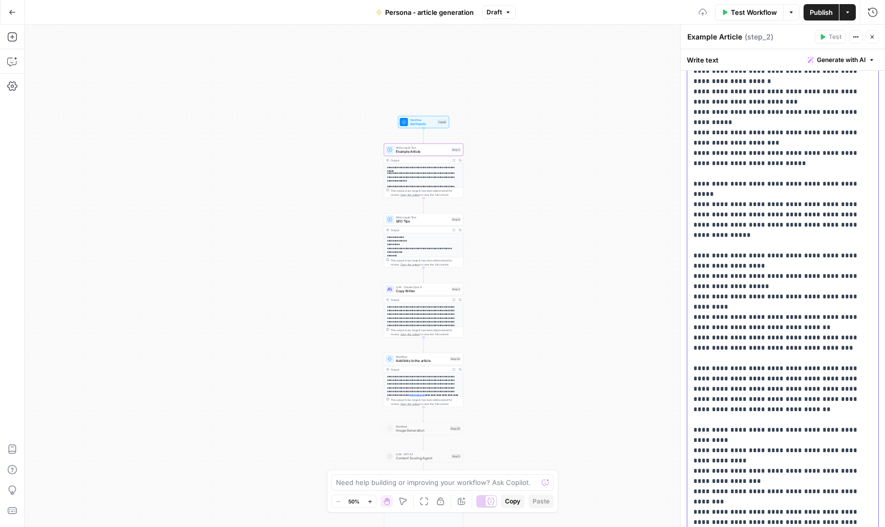
scroll to position [1608, 0]
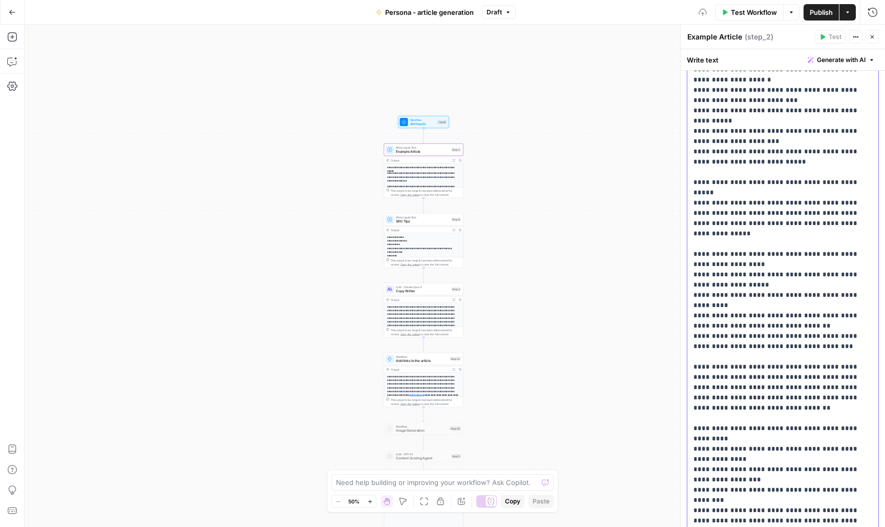
click at [694, 337] on p "**********" at bounding box center [783, 95] width 179 height 3217
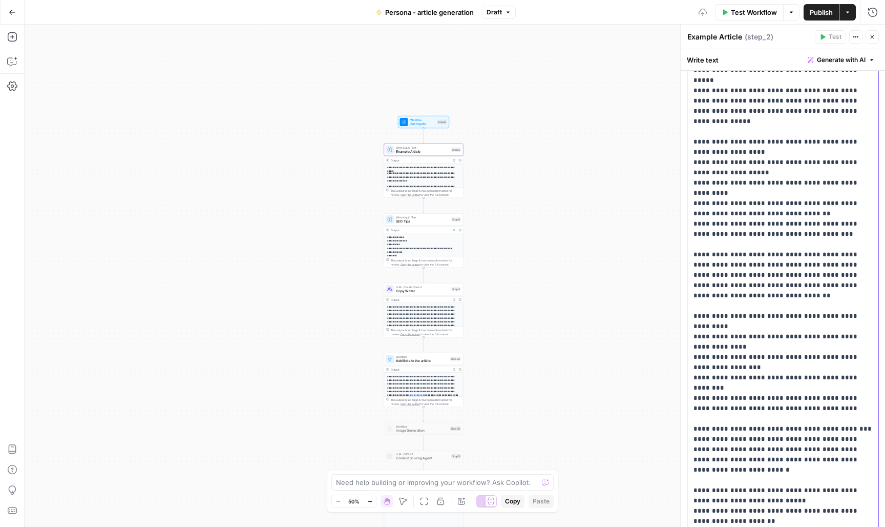
scroll to position [1727, 0]
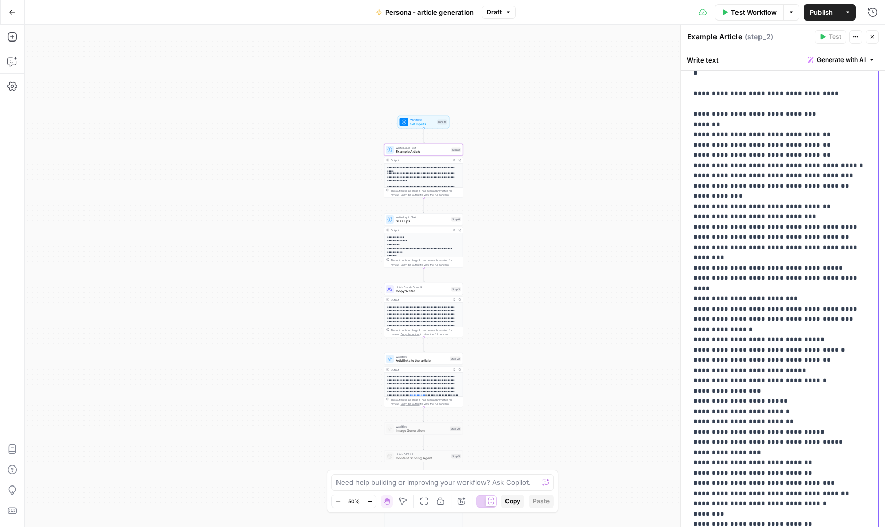
scroll to position [2457, 0]
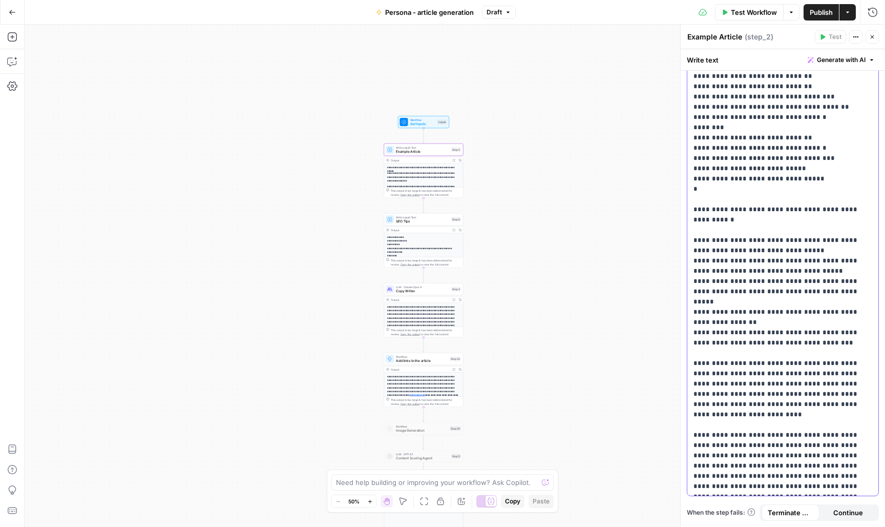
scroll to position [2831, 0]
click at [810, 11] on span "Publish" at bounding box center [821, 12] width 23 height 10
click at [10, 10] on icon "button" at bounding box center [12, 12] width 7 height 7
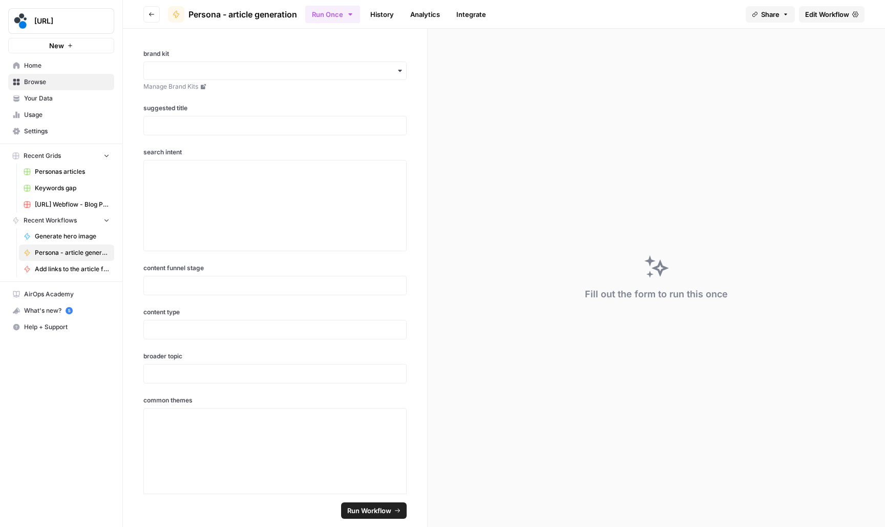
click at [845, 11] on span "Edit Workflow" at bounding box center [827, 14] width 44 height 10
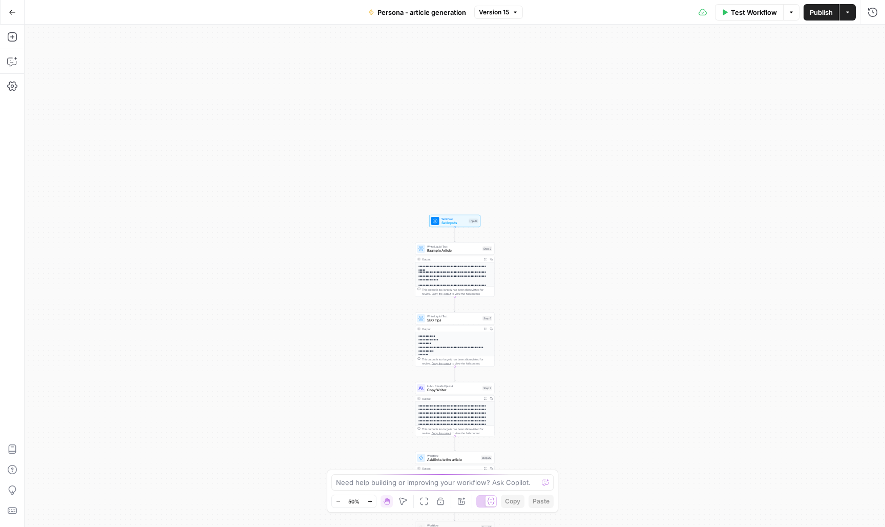
drag, startPoint x: 727, startPoint y: 110, endPoint x: 727, endPoint y: 341, distance: 230.5
click at [727, 341] on div "**********" at bounding box center [455, 276] width 861 height 502
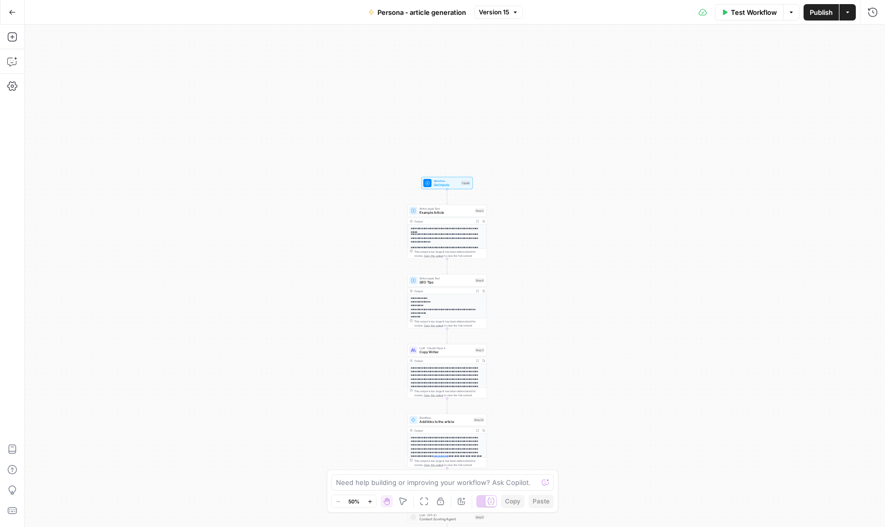
drag, startPoint x: 553, startPoint y: 248, endPoint x: 544, endPoint y: 207, distance: 41.9
click at [544, 207] on div "**********" at bounding box center [455, 276] width 861 height 502
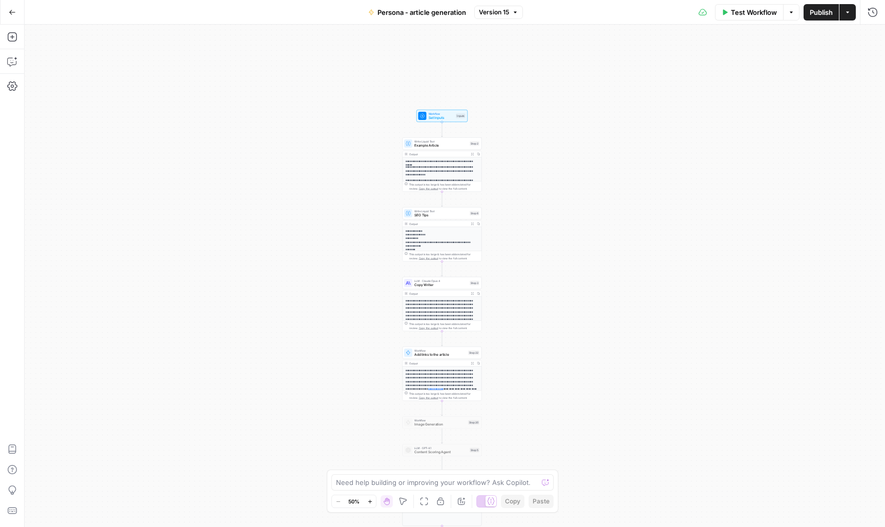
drag, startPoint x: 547, startPoint y: 320, endPoint x: 542, endPoint y: 213, distance: 107.2
click at [542, 213] on div "**********" at bounding box center [455, 276] width 861 height 502
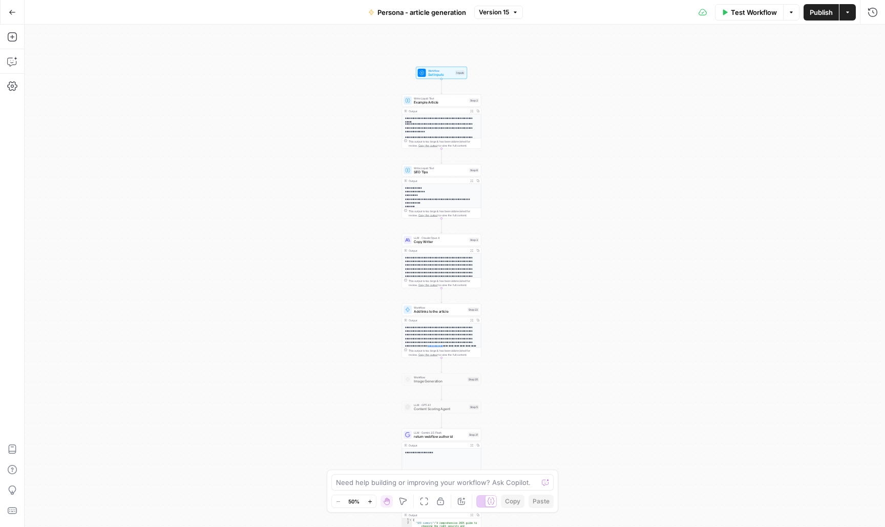
click at [17, 15] on button "Go Back" at bounding box center [12, 12] width 18 height 18
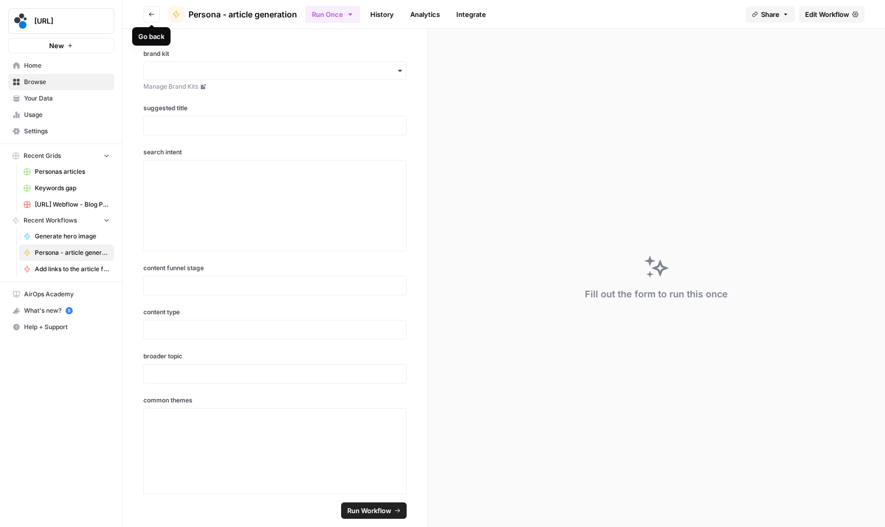
click at [155, 18] on button "Go back" at bounding box center [151, 14] width 16 height 16
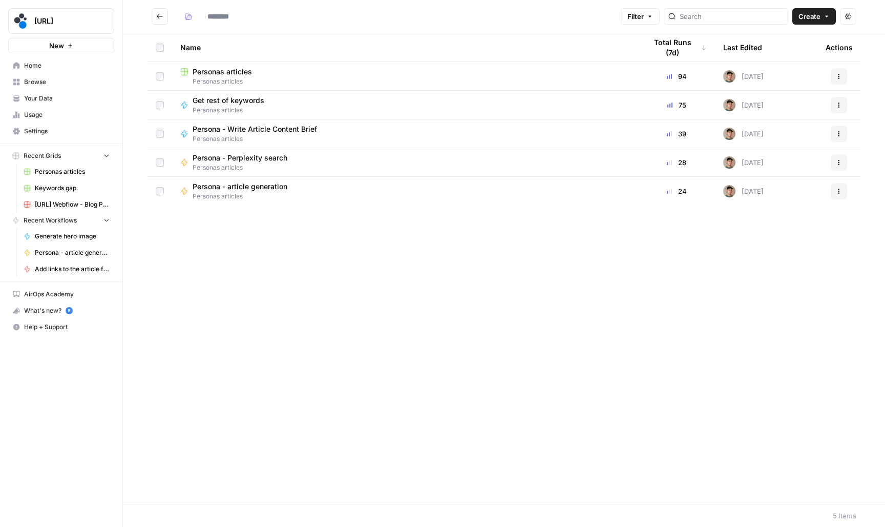
click at [78, 100] on span "Your Data" at bounding box center [67, 98] width 86 height 9
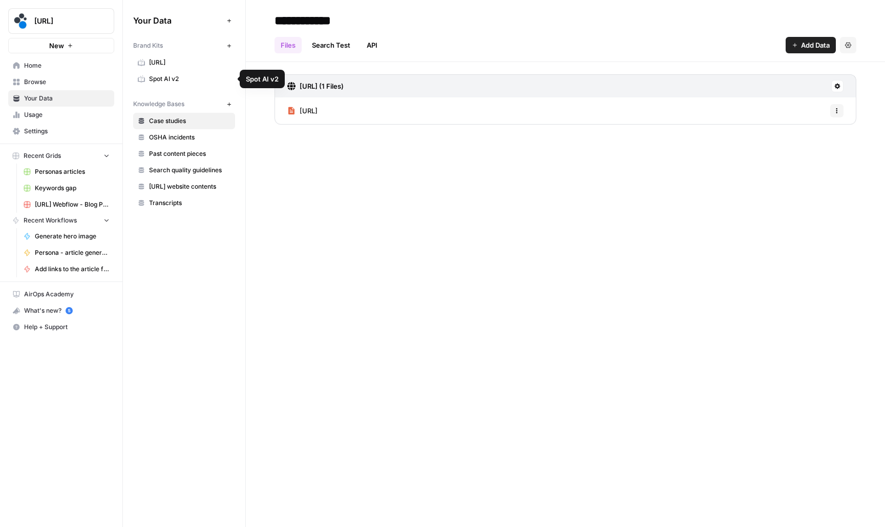
click at [184, 75] on span "Spot AI v2" at bounding box center [189, 78] width 81 height 9
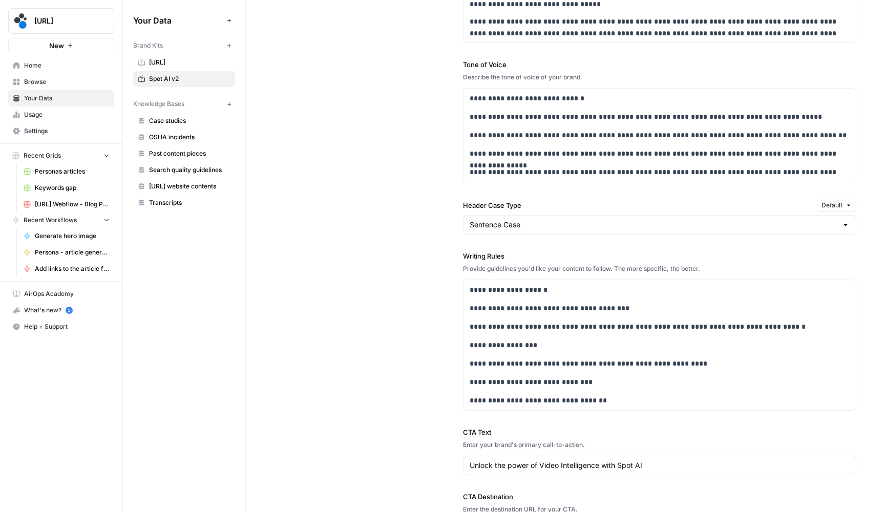
scroll to position [1052, 0]
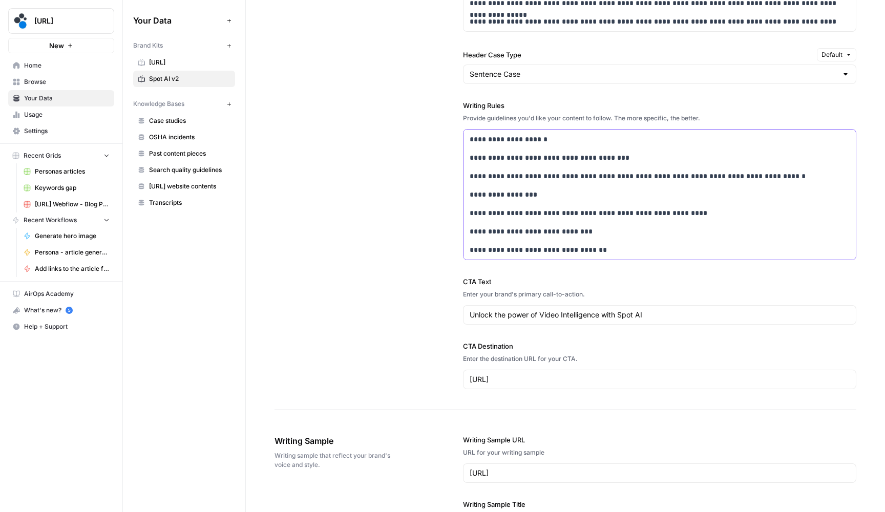
click at [530, 230] on p "**********" at bounding box center [660, 231] width 380 height 11
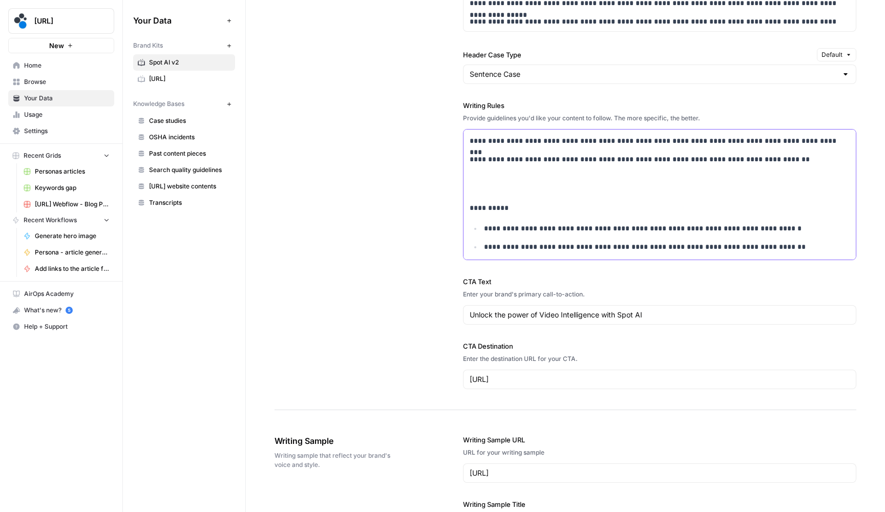
scroll to position [1734, 0]
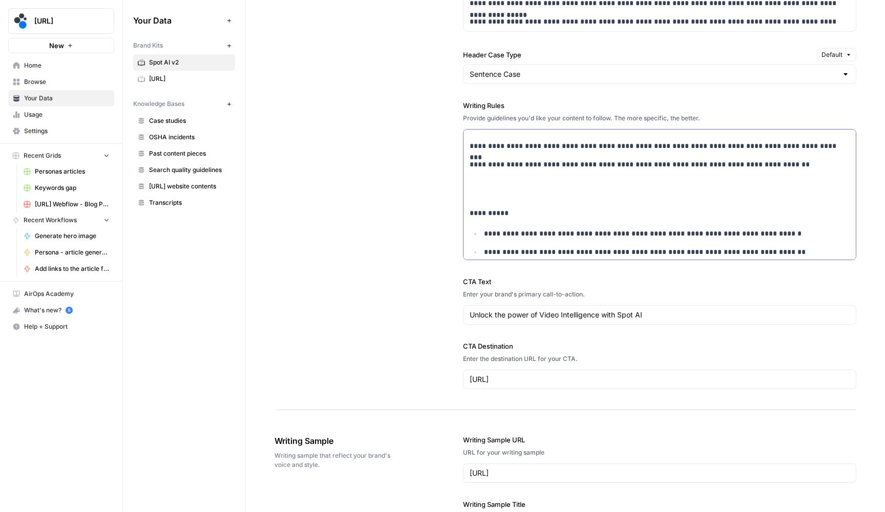
click at [536, 181] on p at bounding box center [660, 189] width 380 height 24
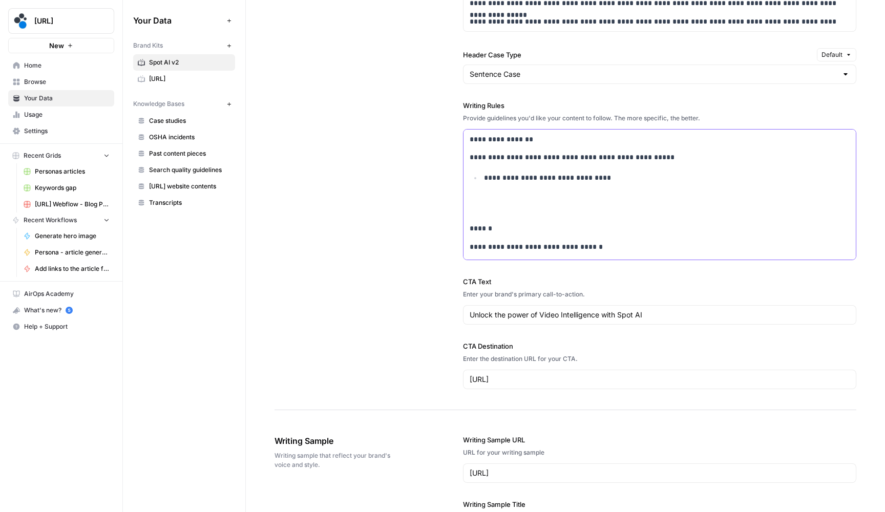
scroll to position [1507, 0]
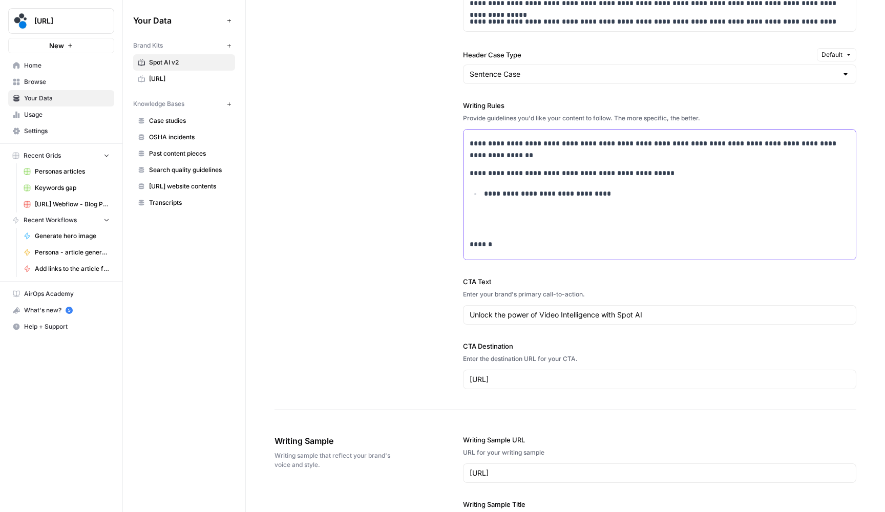
click at [495, 215] on p at bounding box center [660, 220] width 380 height 24
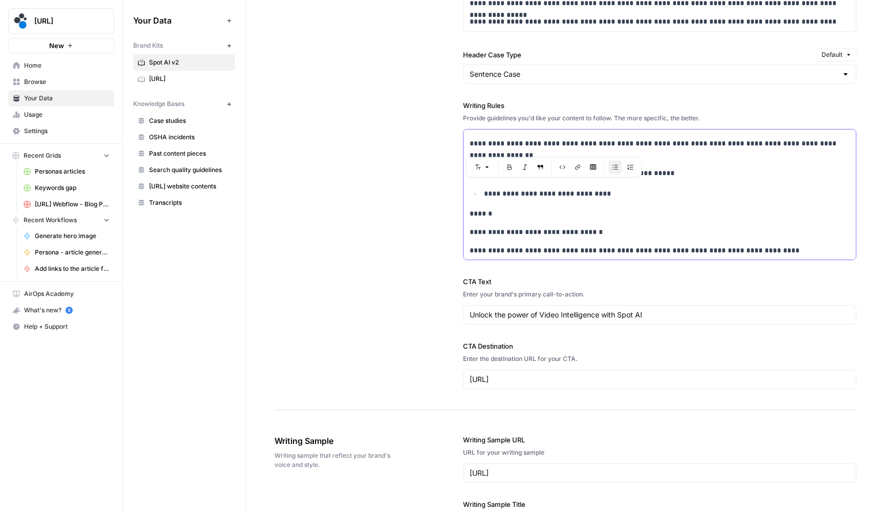
drag, startPoint x: 607, startPoint y: 186, endPoint x: 462, endPoint y: 186, distance: 145.5
click at [462, 186] on div "**********" at bounding box center [566, 56] width 582 height 707
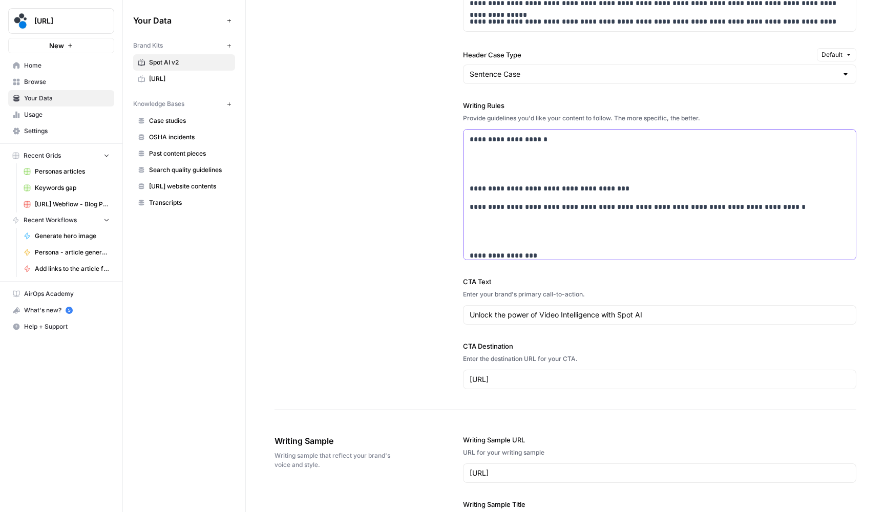
scroll to position [1038, 0]
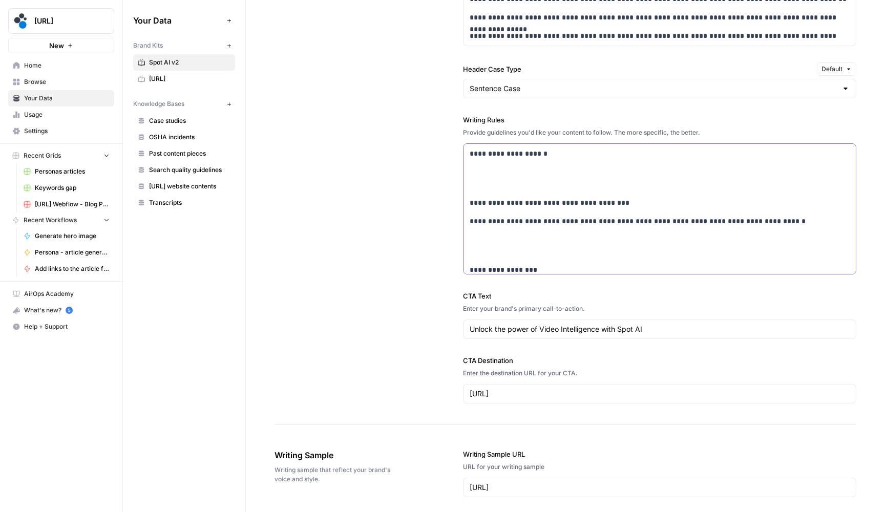
click at [549, 182] on p at bounding box center [660, 178] width 380 height 24
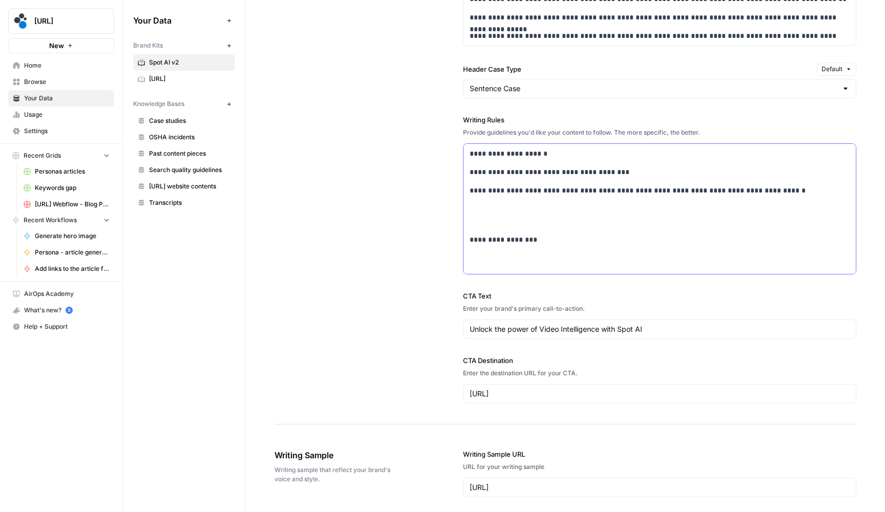
click at [522, 224] on p at bounding box center [660, 215] width 380 height 24
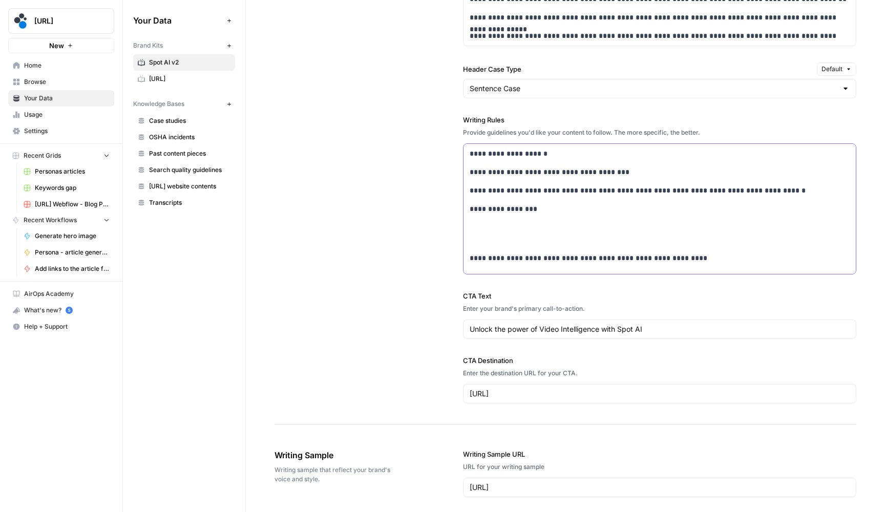
click at [510, 239] on p at bounding box center [660, 234] width 380 height 24
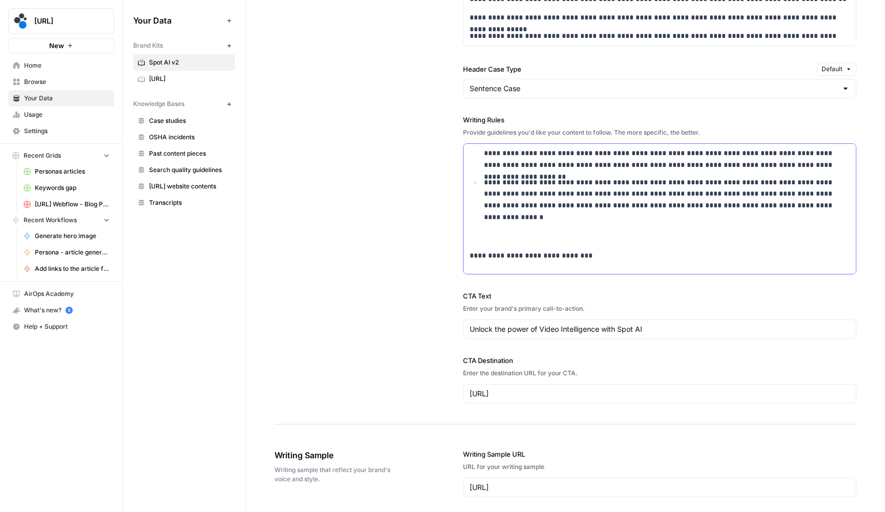
scroll to position [178, 0]
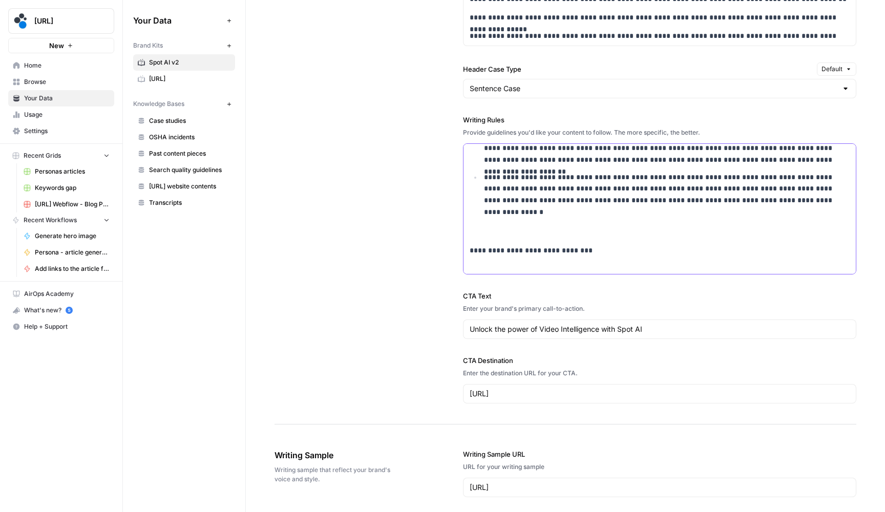
click at [501, 233] on p at bounding box center [660, 226] width 380 height 24
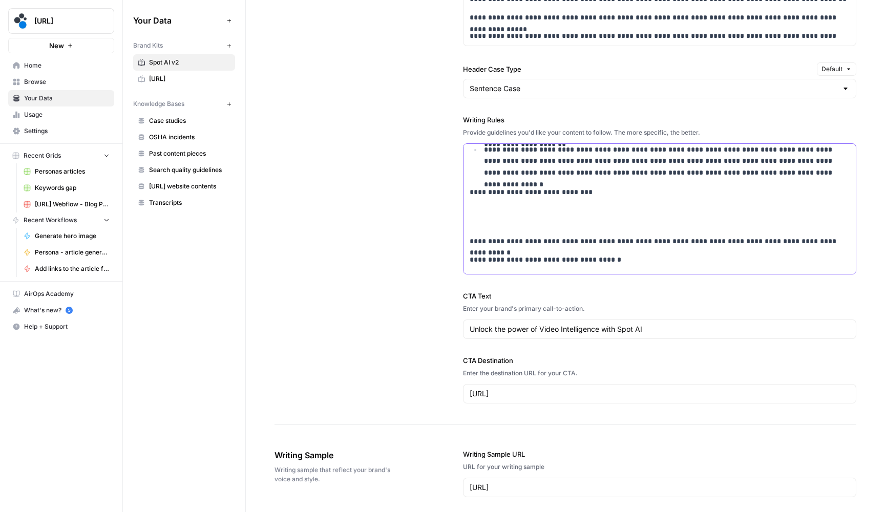
scroll to position [207, 0]
click at [491, 224] on p at bounding box center [660, 215] width 380 height 24
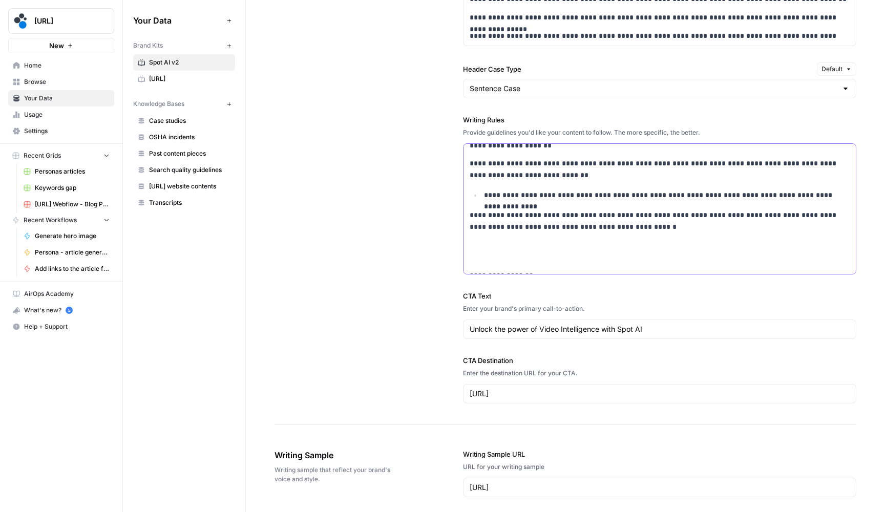
scroll to position [374, 0]
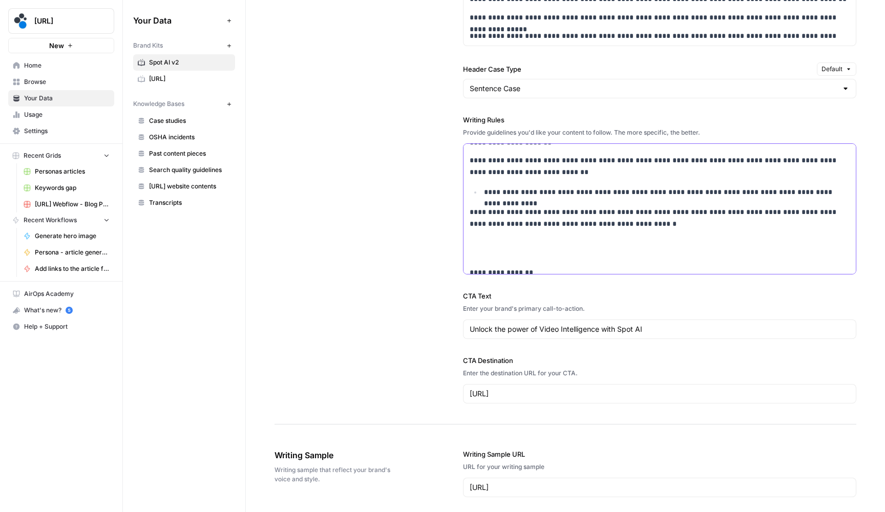
click at [484, 250] on p at bounding box center [660, 248] width 380 height 24
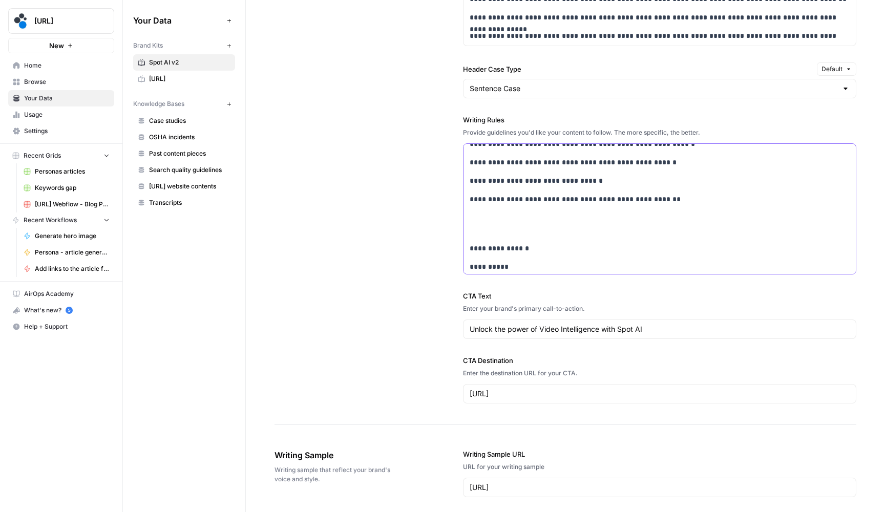
scroll to position [623, 0]
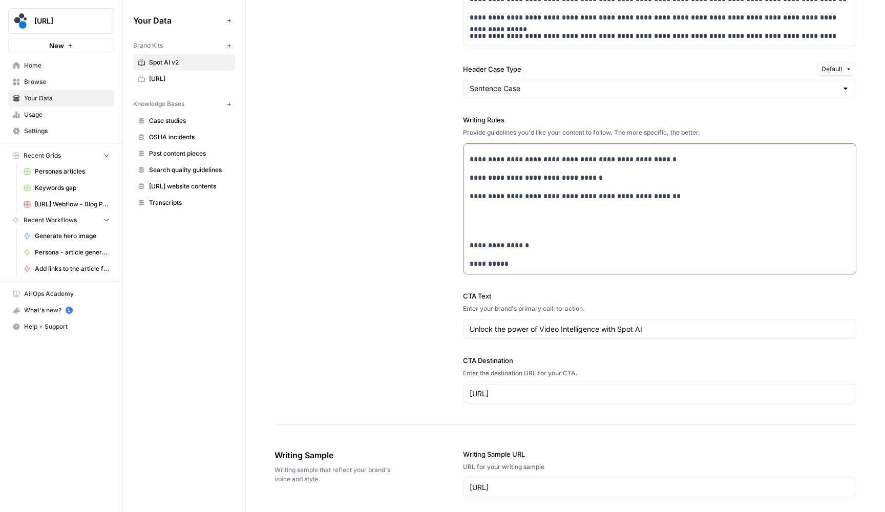
click at [481, 235] on div "**********" at bounding box center [660, 352] width 392 height 1663
click at [481, 225] on p at bounding box center [660, 221] width 380 height 24
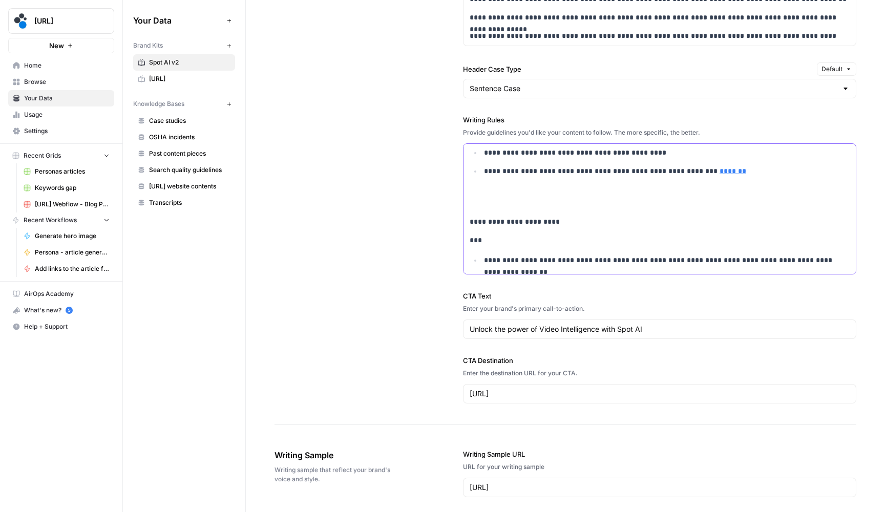
scroll to position [1016, 0]
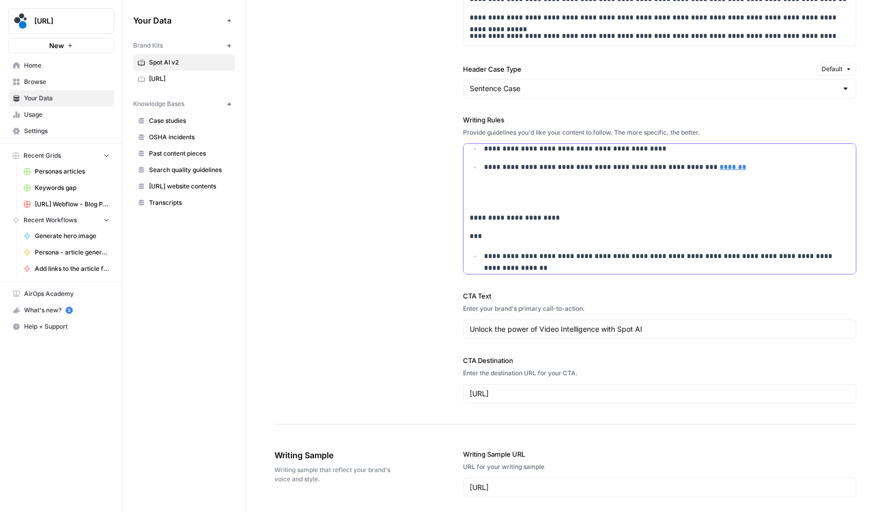
click at [478, 199] on p at bounding box center [660, 193] width 380 height 24
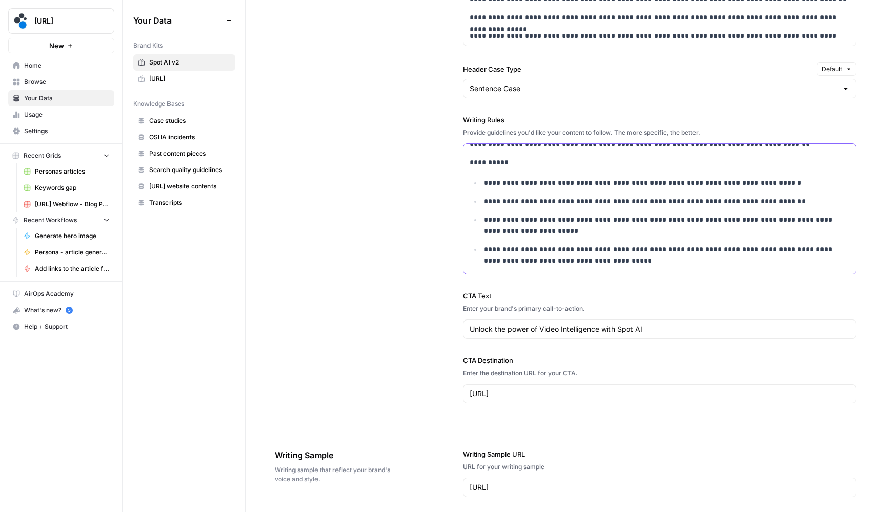
scroll to position [1472, 0]
click at [392, 200] on div "**********" at bounding box center [566, 70] width 582 height 707
click at [48, 86] on span "Browse" at bounding box center [67, 81] width 86 height 9
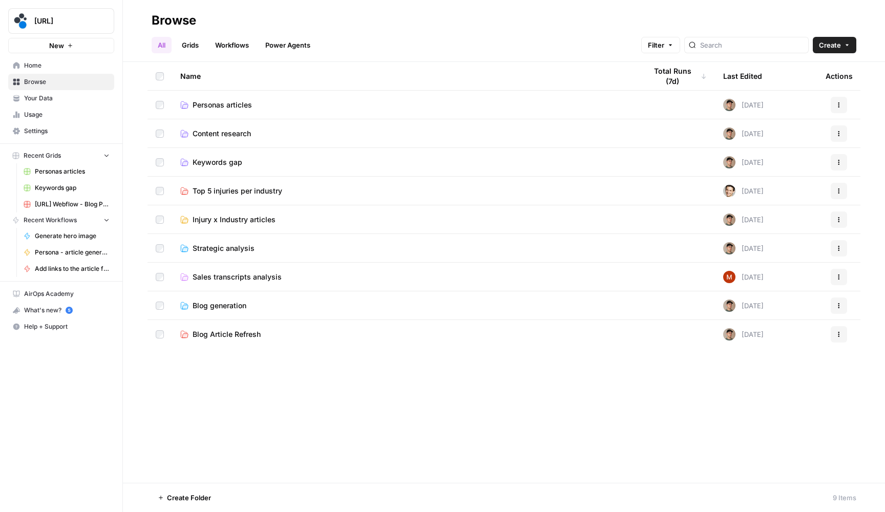
click at [44, 99] on span "Your Data" at bounding box center [67, 98] width 86 height 9
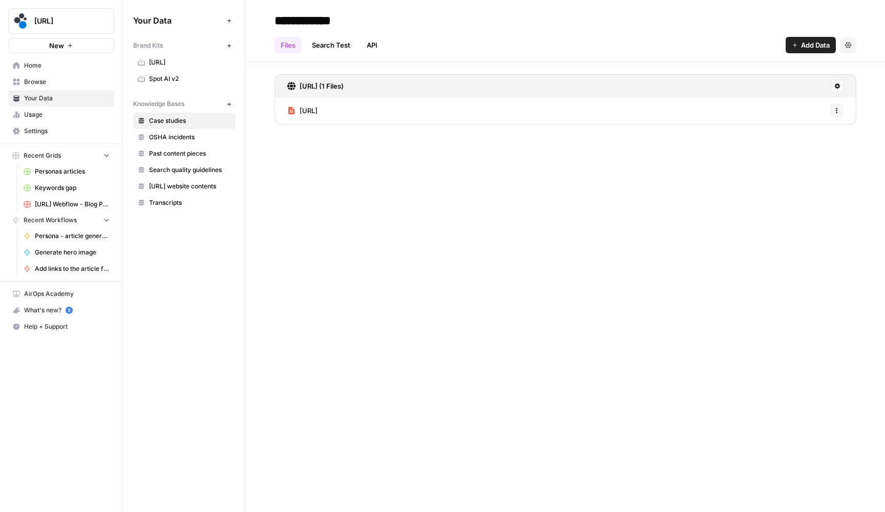
click at [185, 81] on span "Spot AI v2" at bounding box center [189, 78] width 81 height 9
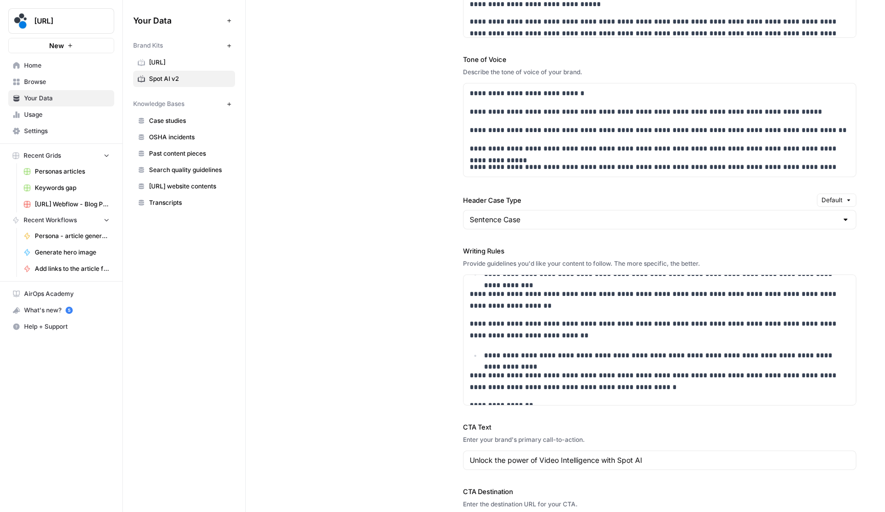
scroll to position [342, 0]
click at [34, 81] on span "Browse" at bounding box center [67, 81] width 86 height 9
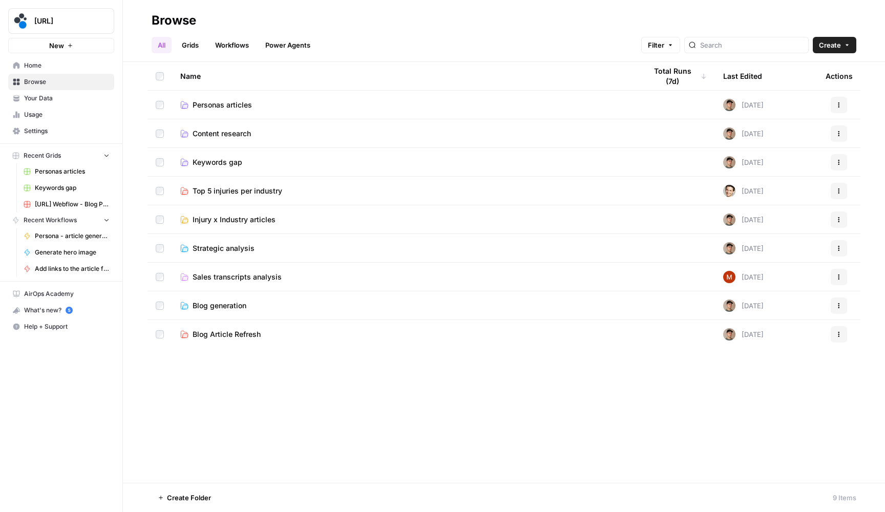
click at [217, 106] on span "Personas articles" at bounding box center [222, 105] width 59 height 10
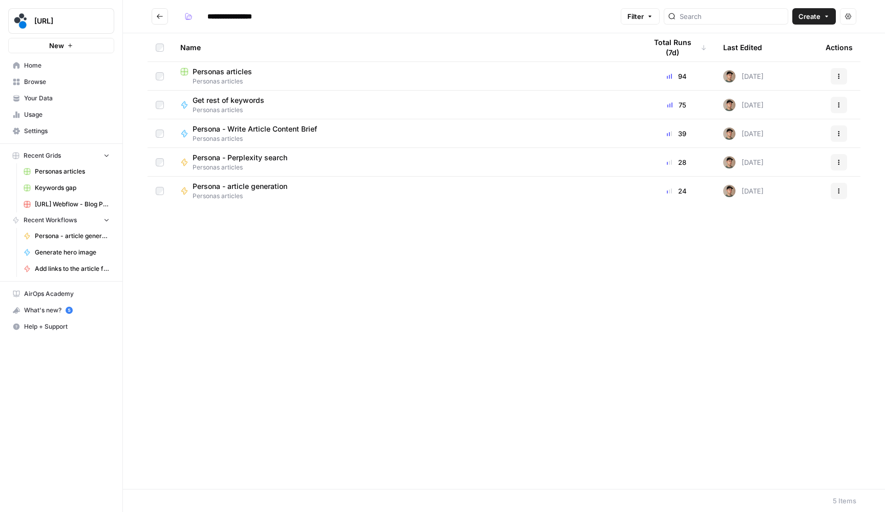
click at [239, 75] on span "Personas articles" at bounding box center [222, 72] width 59 height 10
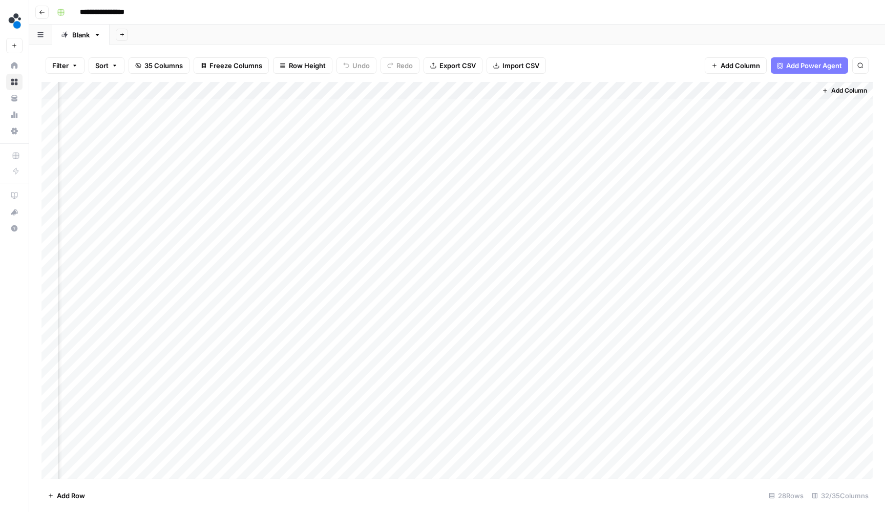
scroll to position [0, 2443]
click at [807, 263] on div "Add Column" at bounding box center [456, 281] width 831 height 399
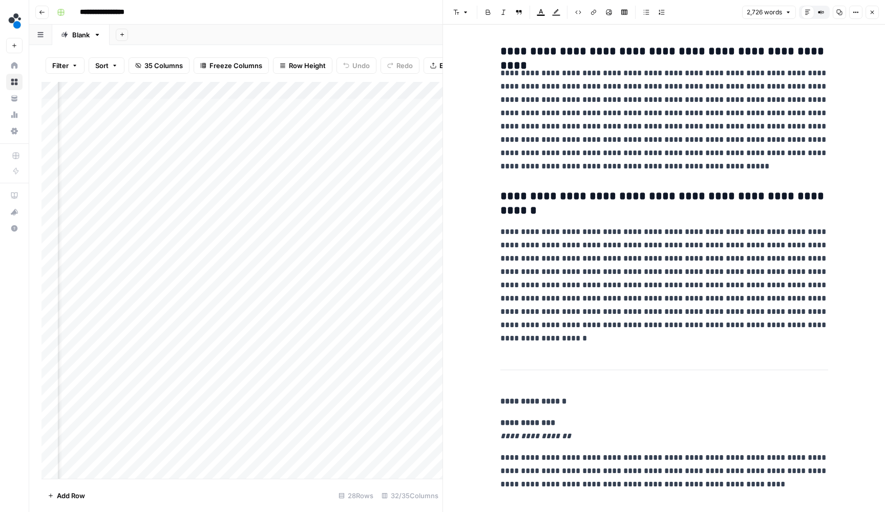
click at [871, 16] on button "Close" at bounding box center [872, 12] width 13 height 13
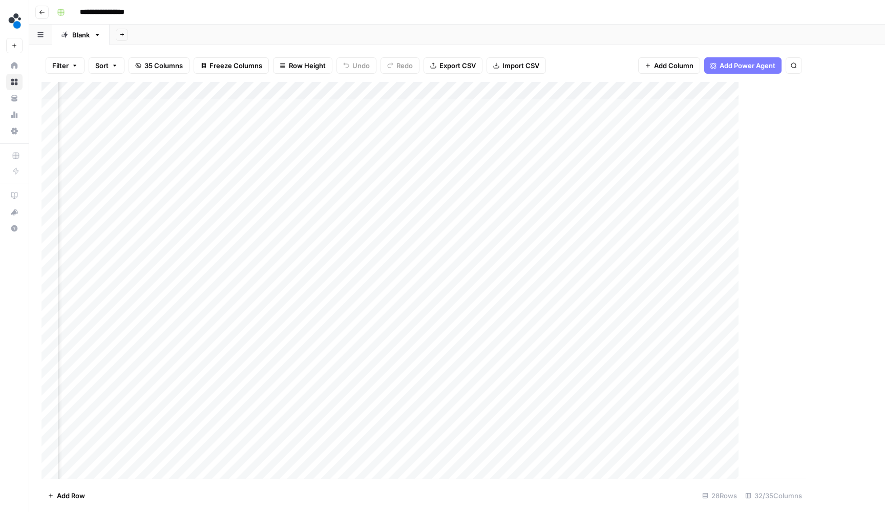
scroll to position [0, 2430]
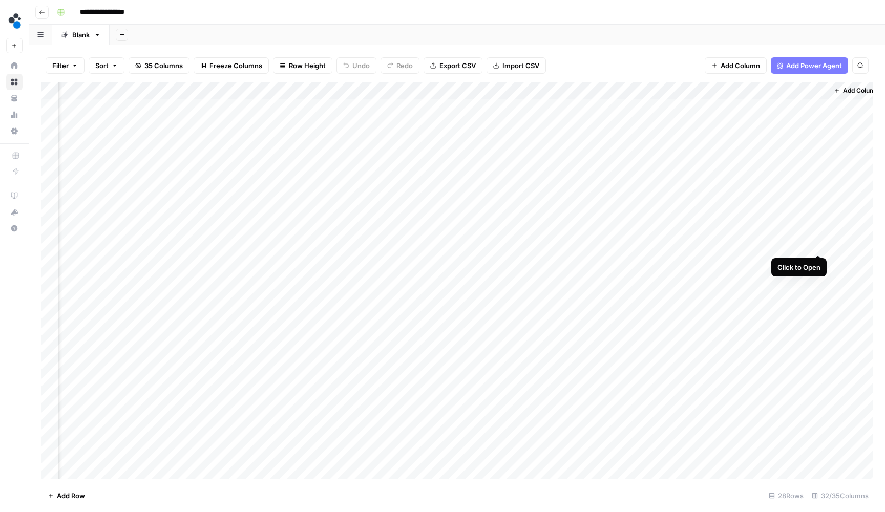
click at [820, 243] on div "Add Column" at bounding box center [456, 281] width 831 height 399
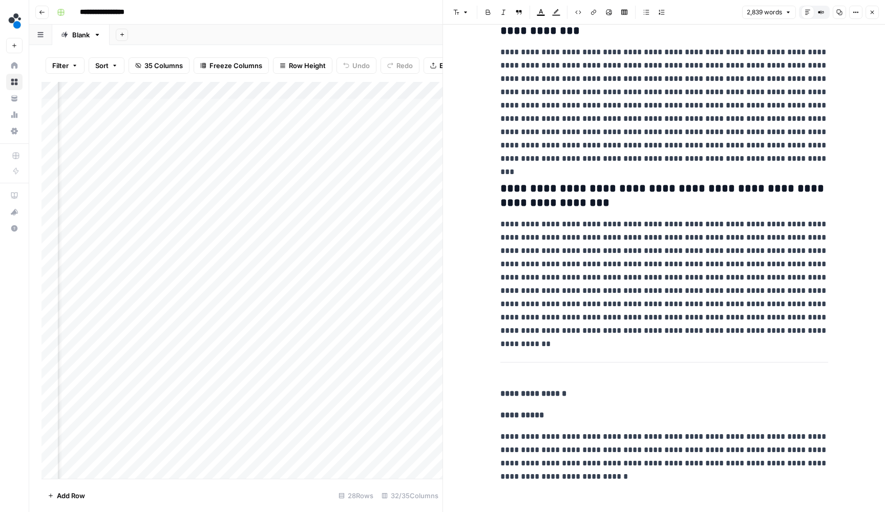
scroll to position [5011, 0]
click at [871, 13] on icon "button" at bounding box center [872, 12] width 6 height 6
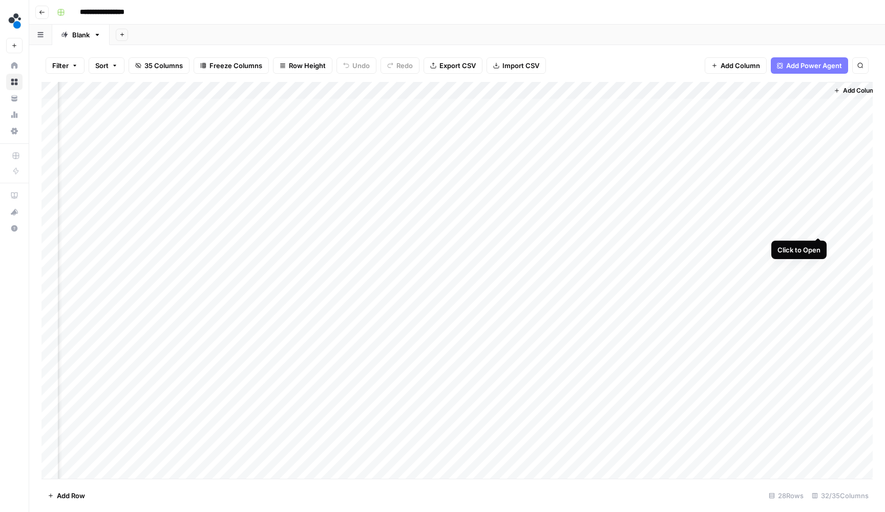
click at [817, 228] on div "Add Column" at bounding box center [456, 281] width 831 height 399
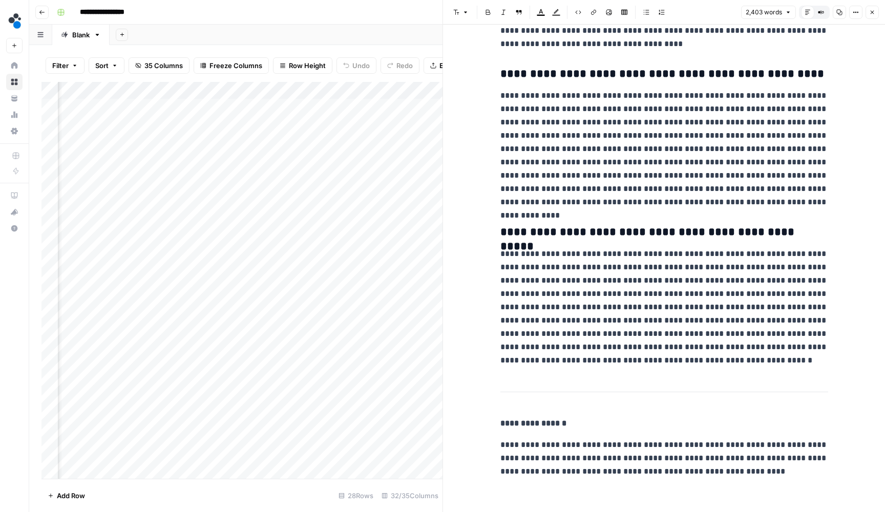
scroll to position [3799, 0]
click at [872, 14] on icon "button" at bounding box center [872, 12] width 6 height 6
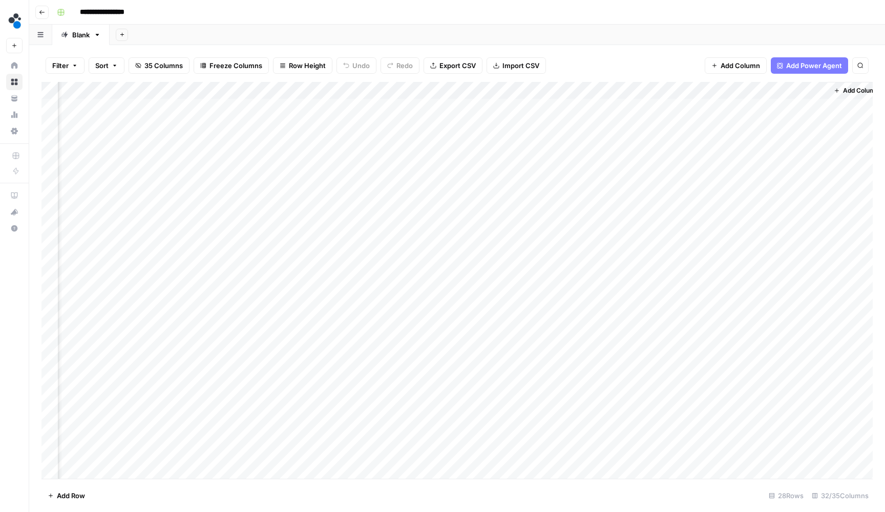
click at [817, 209] on div "Add Column" at bounding box center [456, 281] width 831 height 399
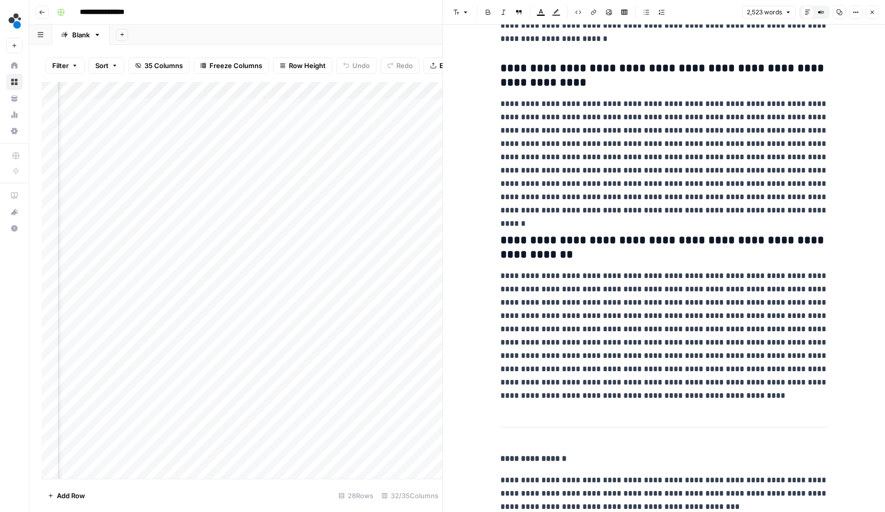
scroll to position [6081, 0]
click at [872, 8] on button "Close" at bounding box center [872, 12] width 13 height 13
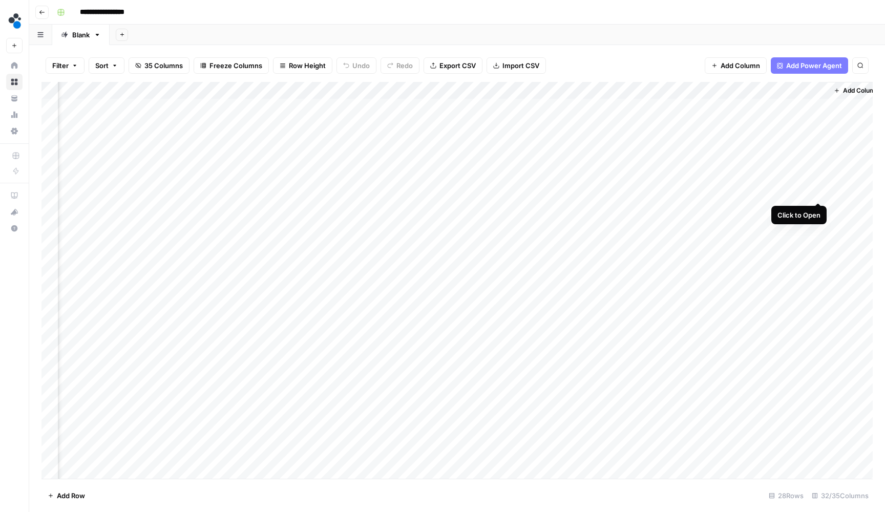
click at [818, 191] on div "Add Column" at bounding box center [456, 281] width 831 height 399
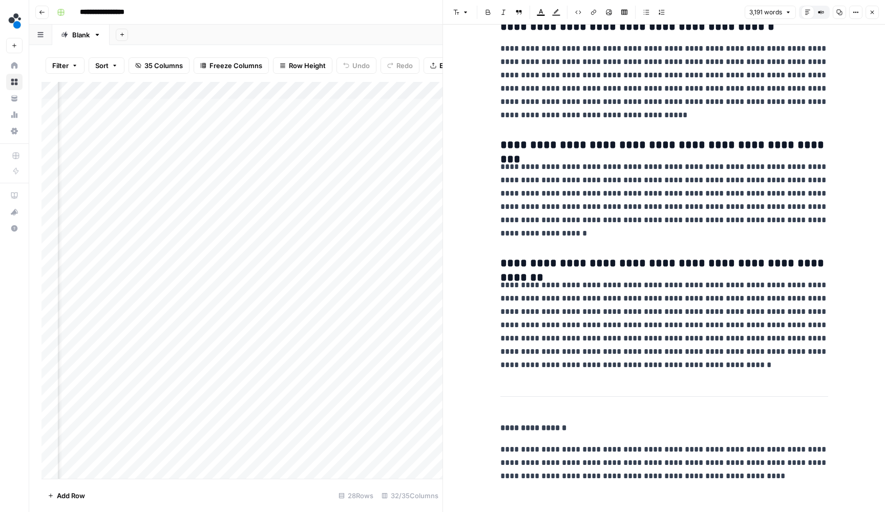
scroll to position [6021, 0]
click at [873, 18] on button "Close" at bounding box center [872, 12] width 13 height 13
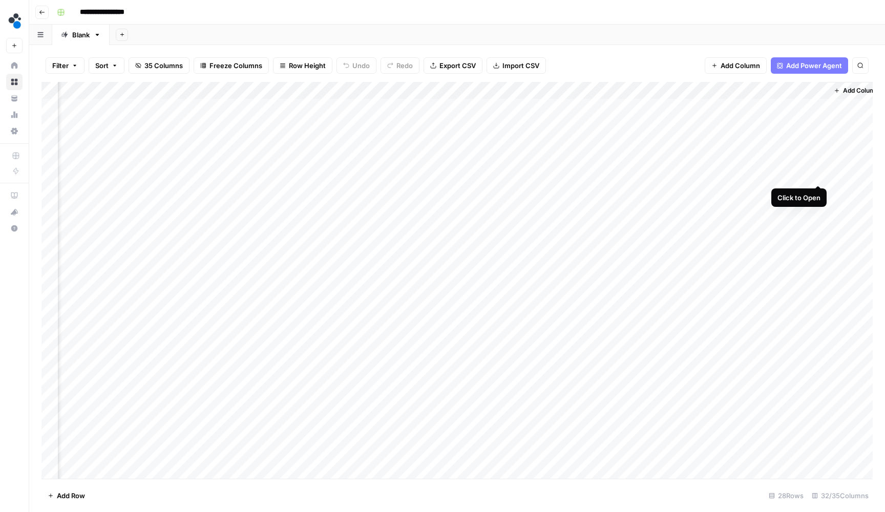
click at [817, 176] on div "Add Column" at bounding box center [456, 281] width 831 height 399
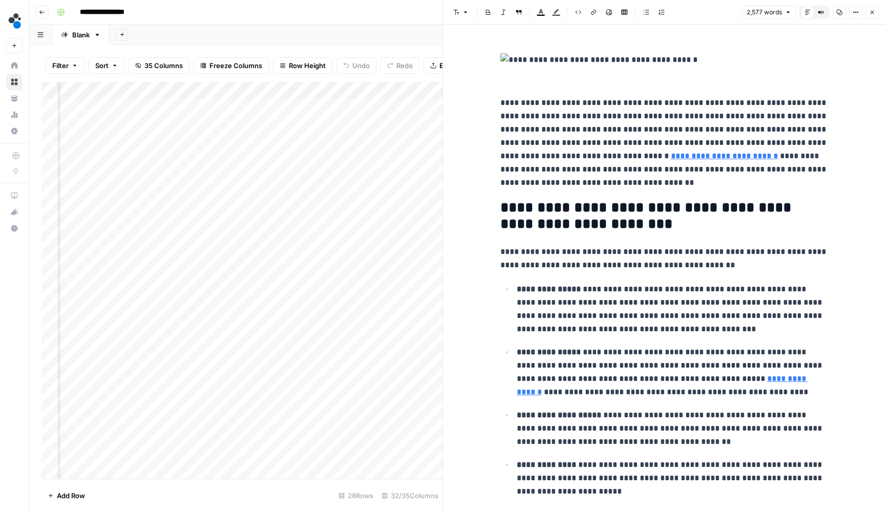
click at [874, 14] on icon "button" at bounding box center [872, 12] width 6 height 6
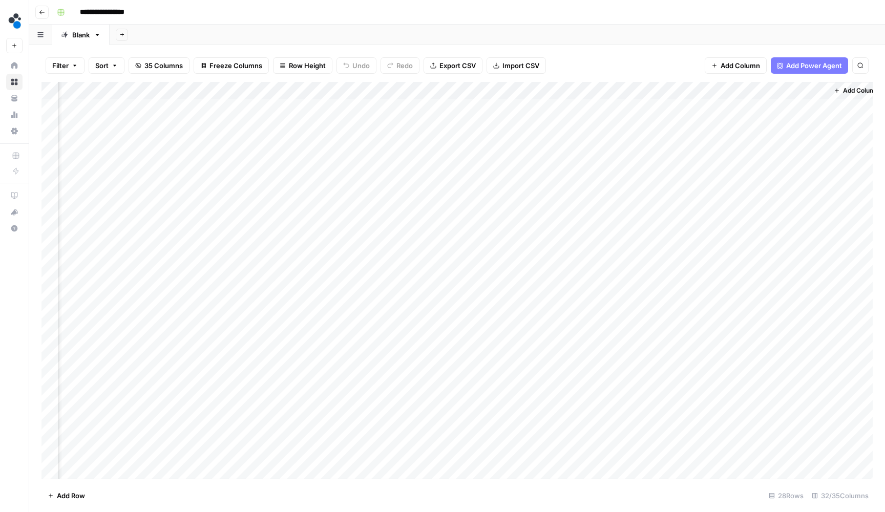
scroll to position [0, 2430]
click at [45, 14] on icon "button" at bounding box center [42, 12] width 6 height 6
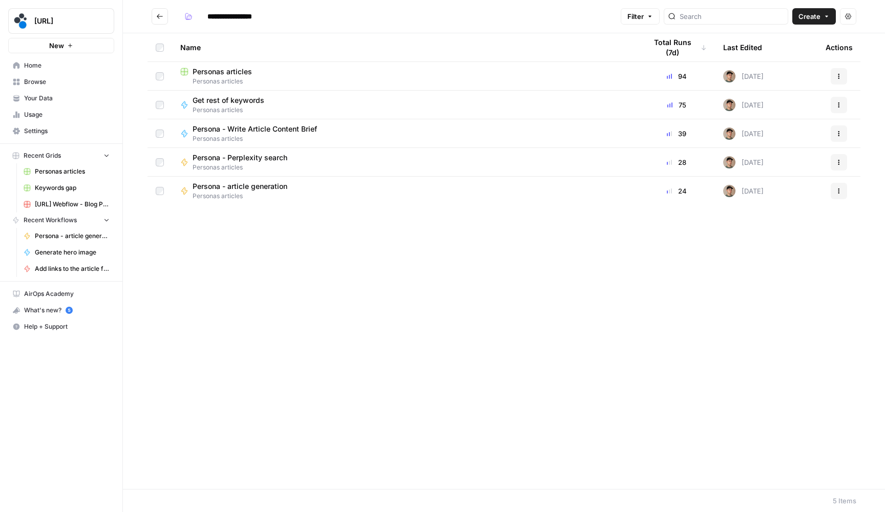
click at [61, 103] on link "Your Data" at bounding box center [61, 98] width 106 height 16
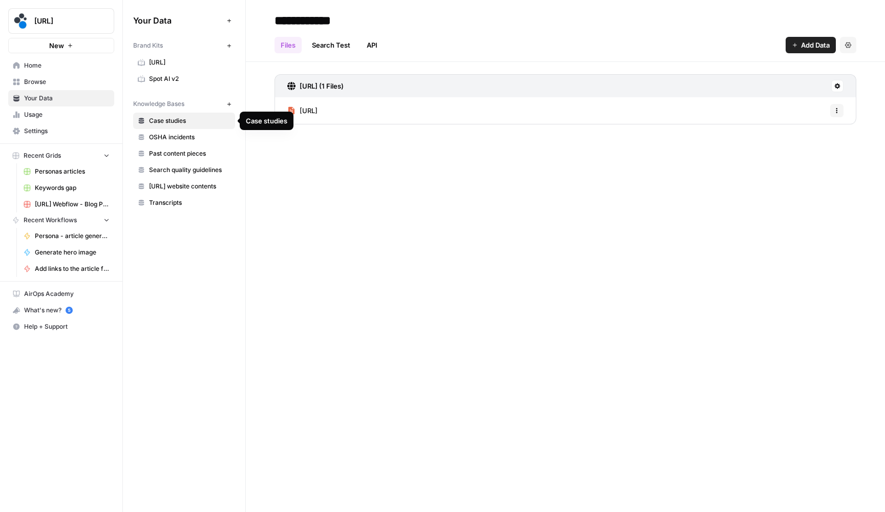
click at [178, 135] on span "OSHA incidents" at bounding box center [189, 137] width 81 height 9
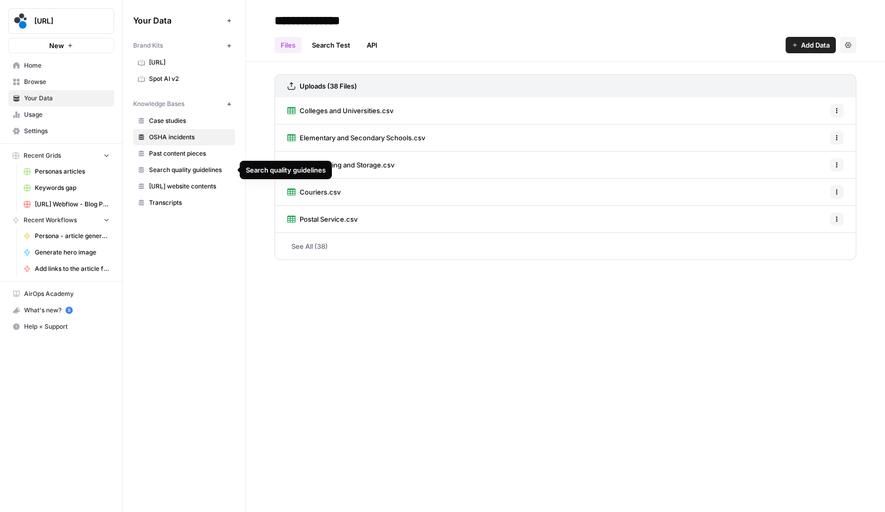
click at [189, 184] on span "[URL] website contents" at bounding box center [189, 186] width 81 height 9
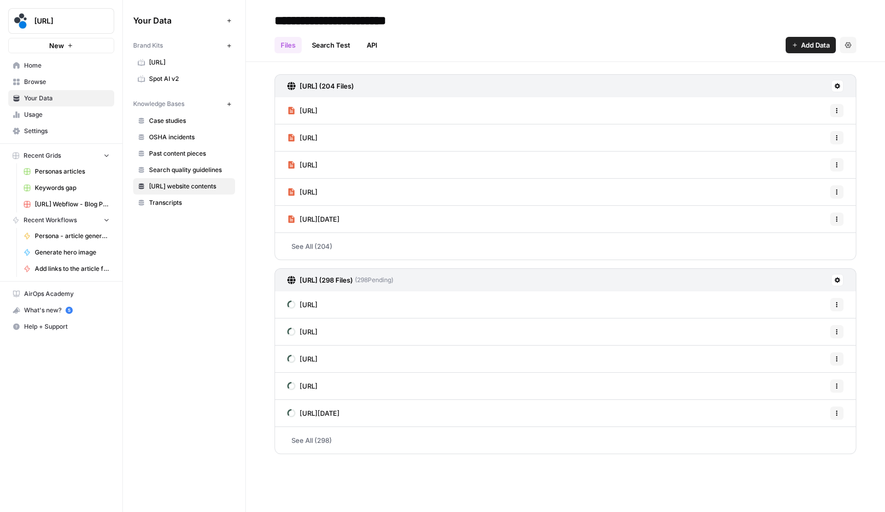
click at [79, 84] on span "Browse" at bounding box center [67, 81] width 86 height 9
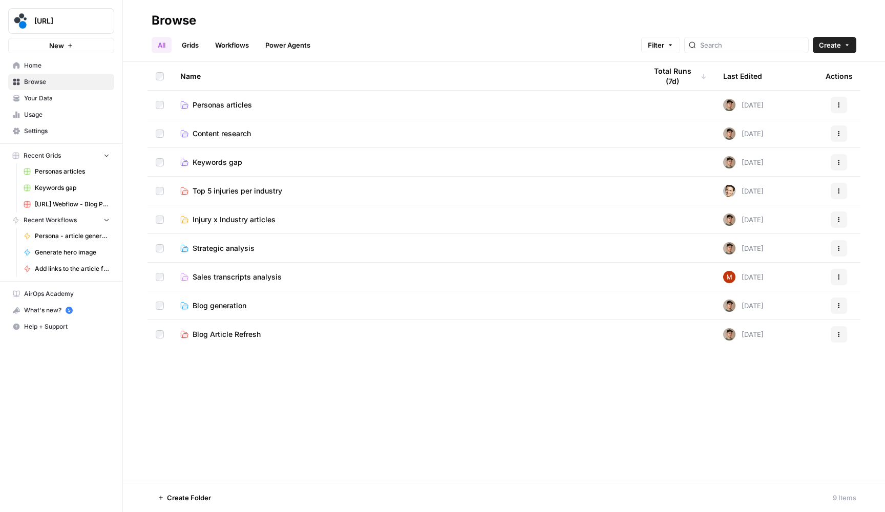
click at [204, 107] on span "Personas articles" at bounding box center [222, 105] width 59 height 10
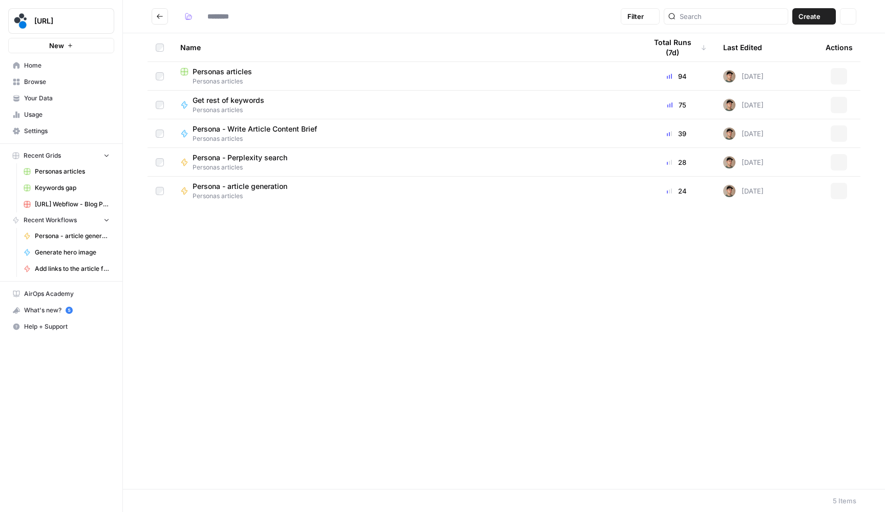
type input "**********"
click at [213, 183] on span "Persona - article generation" at bounding box center [240, 186] width 95 height 10
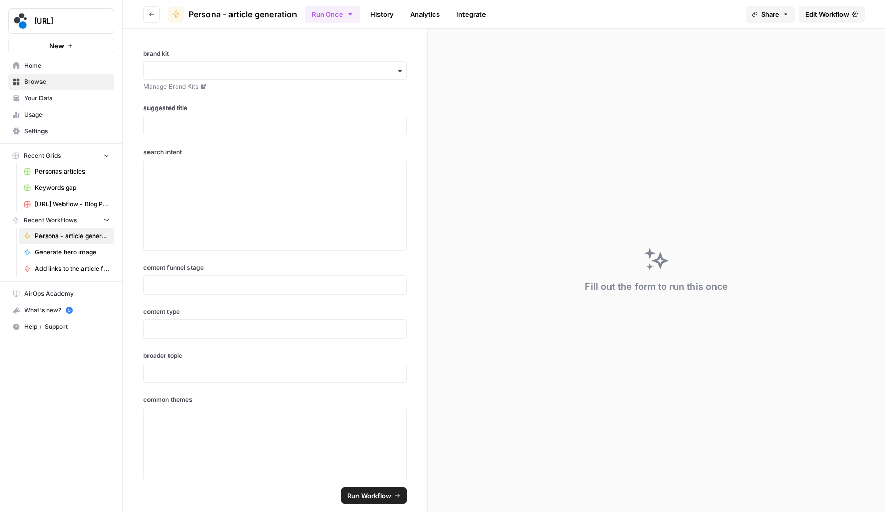
click at [822, 12] on span "Edit Workflow" at bounding box center [827, 14] width 44 height 10
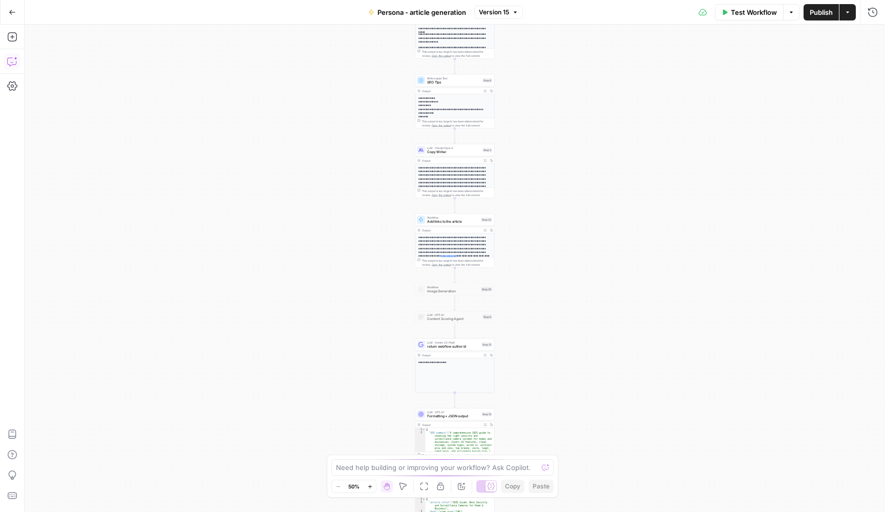
click at [17, 63] on button "Copilot" at bounding box center [12, 61] width 16 height 16
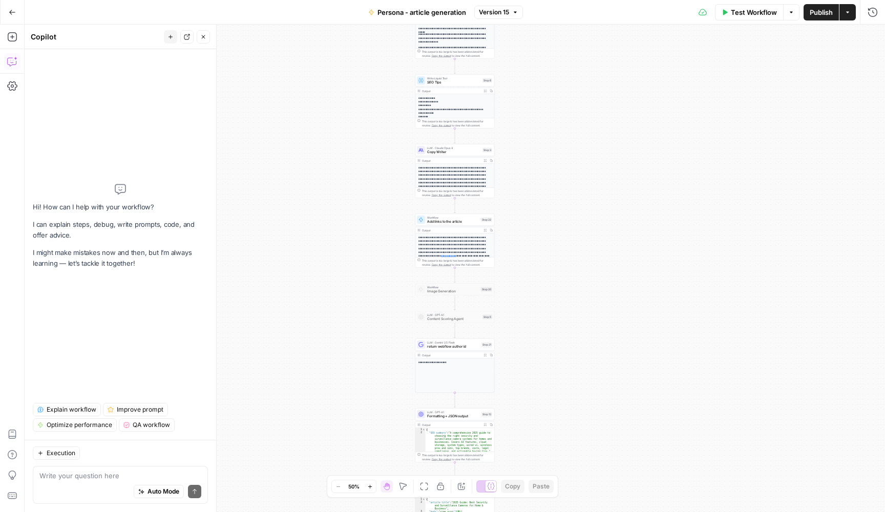
click at [13, 12] on icon "button" at bounding box center [12, 12] width 6 height 5
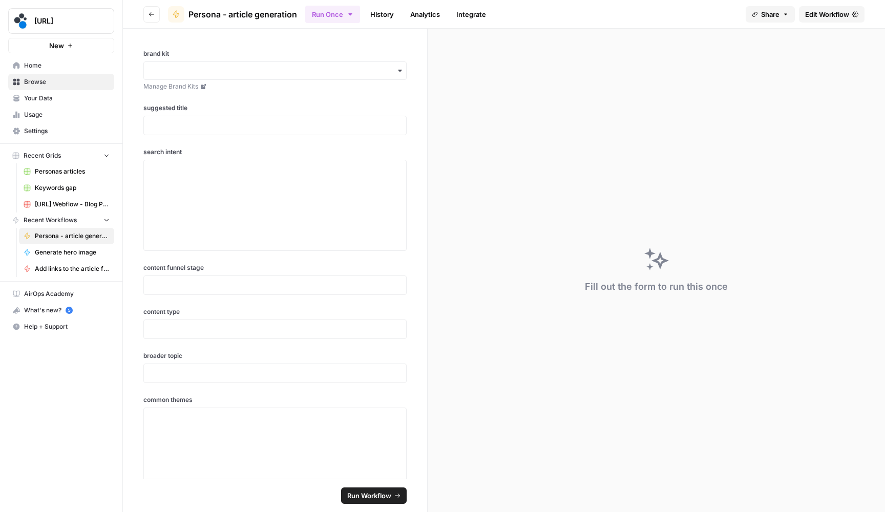
click at [821, 12] on span "Edit Workflow" at bounding box center [827, 14] width 44 height 10
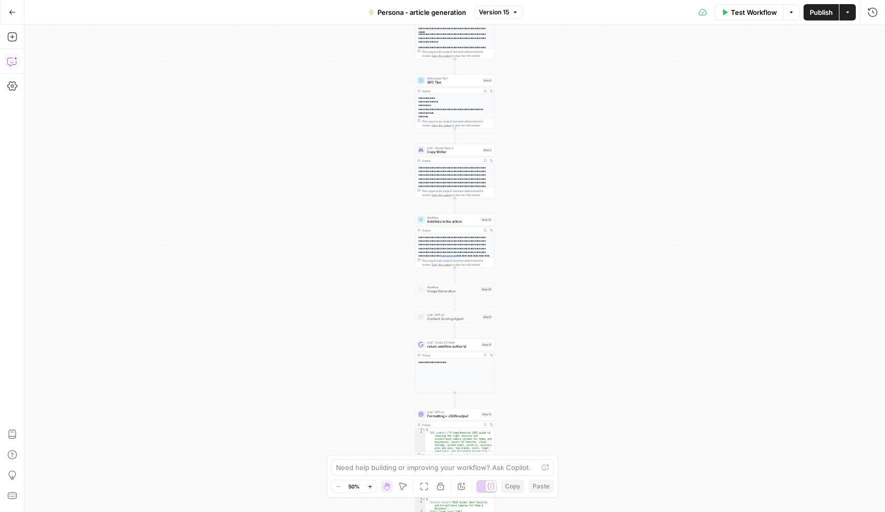
click at [17, 67] on button "Copilot" at bounding box center [12, 61] width 16 height 16
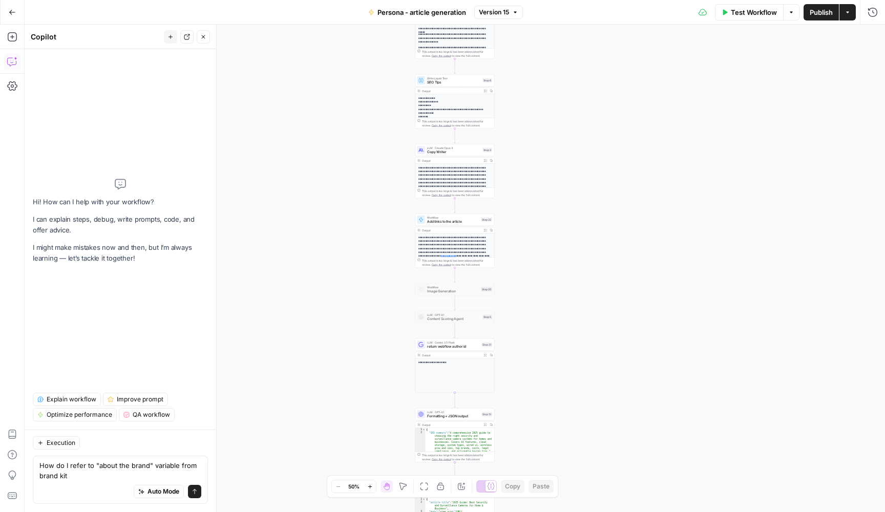
type textarea "How do I refer to "about the brand" variable from brand kit?"
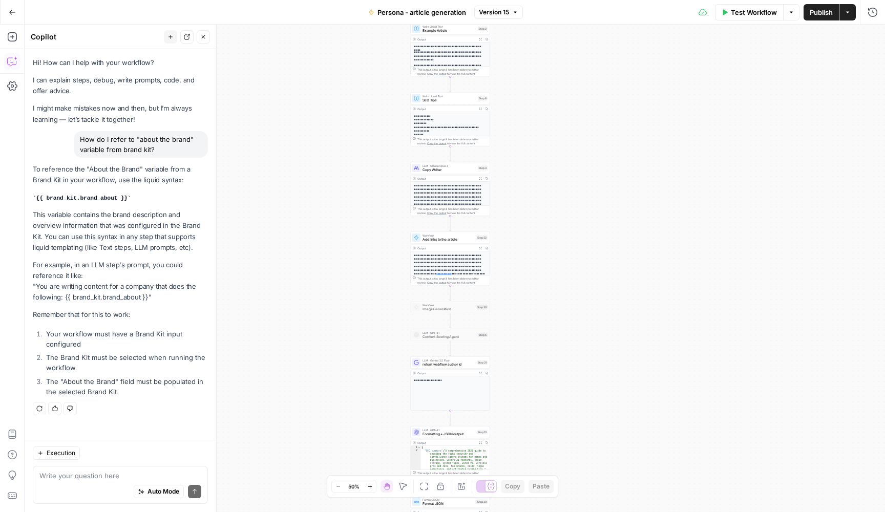
drag, startPoint x: 561, startPoint y: 100, endPoint x: 522, endPoint y: 257, distance: 161.7
click at [527, 239] on div "**********" at bounding box center [455, 269] width 861 height 488
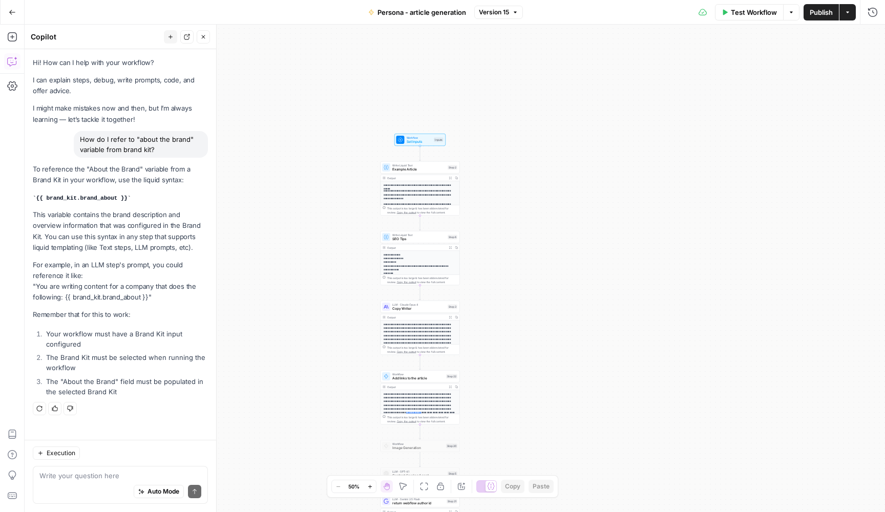
drag, startPoint x: 543, startPoint y: 143, endPoint x: 543, endPoint y: 171, distance: 27.7
click at [543, 171] on div "**********" at bounding box center [455, 269] width 861 height 488
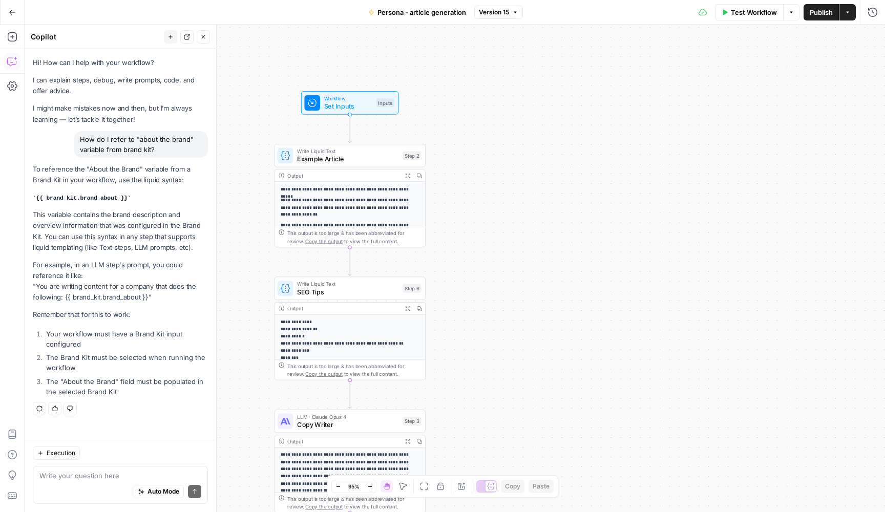
drag, startPoint x: 481, startPoint y: 255, endPoint x: 524, endPoint y: 225, distance: 52.7
click at [524, 225] on div "**********" at bounding box center [455, 269] width 861 height 488
click at [336, 286] on span "SEO Tips" at bounding box center [350, 291] width 101 height 10
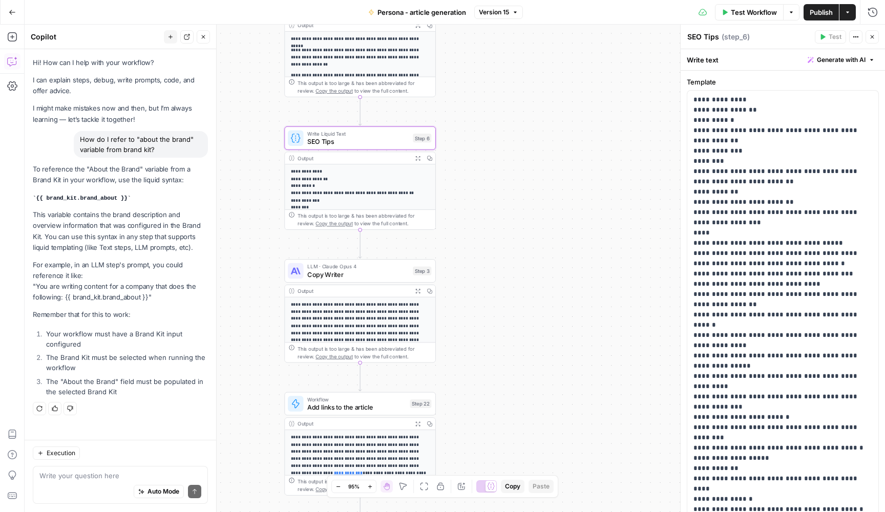
click at [364, 279] on span "Copy Writer" at bounding box center [357, 274] width 101 height 10
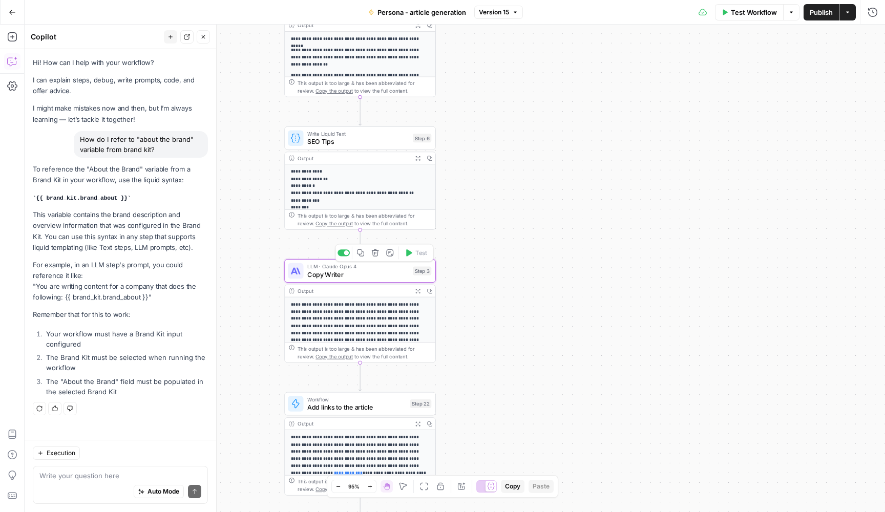
type textarea "Copy Writer"
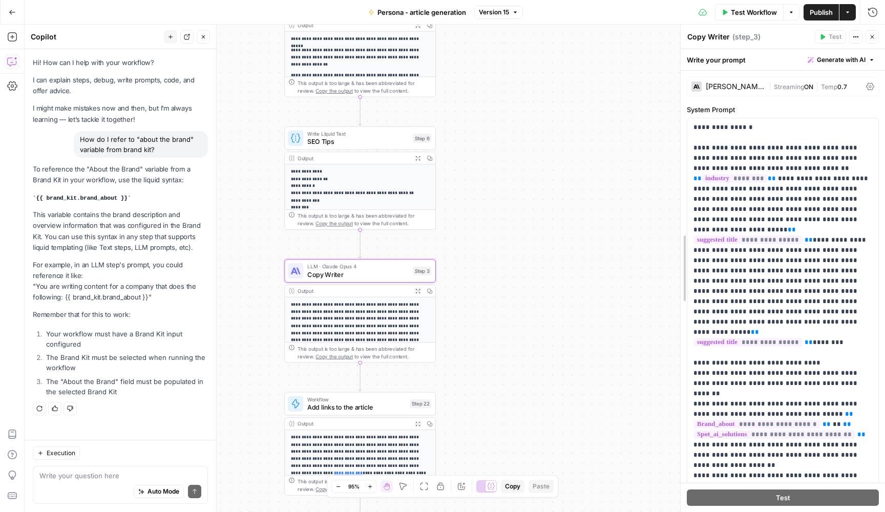
drag, startPoint x: 683, startPoint y: 248, endPoint x: 642, endPoint y: 248, distance: 40.5
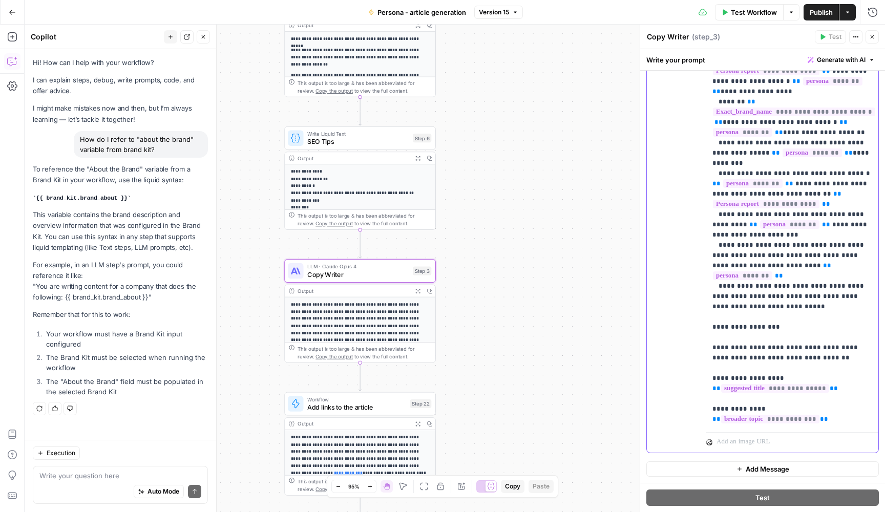
type input "brand"
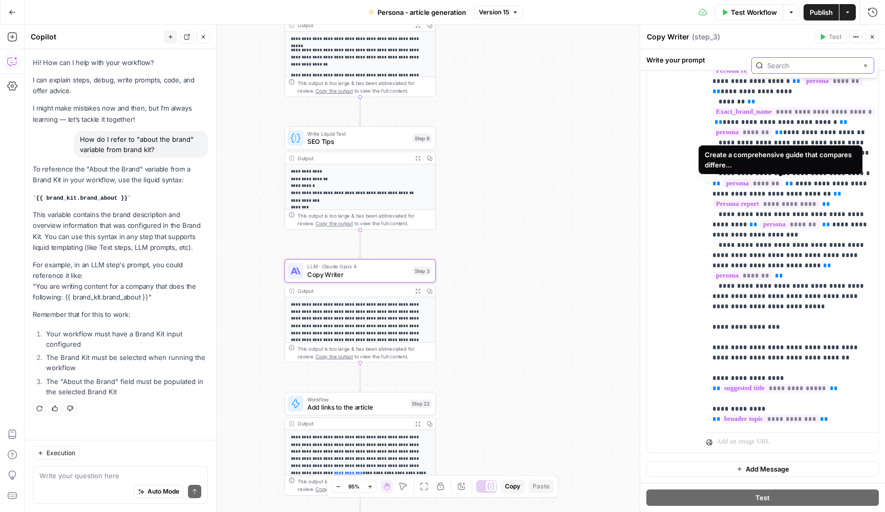
paste input "about_the_brand"
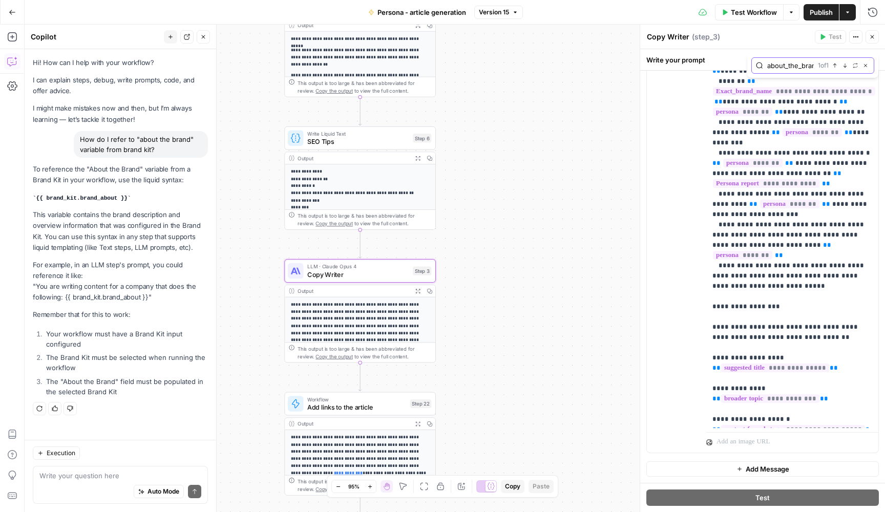
type input "about_the_brand"
click at [844, 67] on icon "button" at bounding box center [846, 66] width 4 height 4
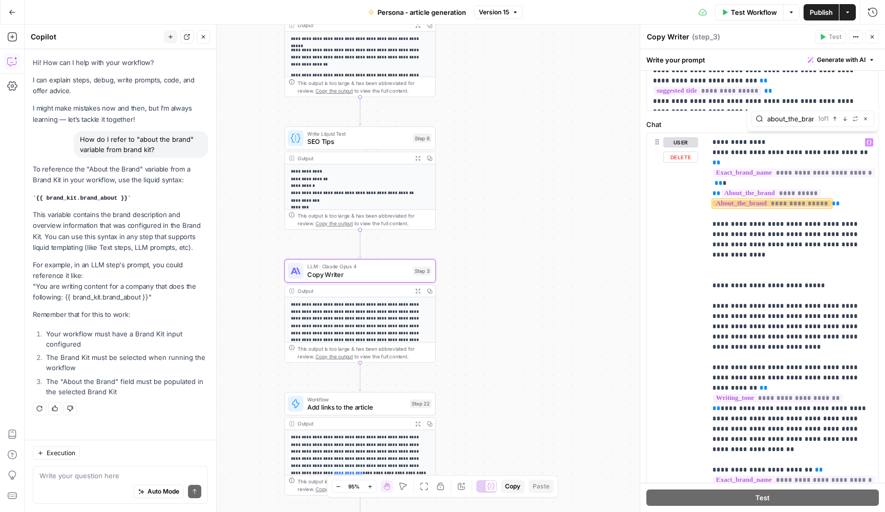
scroll to position [0, 0]
drag, startPoint x: 731, startPoint y: 203, endPoint x: 710, endPoint y: 196, distance: 22.2
click at [710, 196] on div "**********" at bounding box center [792, 342] width 172 height 418
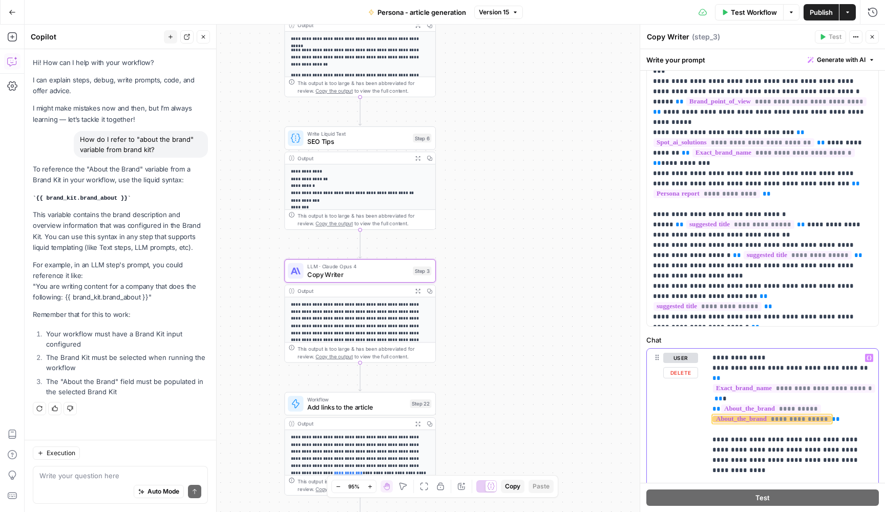
drag, startPoint x: 729, startPoint y: 421, endPoint x: 711, endPoint y: 400, distance: 28.0
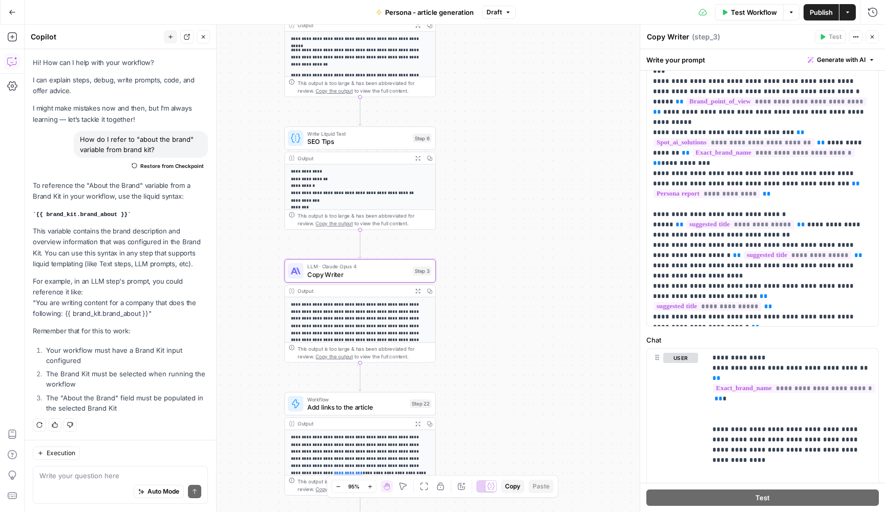
drag, startPoint x: 131, startPoint y: 216, endPoint x: 36, endPoint y: 215, distance: 94.8
click at [36, 215] on code "{{ brand_kit.brand_about }}" at bounding box center [82, 215] width 98 height 6
copy code "{{ brand_kit.brand_about }}"
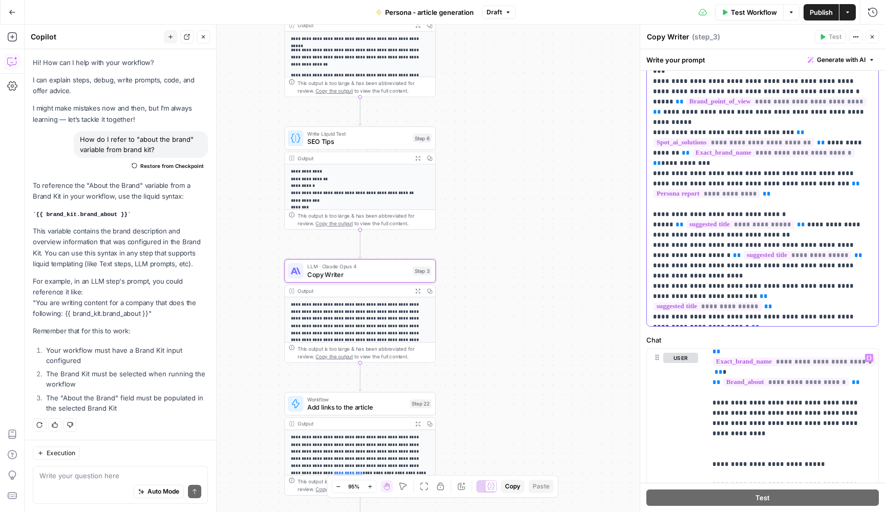
paste input "about_the_brand"
type input "about_the_brand"
click at [865, 67] on icon "button" at bounding box center [865, 65] width 3 height 3
click at [875, 37] on span "Close" at bounding box center [875, 37] width 1 height 1
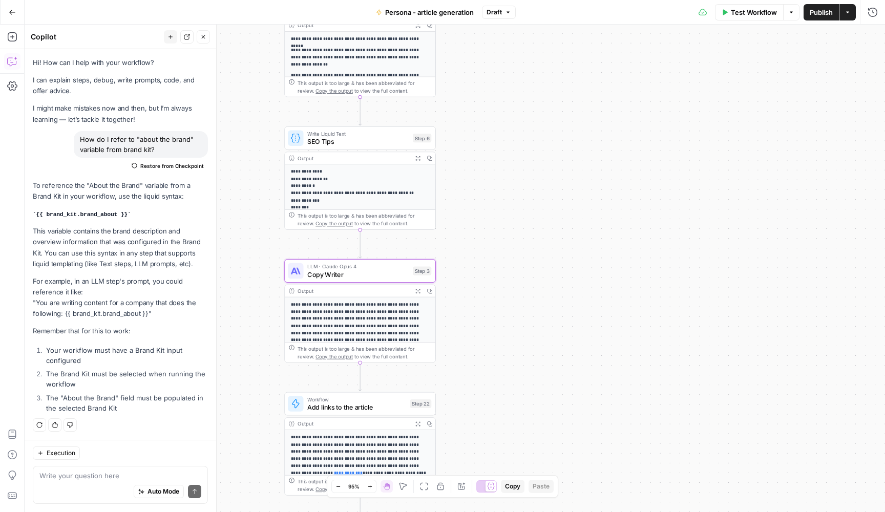
click at [205, 41] on button "Close" at bounding box center [203, 36] width 13 height 13
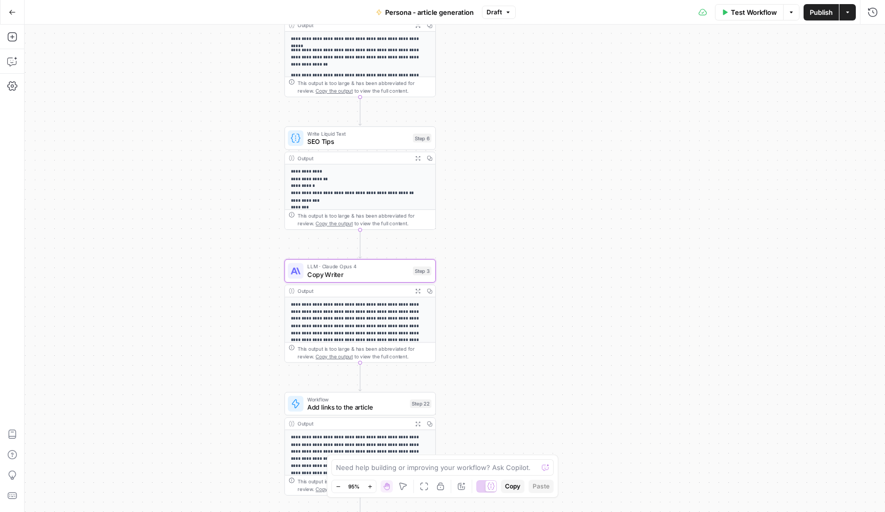
click at [829, 12] on span "Publish" at bounding box center [821, 12] width 23 height 10
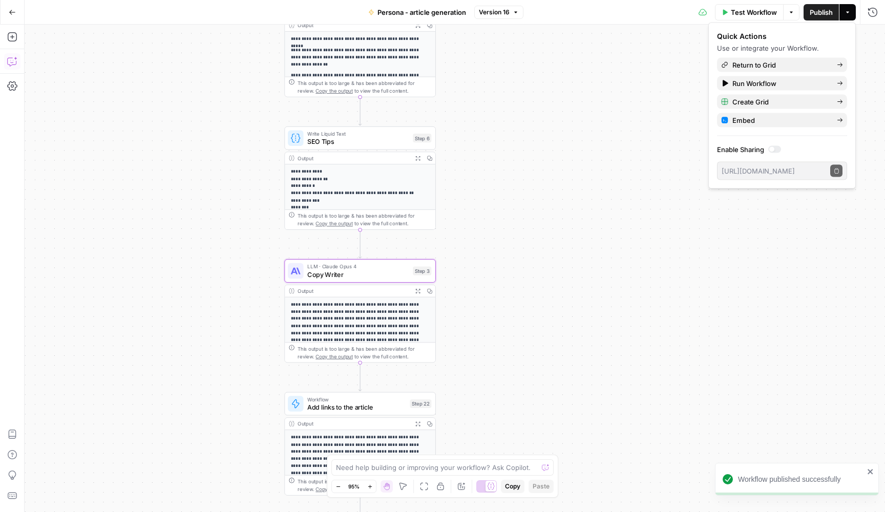
click at [7, 59] on button "Copilot" at bounding box center [12, 61] width 16 height 16
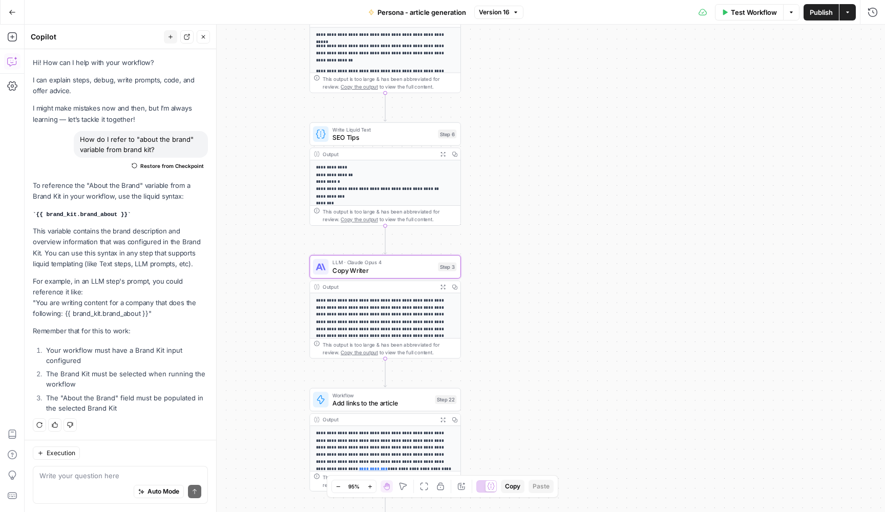
drag, startPoint x: 517, startPoint y: 185, endPoint x: 565, endPoint y: 176, distance: 48.9
click at [565, 176] on div "**********" at bounding box center [455, 269] width 861 height 488
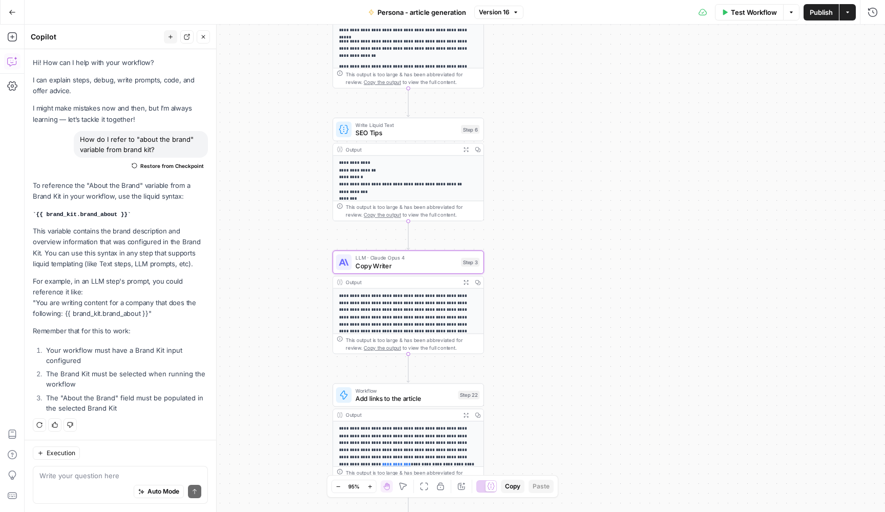
click at [550, 212] on div "**********" at bounding box center [455, 269] width 861 height 488
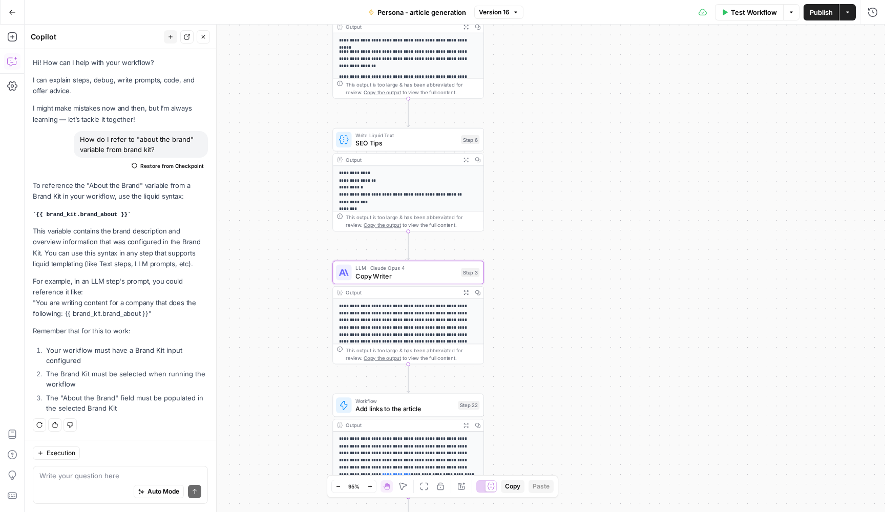
drag, startPoint x: 574, startPoint y: 168, endPoint x: 574, endPoint y: 256, distance: 88.1
click at [574, 256] on div "**********" at bounding box center [455, 269] width 861 height 488
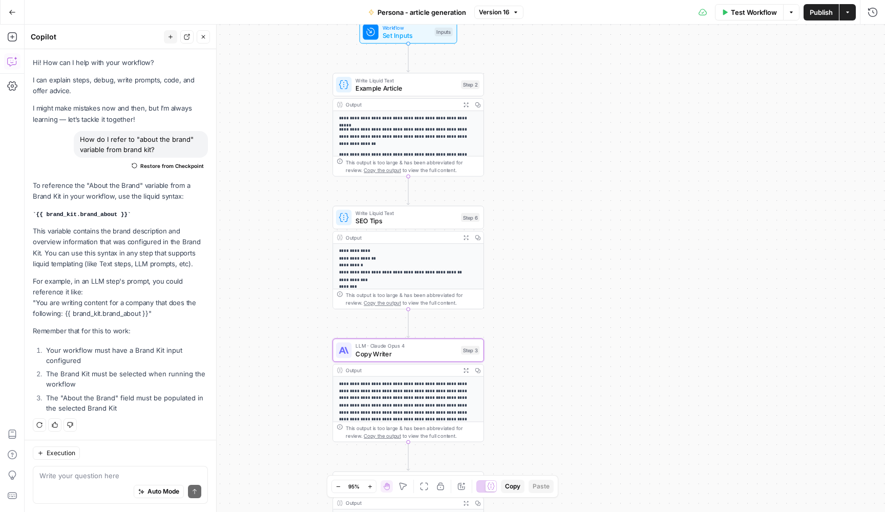
drag, startPoint x: 568, startPoint y: 256, endPoint x: 572, endPoint y: 230, distance: 27.0
click at [572, 231] on div "**********" at bounding box center [455, 269] width 861 height 488
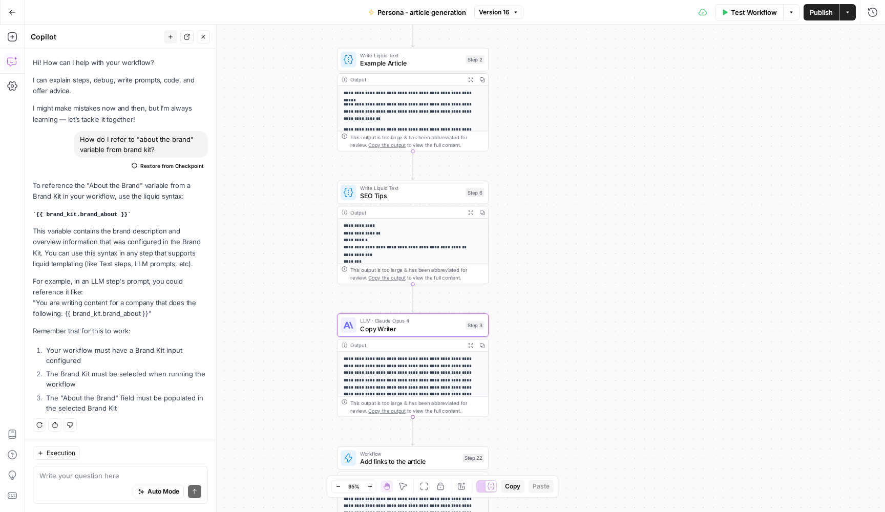
click at [104, 470] on div "Write your question here Auto Mode Send" at bounding box center [120, 485] width 175 height 38
type textarea "S"
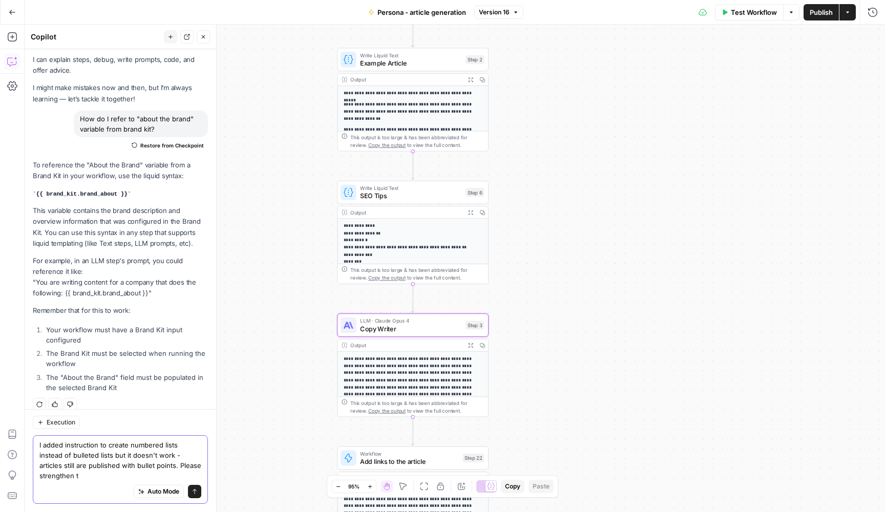
scroll to position [31, 0]
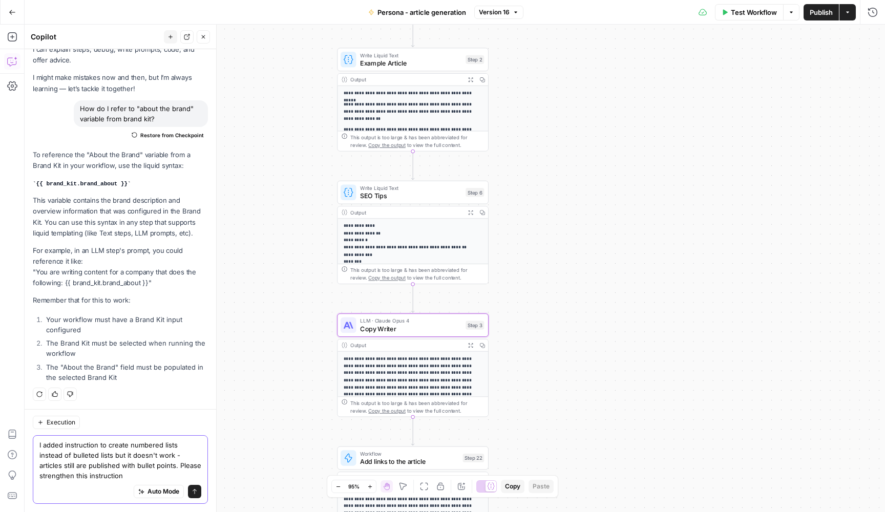
type textarea "I added instruction to create numbered lists instead of bulleted lists but it d…"
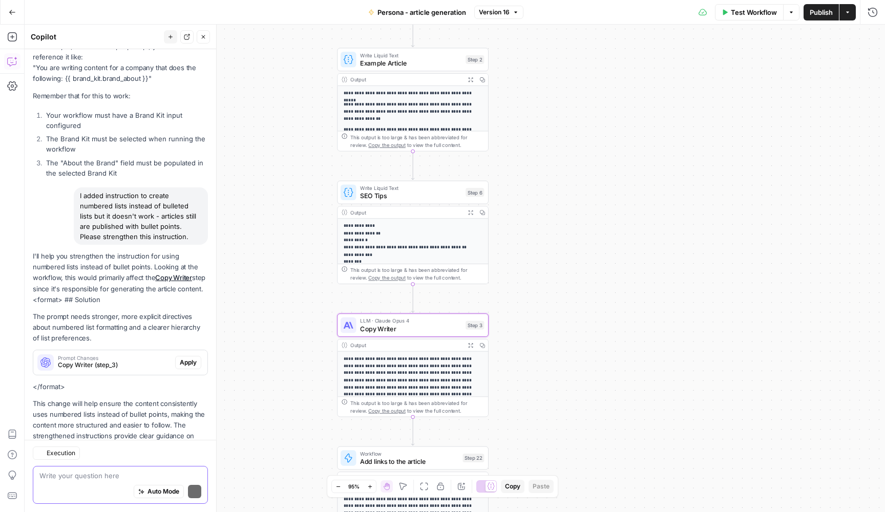
scroll to position [281, 0]
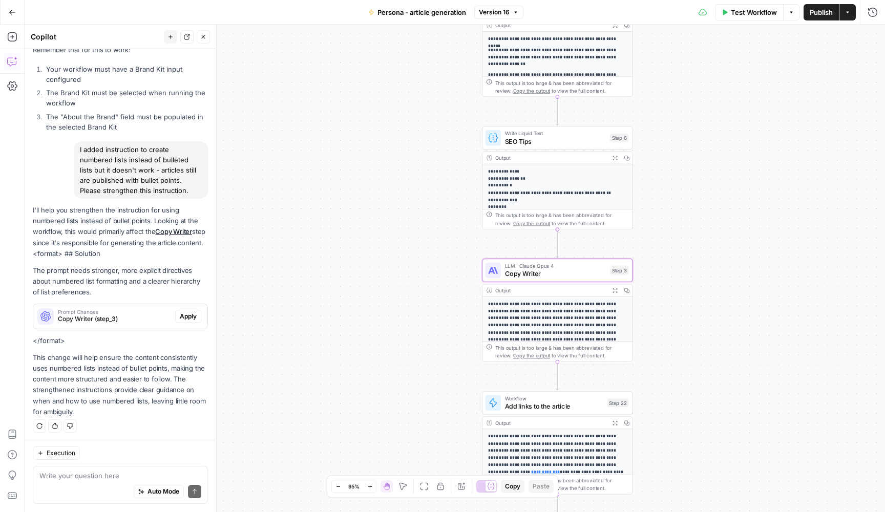
click at [194, 314] on span "Apply" at bounding box center [188, 316] width 17 height 9
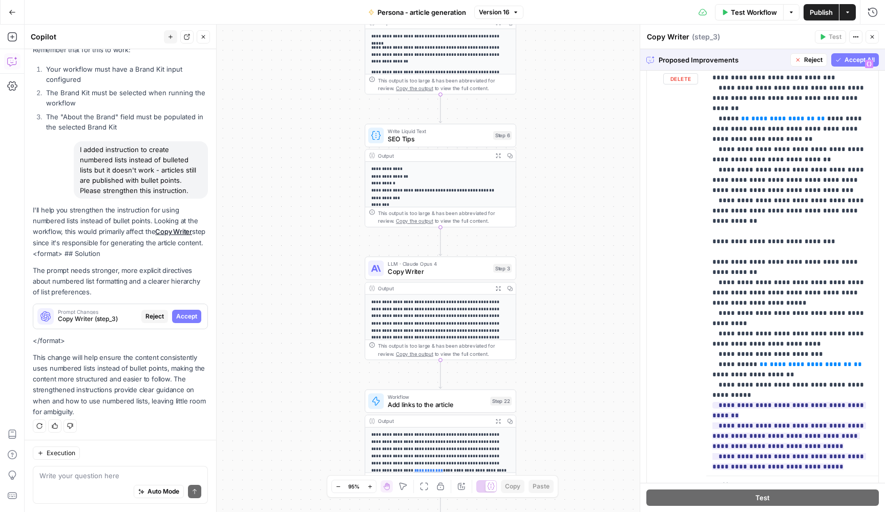
scroll to position [923, 0]
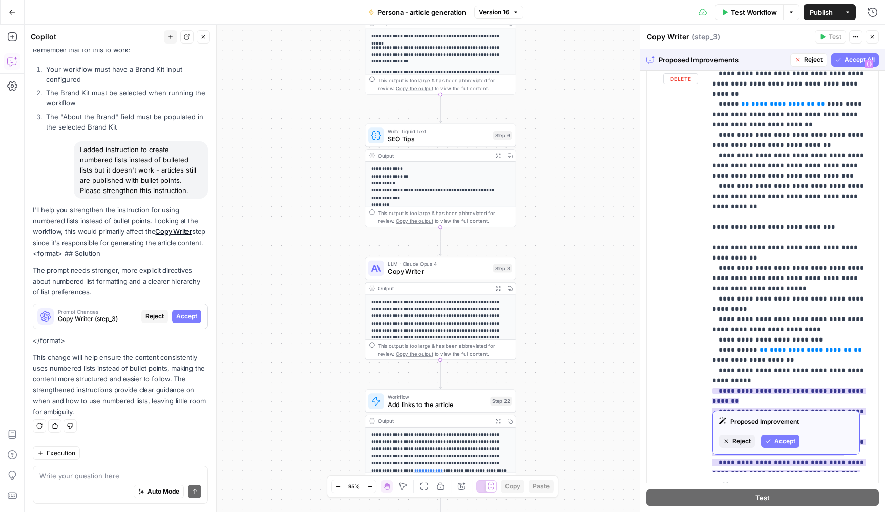
click at [773, 444] on button "Accept" at bounding box center [780, 441] width 38 height 13
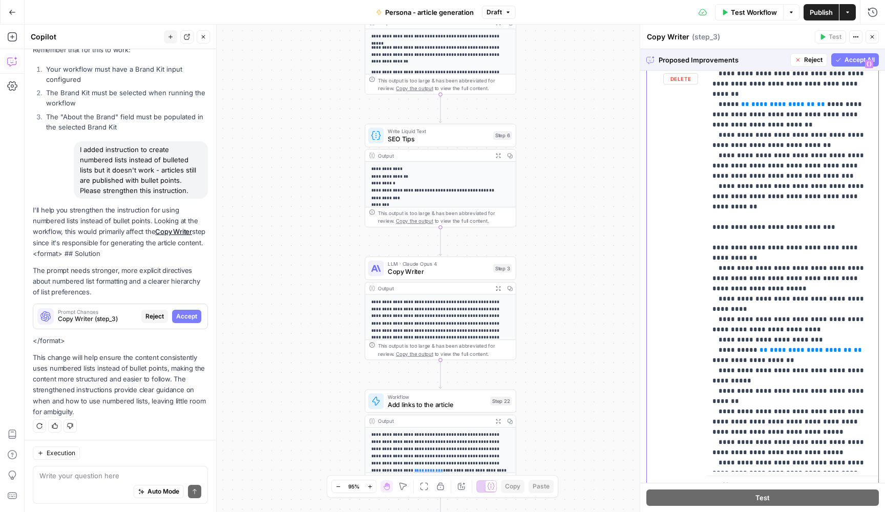
drag, startPoint x: 795, startPoint y: 363, endPoint x: 709, endPoint y: 352, distance: 86.8
click at [708, 352] on div "**********" at bounding box center [792, 264] width 172 height 418
drag, startPoint x: 803, startPoint y: 339, endPoint x: 709, endPoint y: 318, distance: 96.6
click at [709, 318] on div "**********" at bounding box center [792, 264] width 172 height 418
drag, startPoint x: 751, startPoint y: 287, endPoint x: 704, endPoint y: 270, distance: 49.4
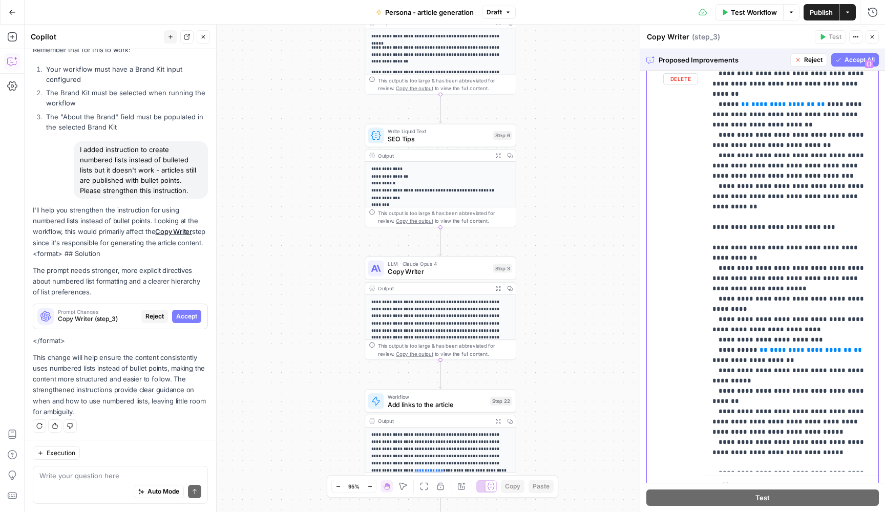
click at [704, 270] on div "**********" at bounding box center [763, 276] width 232 height 442
drag, startPoint x: 867, startPoint y: 299, endPoint x: 818, endPoint y: 287, distance: 50.6
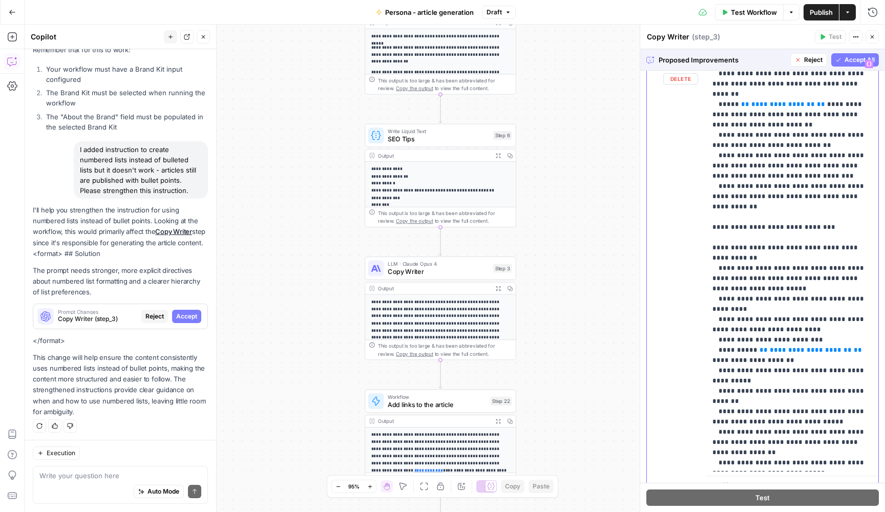
drag, startPoint x: 868, startPoint y: 296, endPoint x: 704, endPoint y: 286, distance: 164.2
click at [704, 286] on div "**********" at bounding box center [763, 276] width 232 height 442
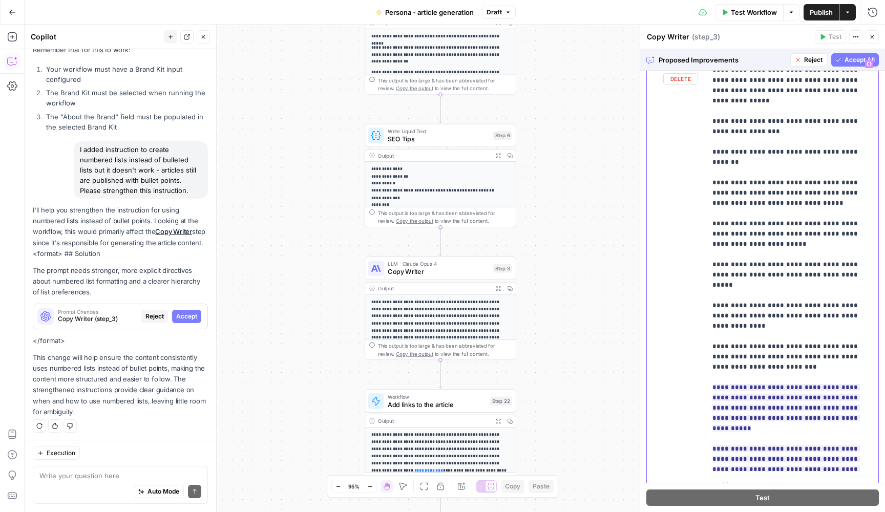
scroll to position [1507, 0]
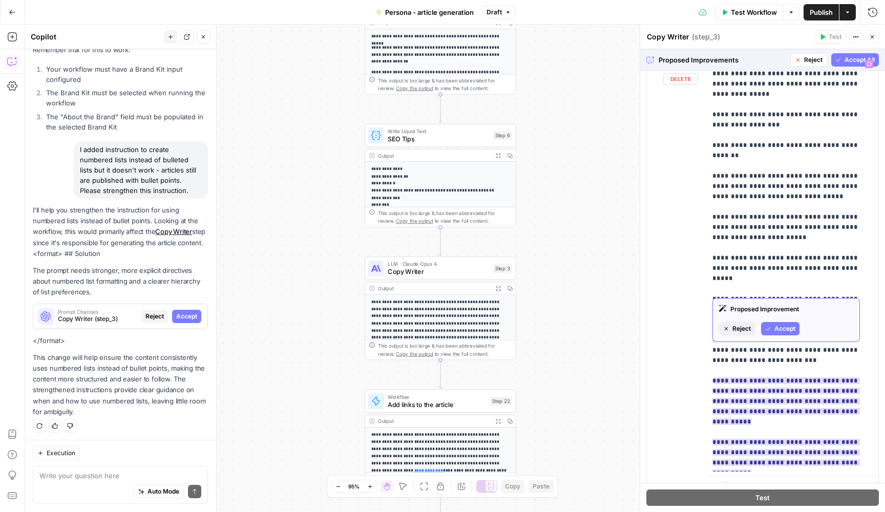
click at [786, 326] on span "Accept" at bounding box center [785, 328] width 21 height 9
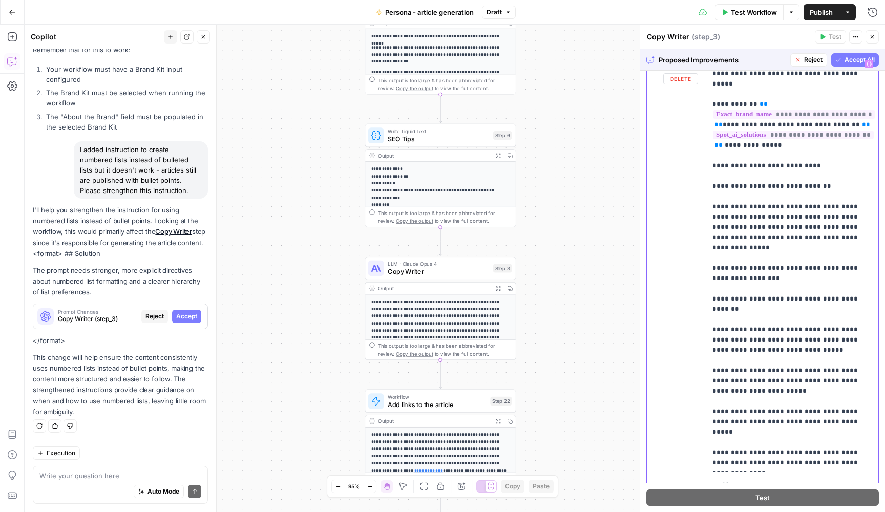
drag, startPoint x: 762, startPoint y: 288, endPoint x: 700, endPoint y: 269, distance: 65.3
click at [700, 269] on div "**********" at bounding box center [763, 276] width 232 height 442
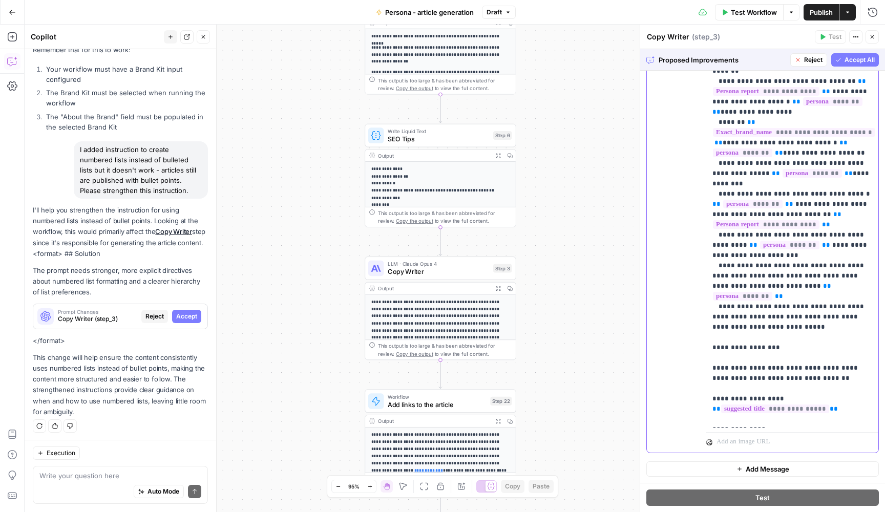
scroll to position [547, 0]
click at [822, 61] on span "Reject" at bounding box center [813, 59] width 18 height 9
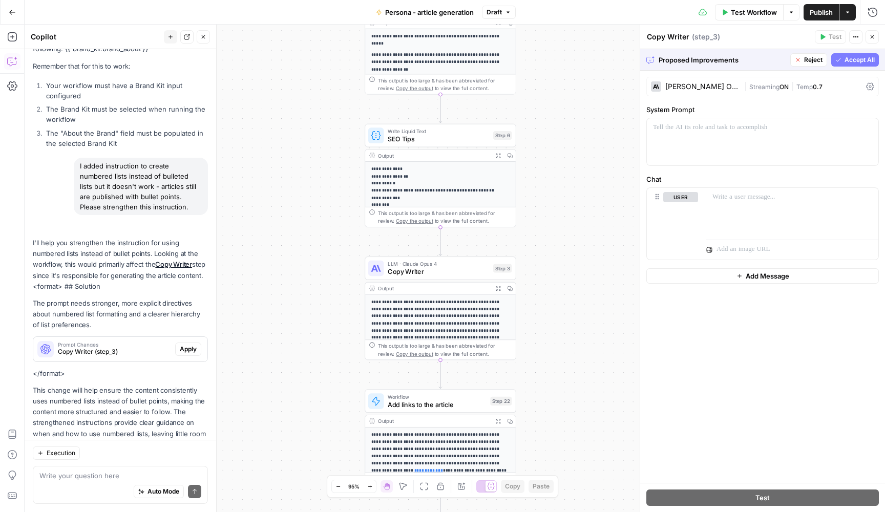
scroll to position [0, 0]
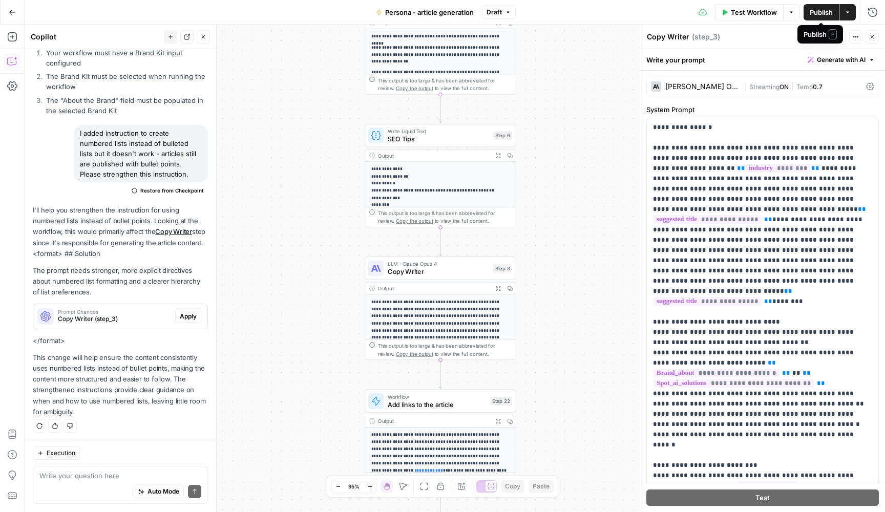
click at [823, 7] on span "Publish" at bounding box center [821, 12] width 23 height 10
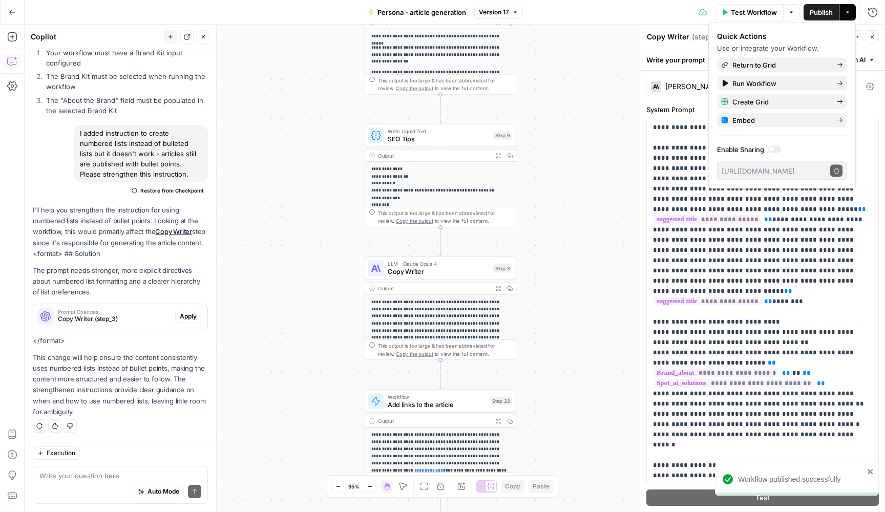
click at [13, 10] on icon "button" at bounding box center [12, 12] width 7 height 7
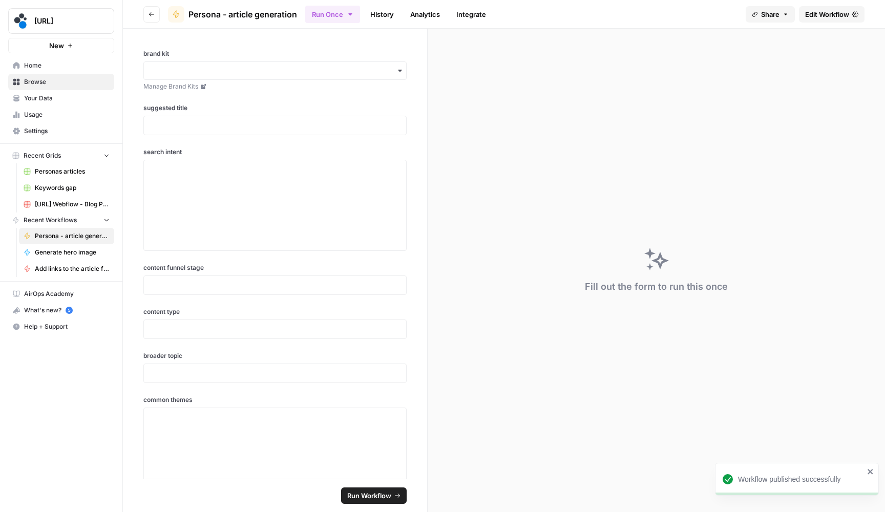
click at [150, 9] on button "Go back" at bounding box center [151, 14] width 16 height 16
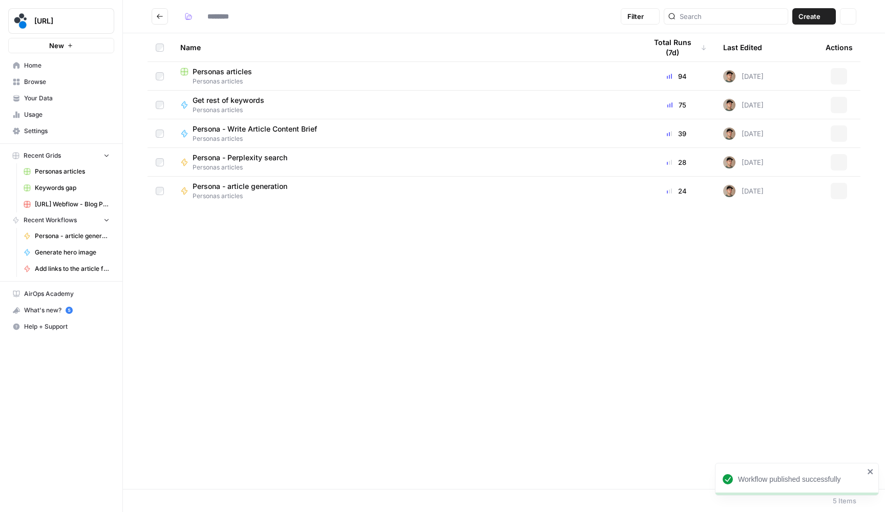
type input "**********"
click at [210, 70] on span "Personas articles" at bounding box center [222, 72] width 59 height 10
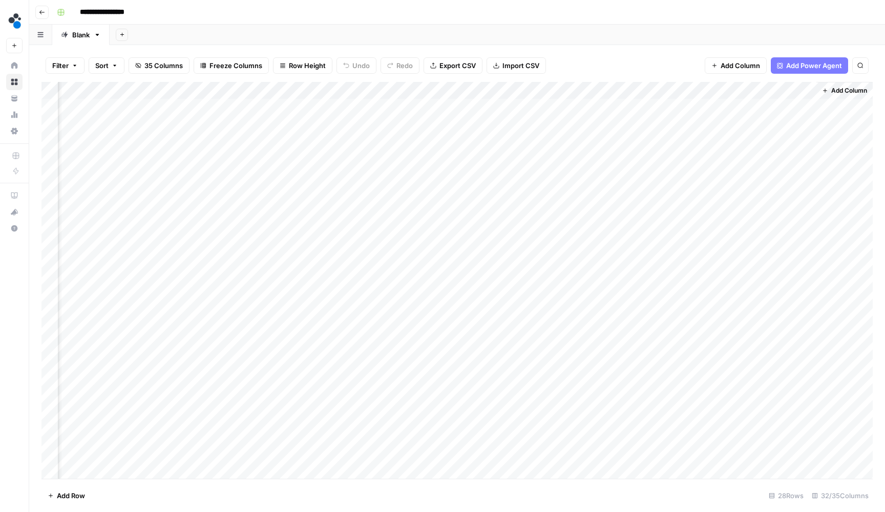
scroll to position [2, 2443]
click at [161, 190] on div "Add Column" at bounding box center [456, 281] width 831 height 399
click at [158, 206] on div "Add Column" at bounding box center [456, 281] width 831 height 399
click at [161, 226] on div "Add Column" at bounding box center [456, 281] width 831 height 399
click at [162, 237] on div "Add Column" at bounding box center [456, 281] width 831 height 399
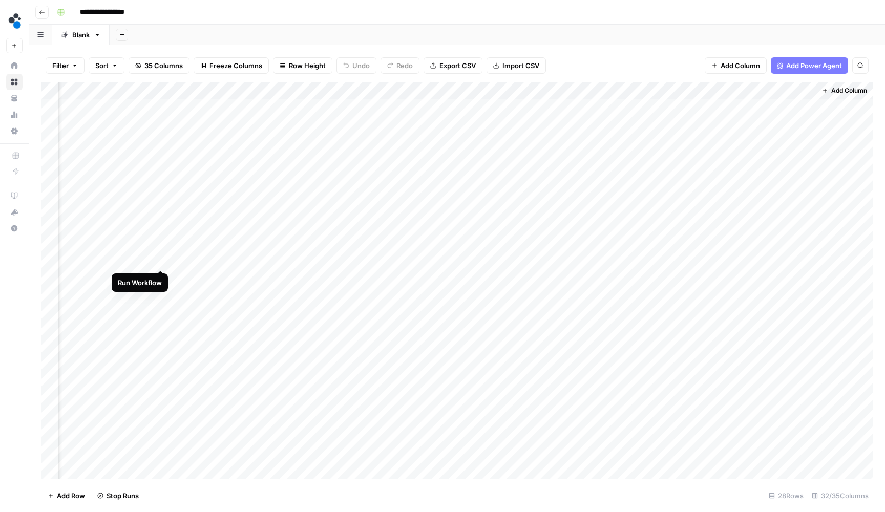
click at [161, 261] on div "Add Column" at bounding box center [456, 281] width 831 height 399
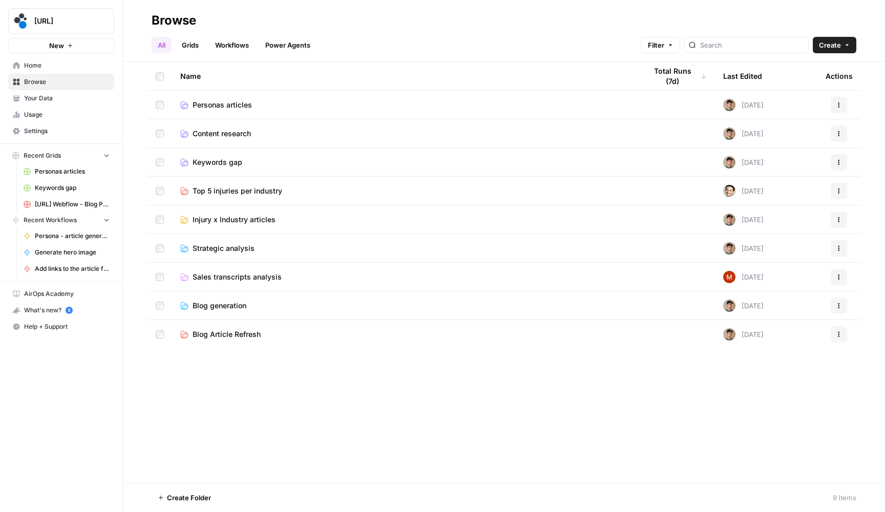
click at [65, 96] on span "Your Data" at bounding box center [67, 98] width 86 height 9
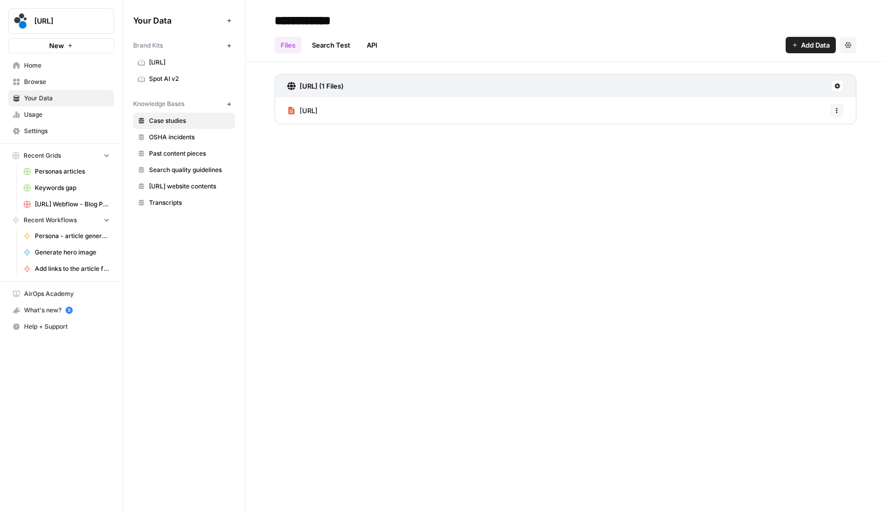
click at [49, 77] on span "Browse" at bounding box center [67, 81] width 86 height 9
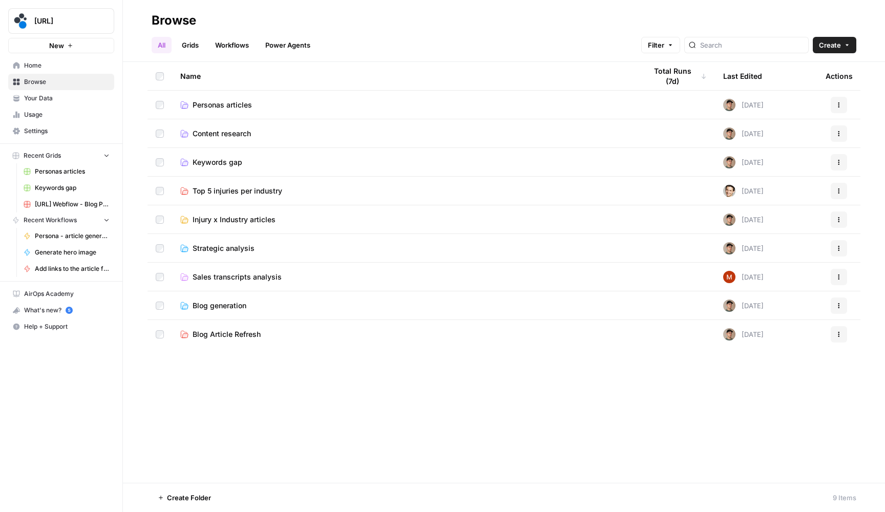
click at [213, 100] on span "Personas articles" at bounding box center [222, 105] width 59 height 10
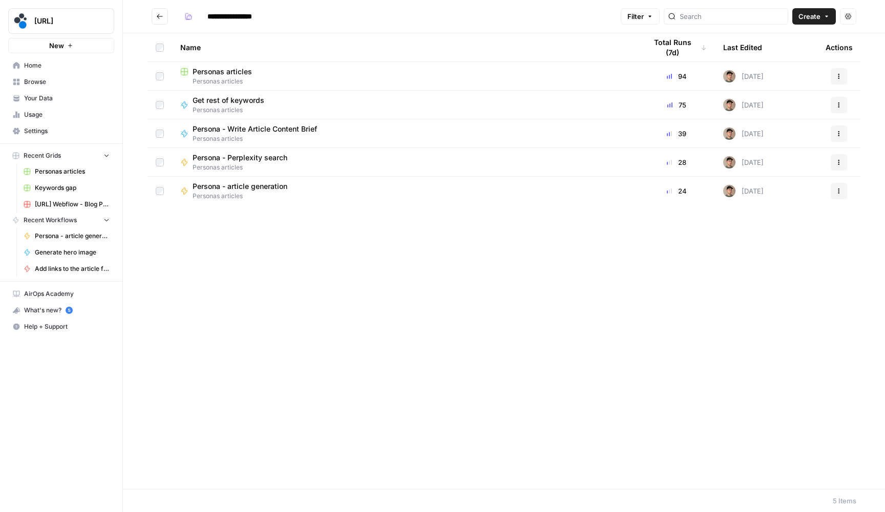
click at [232, 70] on span "Personas articles" at bounding box center [222, 72] width 59 height 10
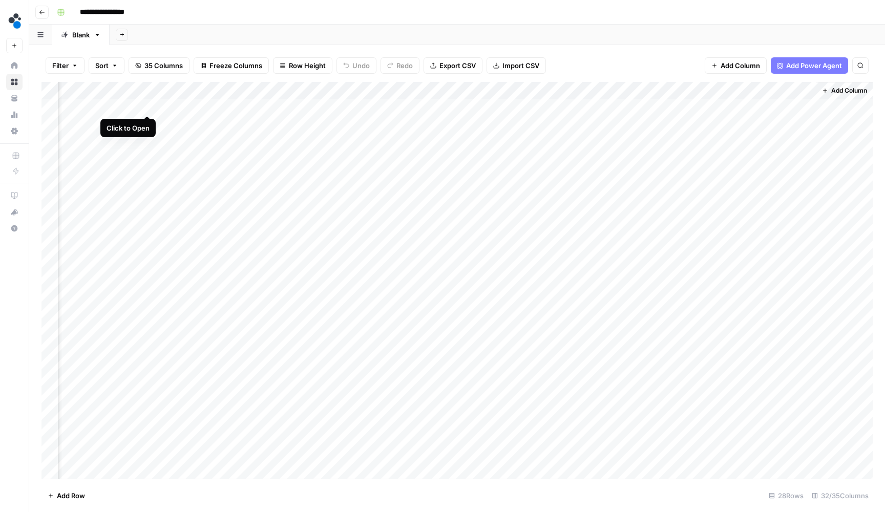
click at [148, 104] on div "Add Column" at bounding box center [456, 281] width 831 height 399
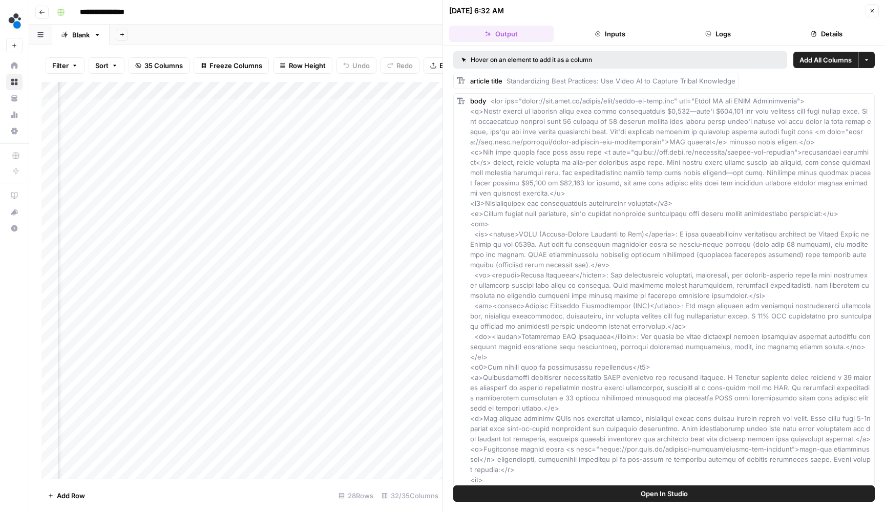
click at [739, 34] on button "Logs" at bounding box center [719, 34] width 105 height 16
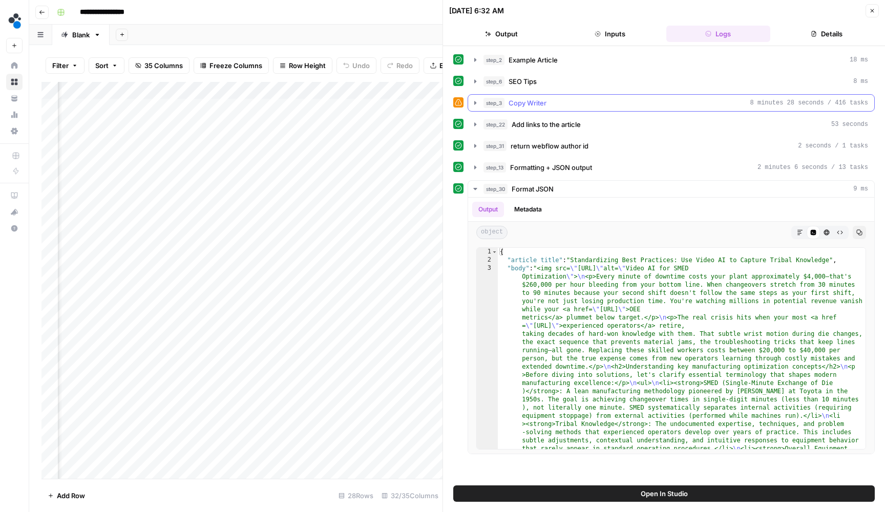
click at [473, 102] on icon "button" at bounding box center [475, 103] width 8 height 8
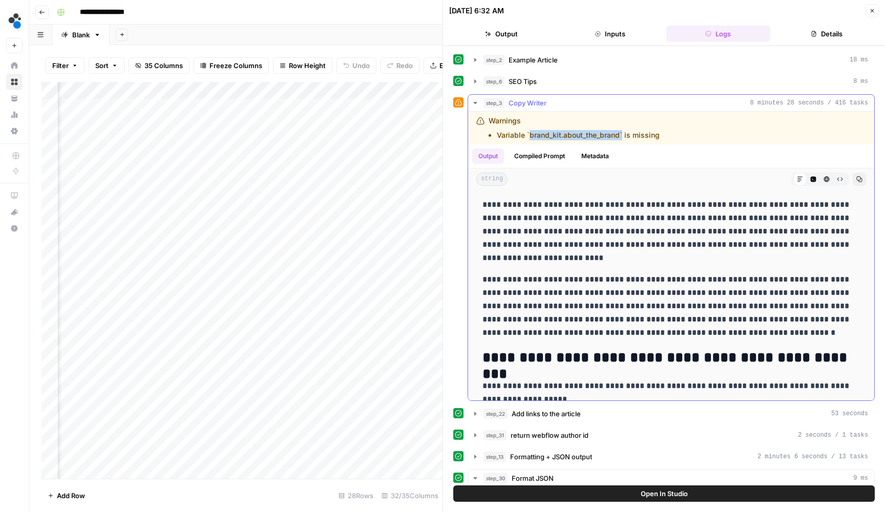
drag, startPoint x: 623, startPoint y: 136, endPoint x: 530, endPoint y: 137, distance: 93.3
click at [530, 137] on li "Variable `brand_kit.about_the_brand` is missing" at bounding box center [578, 135] width 163 height 10
click at [623, 132] on li "Variable `brand_kit.about_the_brand` is missing" at bounding box center [578, 135] width 163 height 10
drag, startPoint x: 621, startPoint y: 137, endPoint x: 565, endPoint y: 138, distance: 56.9
click at [565, 138] on li "Variable `brand_kit.about_the_brand` is missing" at bounding box center [578, 135] width 163 height 10
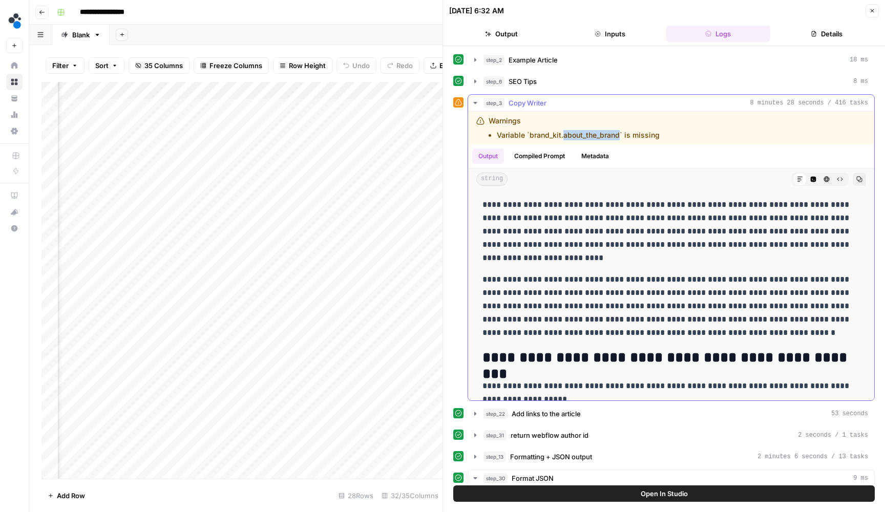
copy li "about_the_brand"
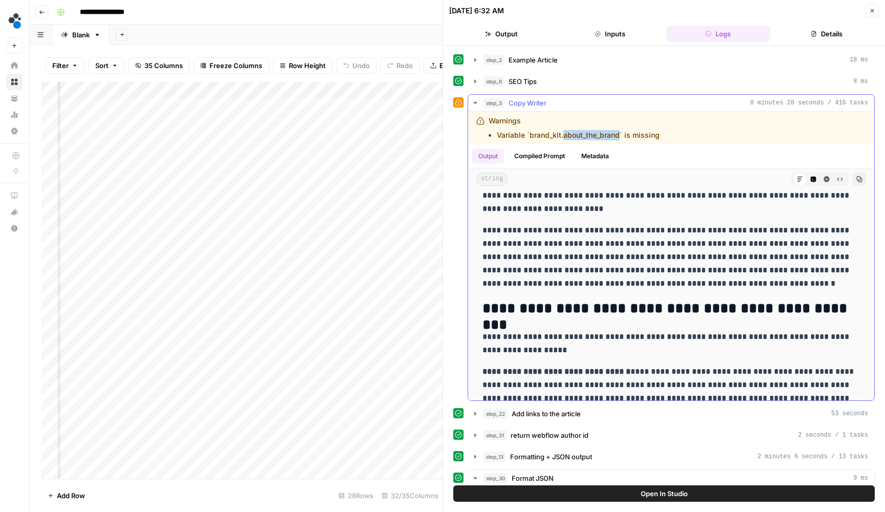
scroll to position [66, 0]
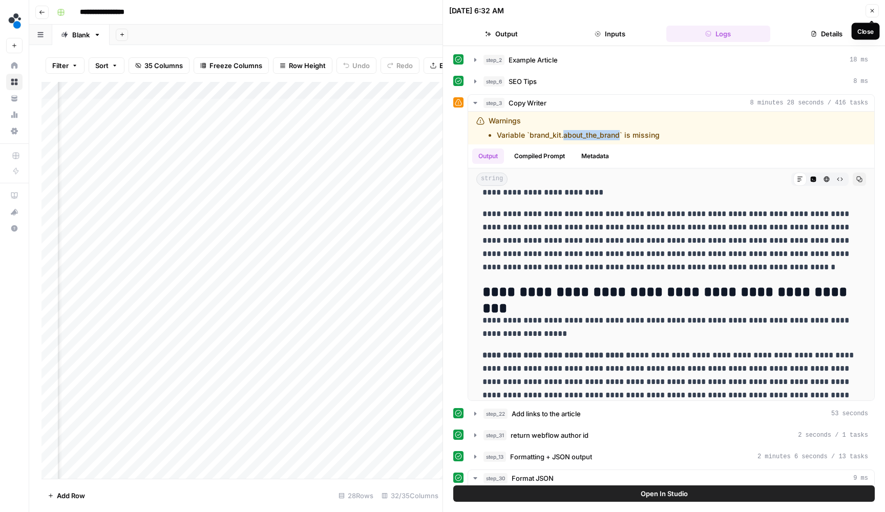
click at [873, 13] on icon "button" at bounding box center [872, 11] width 6 height 6
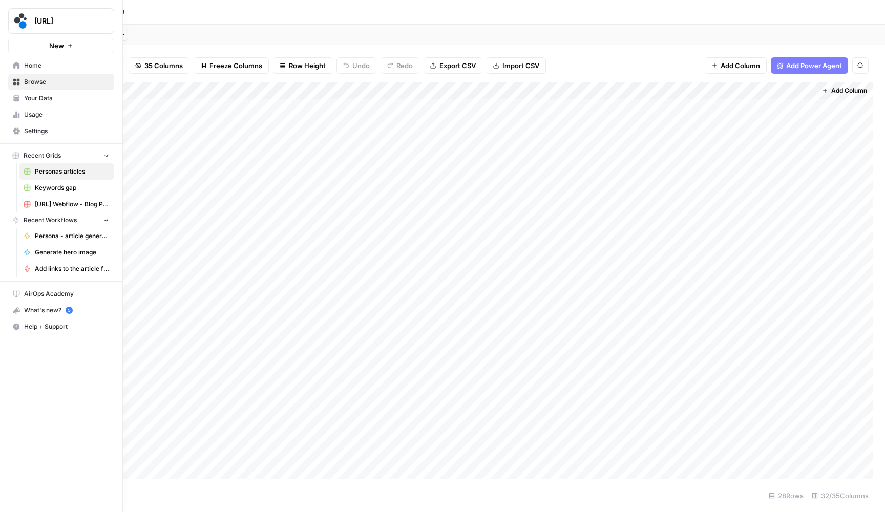
click at [12, 61] on link "Home" at bounding box center [61, 65] width 106 height 16
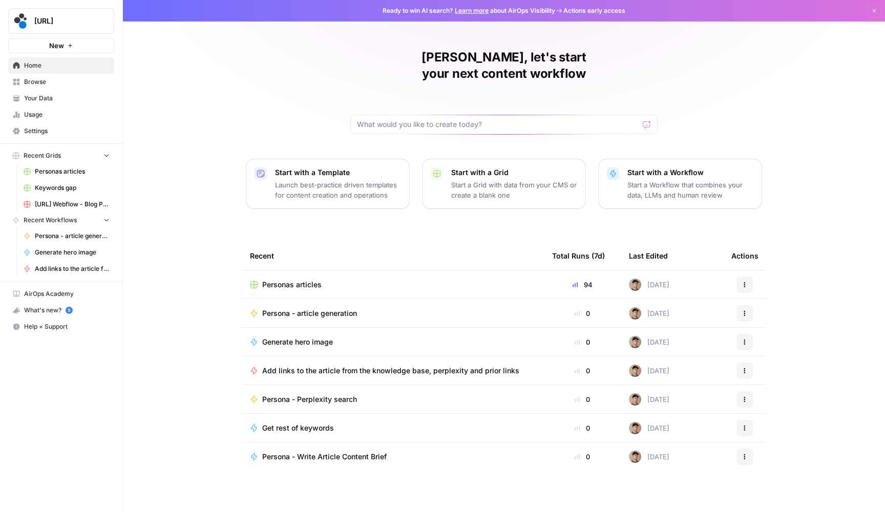
click at [59, 100] on span "Your Data" at bounding box center [67, 98] width 86 height 9
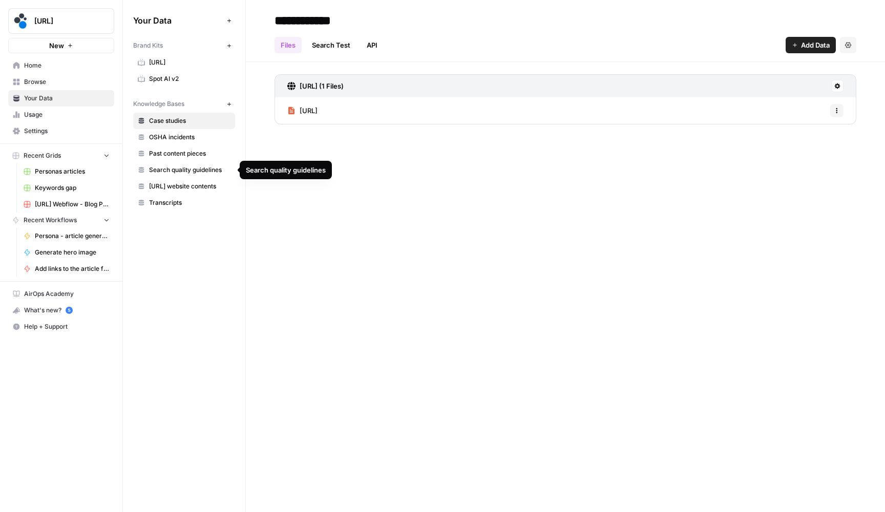
click at [177, 184] on span "[URL] website contents" at bounding box center [189, 186] width 81 height 9
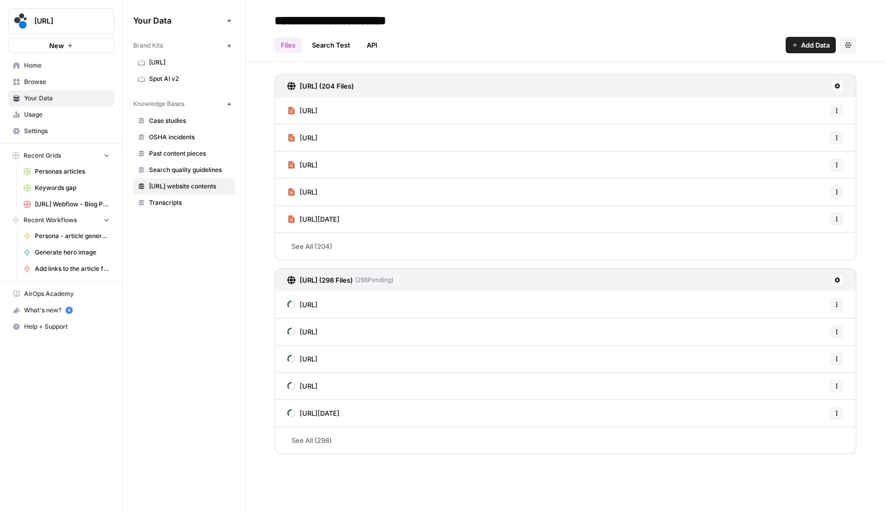
click at [353, 275] on h3 "[URL] (298 Files)" at bounding box center [326, 280] width 53 height 10
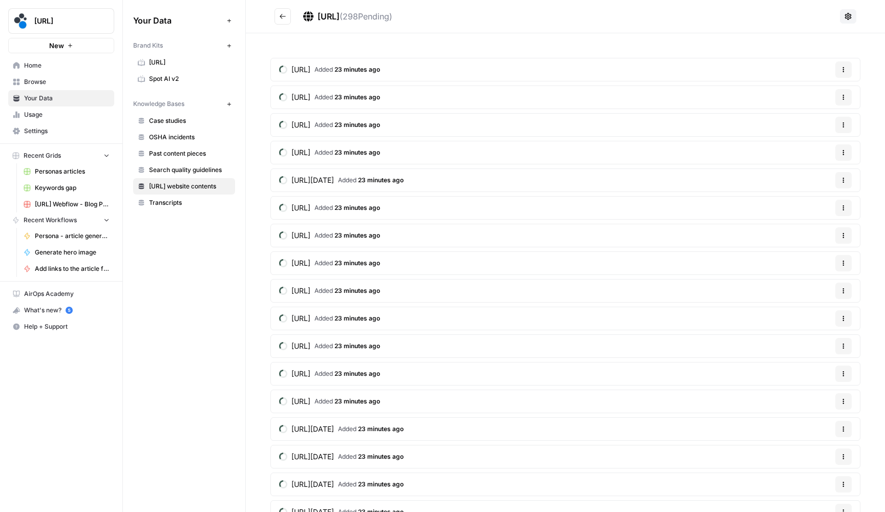
click at [286, 17] on button "Go back" at bounding box center [283, 16] width 16 height 16
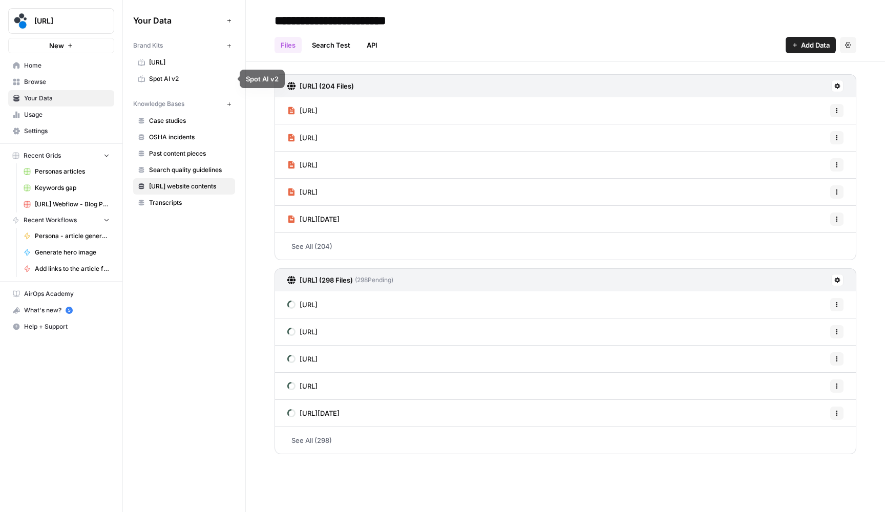
click at [72, 95] on span "Your Data" at bounding box center [67, 98] width 86 height 9
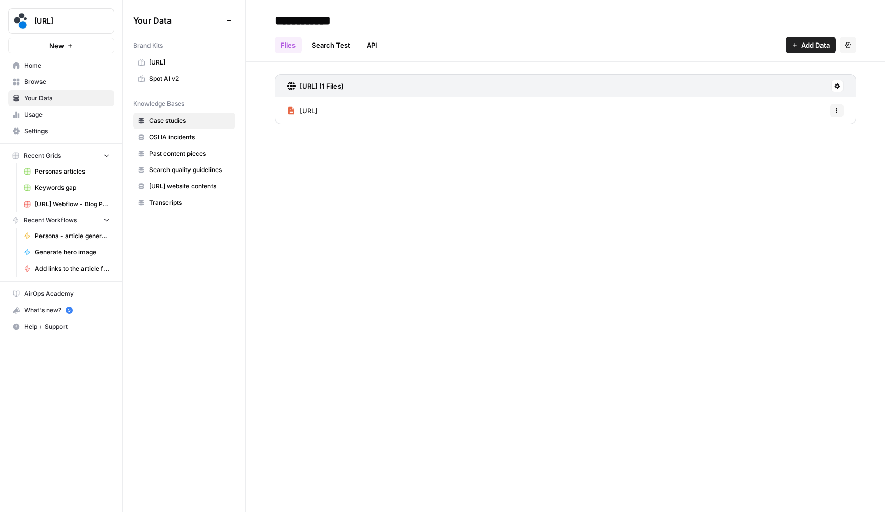
click at [68, 82] on span "Browse" at bounding box center [67, 81] width 86 height 9
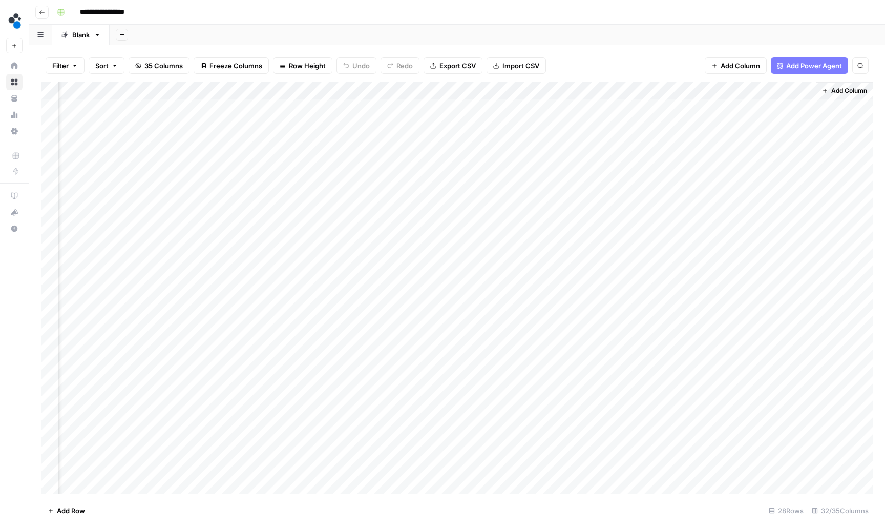
scroll to position [0, 2443]
click at [804, 227] on div "Add Column" at bounding box center [456, 288] width 831 height 413
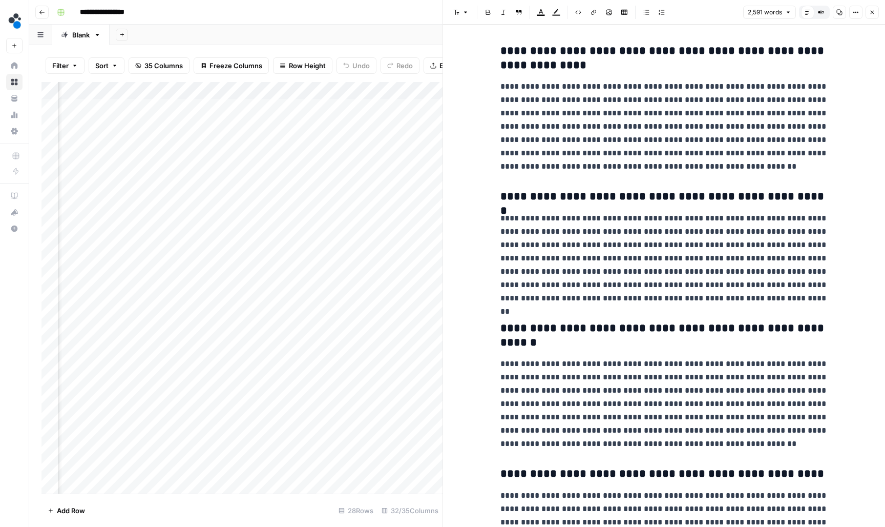
scroll to position [5102, 0]
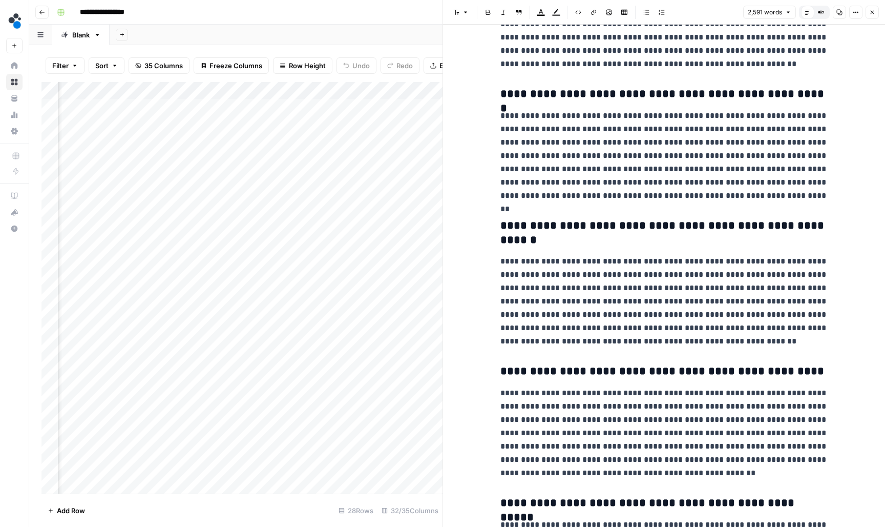
click at [875, 8] on button "Close" at bounding box center [872, 12] width 13 height 13
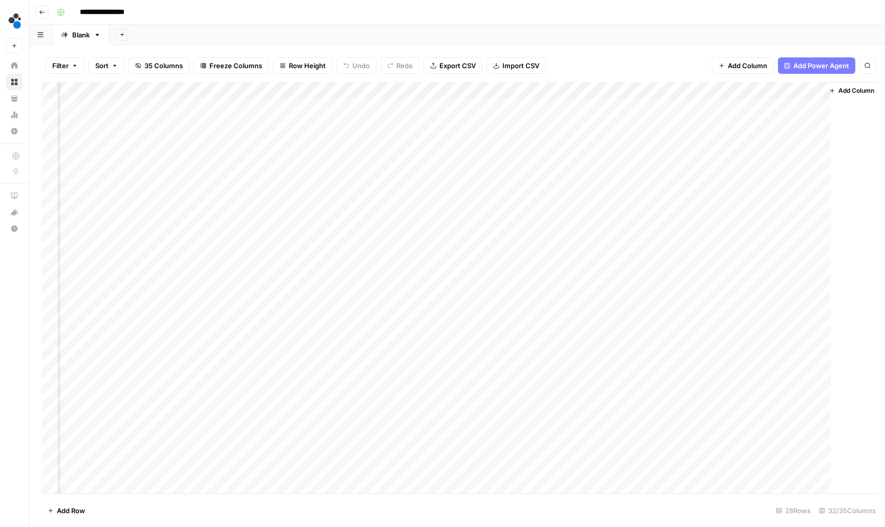
scroll to position [0, 2430]
click at [817, 244] on div "Add Column" at bounding box center [456, 288] width 831 height 413
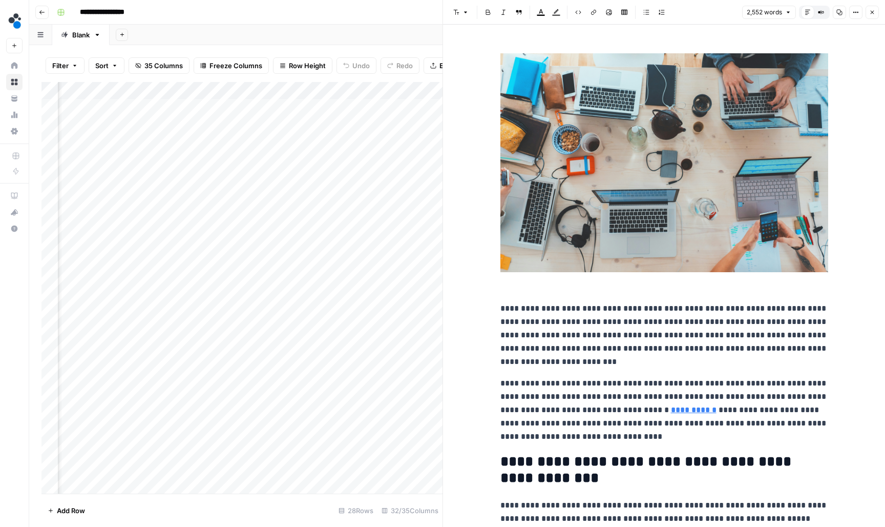
click at [679, 220] on img at bounding box center [665, 162] width 328 height 219
click at [874, 10] on icon "button" at bounding box center [872, 12] width 6 height 6
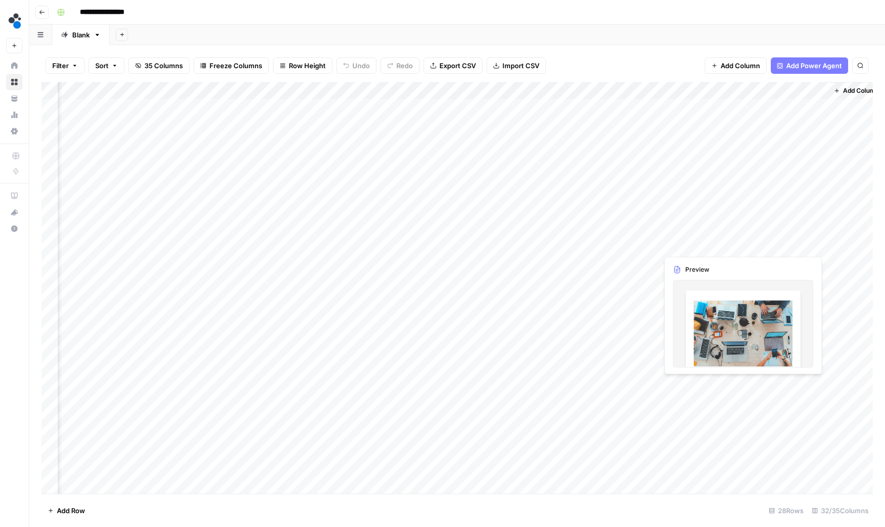
click at [818, 246] on div "Add Column" at bounding box center [456, 288] width 831 height 413
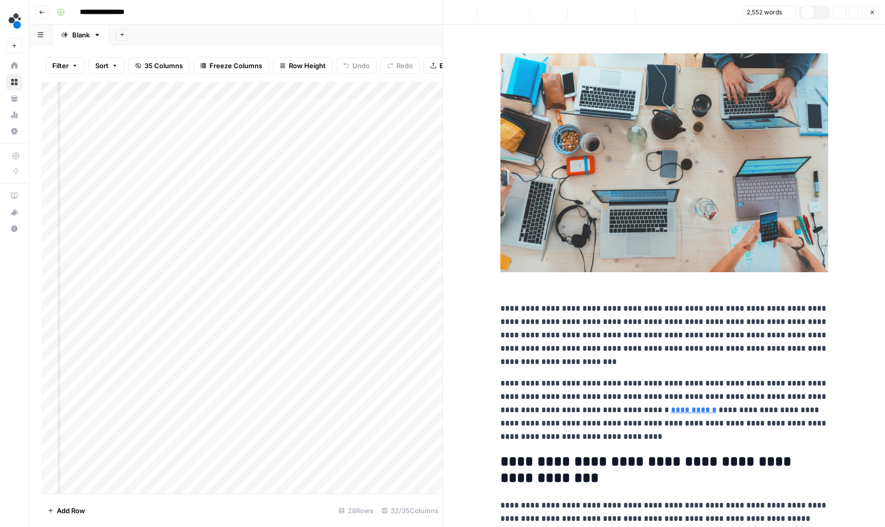
scroll to position [8, 0]
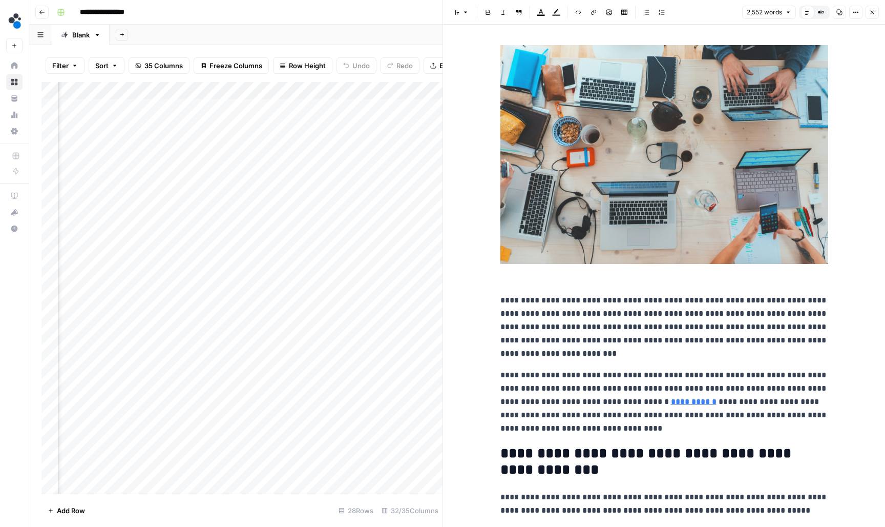
click at [605, 282] on p at bounding box center [665, 165] width 328 height 240
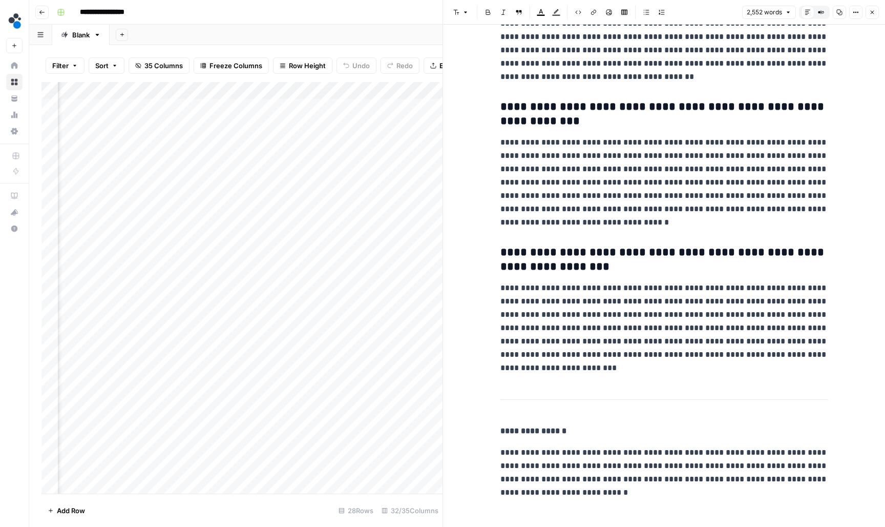
scroll to position [5114, 0]
click at [868, 15] on button "Close" at bounding box center [872, 12] width 13 height 13
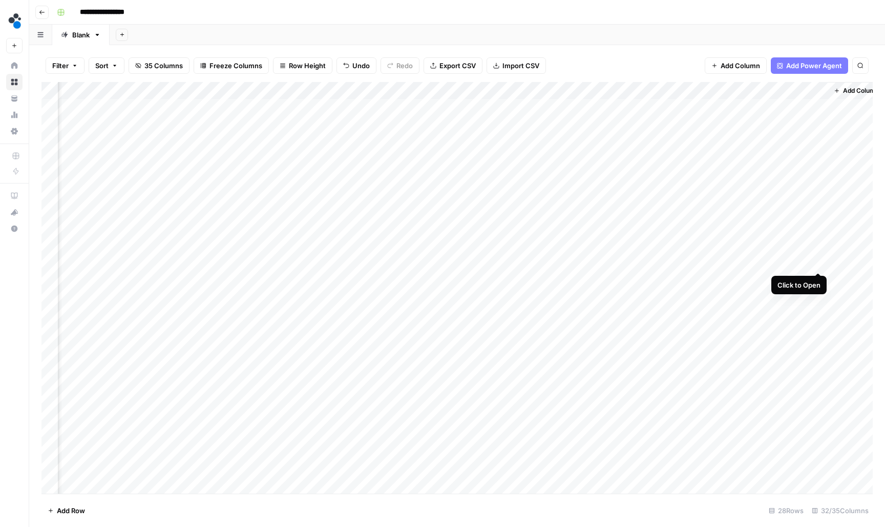
click at [817, 261] on div "Add Column" at bounding box center [456, 288] width 831 height 413
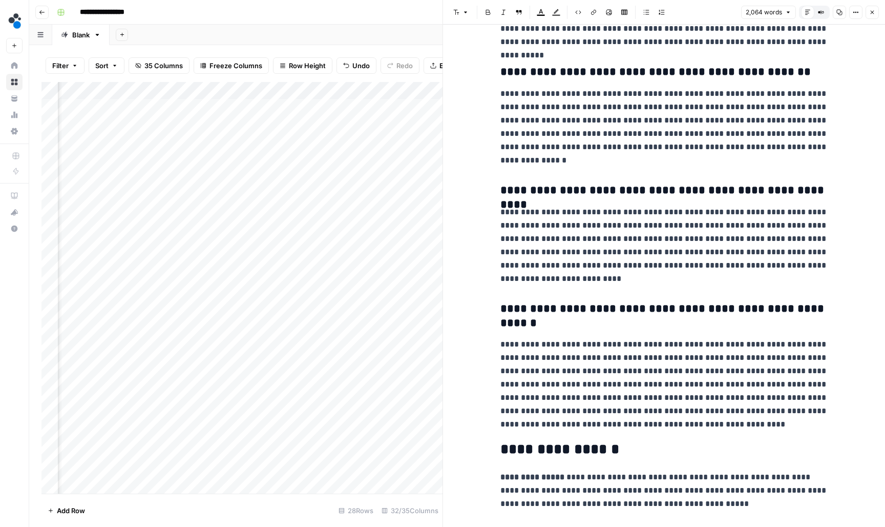
scroll to position [4288, 0]
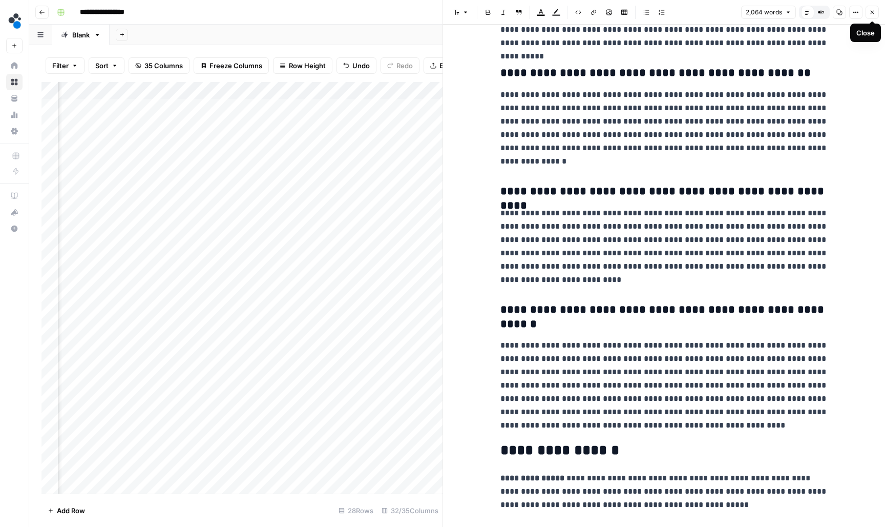
click at [873, 16] on button "Close" at bounding box center [872, 12] width 13 height 13
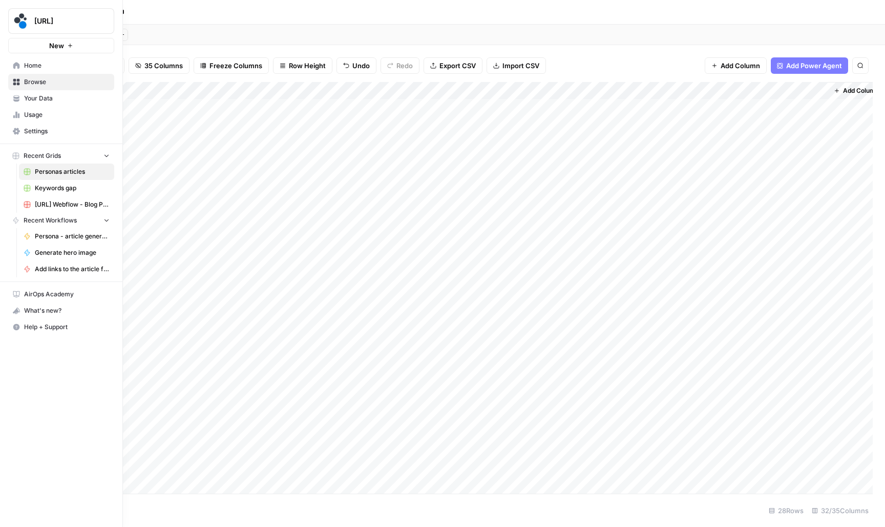
click at [16, 95] on icon at bounding box center [16, 97] width 6 height 4
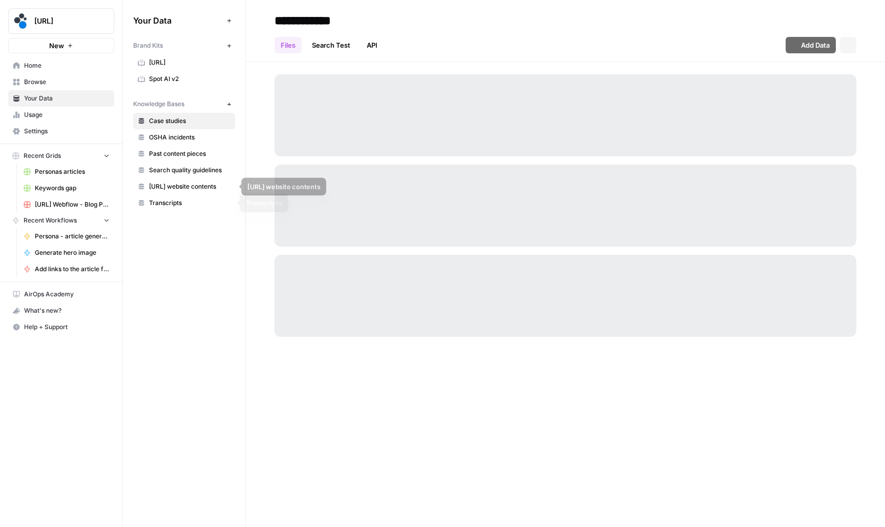
click at [193, 190] on span "[URL] website contents" at bounding box center [189, 186] width 81 height 9
